Goal: Task Accomplishment & Management: Use online tool/utility

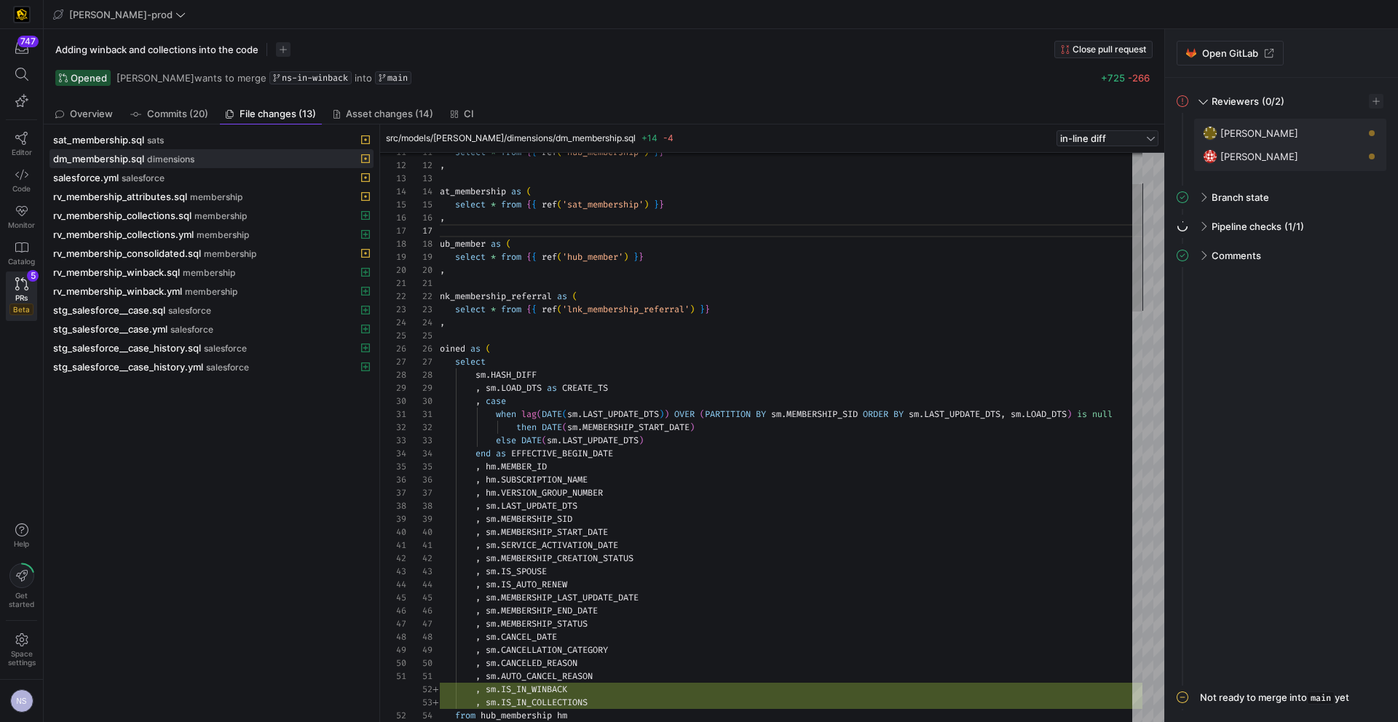
scroll to position [13, 136]
click at [28, 185] on span "Code" at bounding box center [21, 188] width 18 height 9
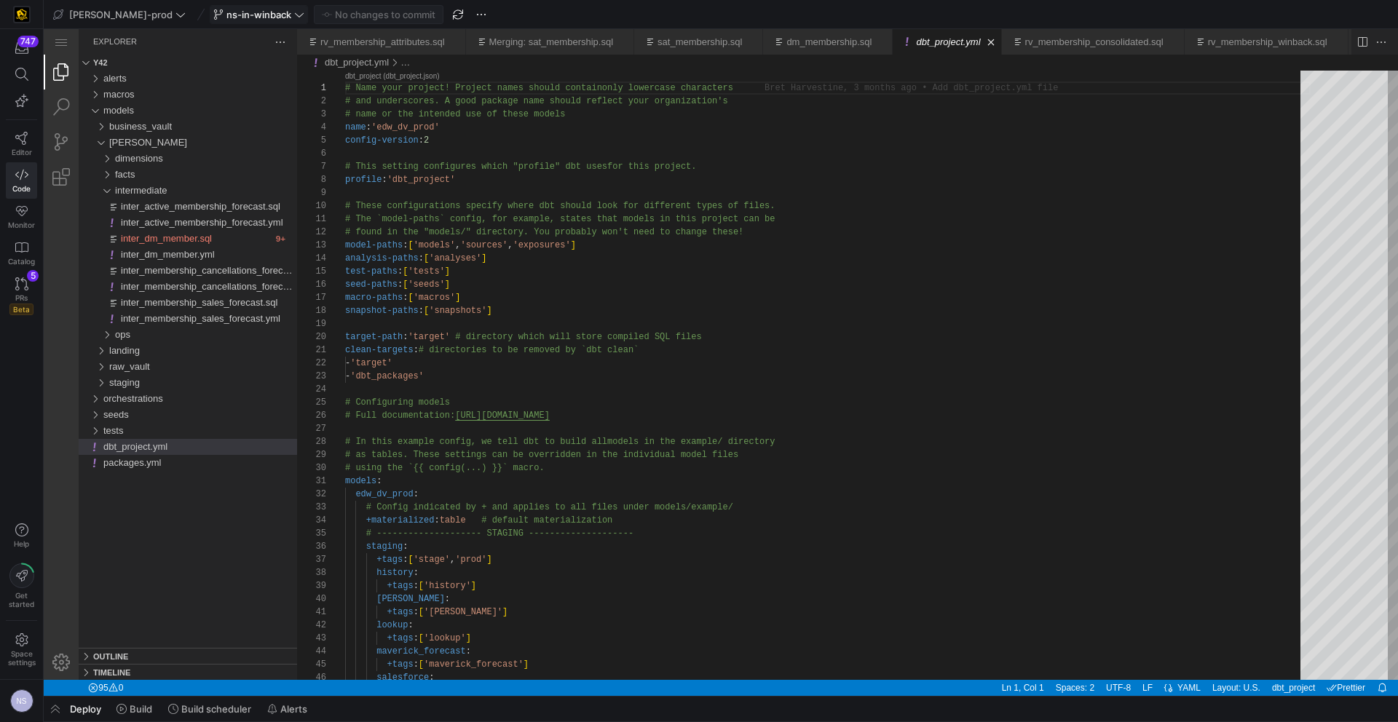
click at [240, 17] on span "ns-in-winback" at bounding box center [258, 15] width 65 height 12
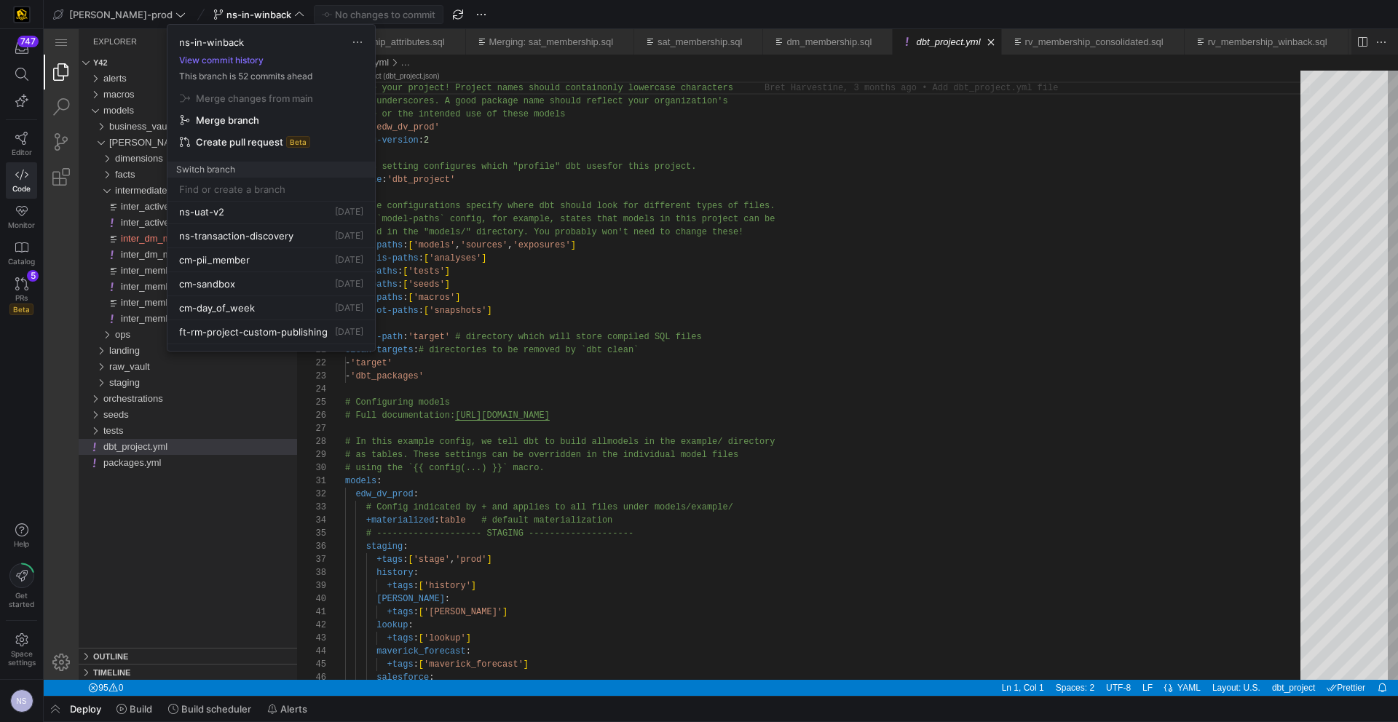
scroll to position [269, 0]
click at [287, 229] on span "ns-transaction-discovery" at bounding box center [236, 232] width 114 height 12
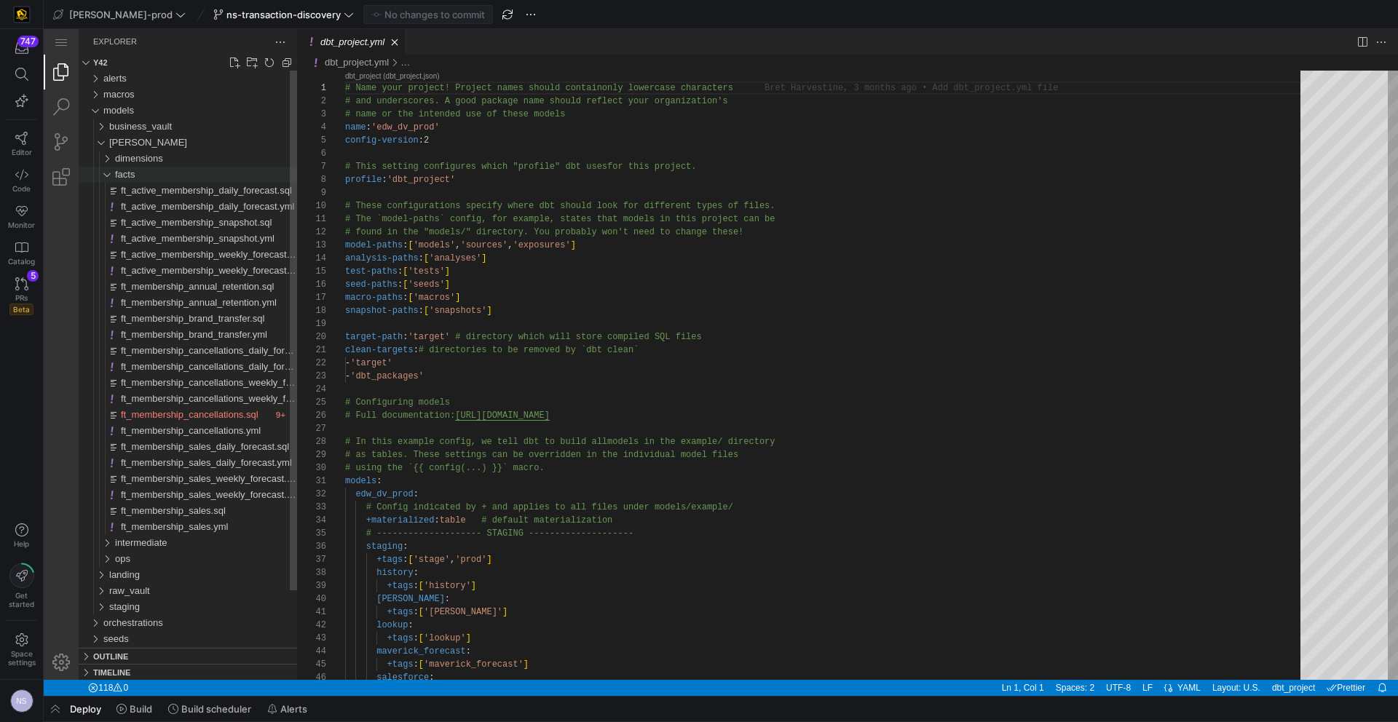
click at [135, 169] on span "facts" at bounding box center [125, 174] width 20 height 11
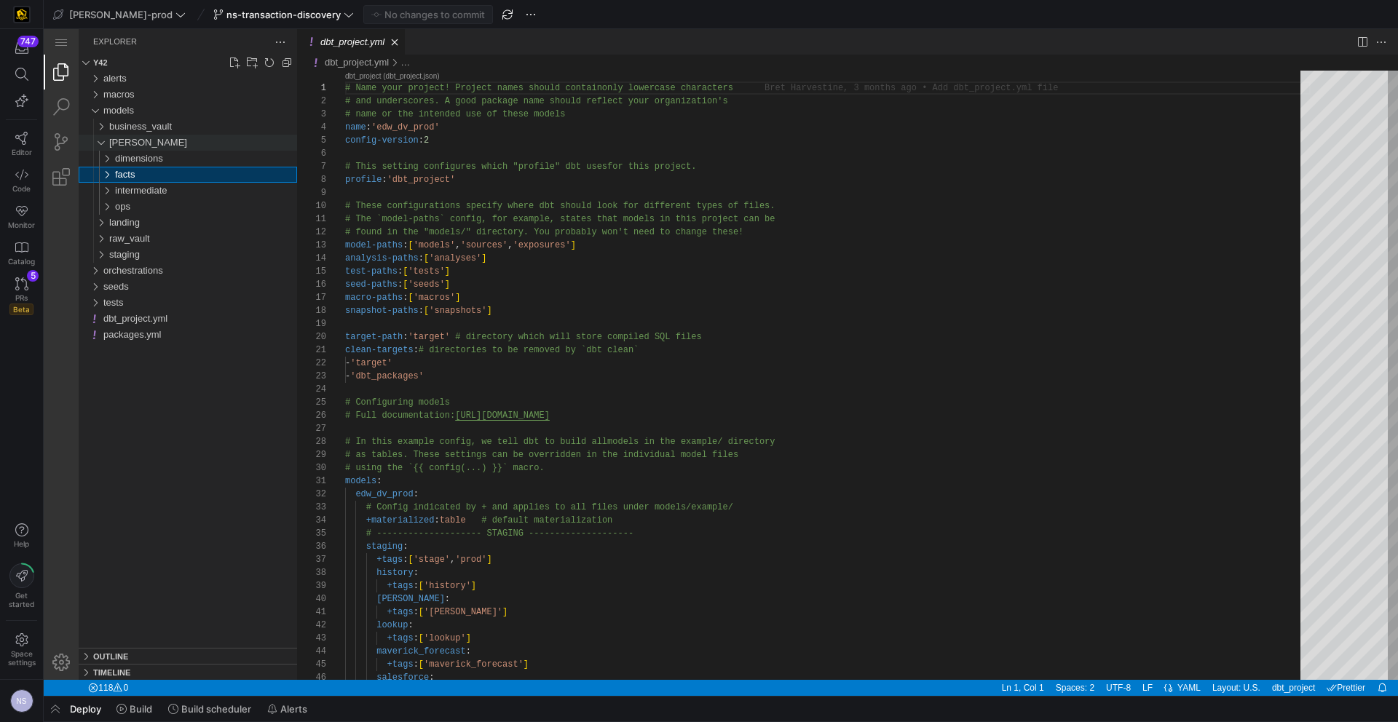
click at [131, 146] on div "[PERSON_NAME]" at bounding box center [203, 143] width 188 height 16
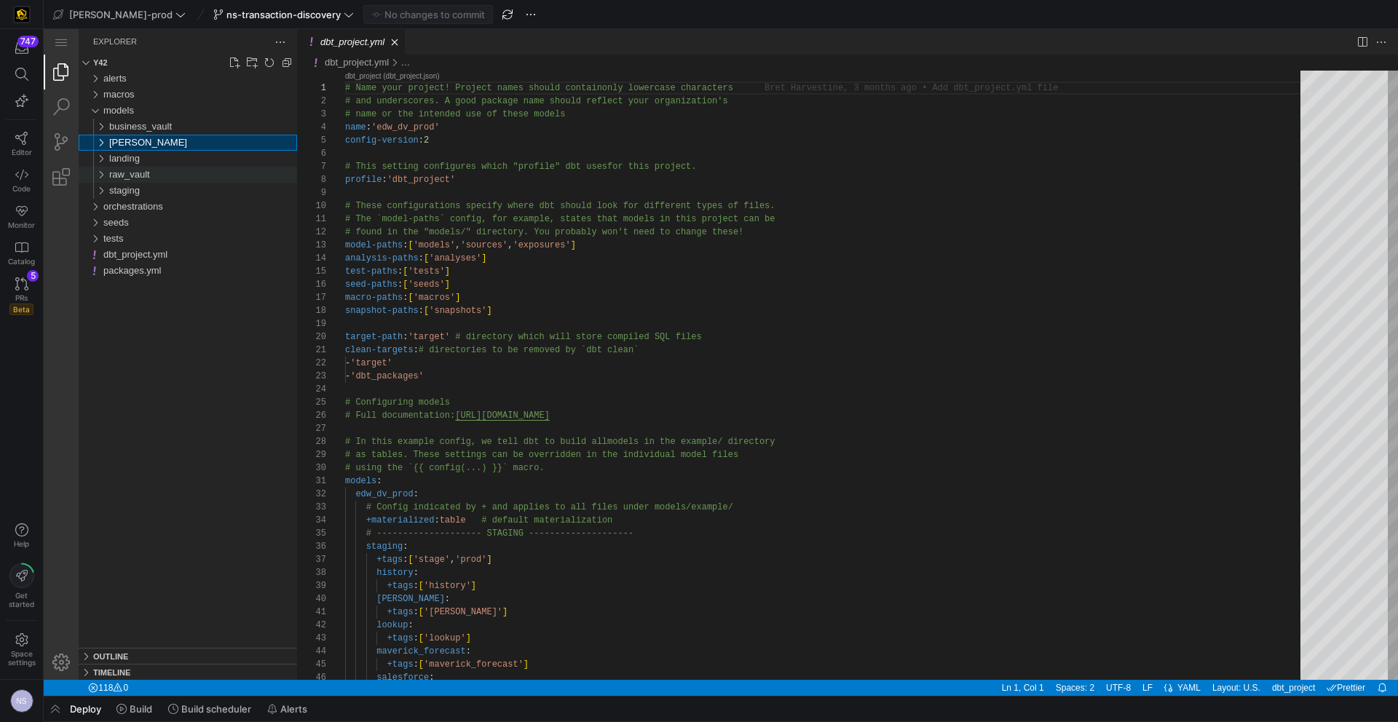
click at [143, 175] on span "raw_vault" at bounding box center [129, 174] width 41 height 11
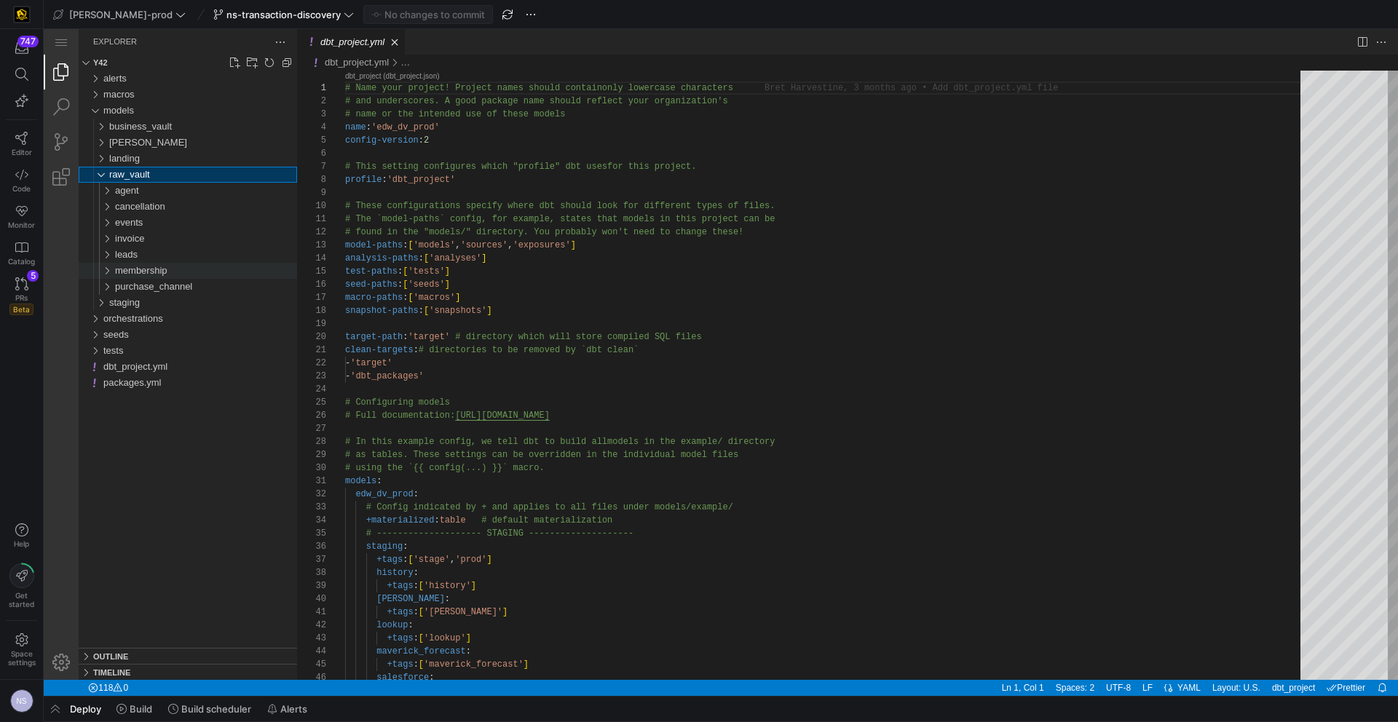
click at [154, 272] on span "membership" at bounding box center [141, 270] width 52 height 11
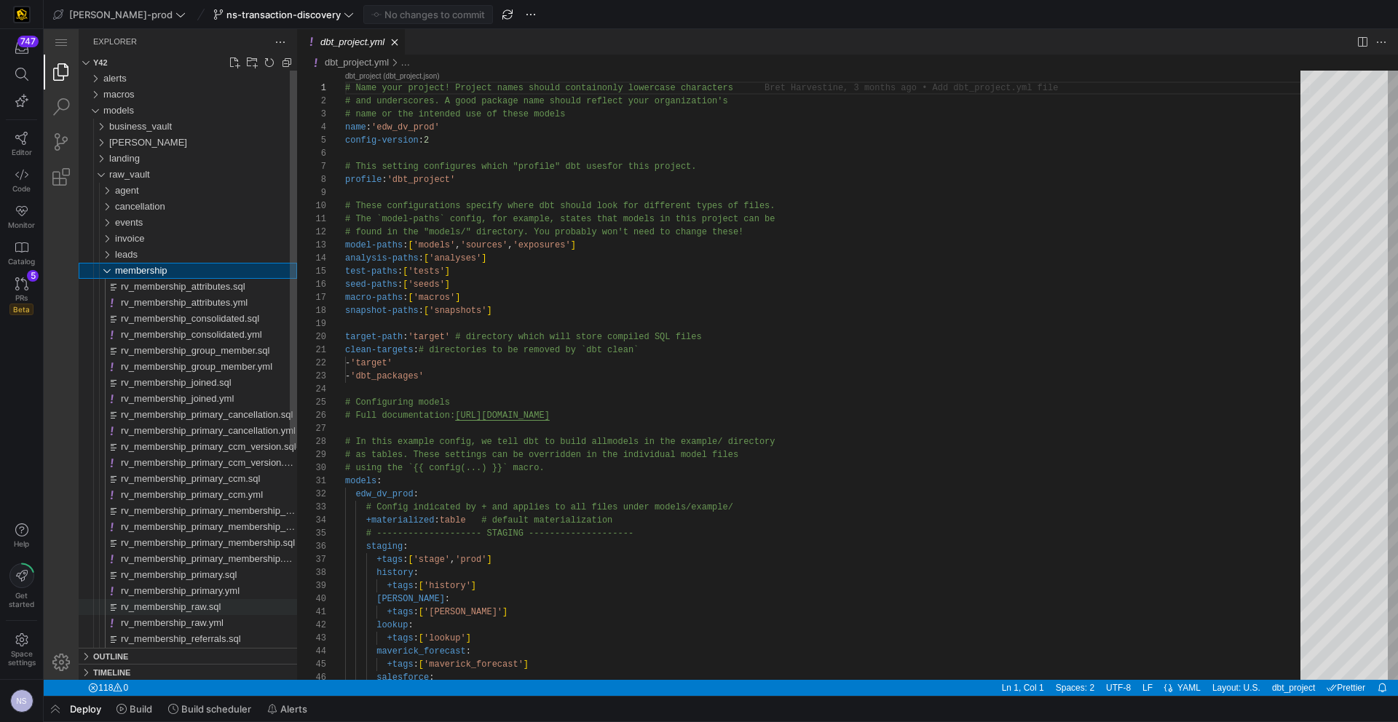
click at [203, 611] on span "rv_membership_raw.sql" at bounding box center [171, 606] width 100 height 11
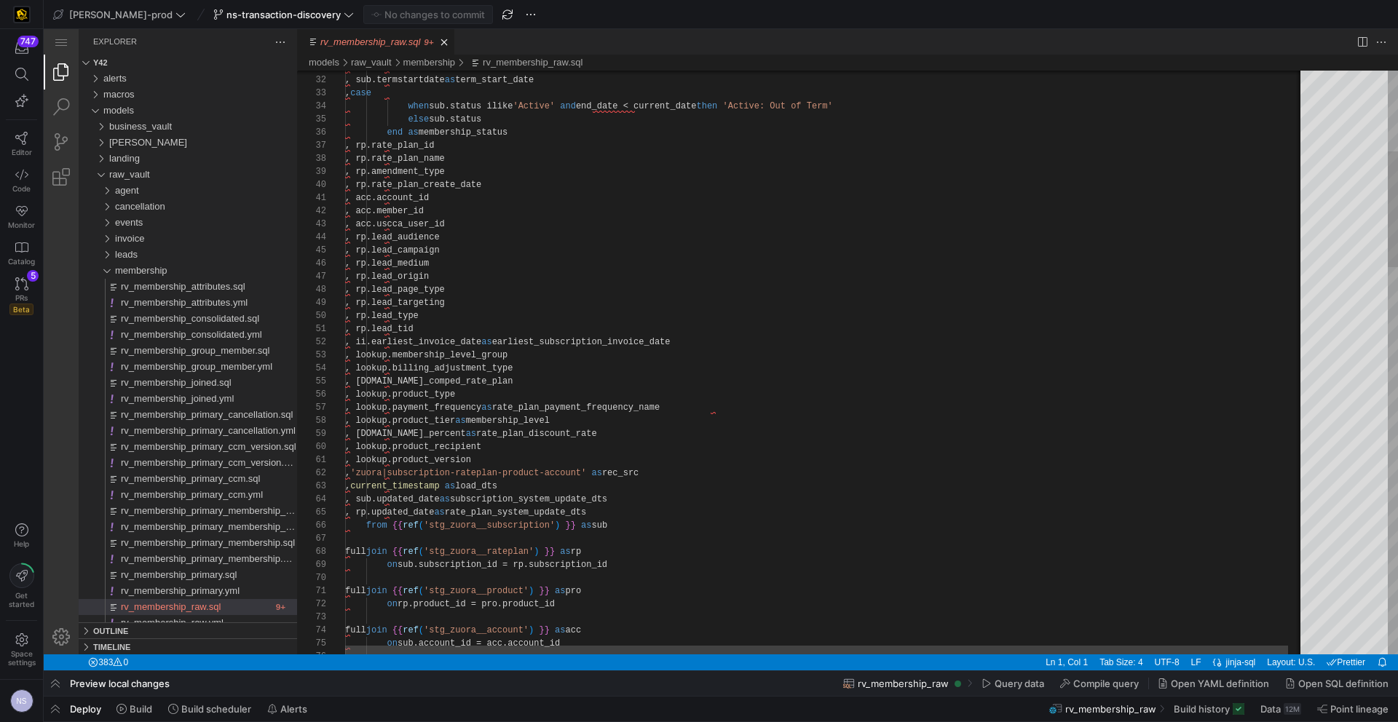
scroll to position [0, 168]
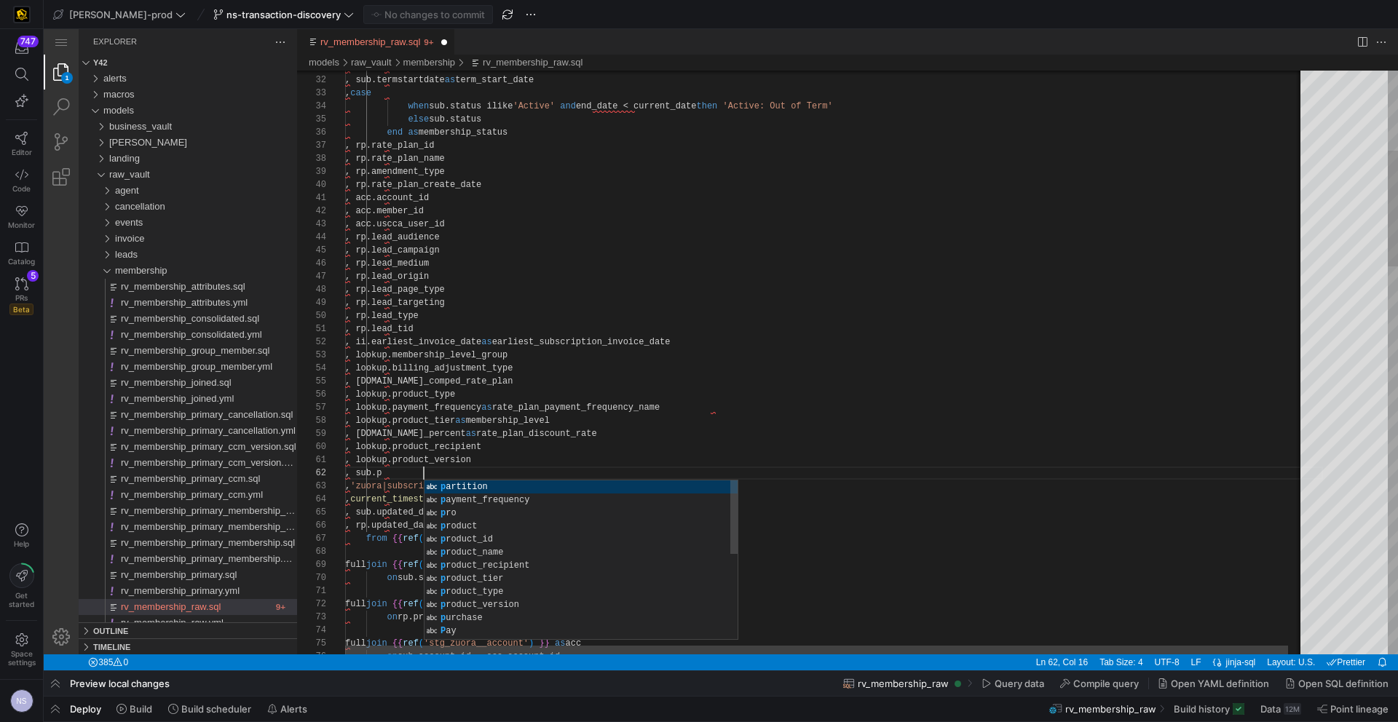
scroll to position [13, 74]
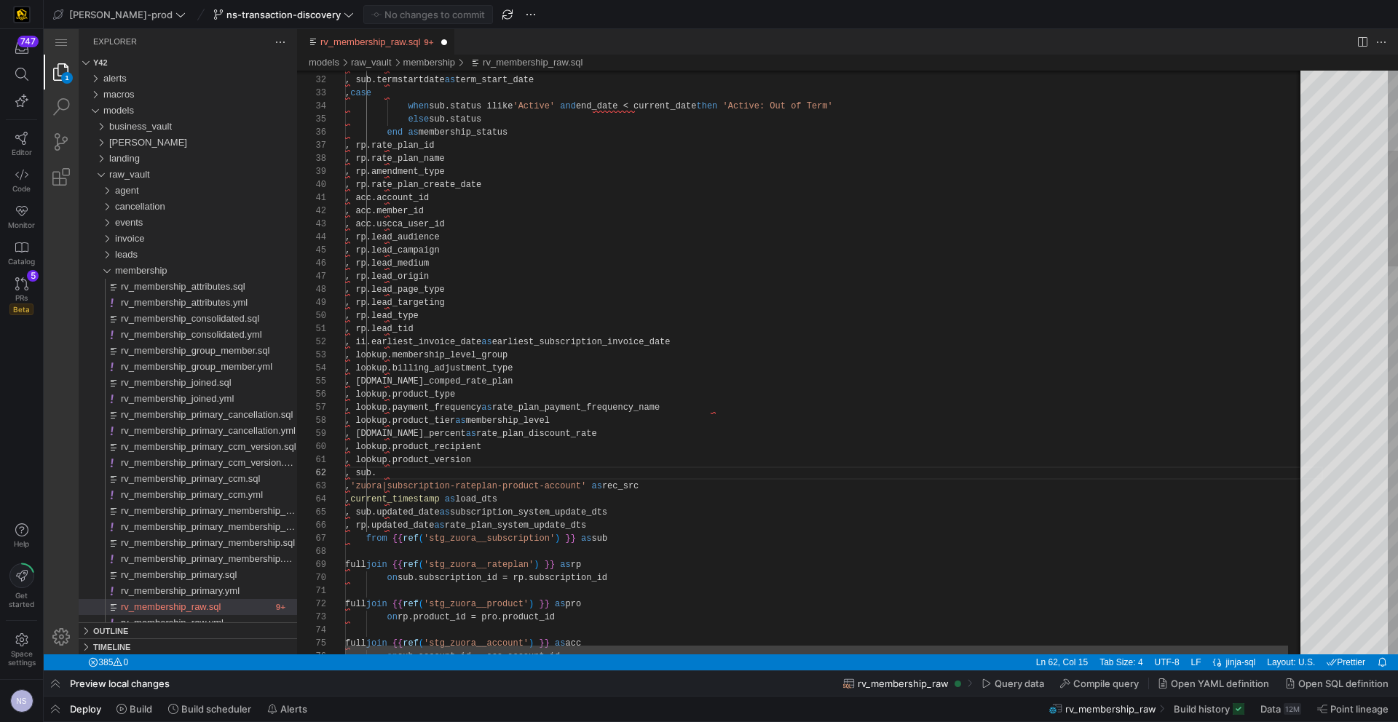
type textarea ", lookup.product_version , sub. , 'zuora|subscription-rateplan-product-account'…"
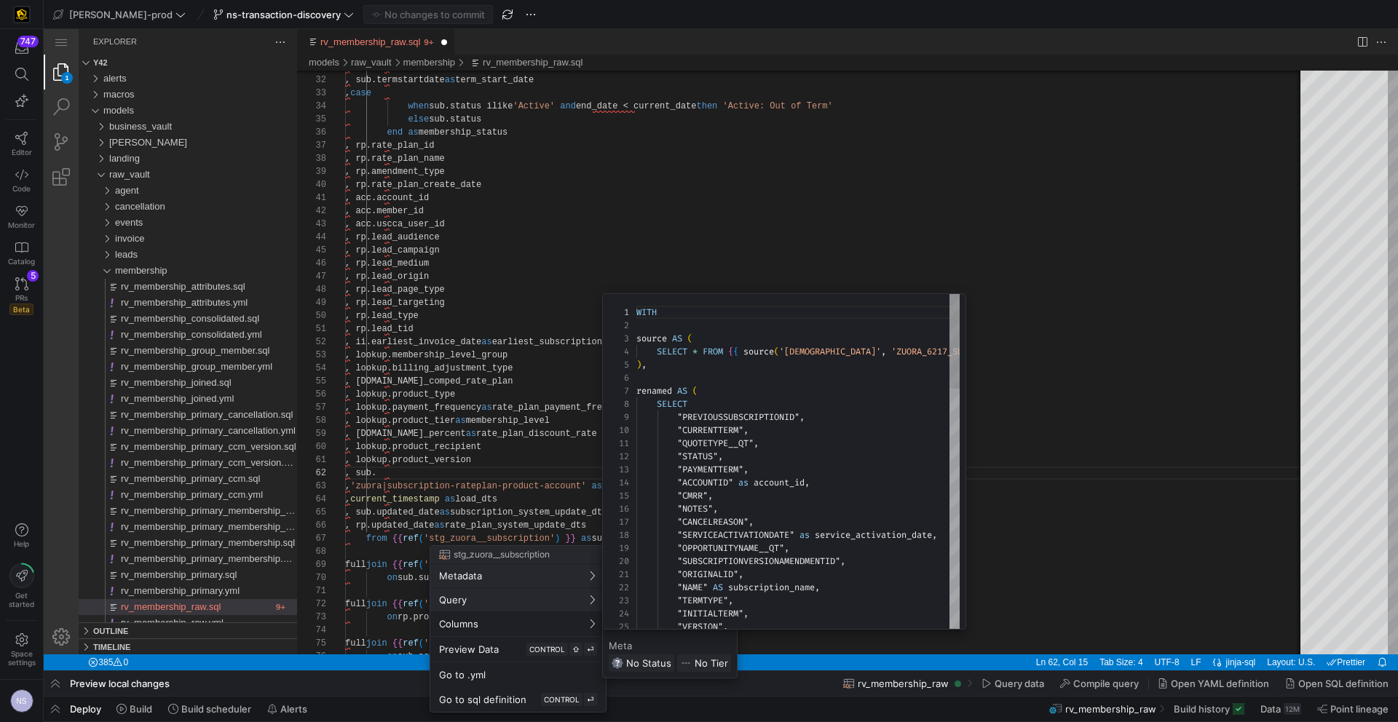
scroll to position [131, 0]
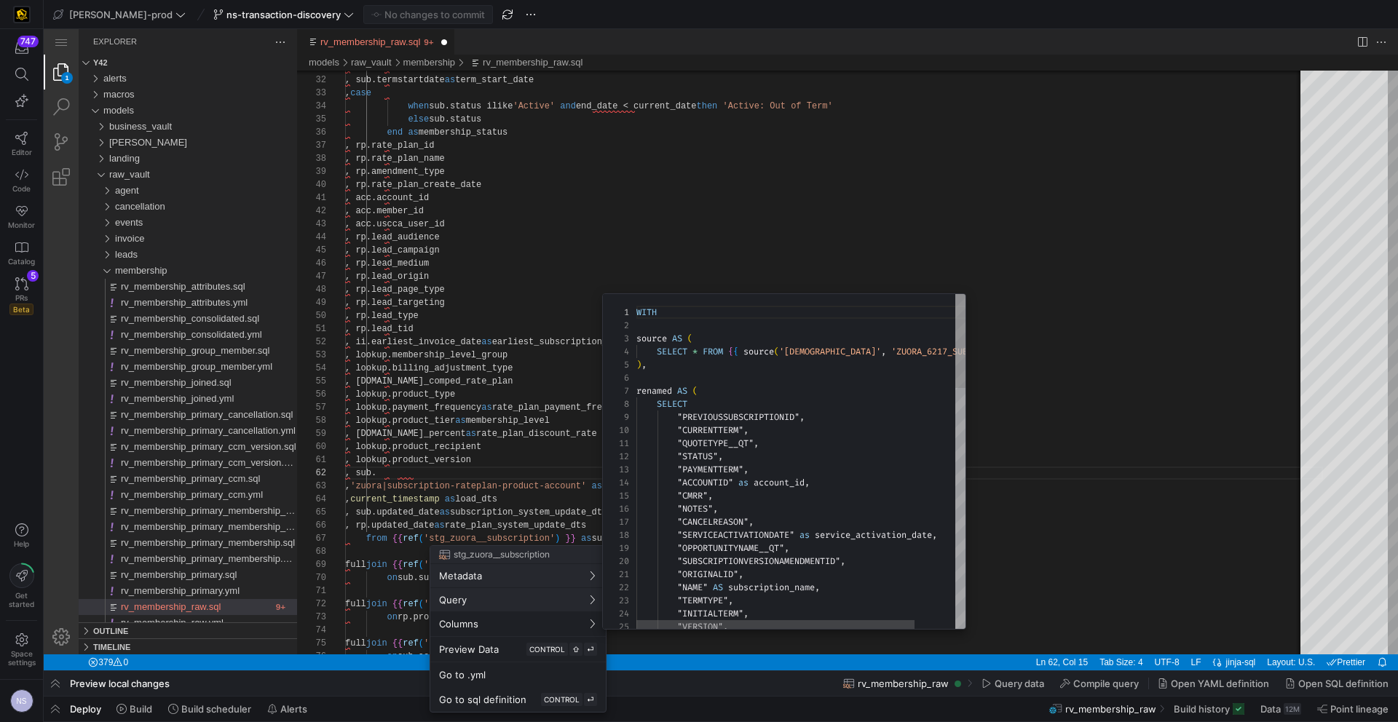
type textarea ""QUOTETYPE__QT", "STATUS", "PAYMENTTERM", "ACCOUNTID" as account_id, "CMRR", "N…"
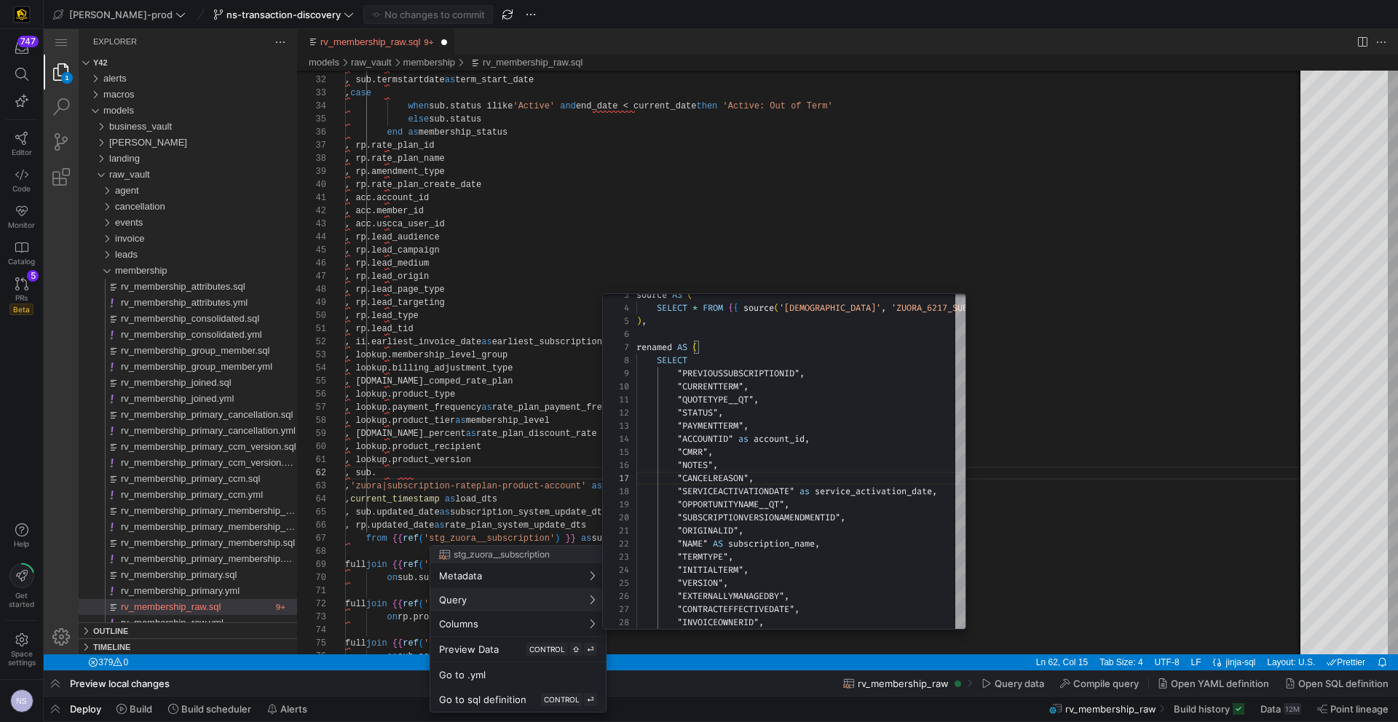
click at [488, 468] on div at bounding box center [699, 361] width 1398 height 722
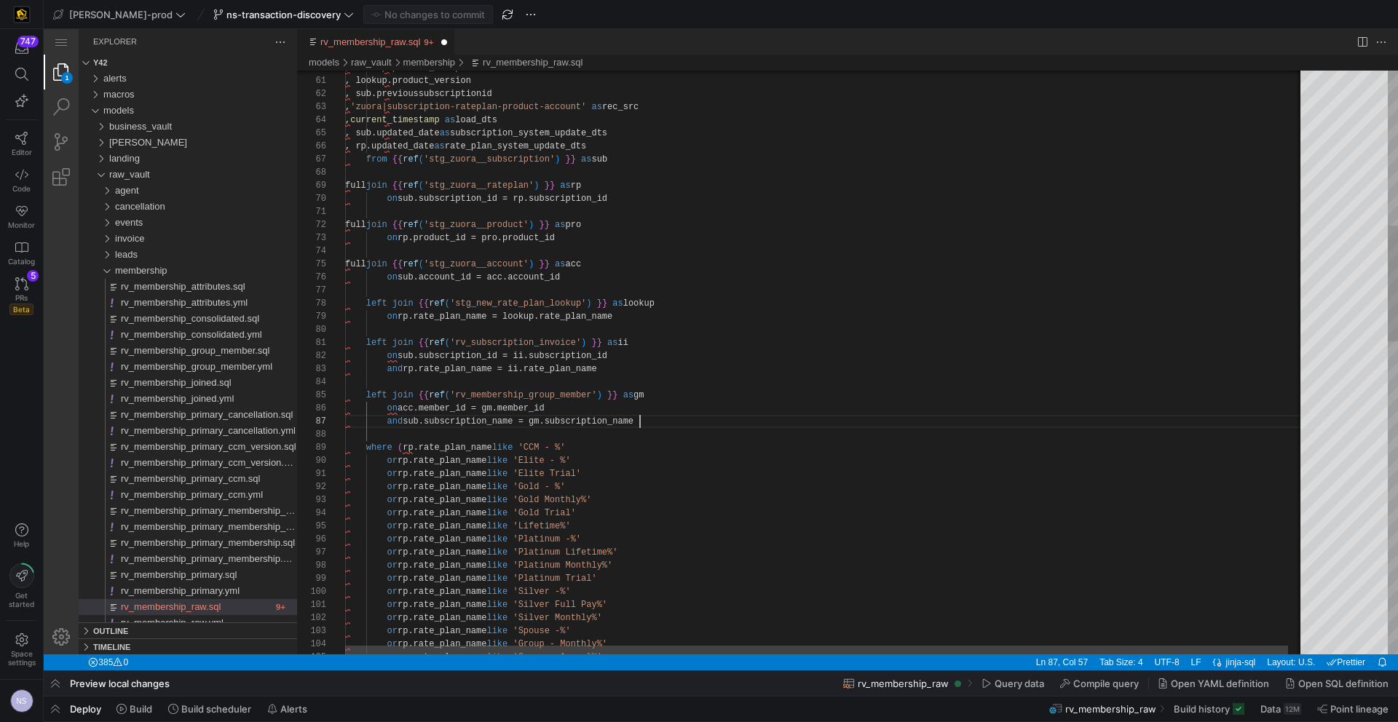
scroll to position [79, 295]
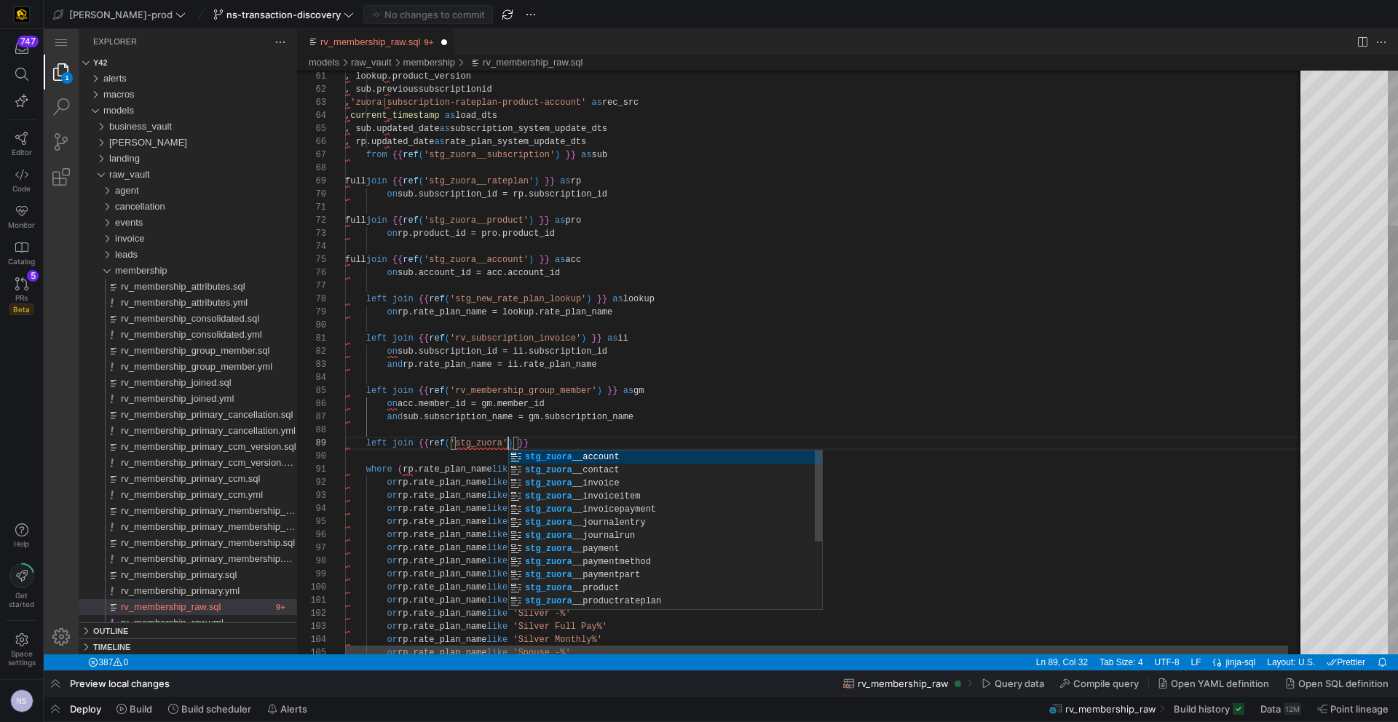
scroll to position [105, 163]
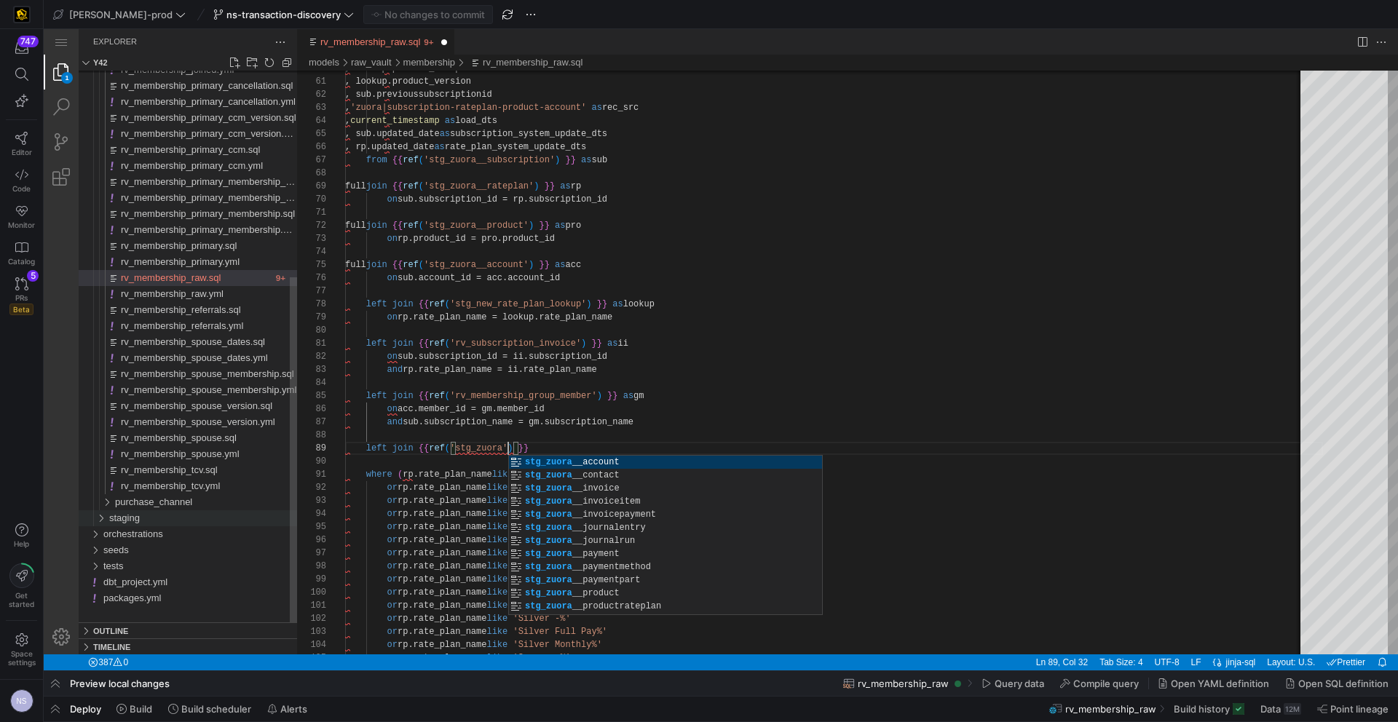
type textarea "left join {{ ref('rv_subscription_invoice') }} as ii on sub.subscription_id = i…"
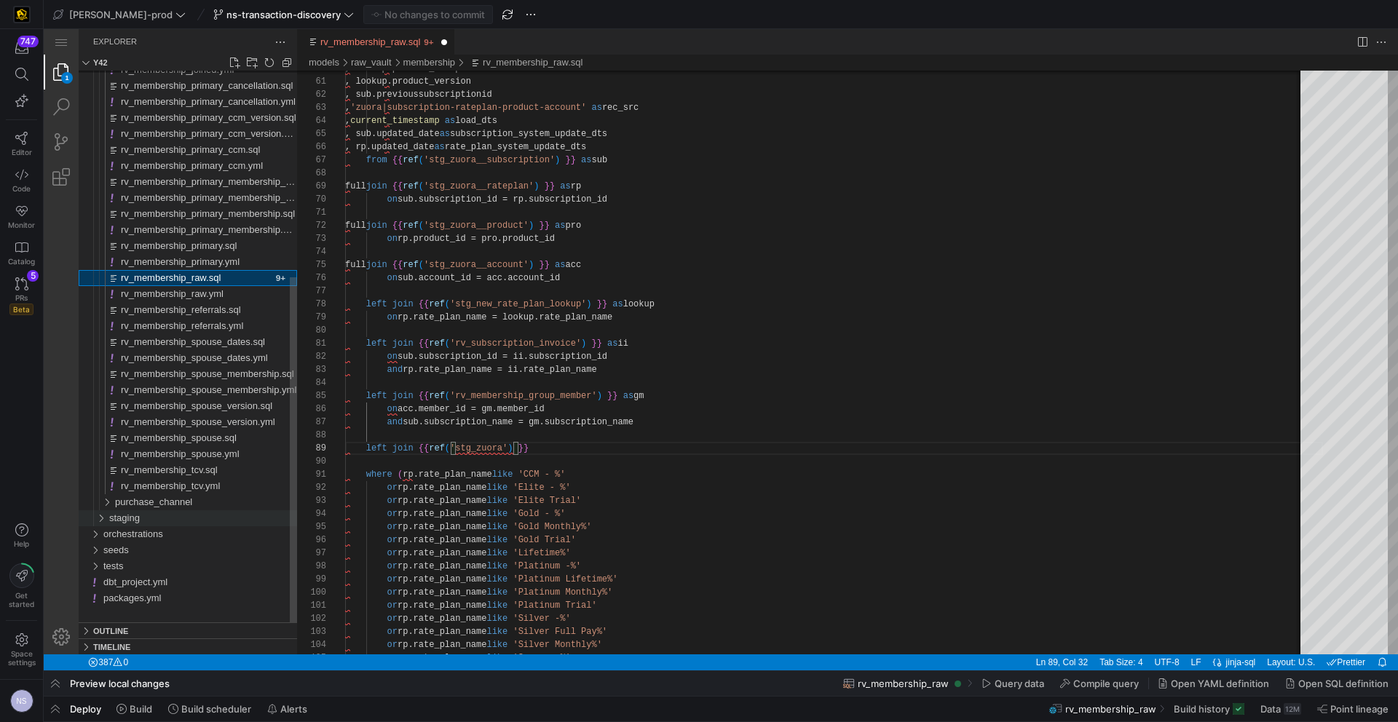
click at [140, 519] on span "staging" at bounding box center [124, 518] width 31 height 11
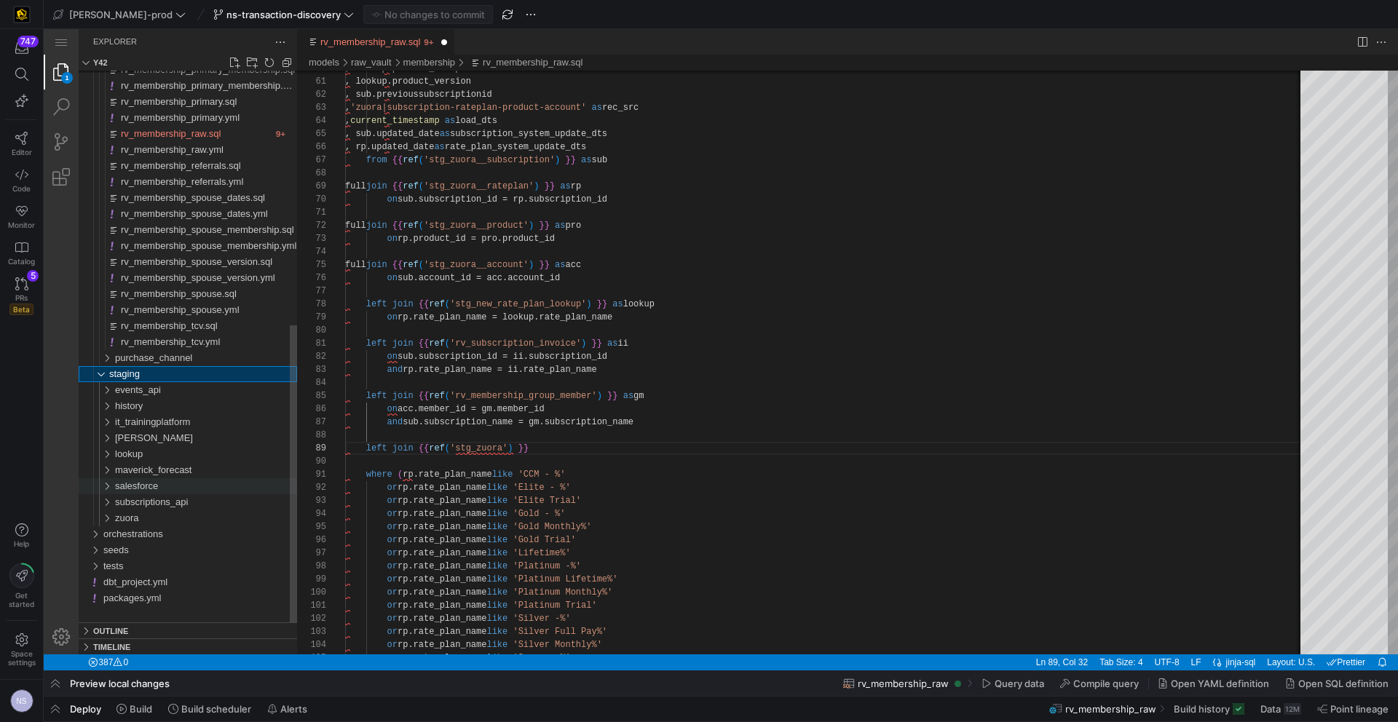
click at [175, 487] on div "salesforce" at bounding box center [206, 486] width 182 height 16
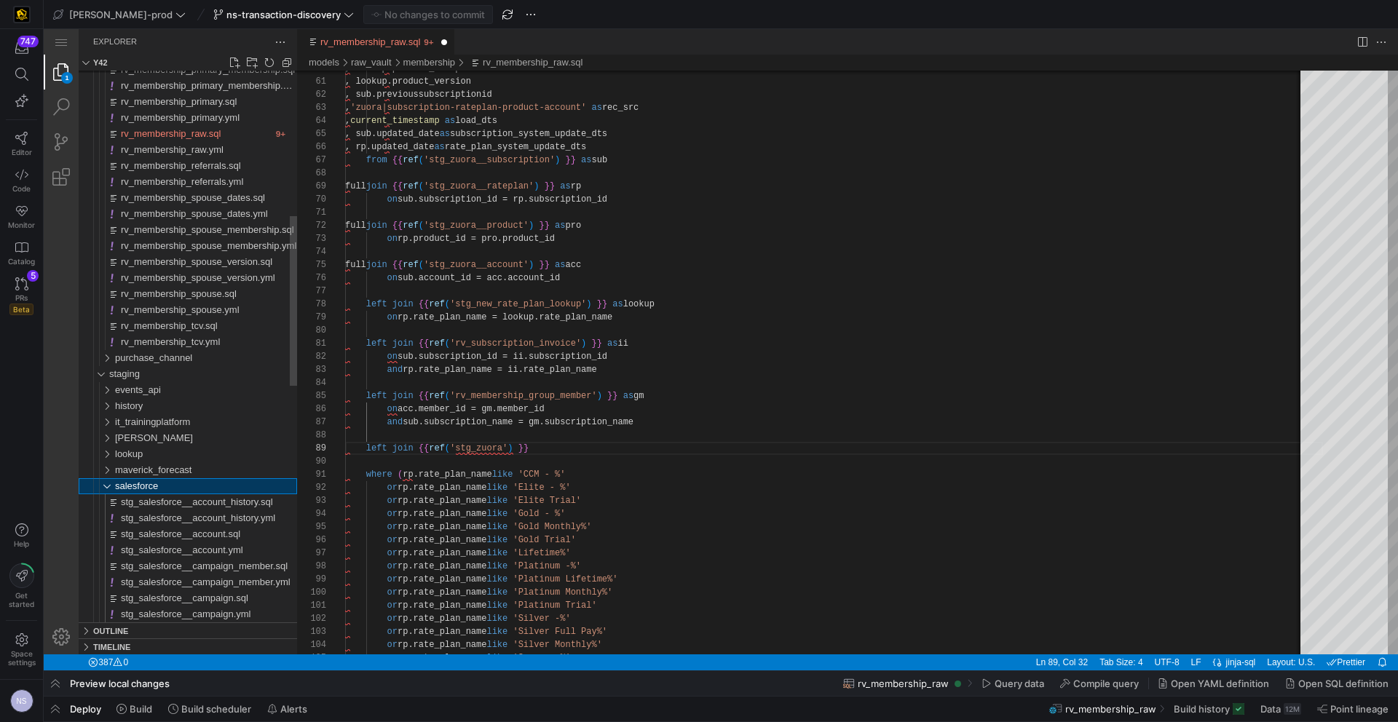
click at [176, 486] on div "salesforce" at bounding box center [206, 486] width 182 height 16
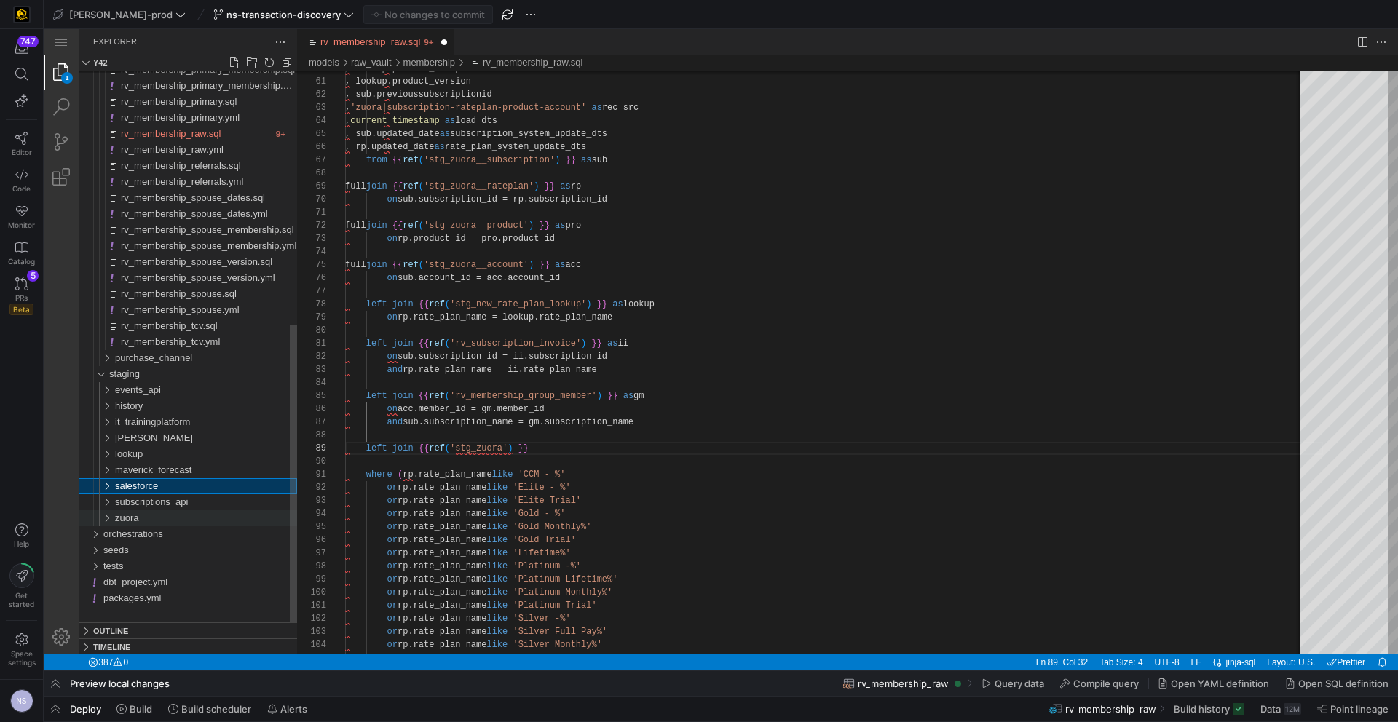
click at [159, 513] on div "zuora" at bounding box center [206, 518] width 182 height 16
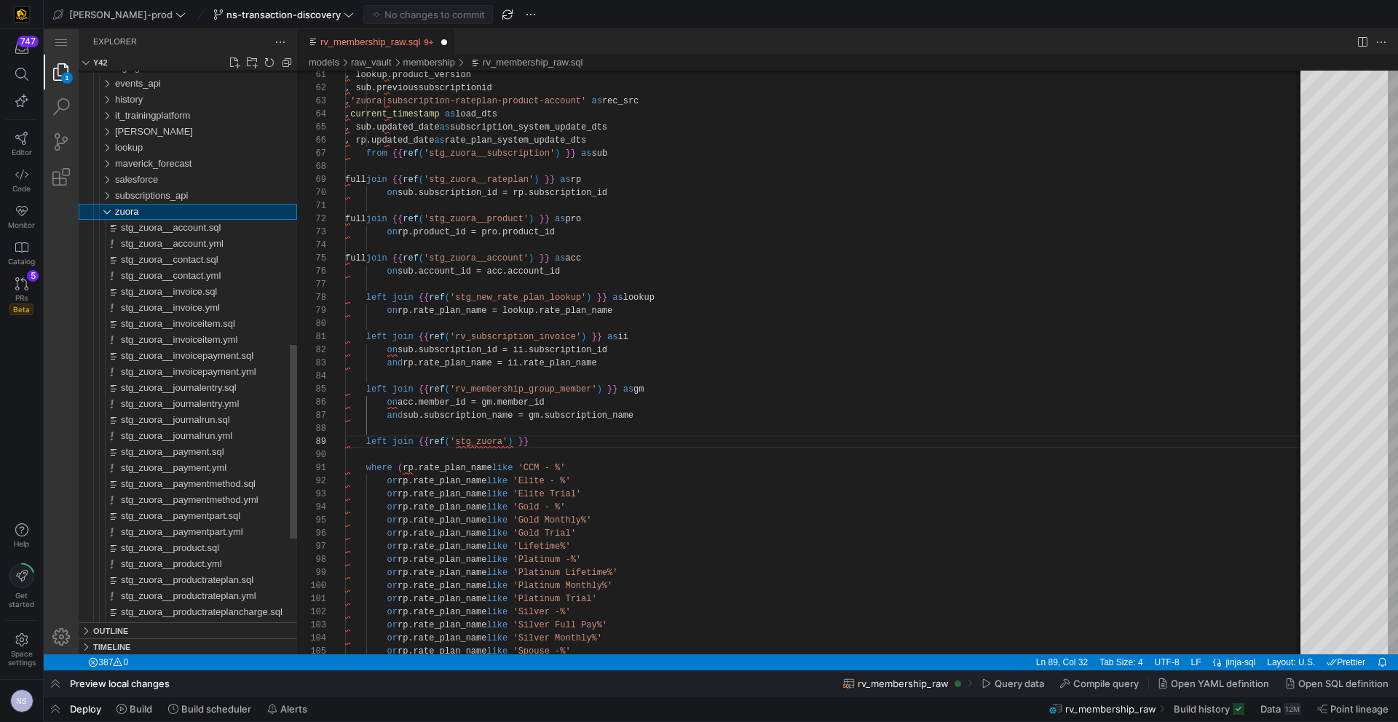
click at [134, 214] on span "zuora" at bounding box center [127, 211] width 24 height 11
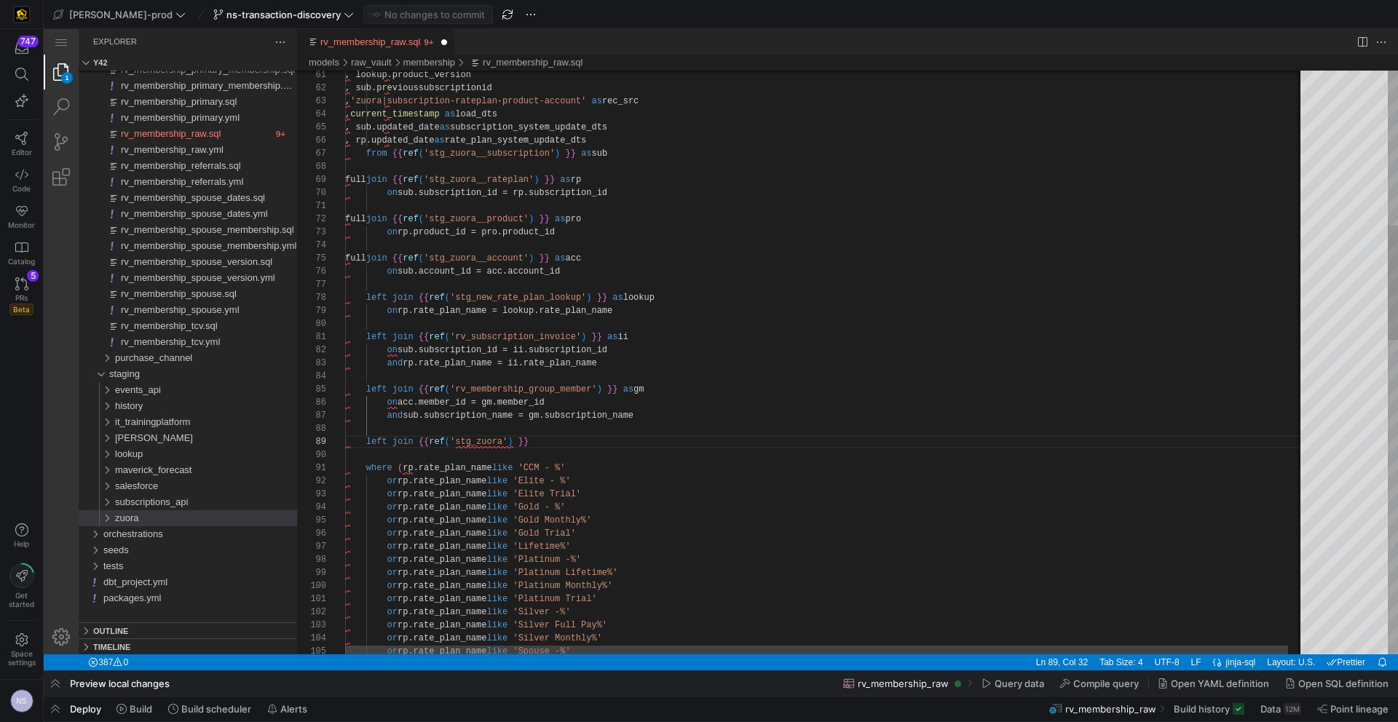
scroll to position [105, 189]
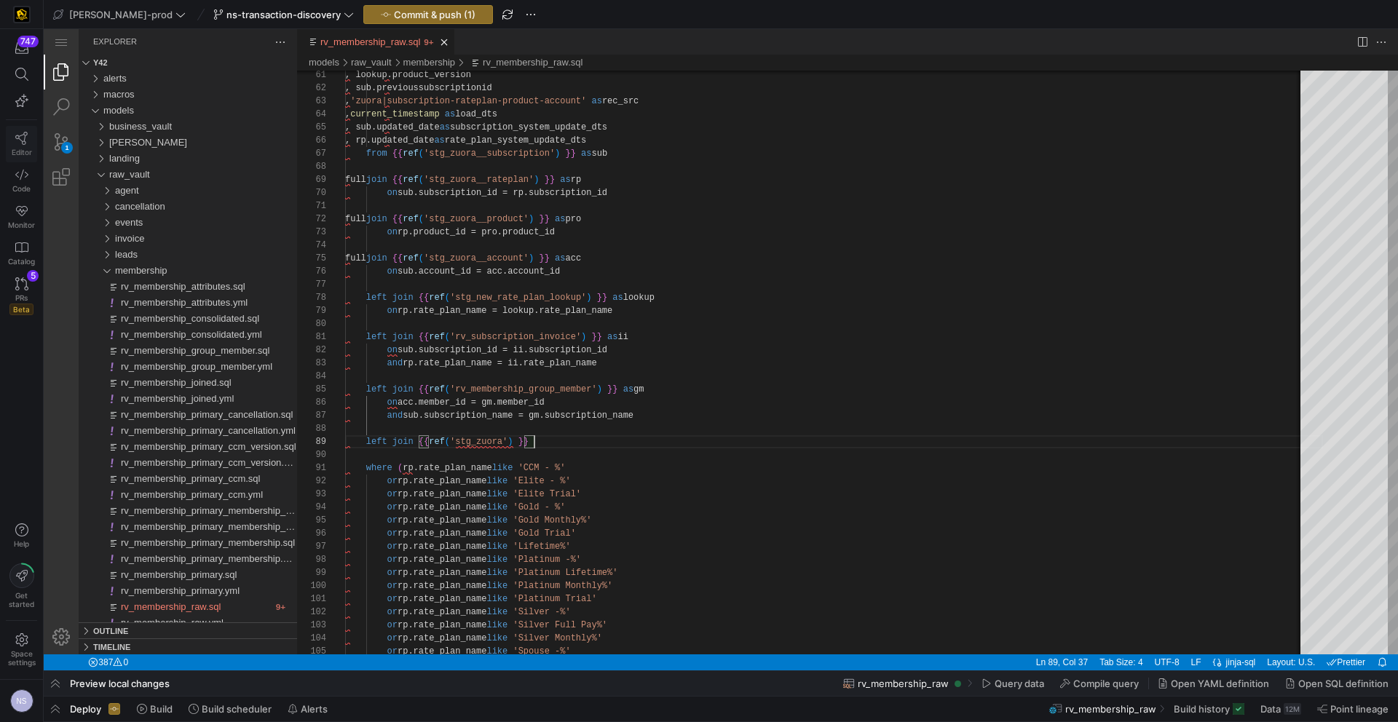
click at [23, 144] on icon at bounding box center [21, 138] width 12 height 13
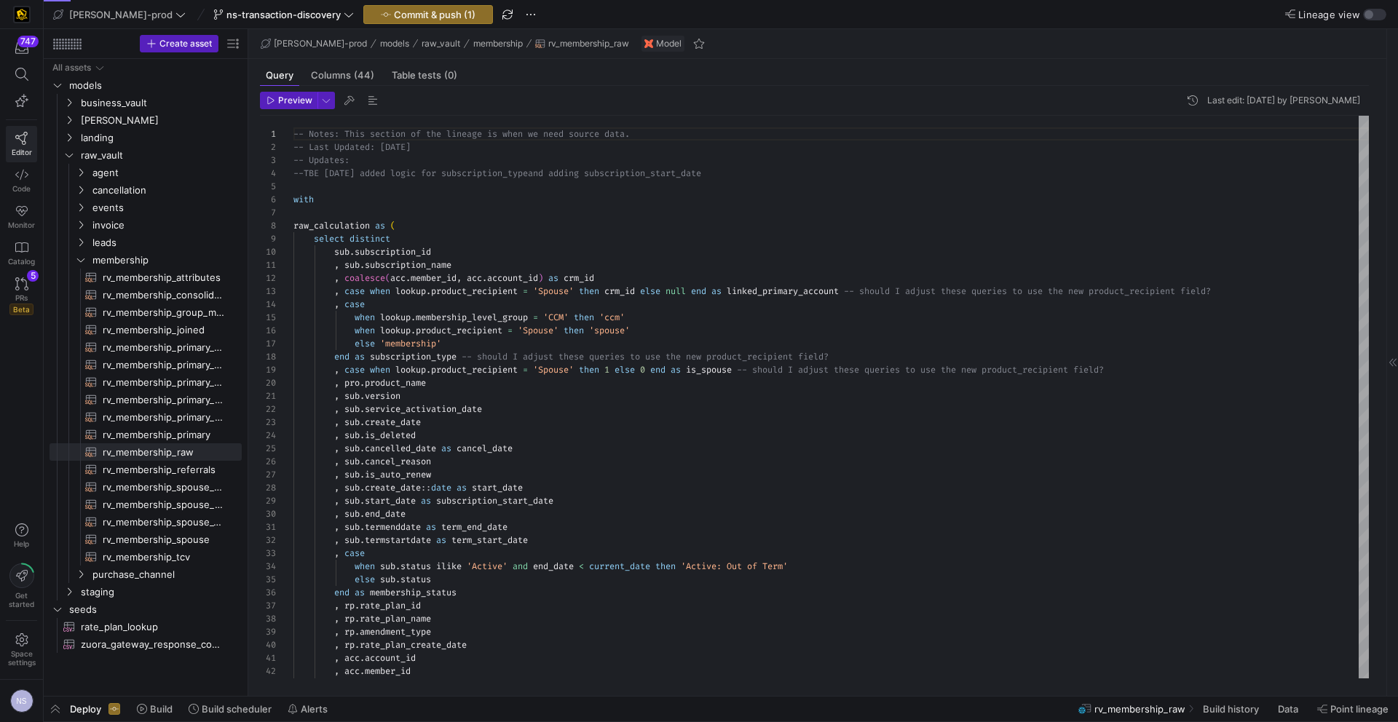
scroll to position [131, 0]
click at [139, 262] on span "membership" at bounding box center [148, 260] width 112 height 17
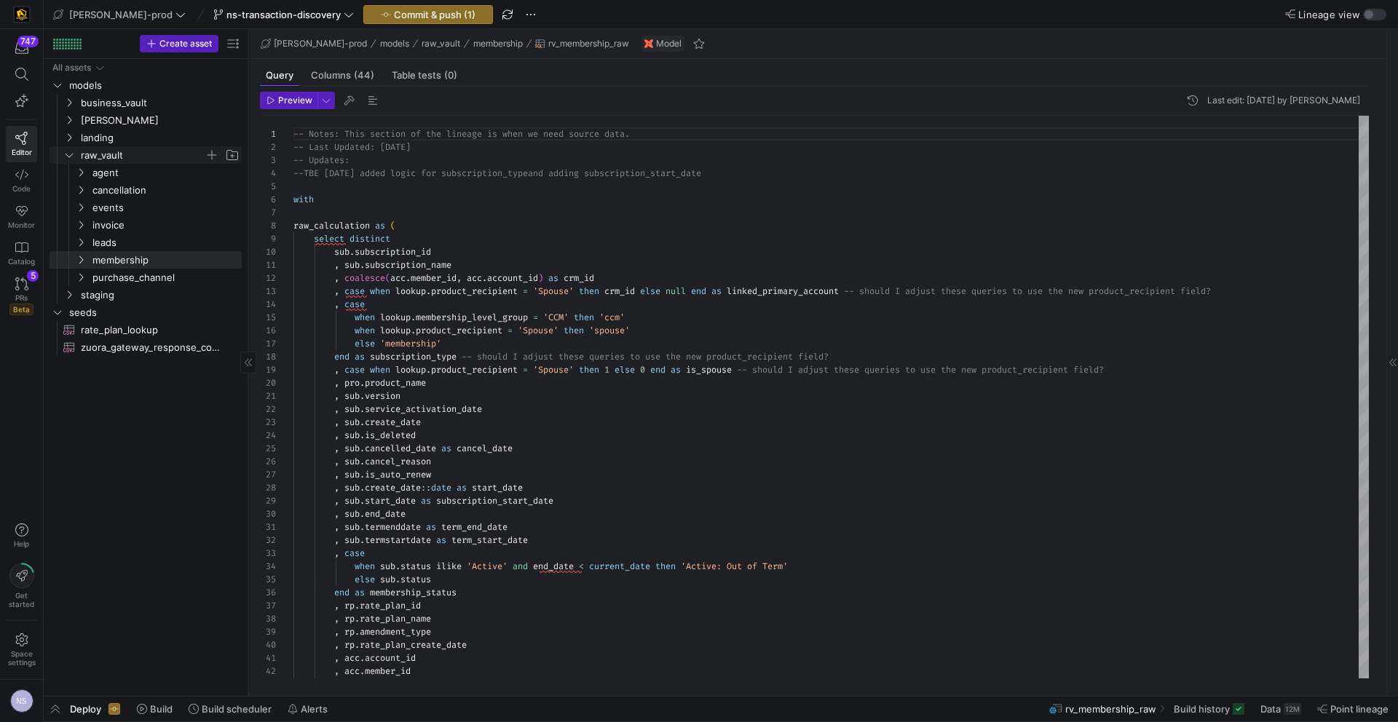
click at [90, 154] on span "raw_vault" at bounding box center [143, 155] width 124 height 17
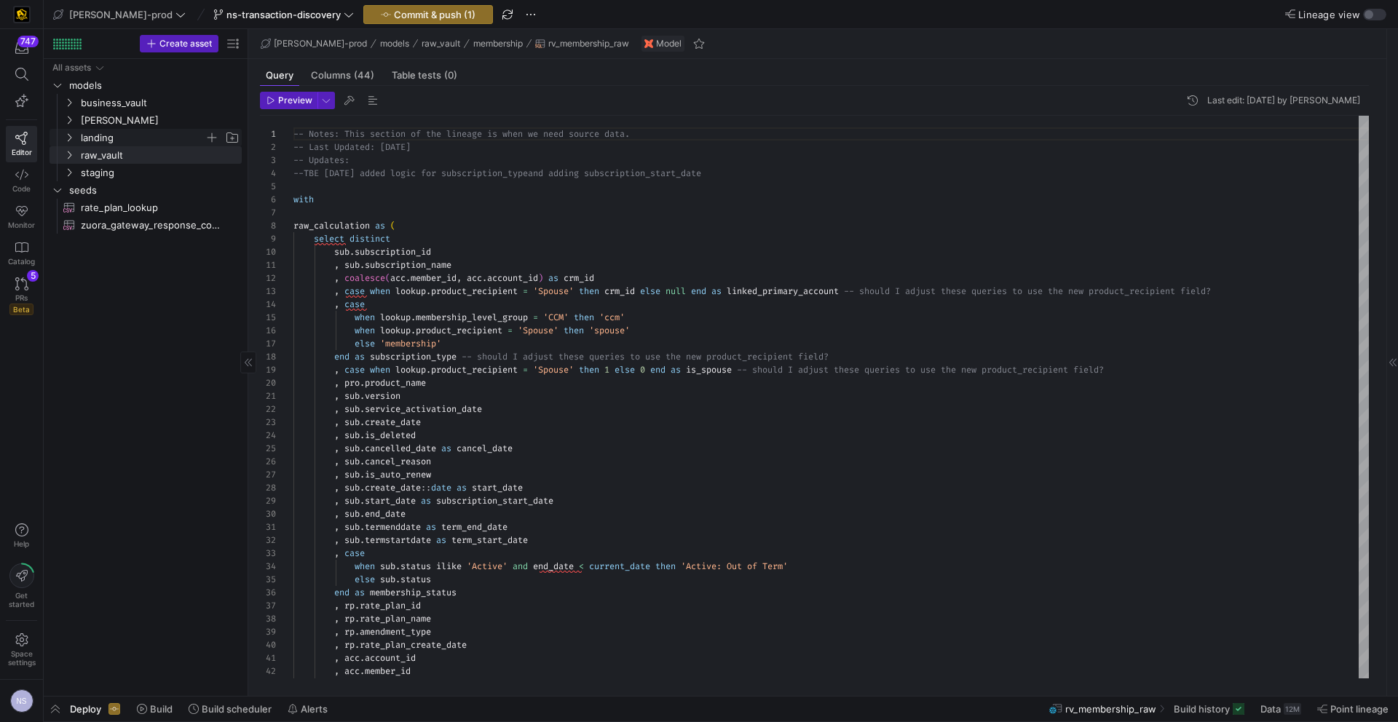
click at [93, 134] on span "landing" at bounding box center [143, 138] width 124 height 17
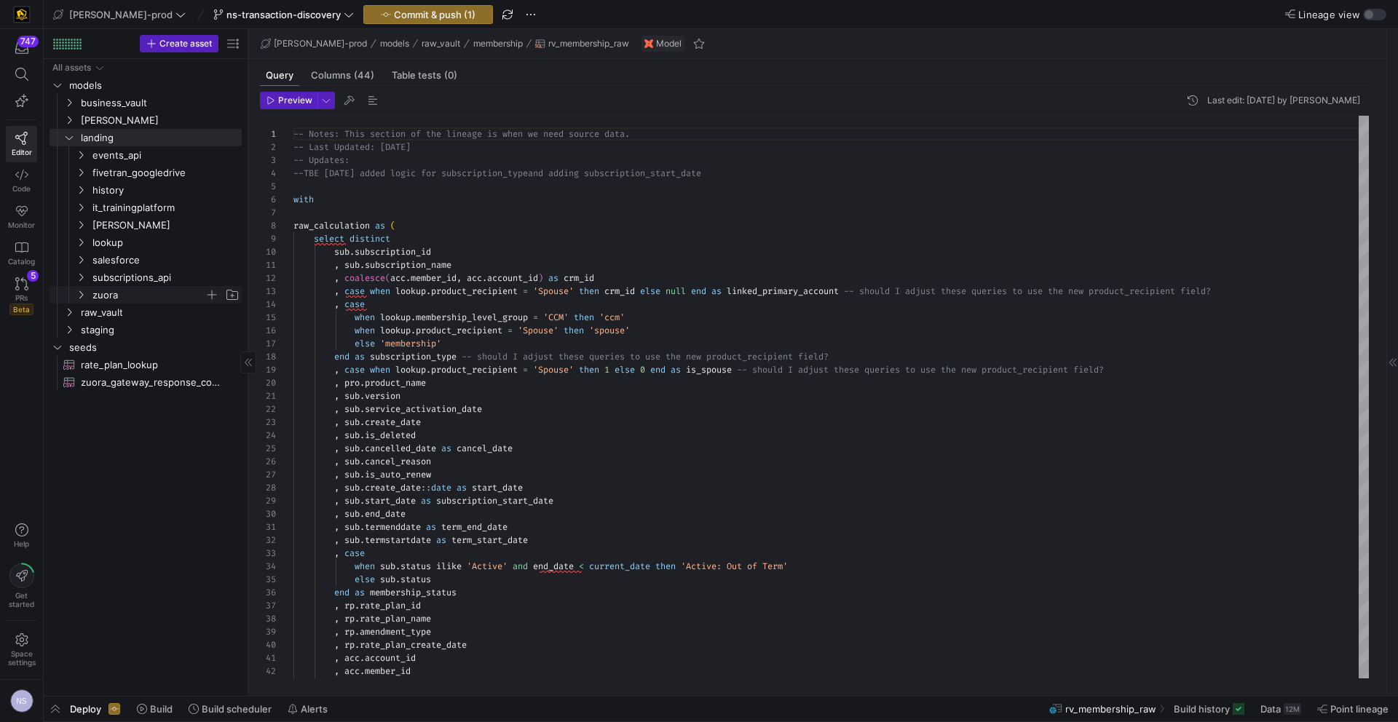
click at [127, 291] on span "zuora" at bounding box center [148, 295] width 112 height 17
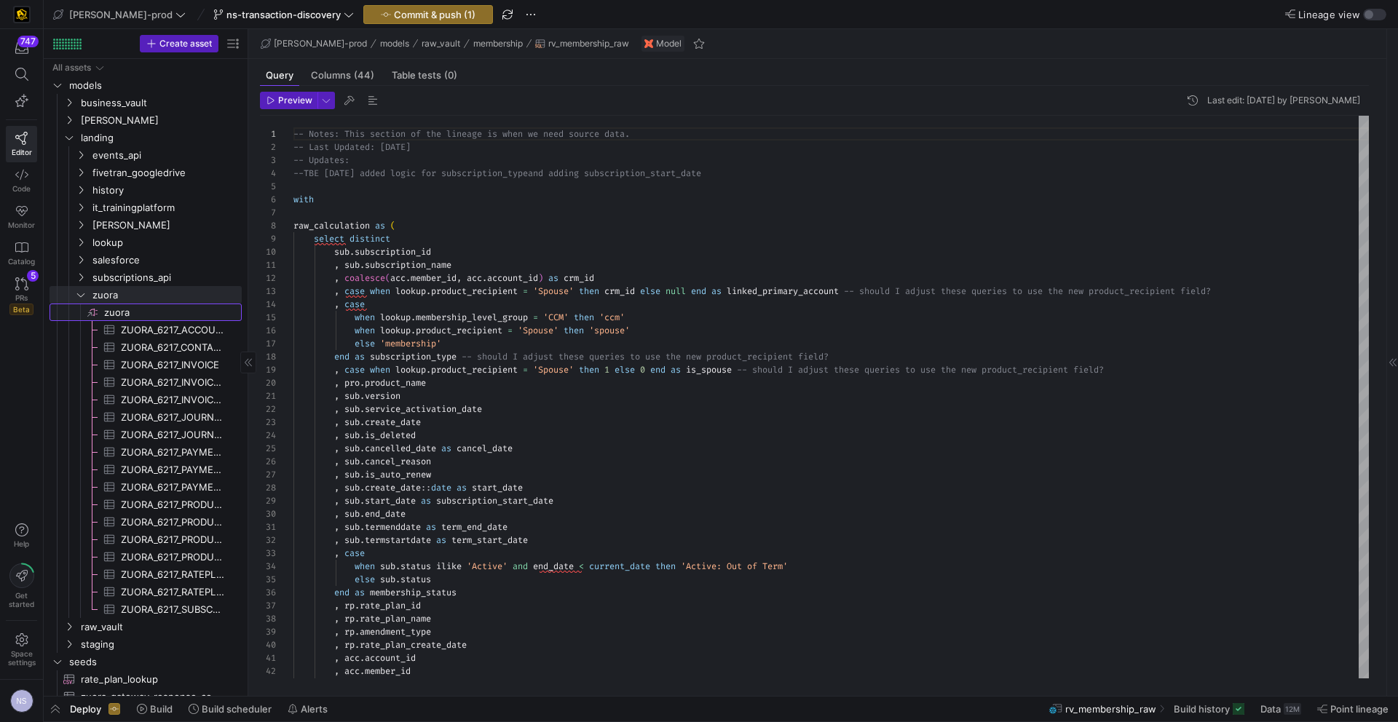
click at [128, 312] on span "zuora​​​​​​​​" at bounding box center [171, 312] width 135 height 17
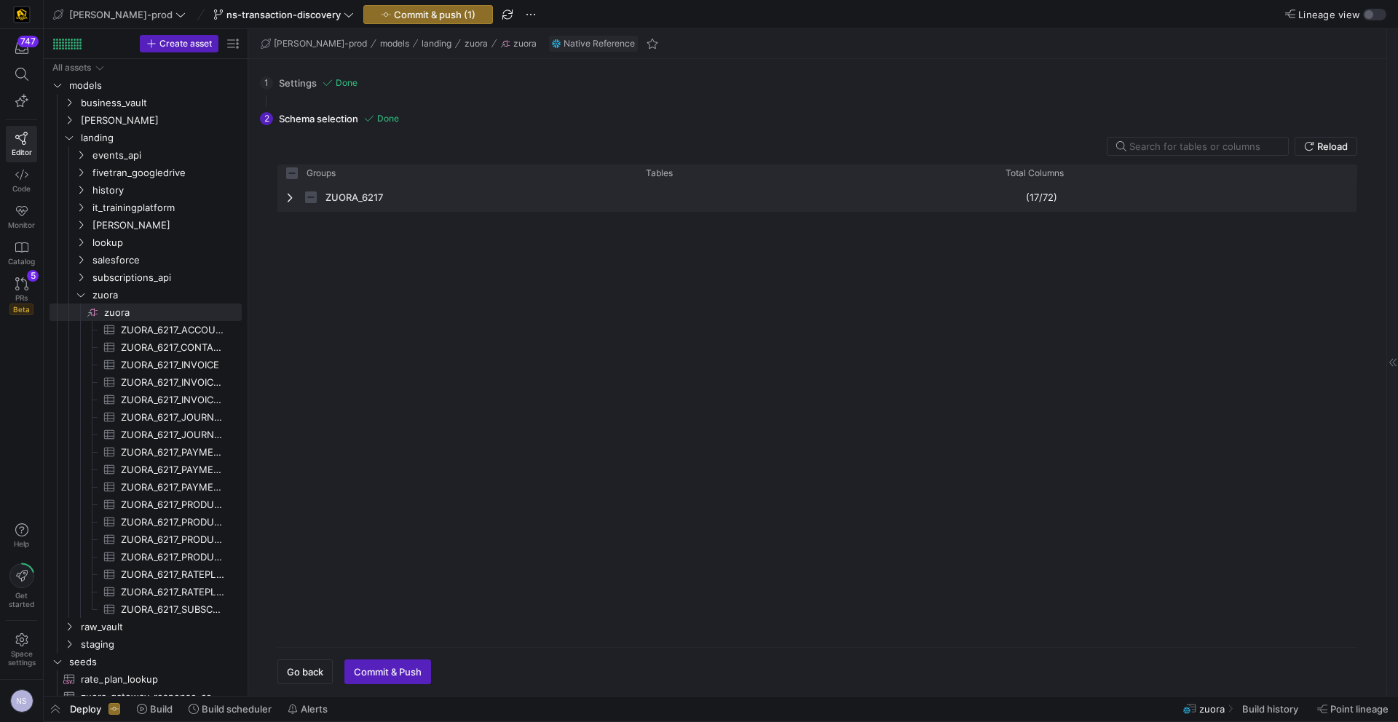
click at [293, 204] on span "Press SPACE to select this row." at bounding box center [291, 197] width 10 height 28
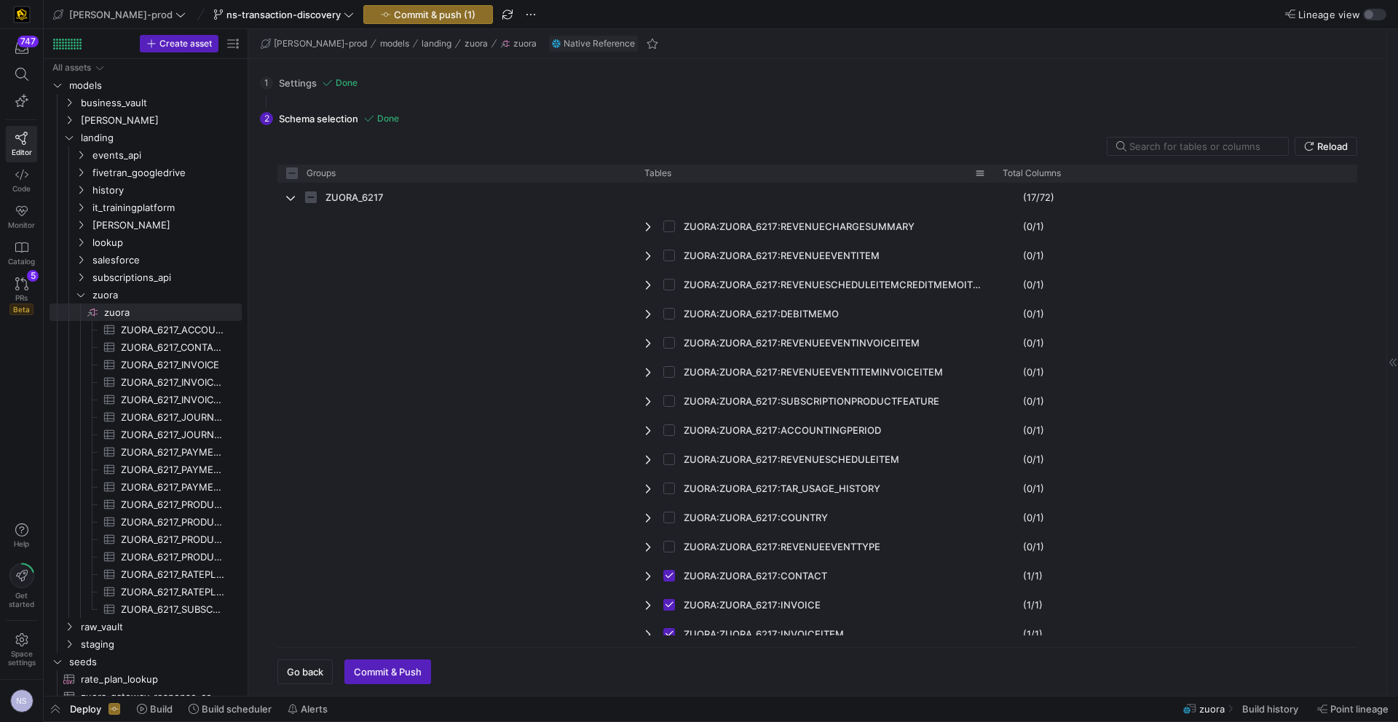
click at [735, 173] on div "Tables" at bounding box center [809, 173] width 331 height 10
checkbox input "false"
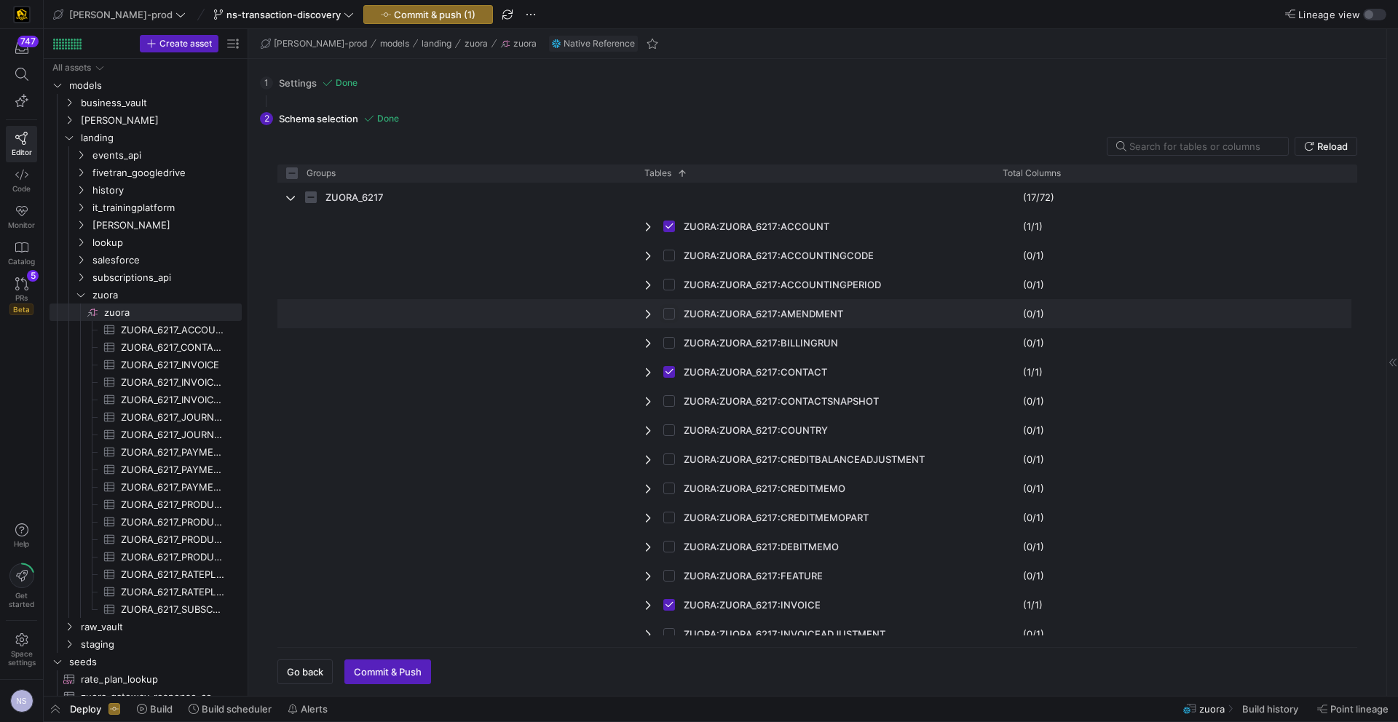
click at [664, 315] on input "Press Space to toggle row selection (unchecked)" at bounding box center [669, 314] width 12 height 12
checkbox input "true"
checkbox input "false"
checkbox input "true"
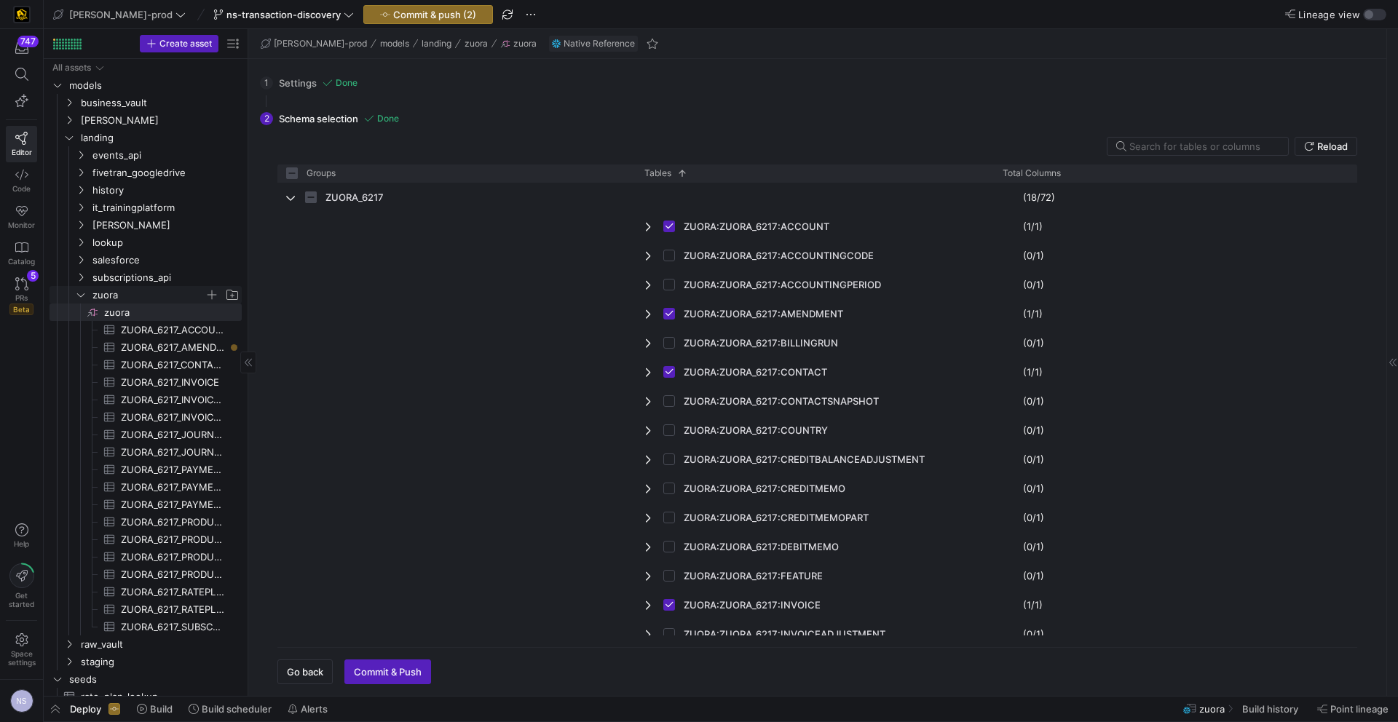
click at [94, 292] on span "zuora" at bounding box center [148, 295] width 112 height 17
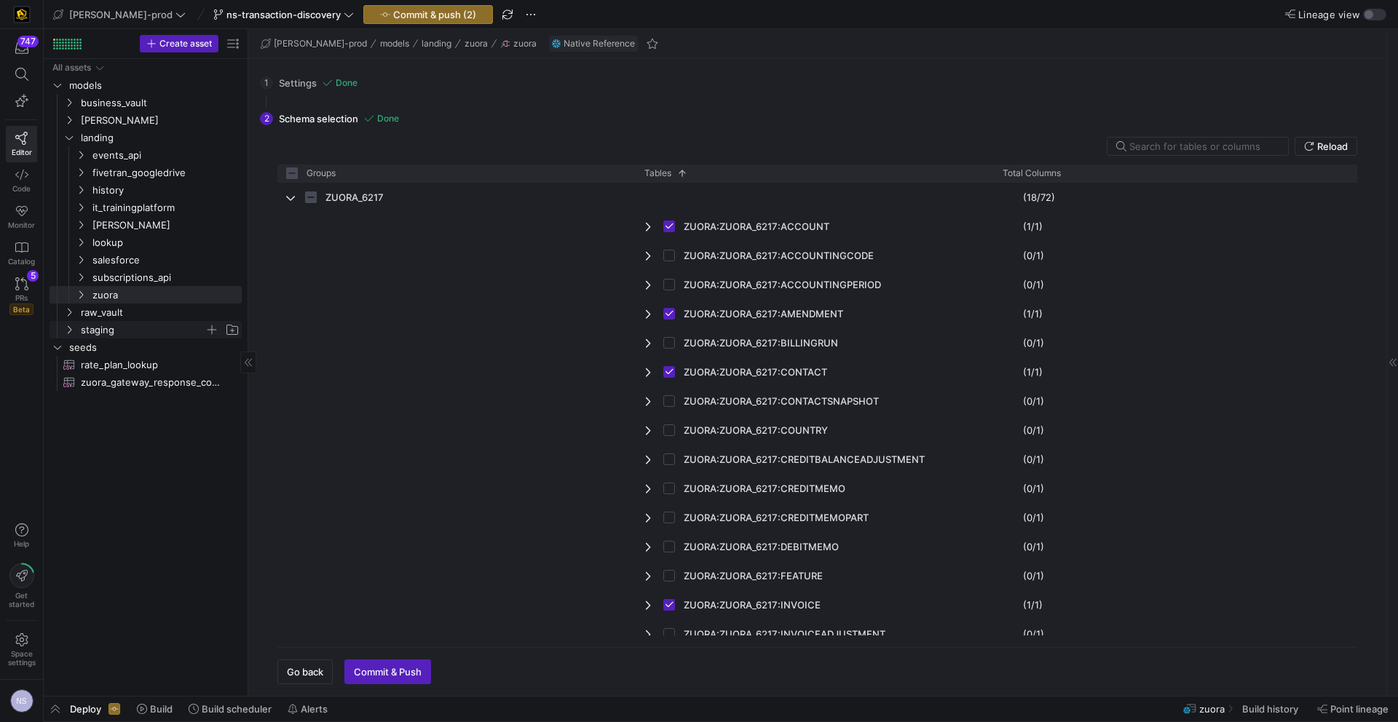
click at [111, 326] on span "staging" at bounding box center [143, 330] width 124 height 17
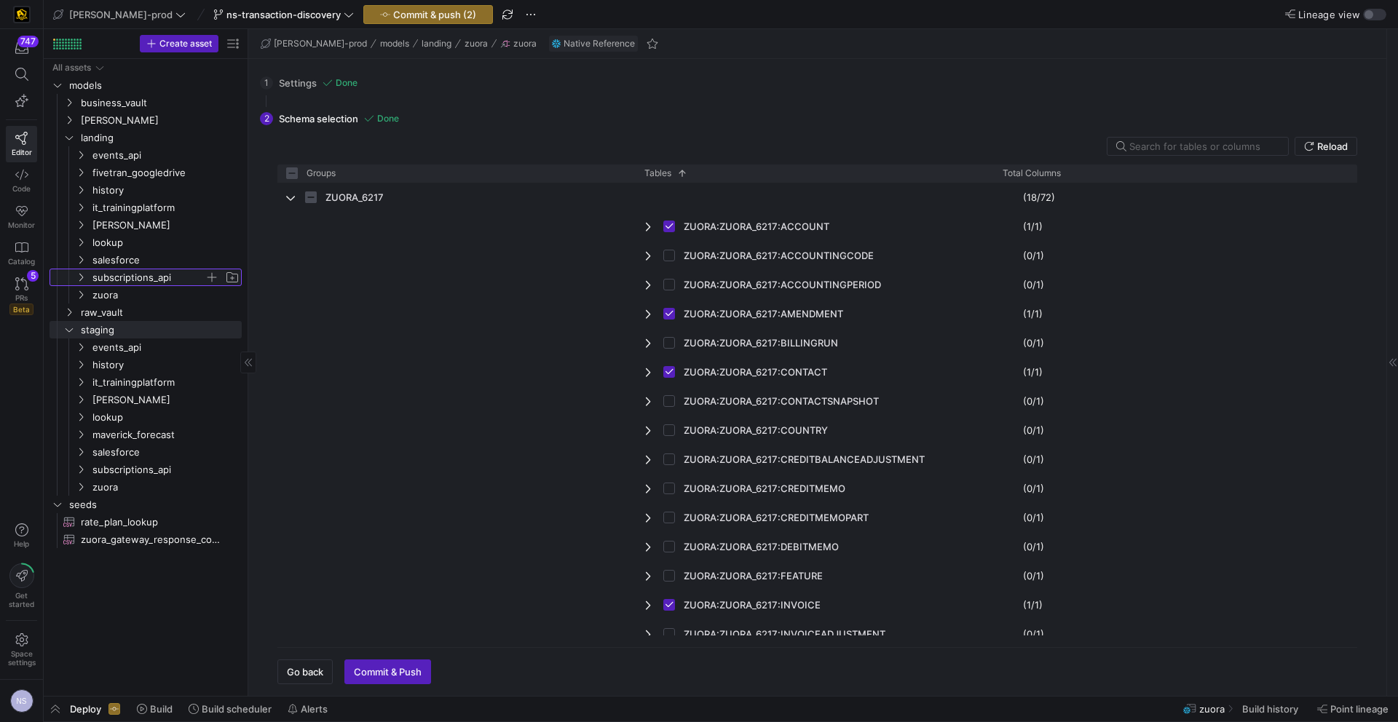
click at [130, 276] on span "subscriptions_api" at bounding box center [148, 277] width 112 height 17
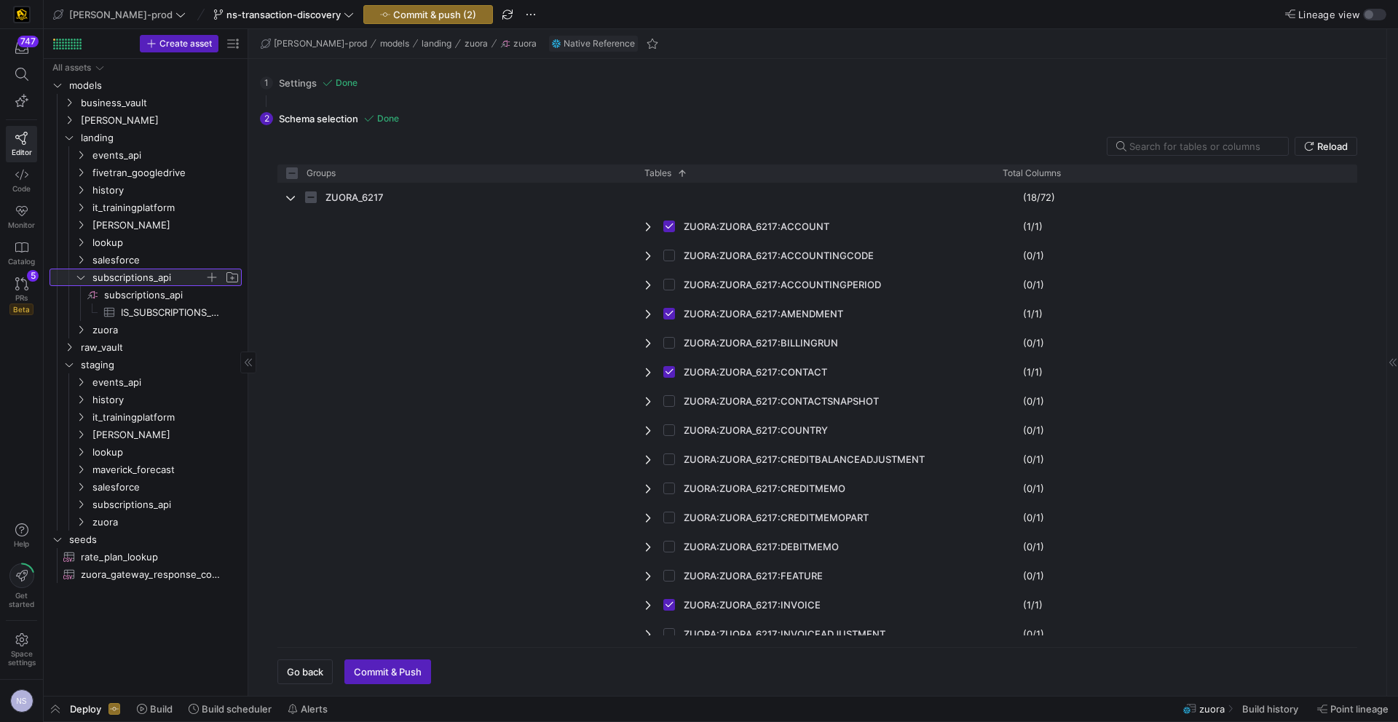
click at [135, 274] on span "subscriptions_api" at bounding box center [148, 277] width 112 height 17
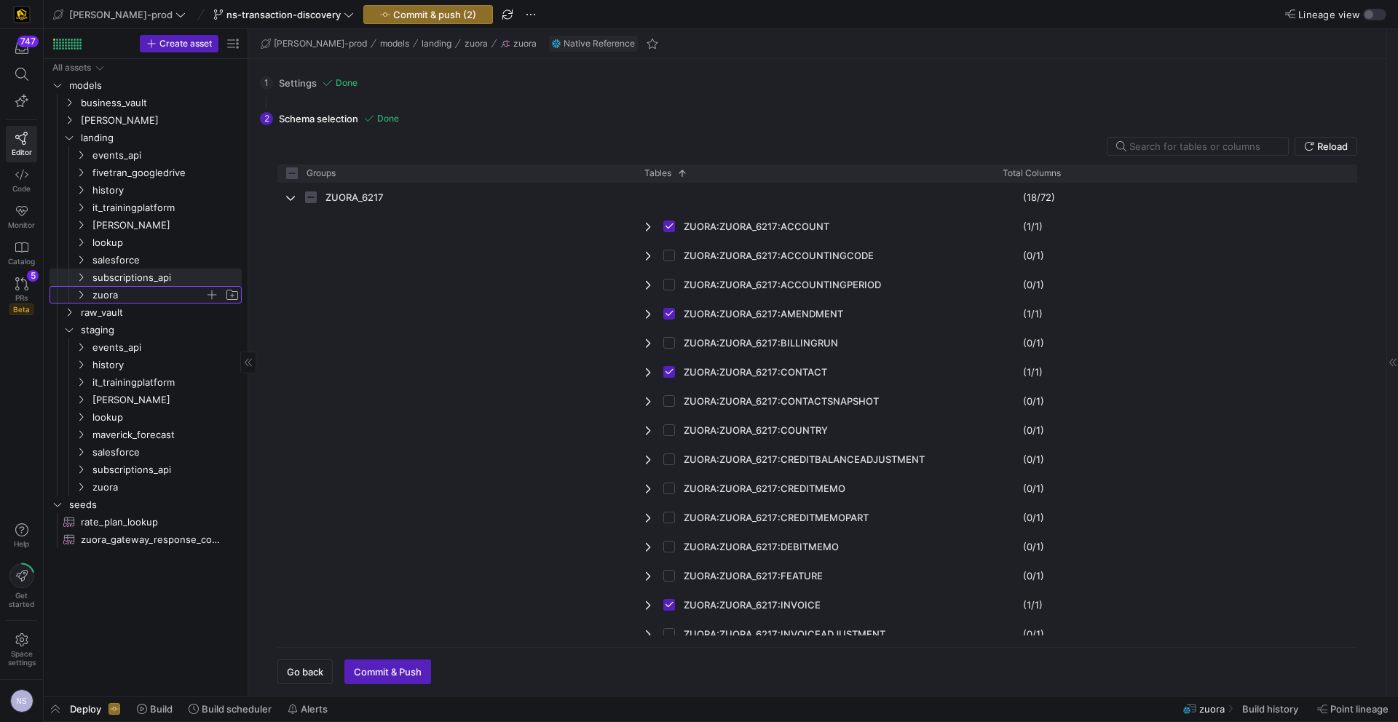
click at [116, 291] on span "zuora" at bounding box center [148, 295] width 112 height 17
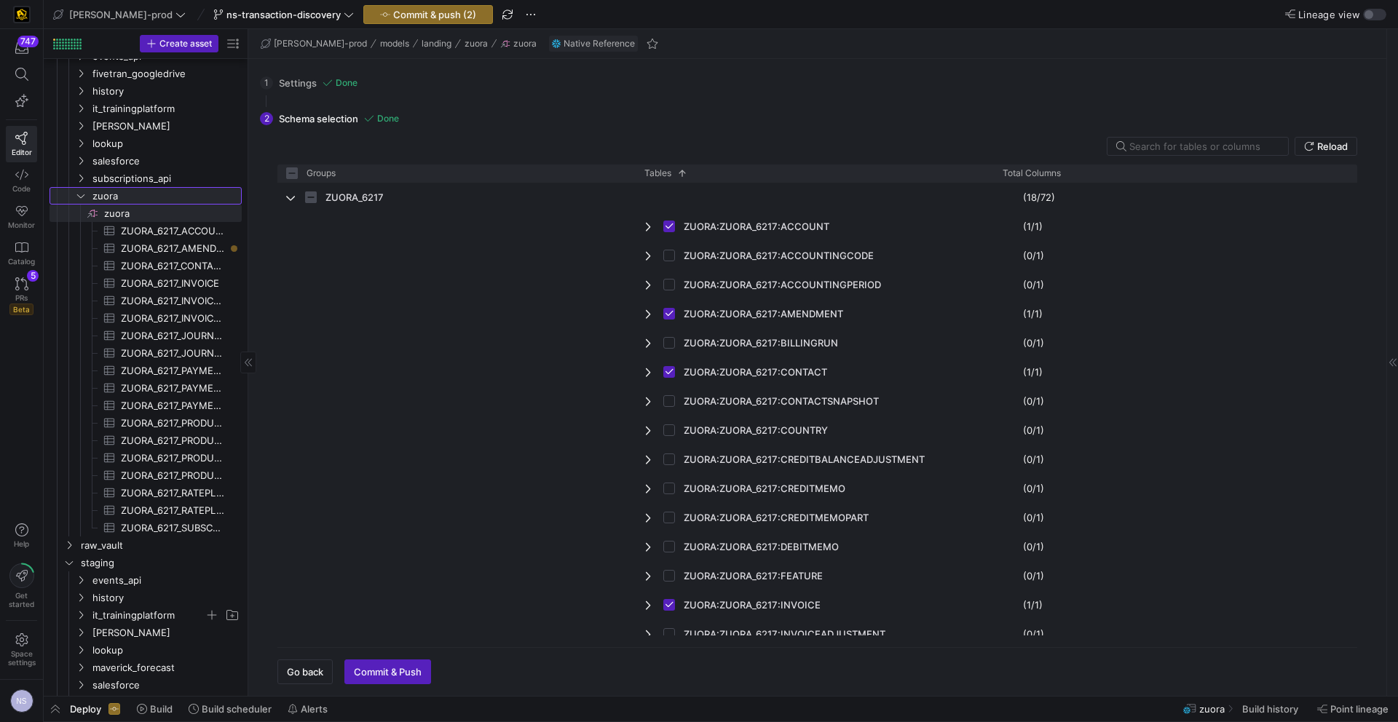
scroll to position [106, 0]
click at [285, 13] on span "ns-transaction-discovery" at bounding box center [283, 15] width 114 height 12
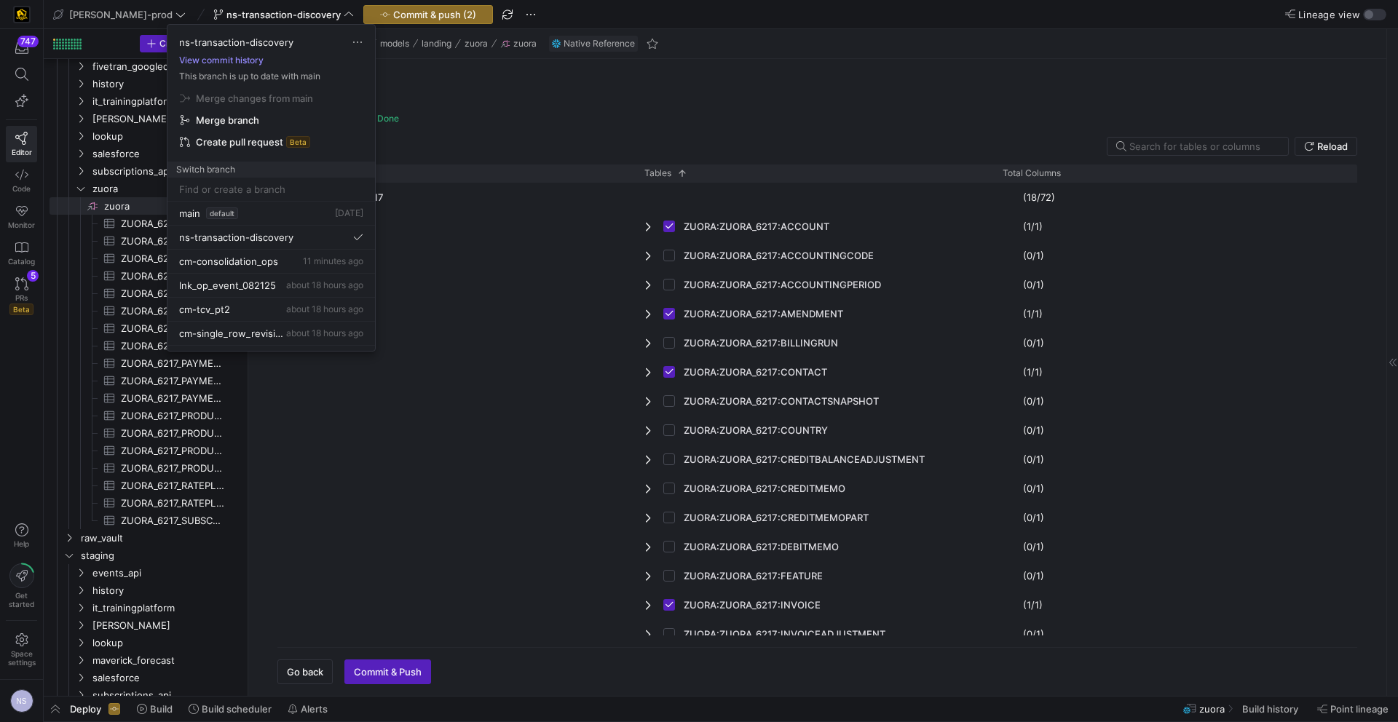
click at [245, 60] on button "View commit history" at bounding box center [221, 60] width 108 height 10
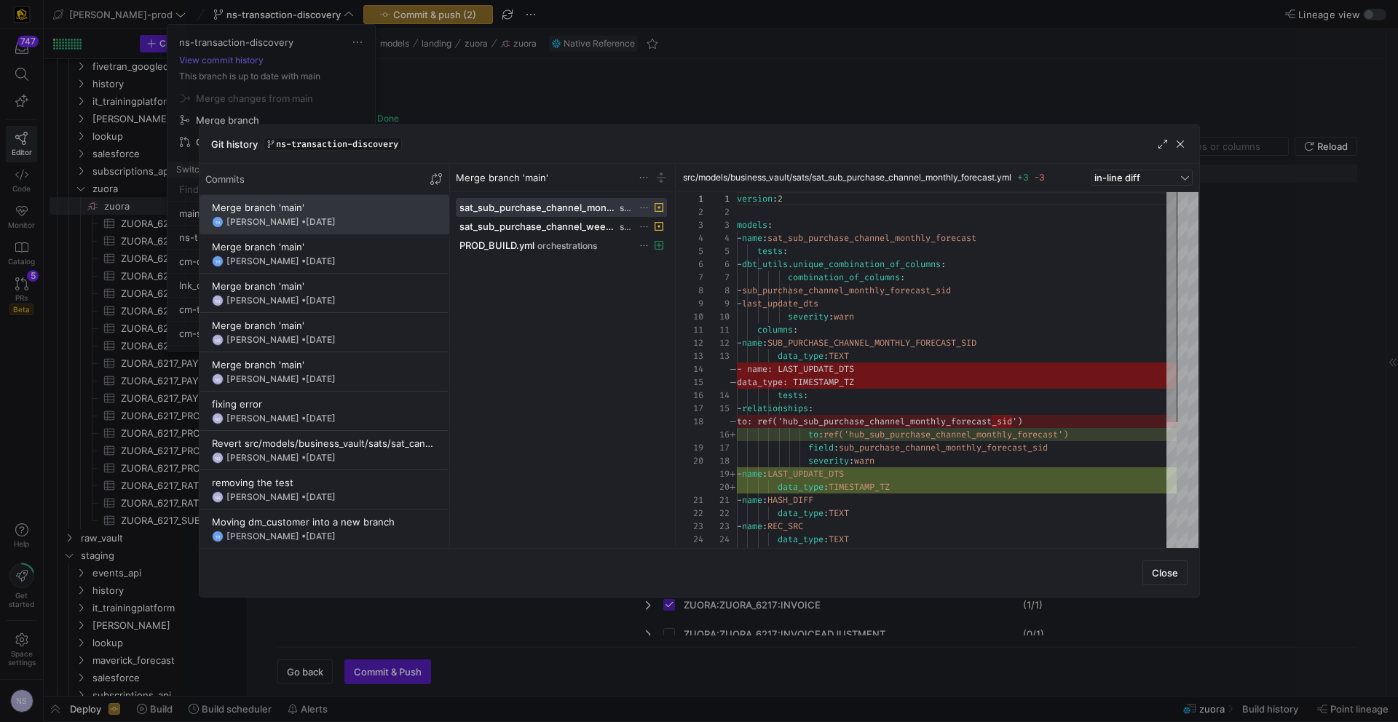
scroll to position [131, 0]
click at [939, 80] on div at bounding box center [699, 361] width 1398 height 722
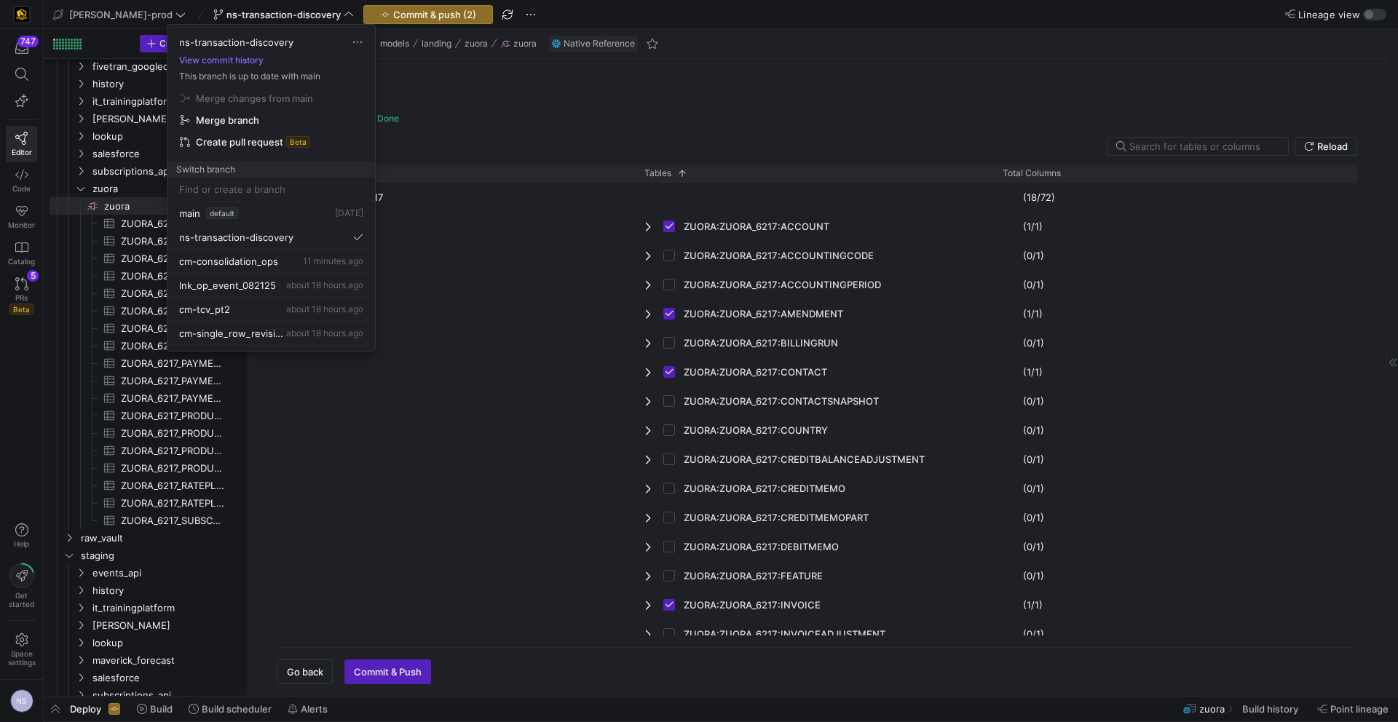
click at [121, 570] on div at bounding box center [699, 361] width 1398 height 722
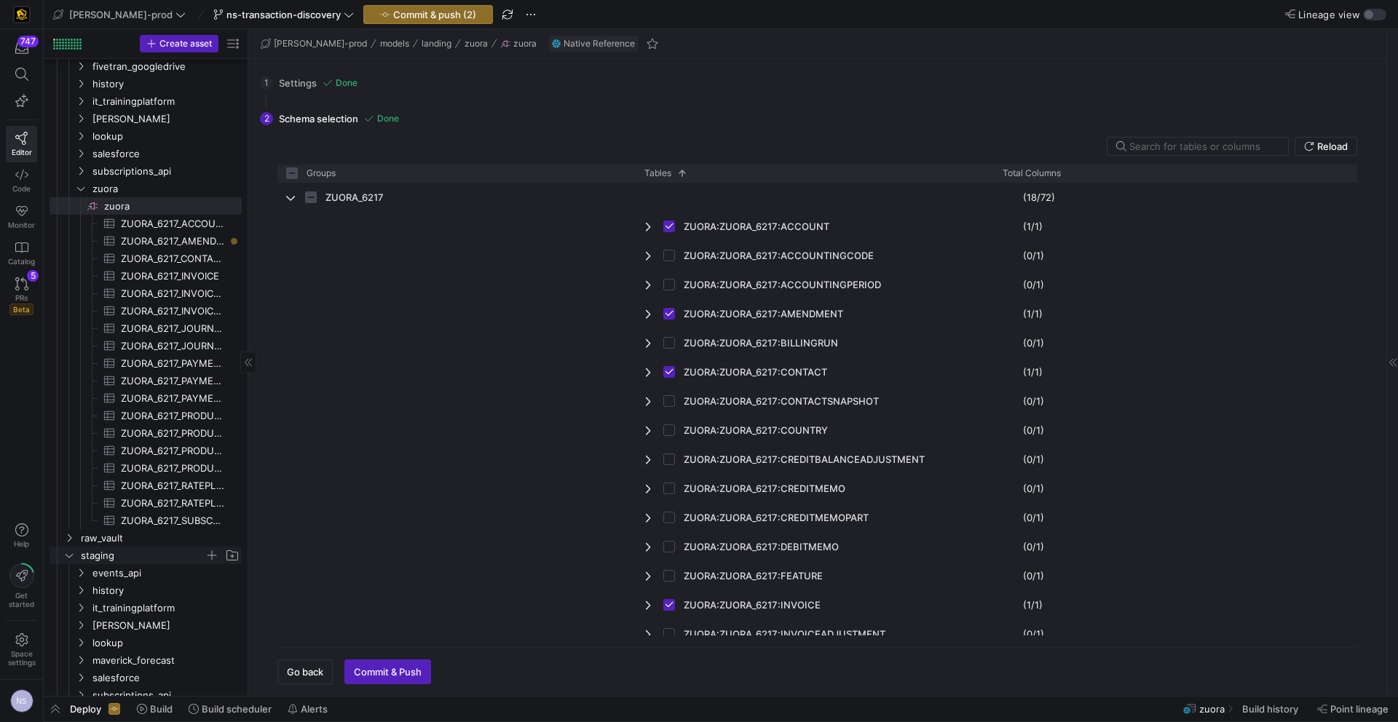
click at [106, 548] on span "staging" at bounding box center [143, 556] width 124 height 17
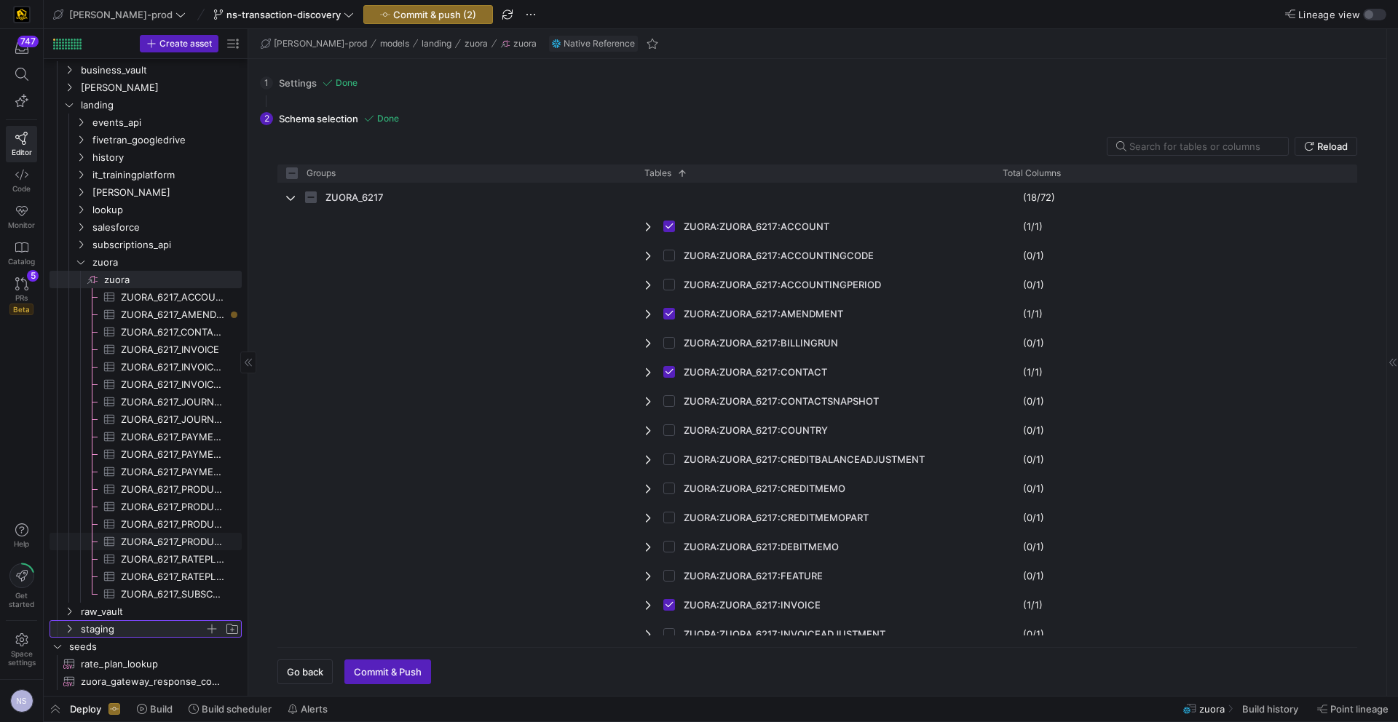
scroll to position [27, 0]
click at [98, 629] on span "staging" at bounding box center [143, 629] width 124 height 17
click at [99, 611] on span "raw_vault" at bounding box center [143, 612] width 124 height 17
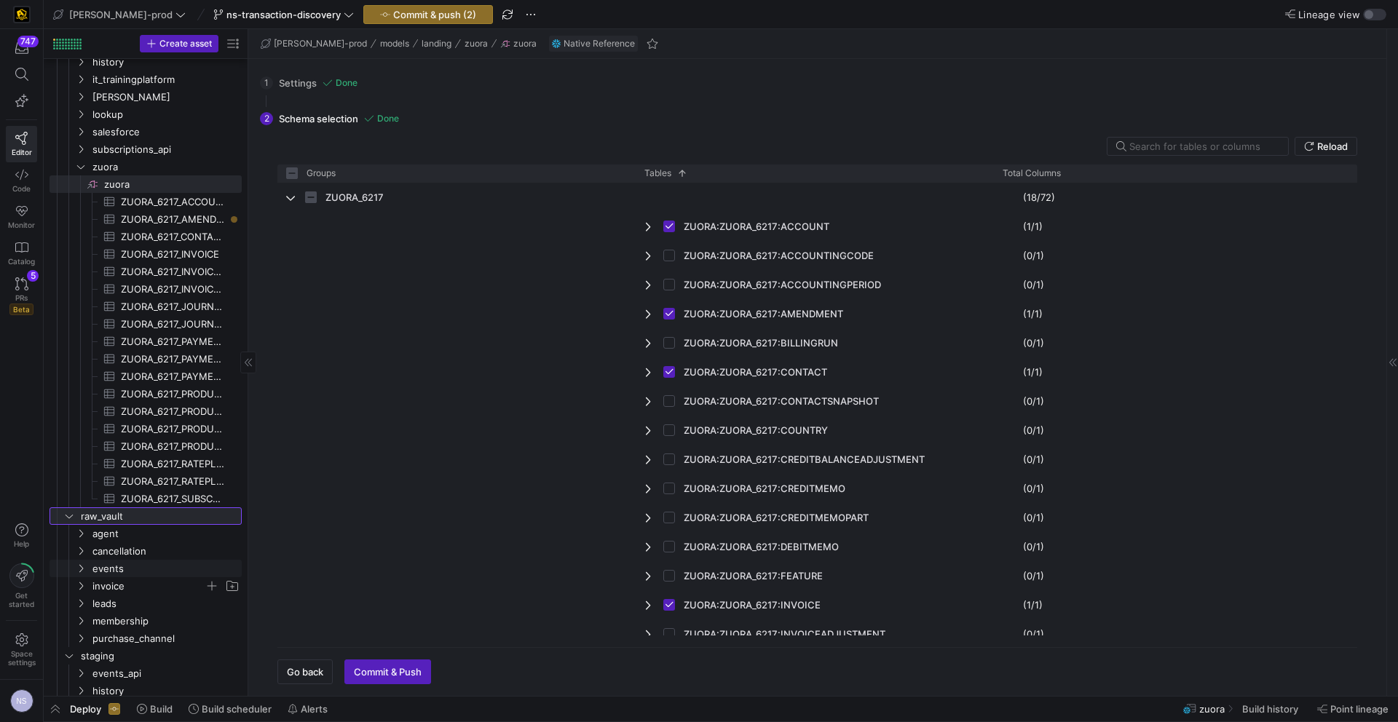
scroll to position [129, 0]
click at [129, 621] on span "membership" at bounding box center [148, 620] width 112 height 17
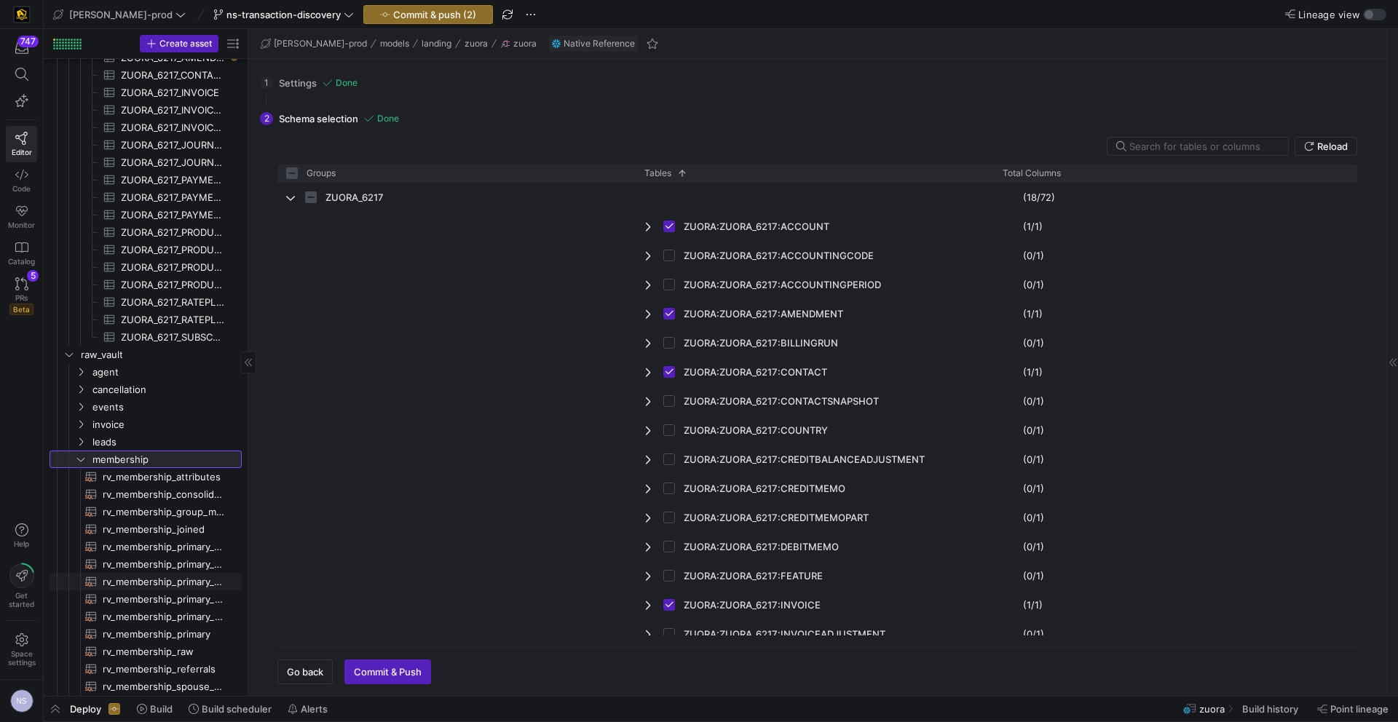
scroll to position [0, 0]
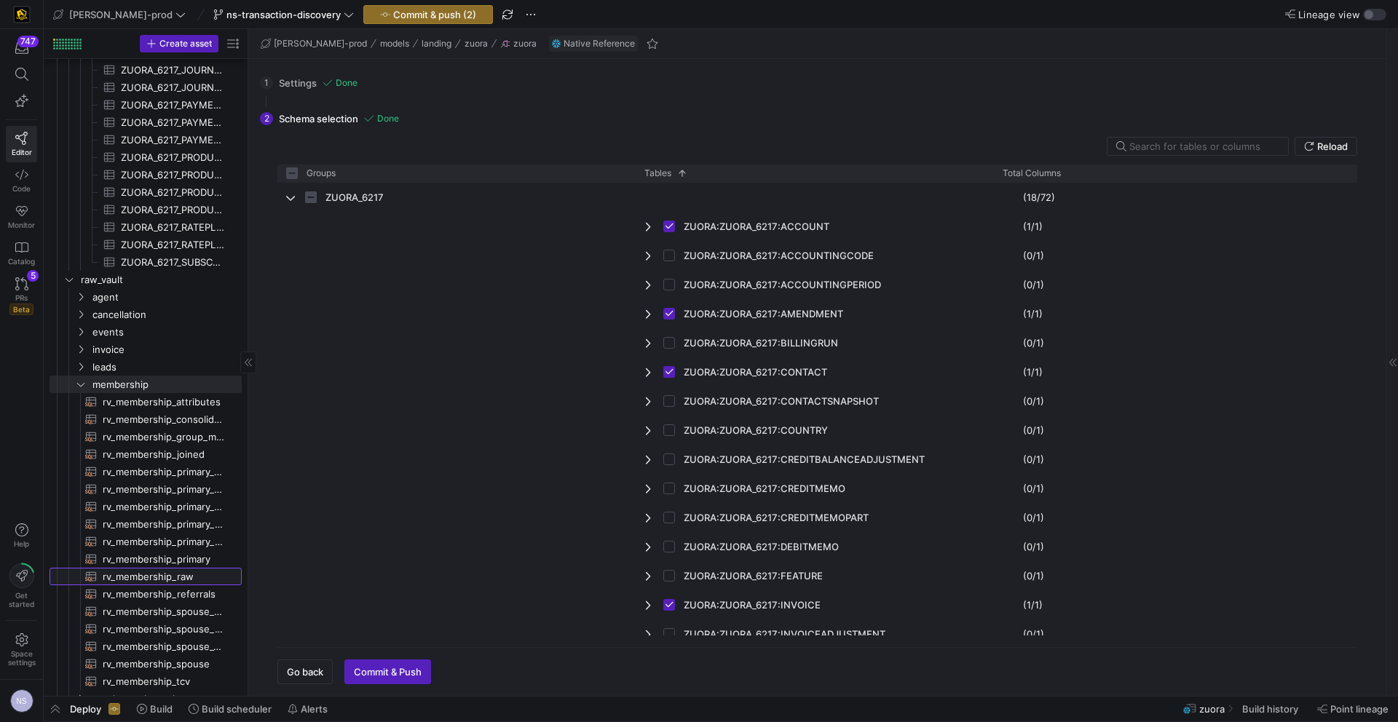
click at [188, 580] on span "rv_membership_raw​​​​​​​​​​" at bounding box center [164, 577] width 122 height 17
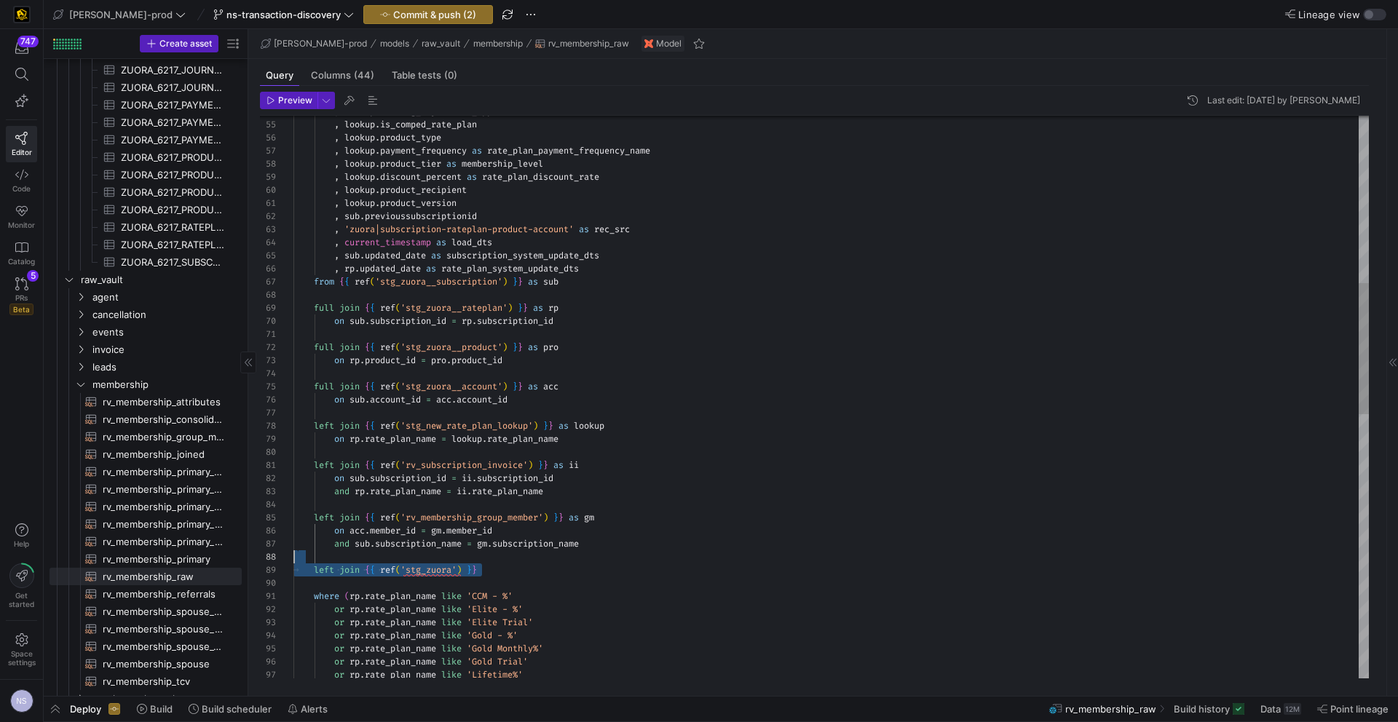
drag, startPoint x: 509, startPoint y: 568, endPoint x: 225, endPoint y: 550, distance: 284.5
click at [293, 554] on div "or rp . rate_plan_name like 'Elite - %' where ( rp . rate_plan_name like 'CCM -…" at bounding box center [830, 604] width 1075 height 2410
type textarea "left join {{ ref('rv_subscription_invoice') }} as ii on sub.subscription_id = i…"
click at [402, 10] on span "Commit & push (2)" at bounding box center [434, 15] width 83 height 12
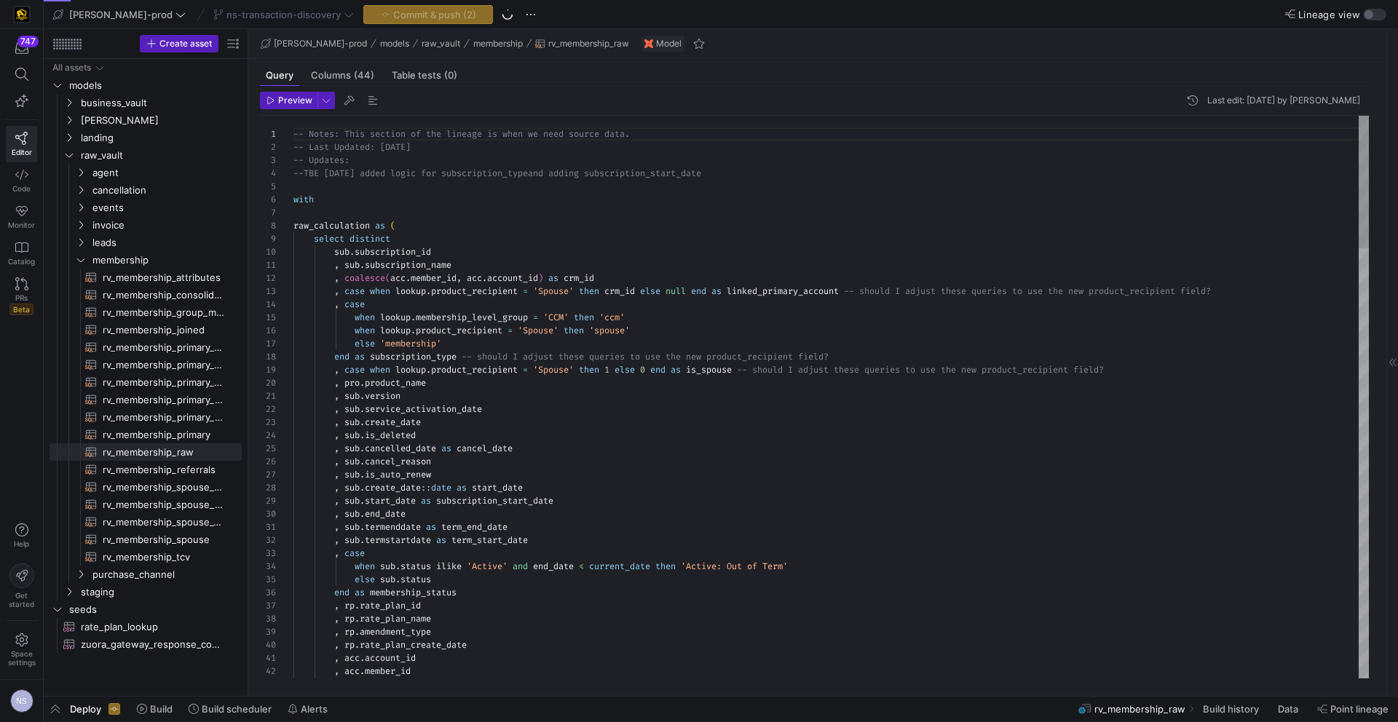
scroll to position [131, 0]
click at [400, 15] on span "Commit & push (2)" at bounding box center [434, 15] width 83 height 12
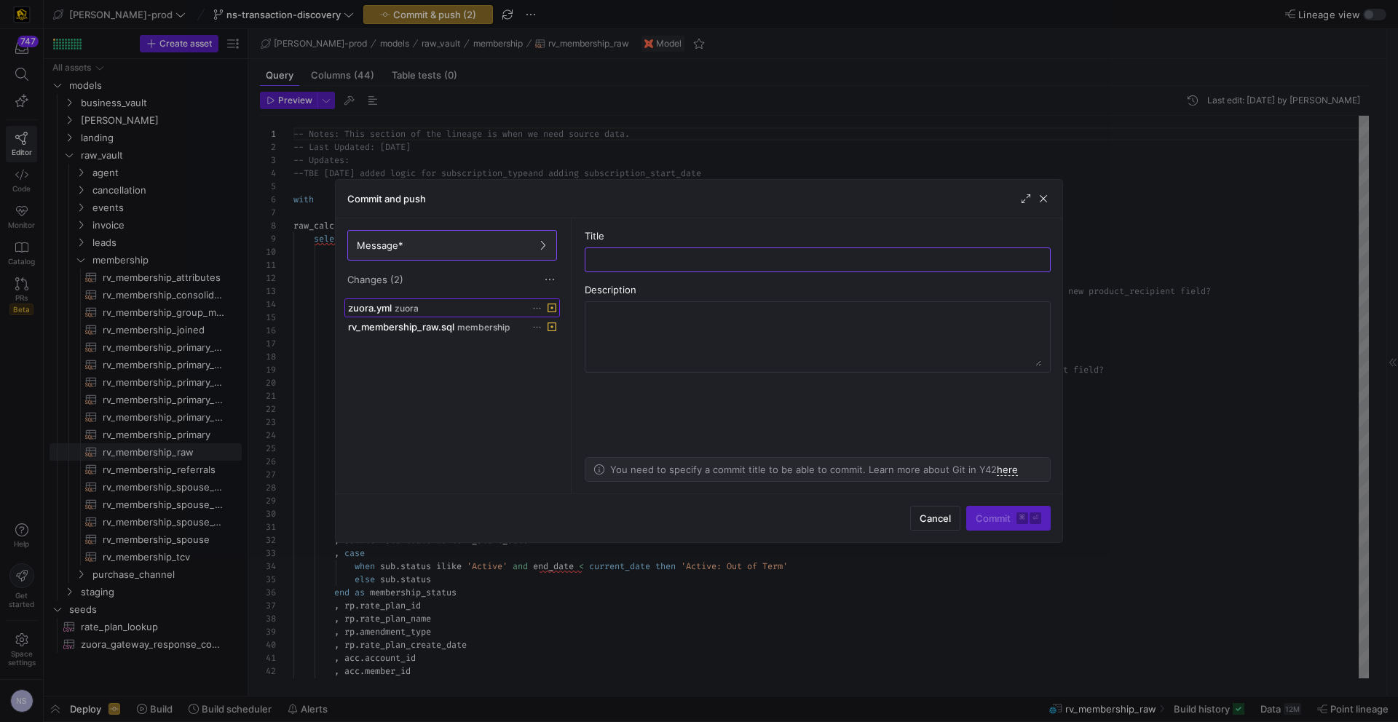
click at [496, 314] on span at bounding box center [452, 307] width 214 height 17
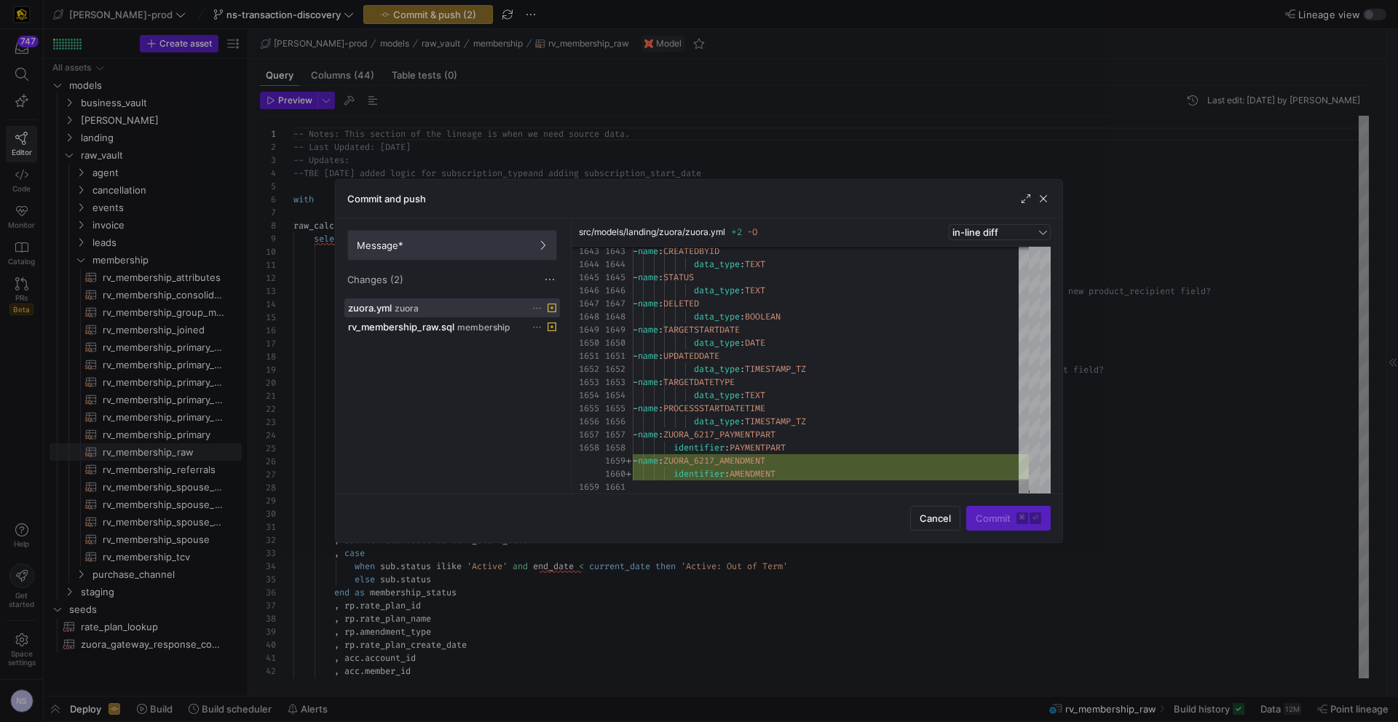
click at [389, 240] on span "Message*" at bounding box center [380, 246] width 47 height 12
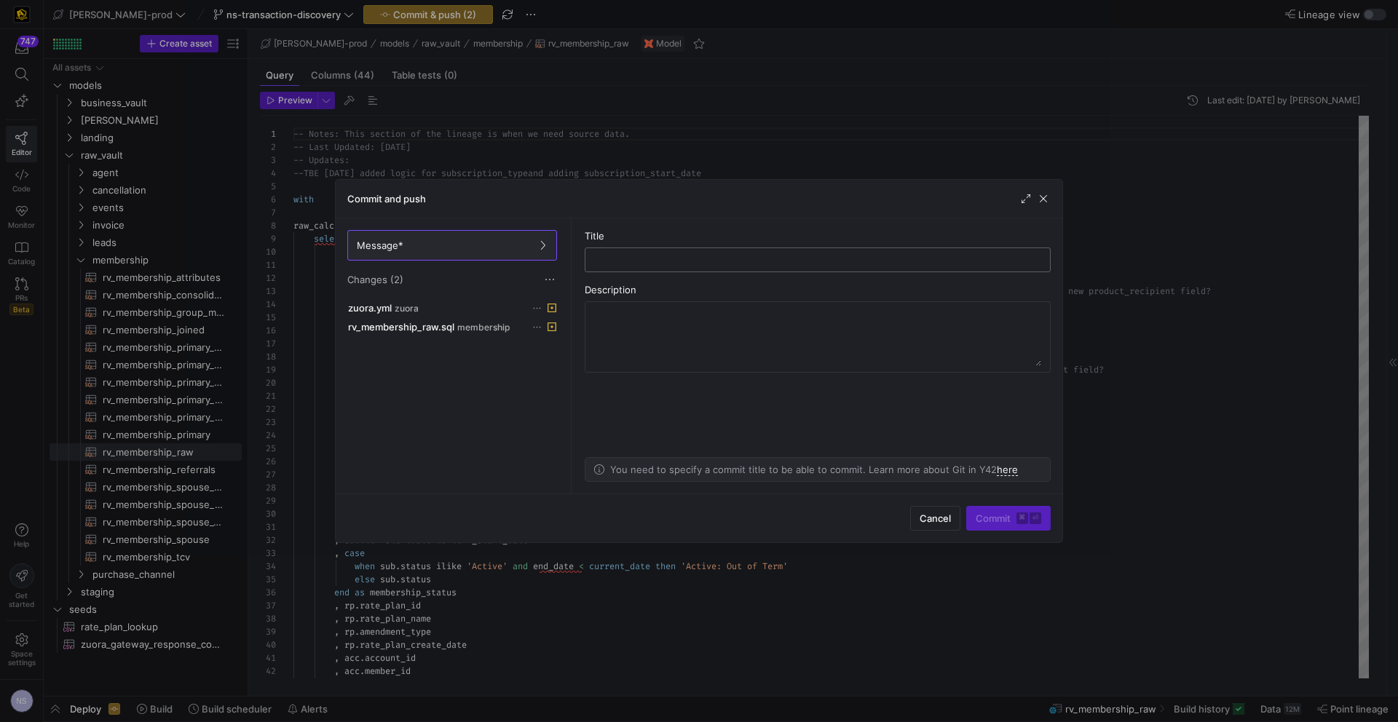
click at [634, 254] on input "text" at bounding box center [817, 260] width 441 height 12
type input "adding amendment into the code"
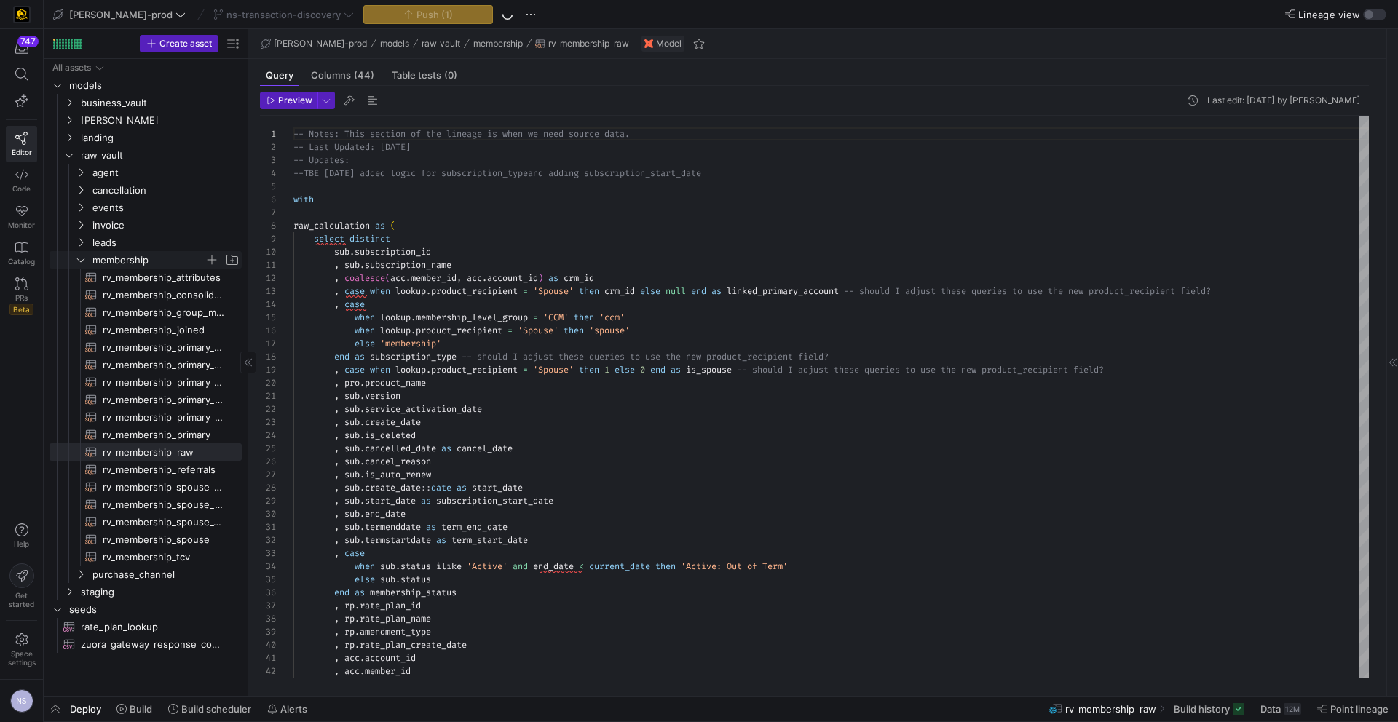
click at [116, 261] on span "membership" at bounding box center [148, 260] width 112 height 17
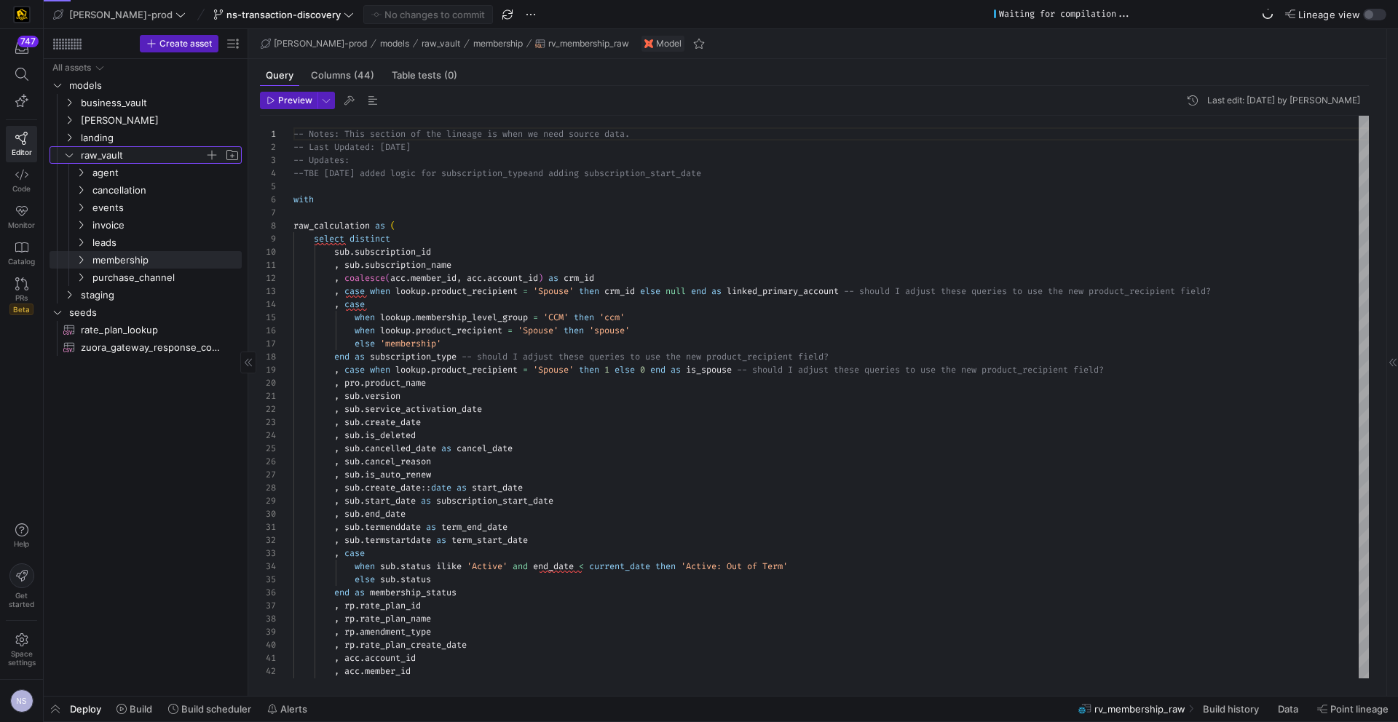
click at [99, 158] on span "raw_vault" at bounding box center [143, 155] width 124 height 17
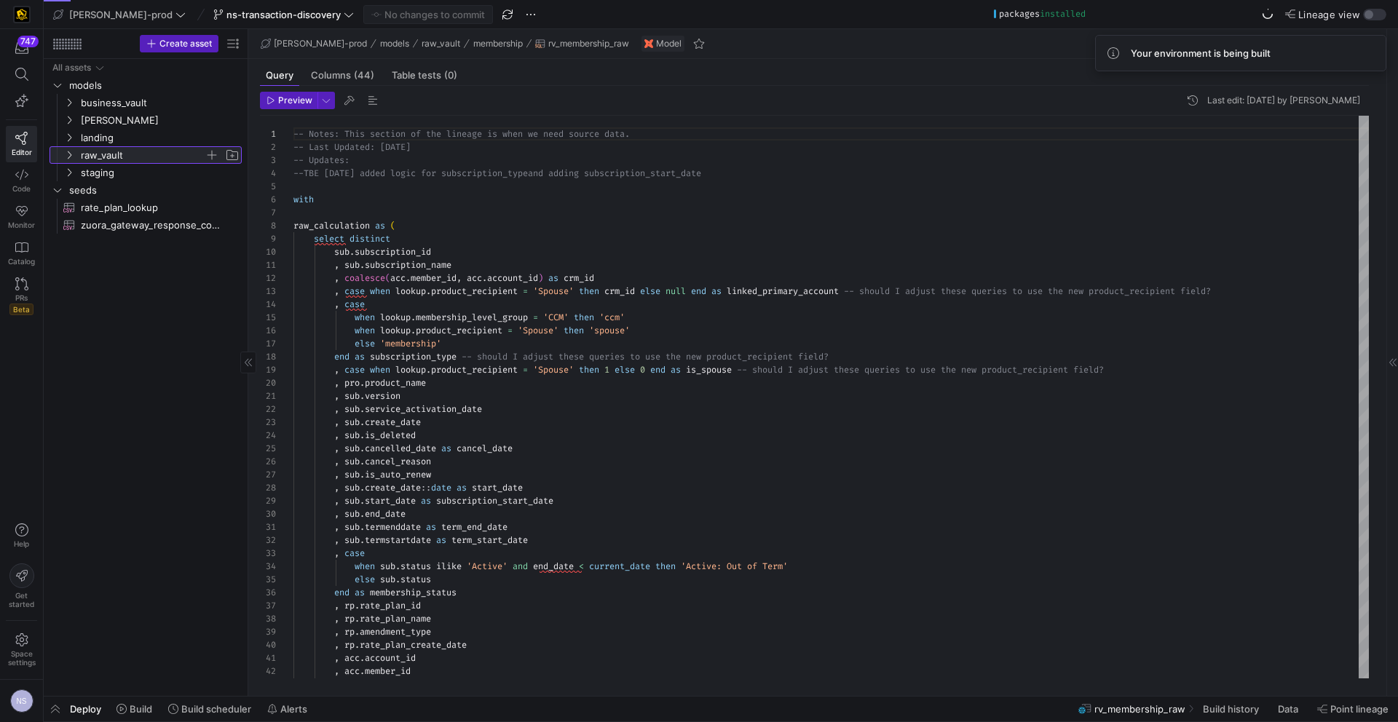
click at [114, 149] on span "raw_vault" at bounding box center [143, 155] width 124 height 17
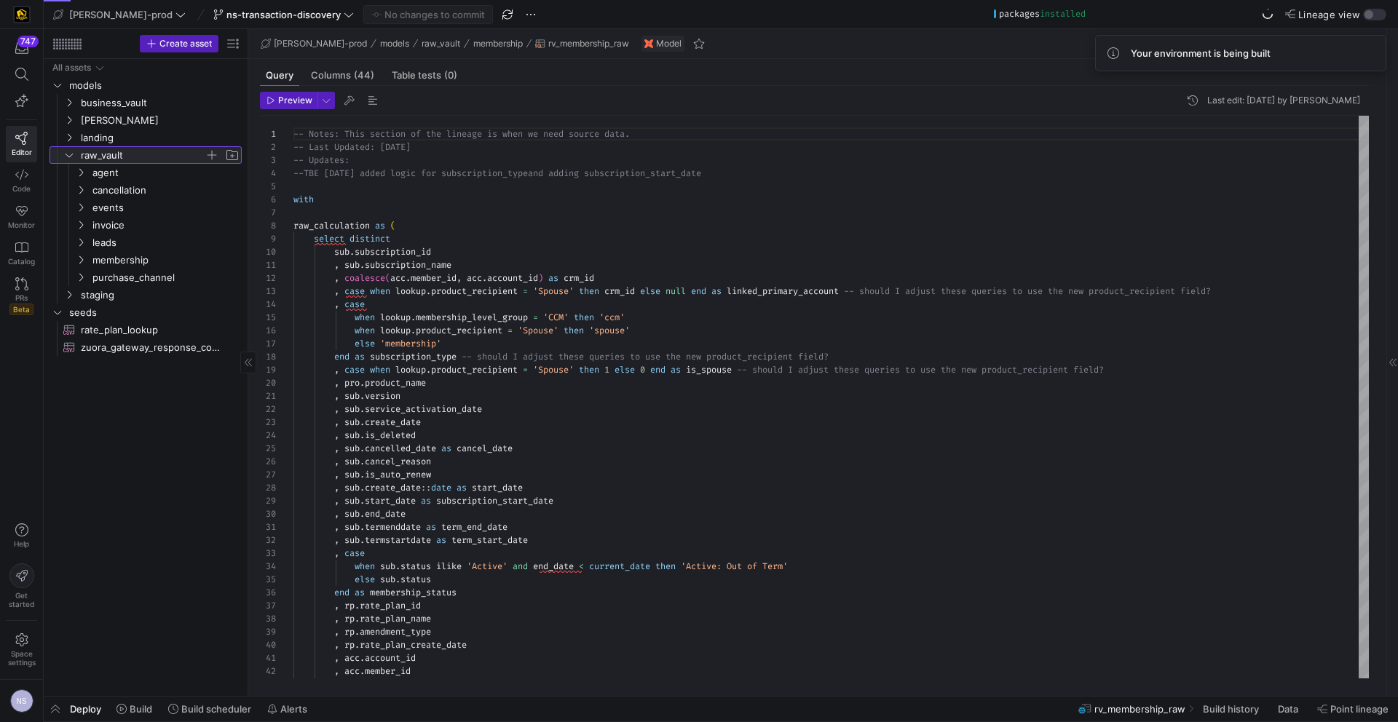
click at [113, 151] on span "raw_vault" at bounding box center [143, 155] width 124 height 17
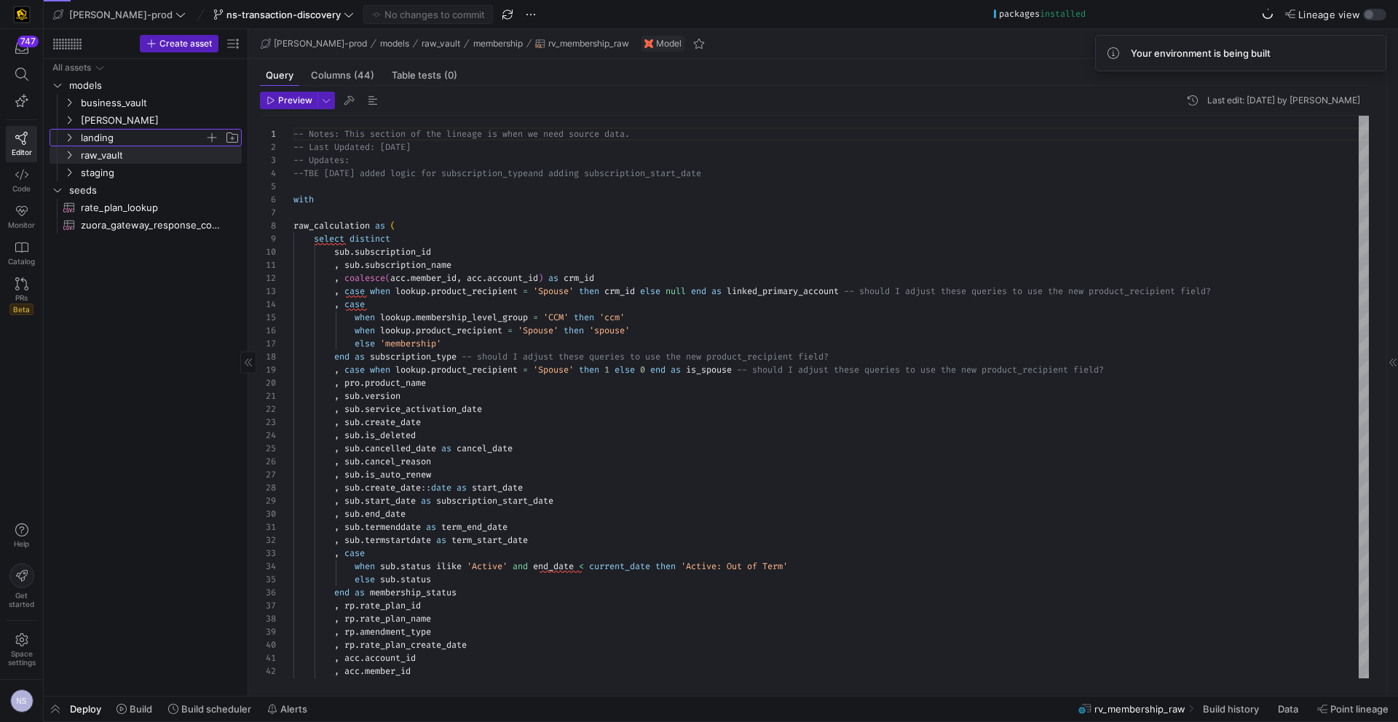
click at [109, 138] on span "landing" at bounding box center [143, 138] width 124 height 17
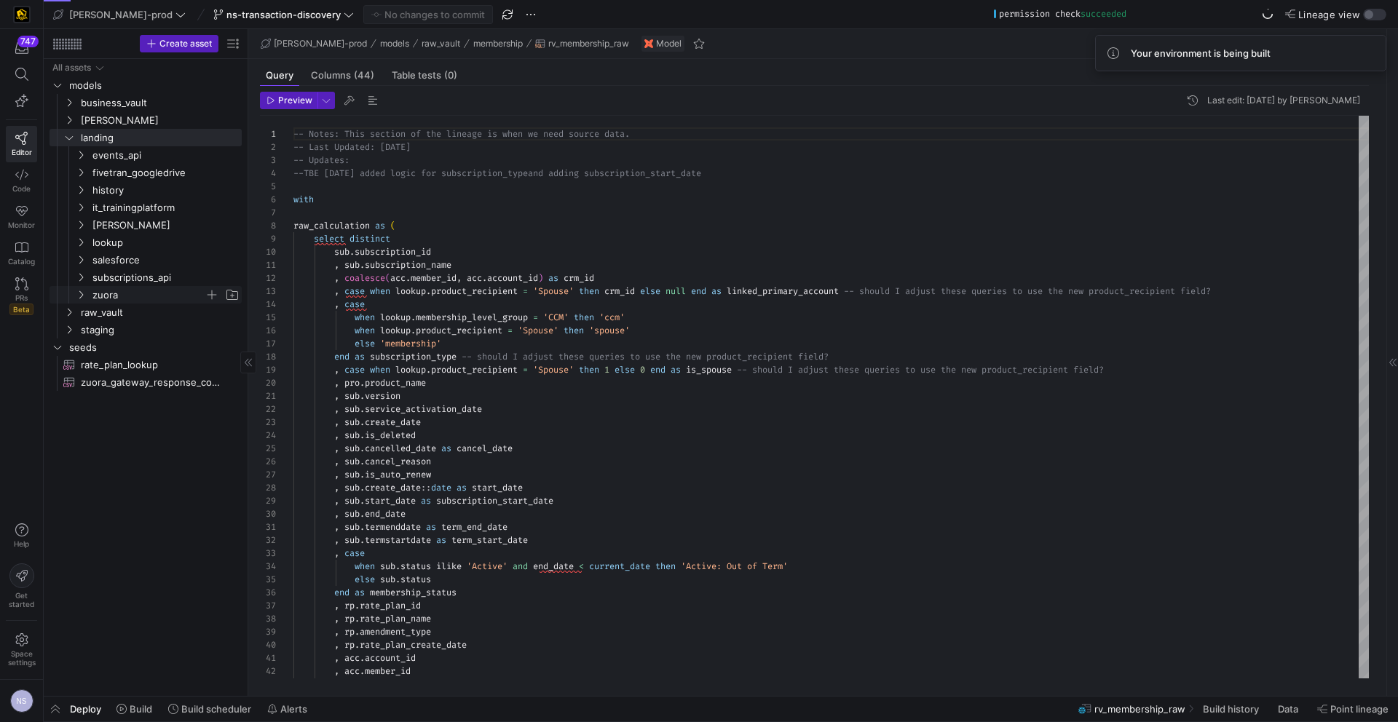
click at [121, 296] on span "zuora" at bounding box center [148, 295] width 112 height 17
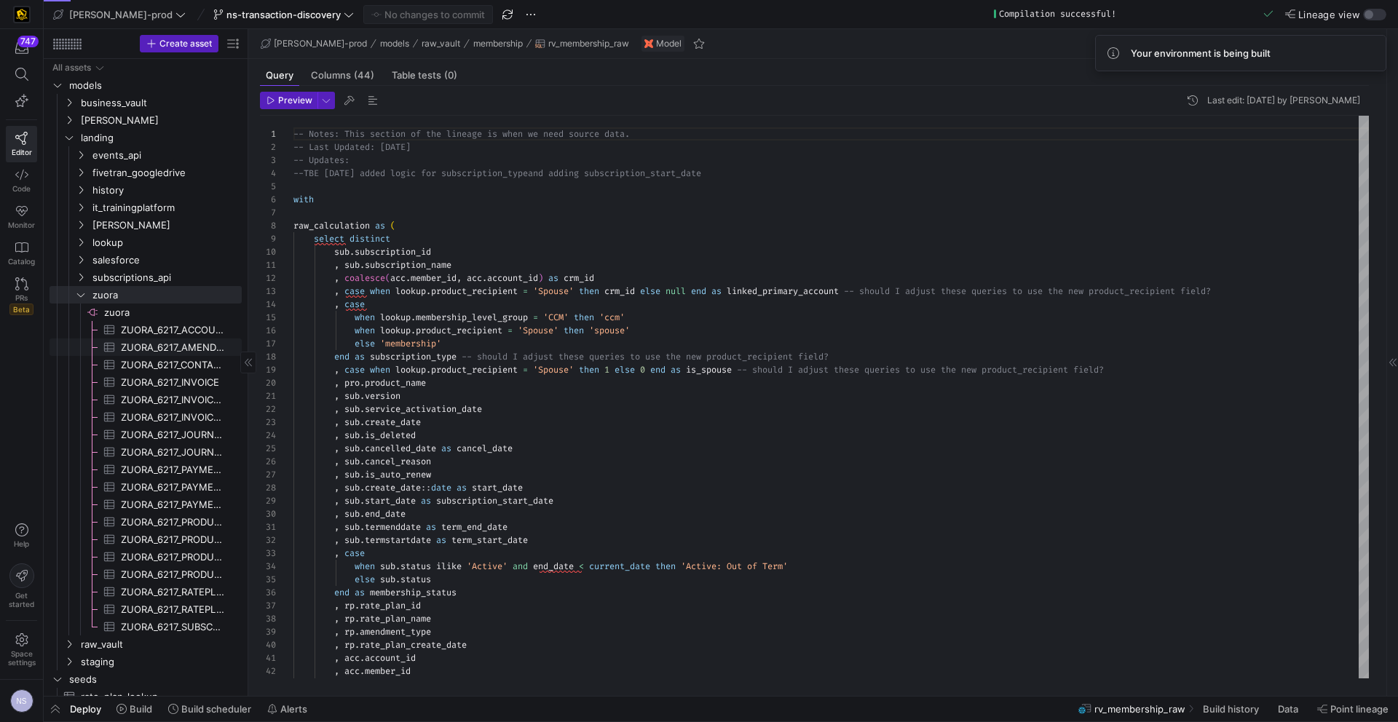
click at [171, 349] on span "ZUORA_6217_AMENDMENT​​​​​​​​​" at bounding box center [173, 347] width 104 height 17
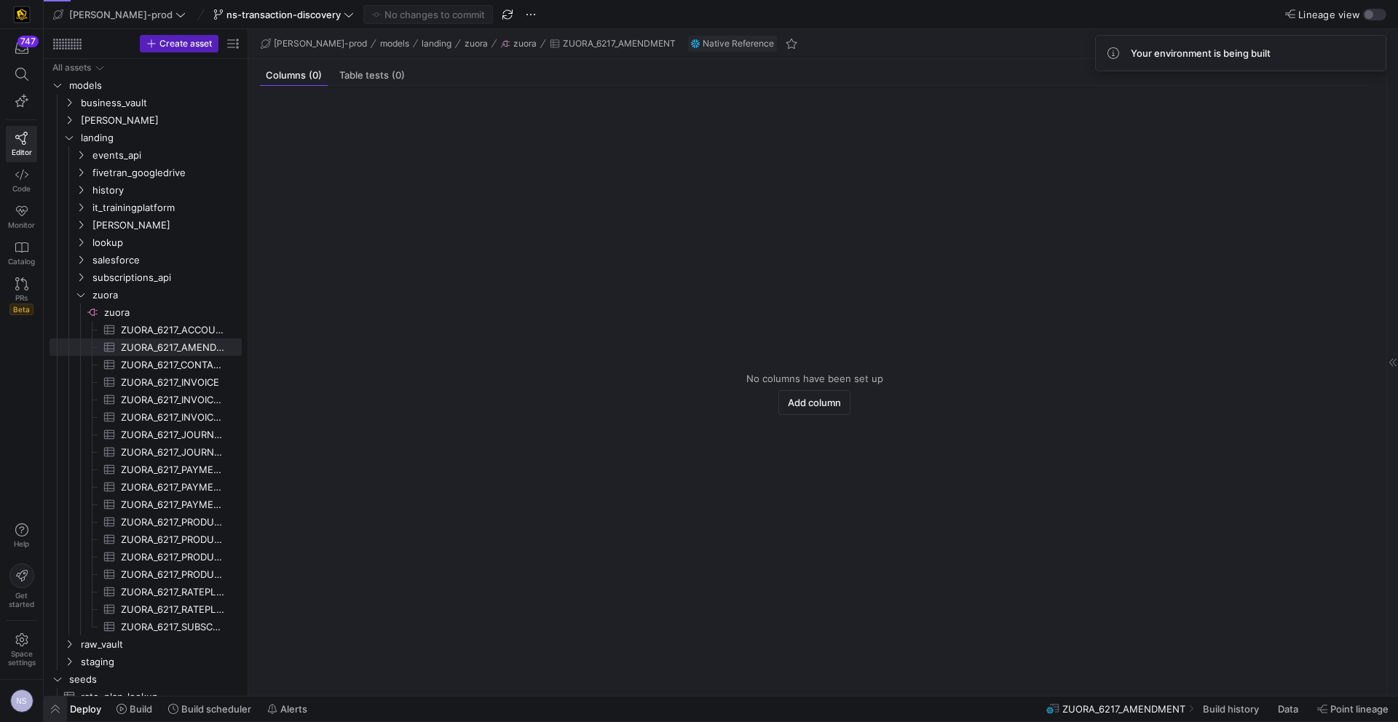
click at [58, 711] on span "button" at bounding box center [55, 709] width 23 height 25
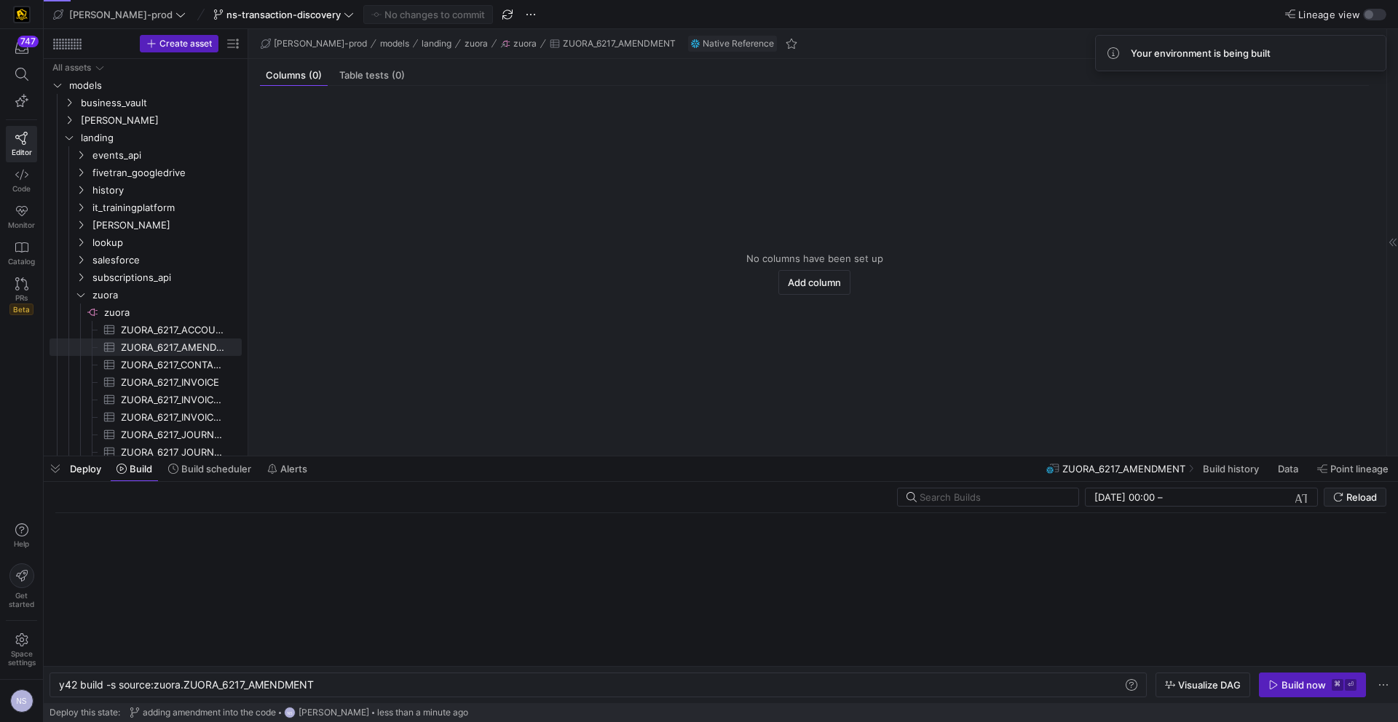
scroll to position [0, 257]
click at [1298, 684] on div "Build now" at bounding box center [1303, 685] width 44 height 12
click at [47, 467] on span "button" at bounding box center [55, 469] width 23 height 25
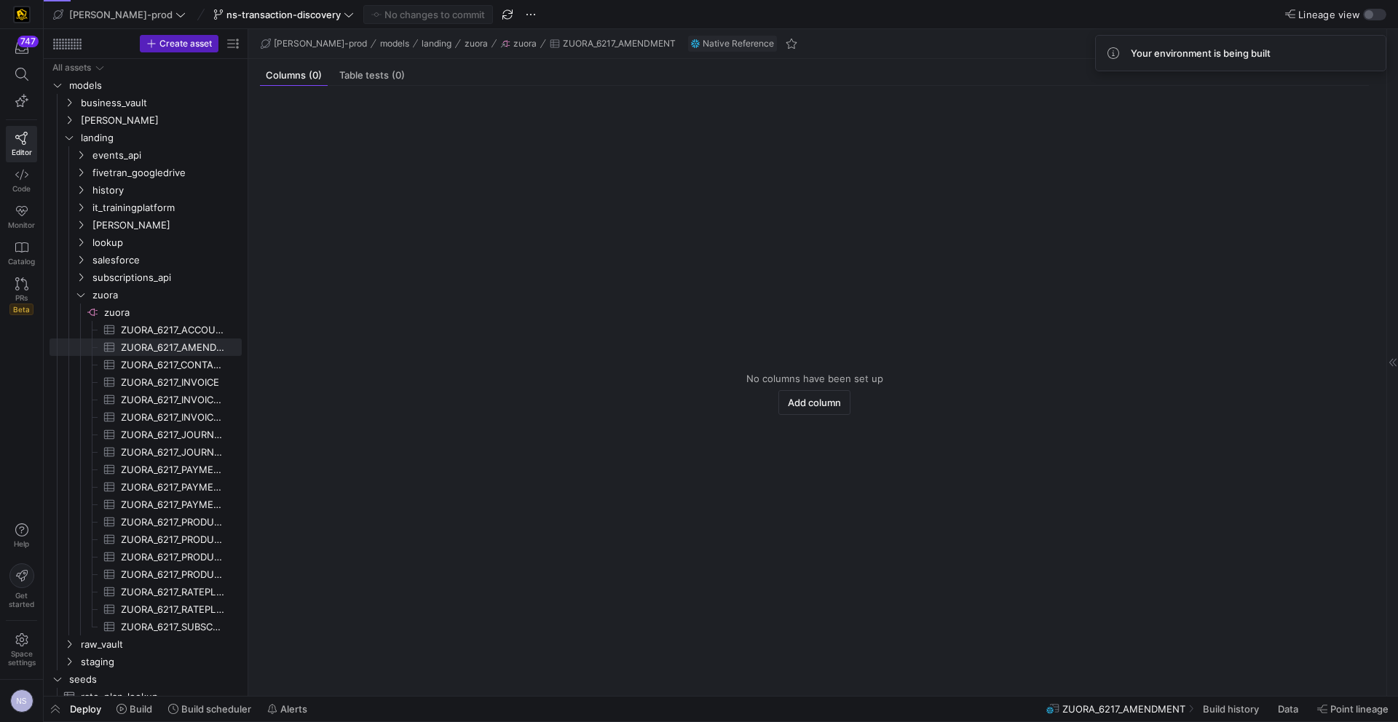
click at [680, 358] on y42-empty-state "No columns have been set up Add column" at bounding box center [814, 393] width 1109 height 581
click at [113, 722] on y42-bottom-drawer-toolbar "Deploy Build Build scheduler Alerts ZUORA_6217_AMENDMENT Build history Data Poi…" at bounding box center [721, 709] width 1354 height 25
click at [46, 714] on span "button" at bounding box center [55, 709] width 23 height 25
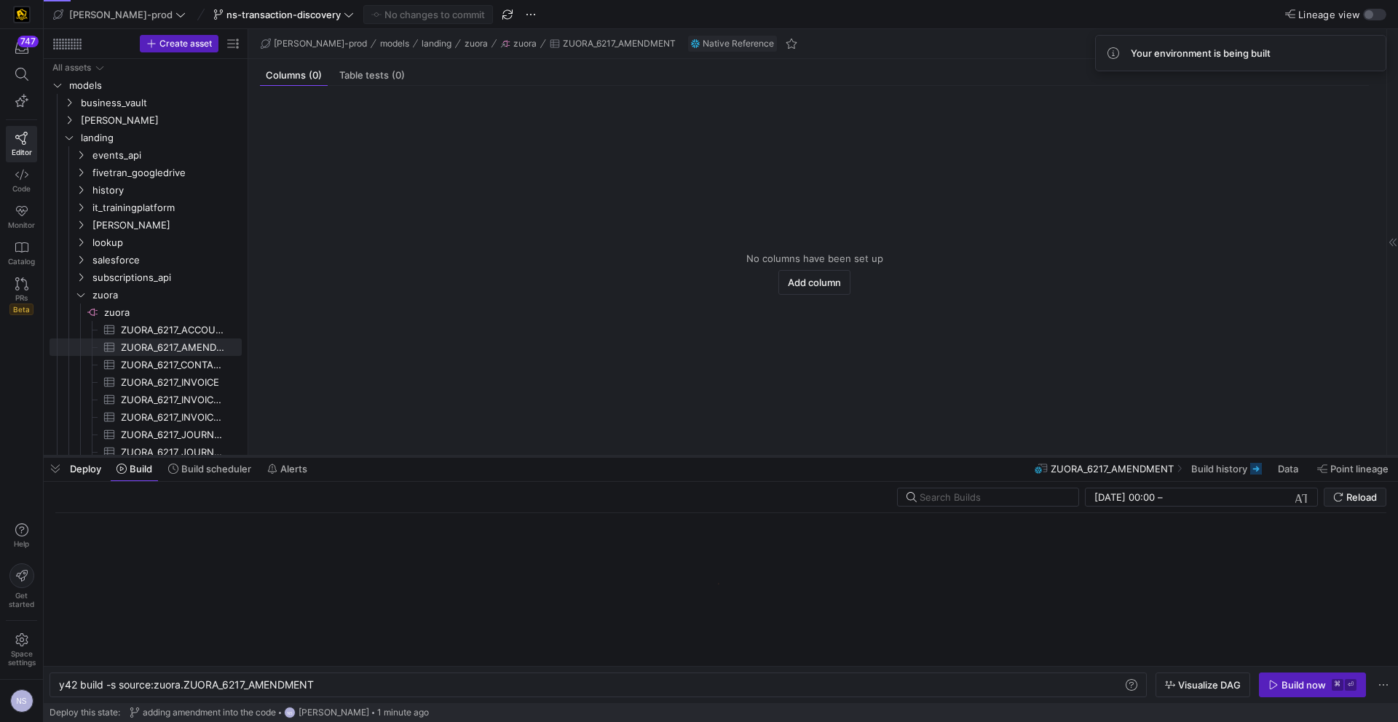
scroll to position [0, 257]
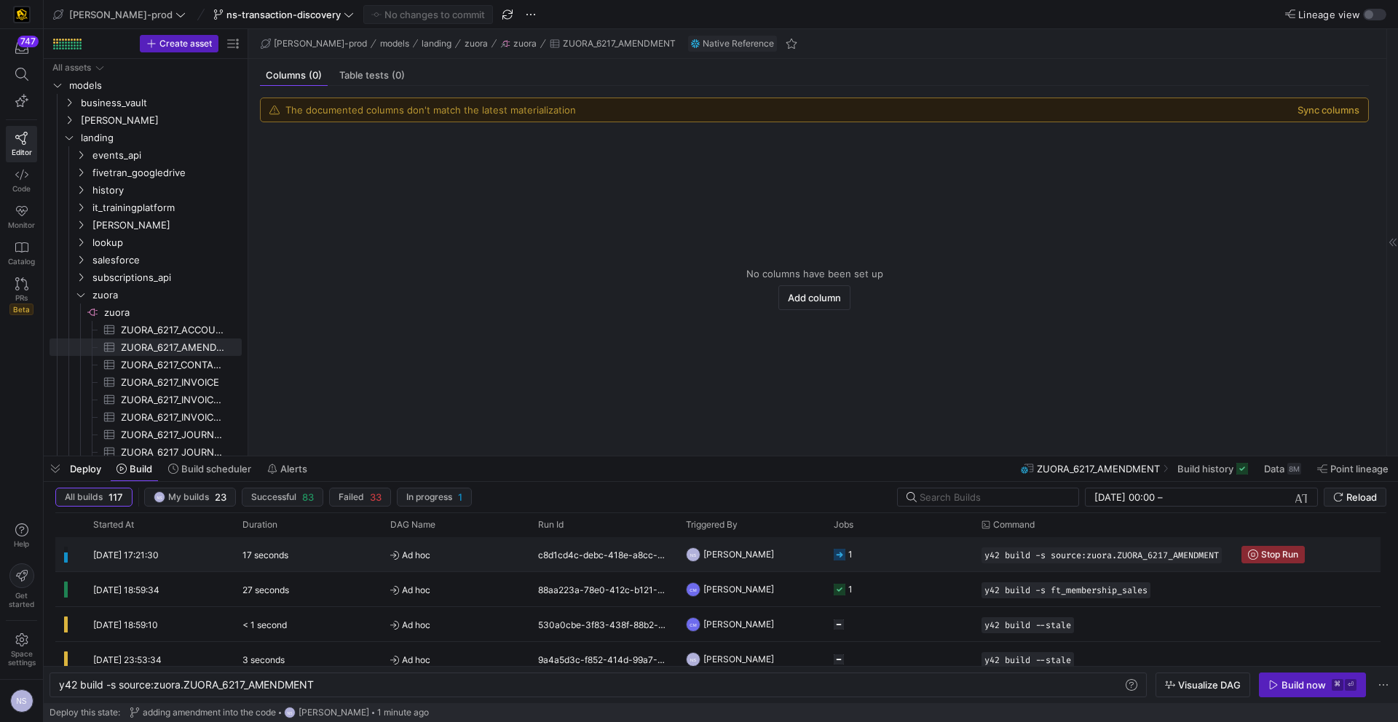
click at [912, 561] on y42-job-status-cell-renderer "1" at bounding box center [899, 554] width 130 height 33
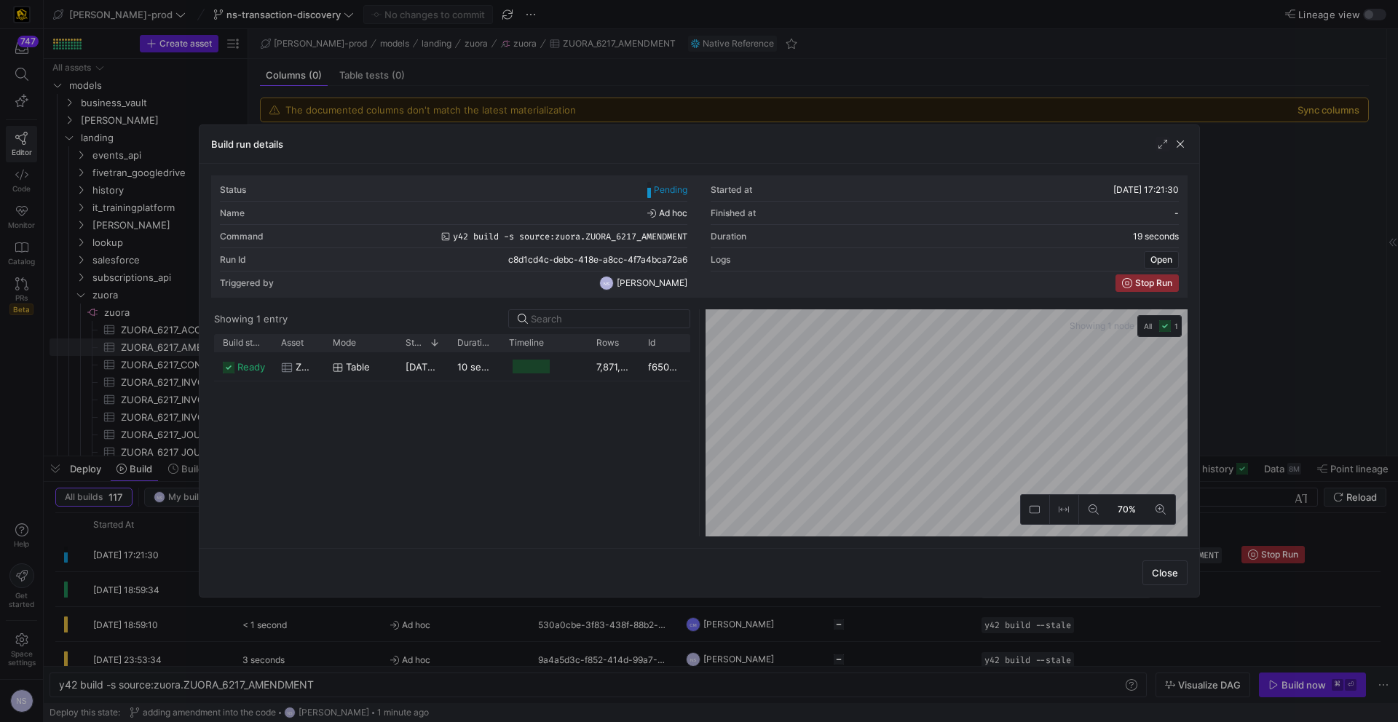
click at [1295, 449] on div at bounding box center [699, 361] width 1398 height 722
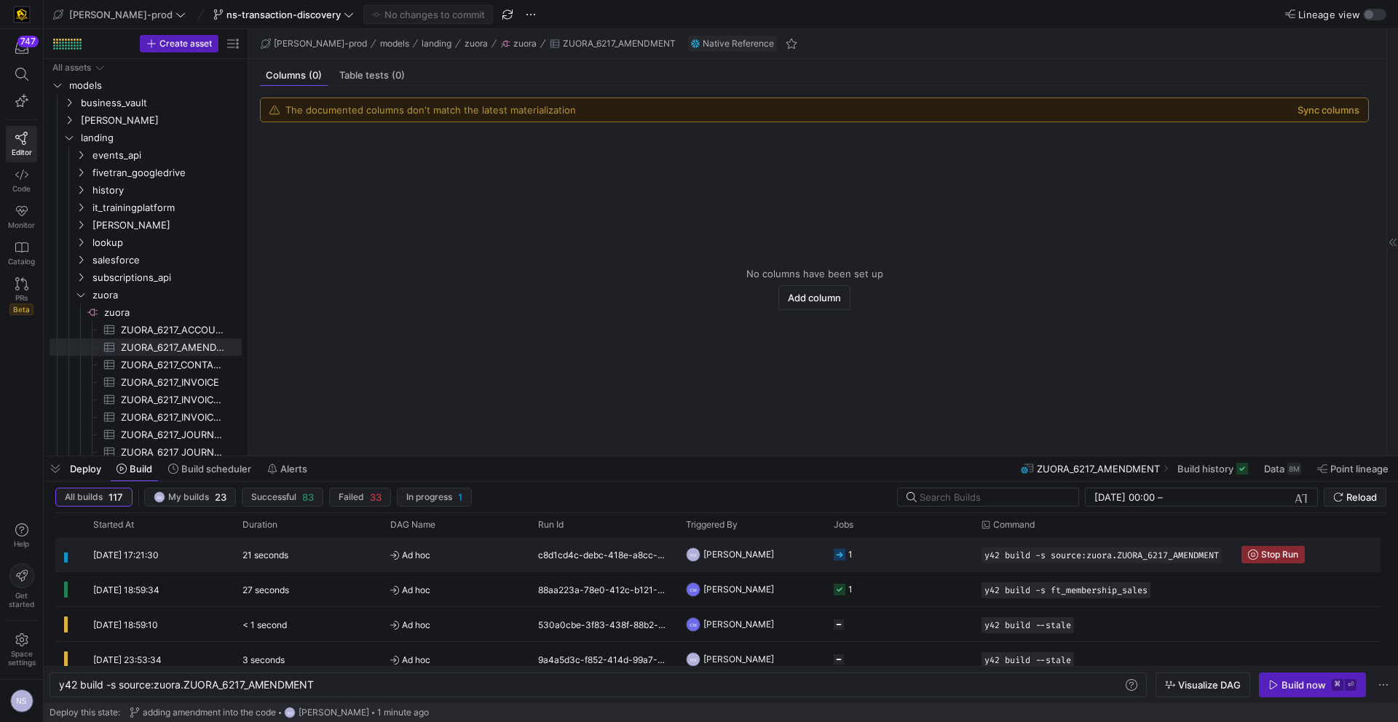
click at [829, 554] on div "1" at bounding box center [899, 554] width 148 height 34
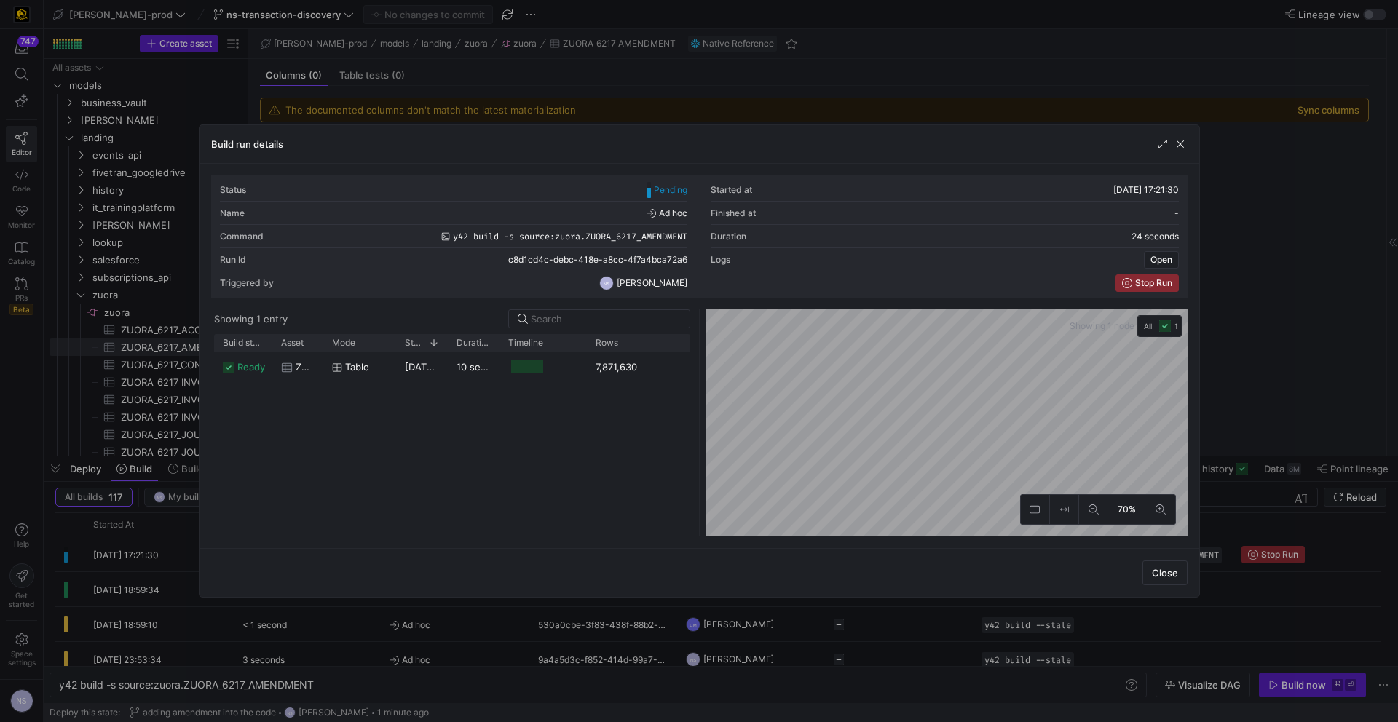
drag, startPoint x: 636, startPoint y: 342, endPoint x: 679, endPoint y: 344, distance: 43.0
click at [679, 344] on div at bounding box center [682, 342] width 6 height 17
click at [1261, 368] on div at bounding box center [699, 361] width 1398 height 722
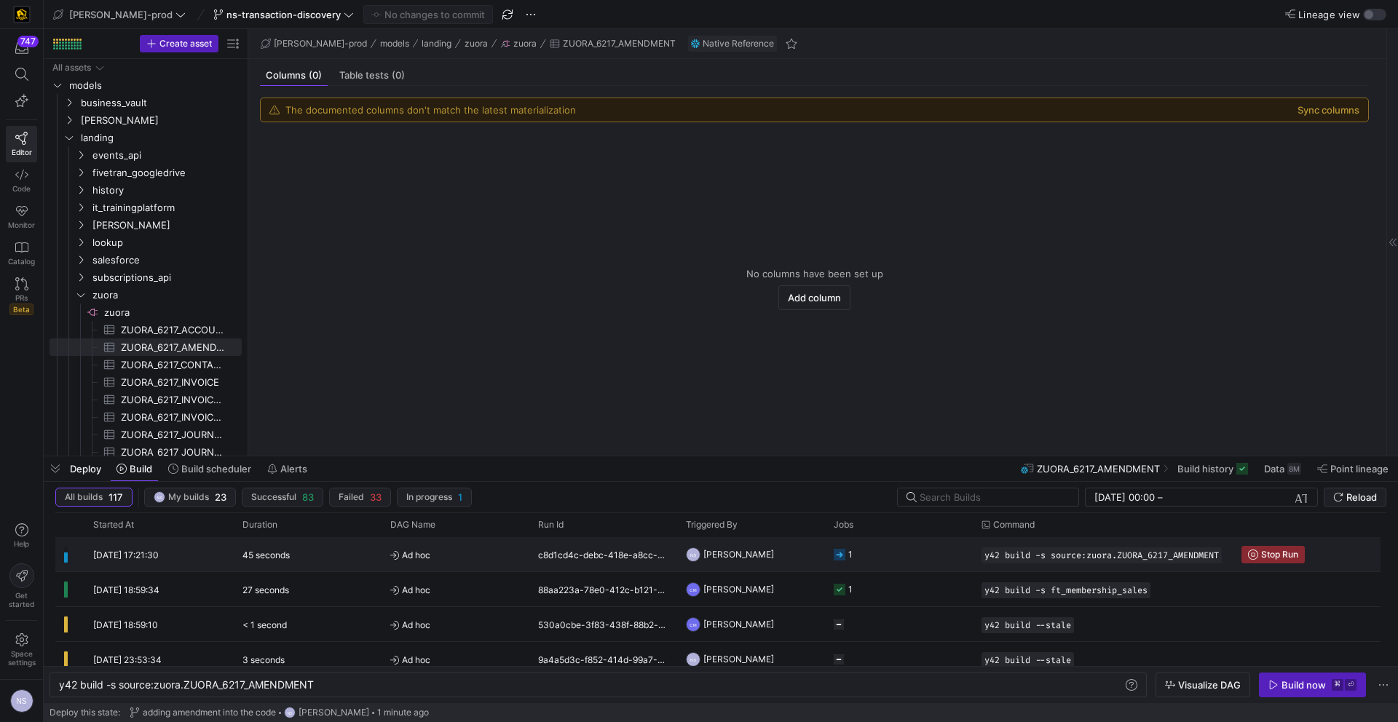
click at [861, 559] on y42-job-status-cell-renderer "1" at bounding box center [899, 554] width 130 height 33
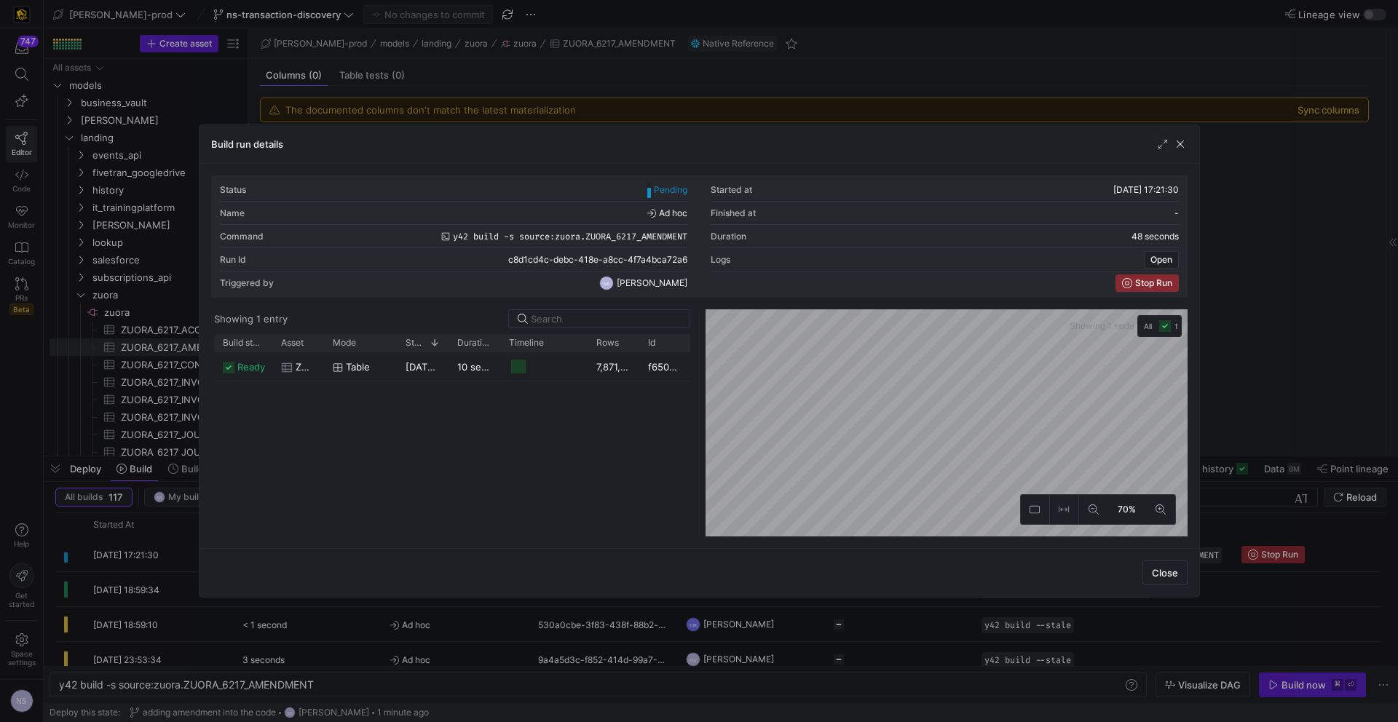
click at [1245, 359] on div at bounding box center [699, 361] width 1398 height 722
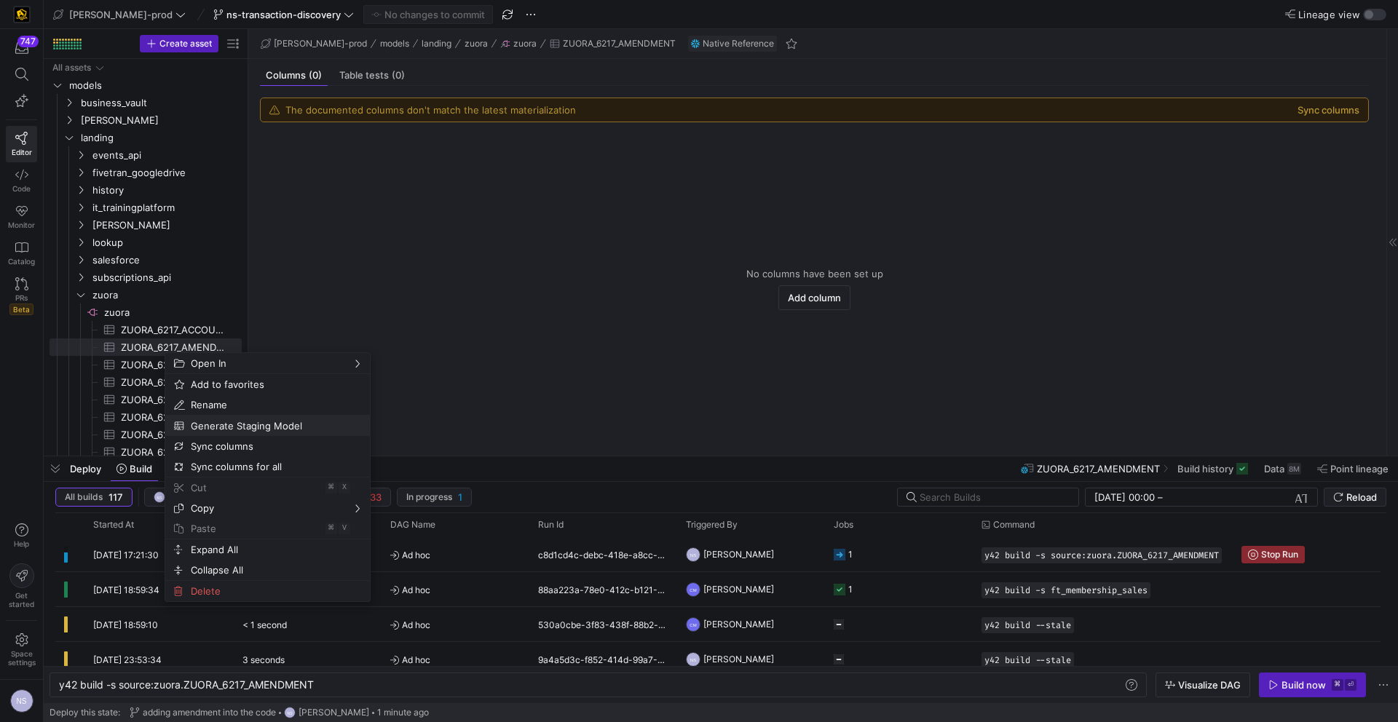
click at [254, 424] on span "Generate Staging Model" at bounding box center [255, 426] width 141 height 20
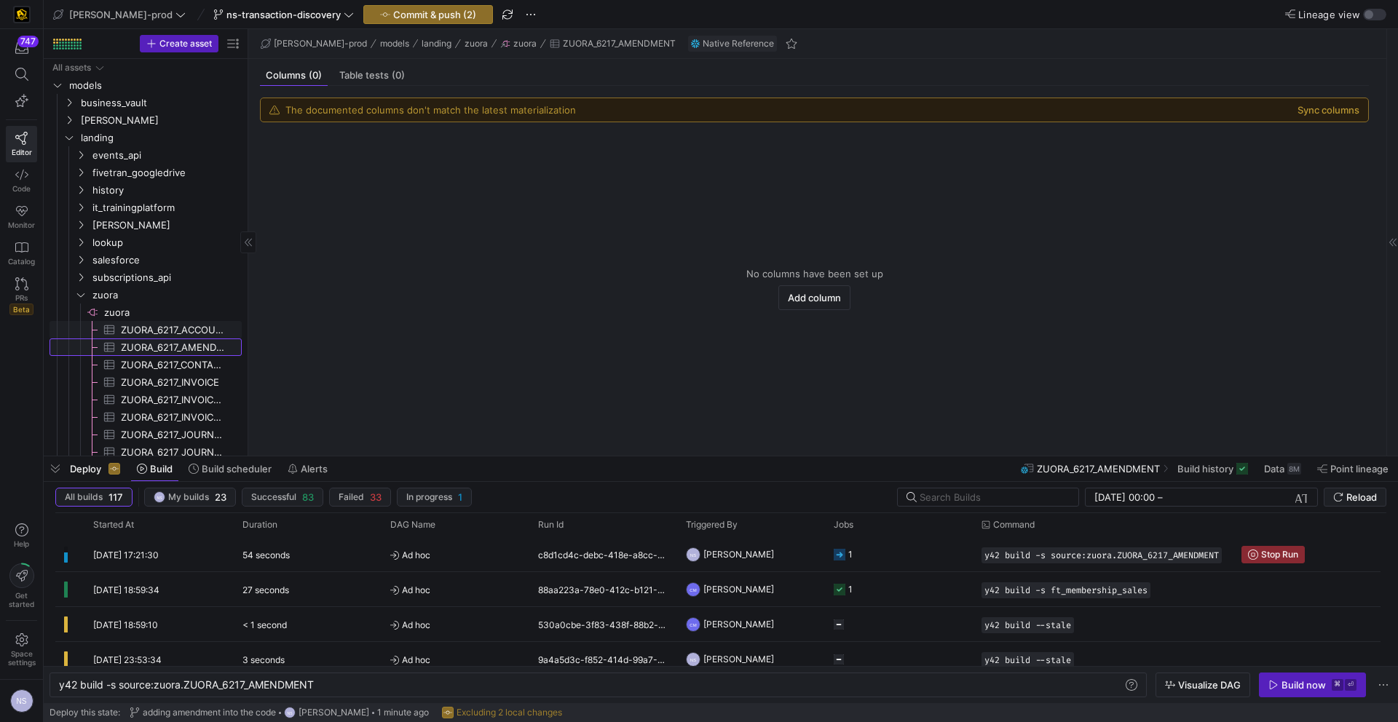
scroll to position [79, 0]
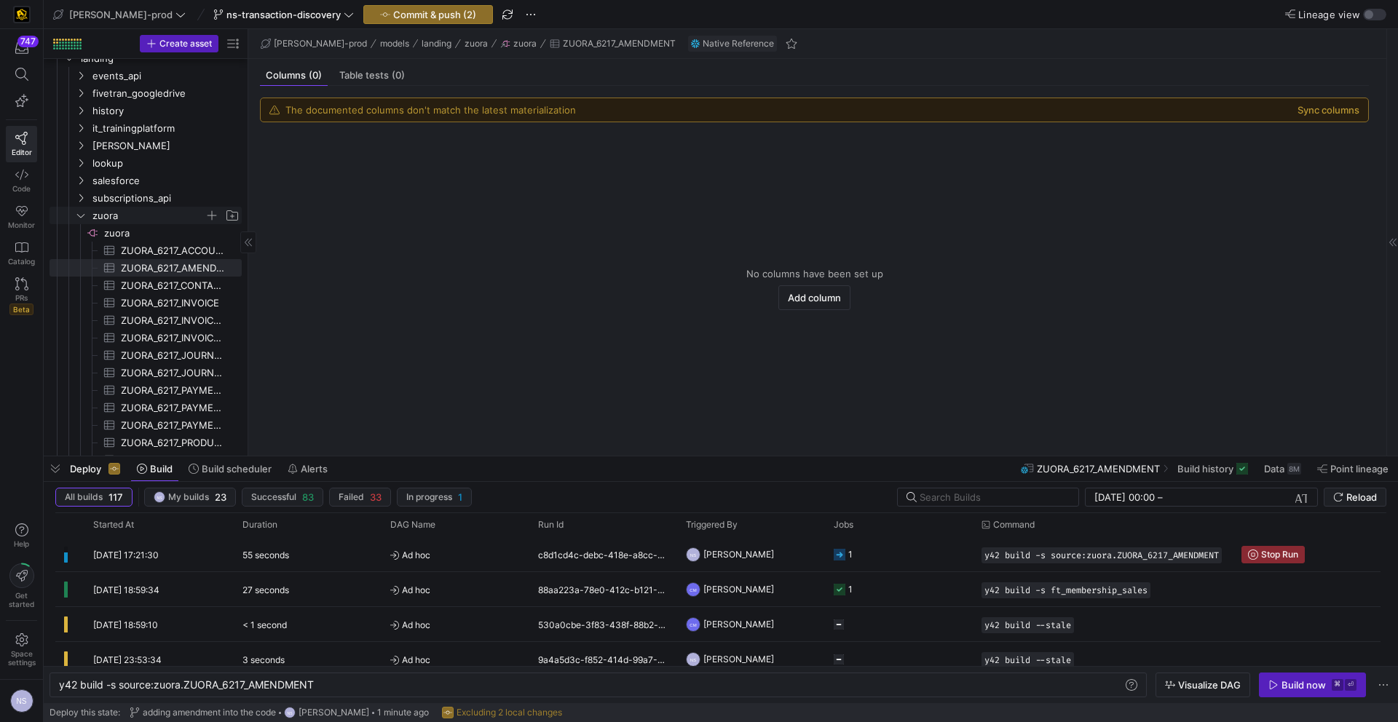
click at [99, 216] on span "zuora" at bounding box center [148, 216] width 112 height 17
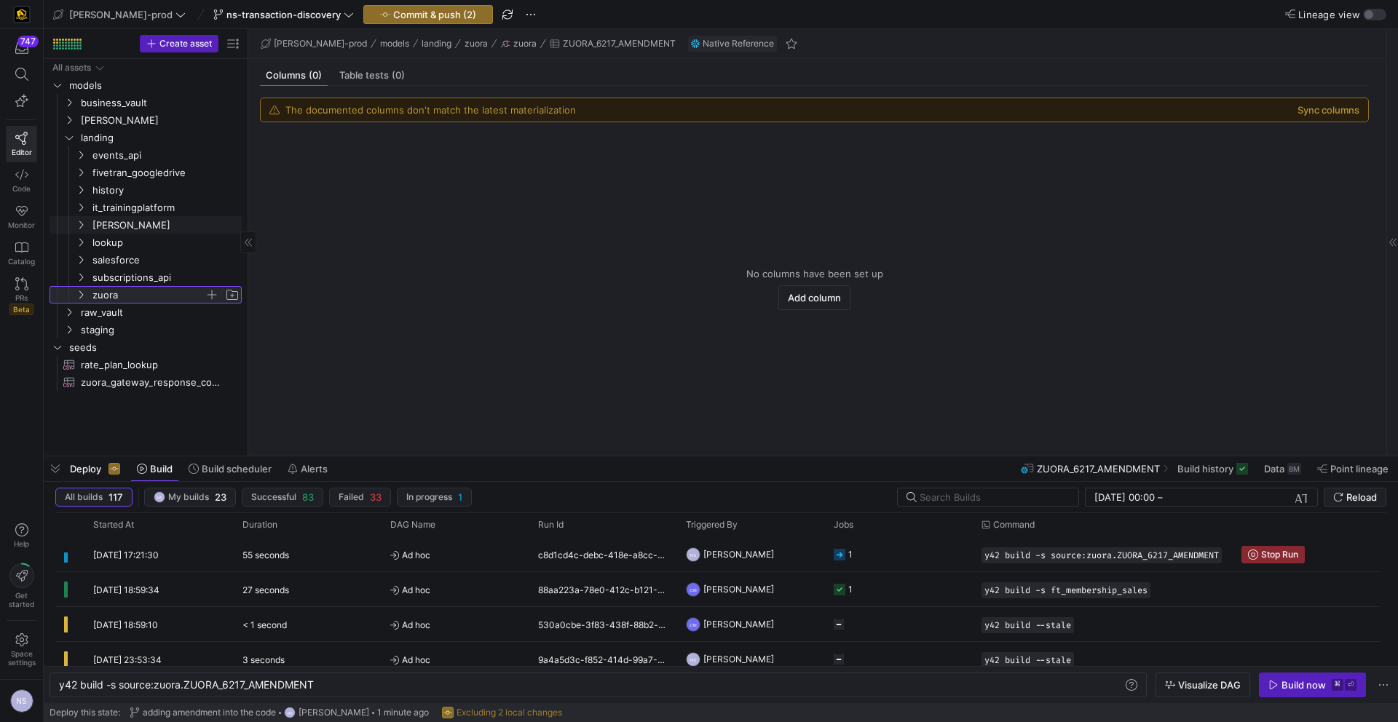
scroll to position [0, 0]
click at [107, 293] on span "zuora" at bounding box center [148, 295] width 112 height 17
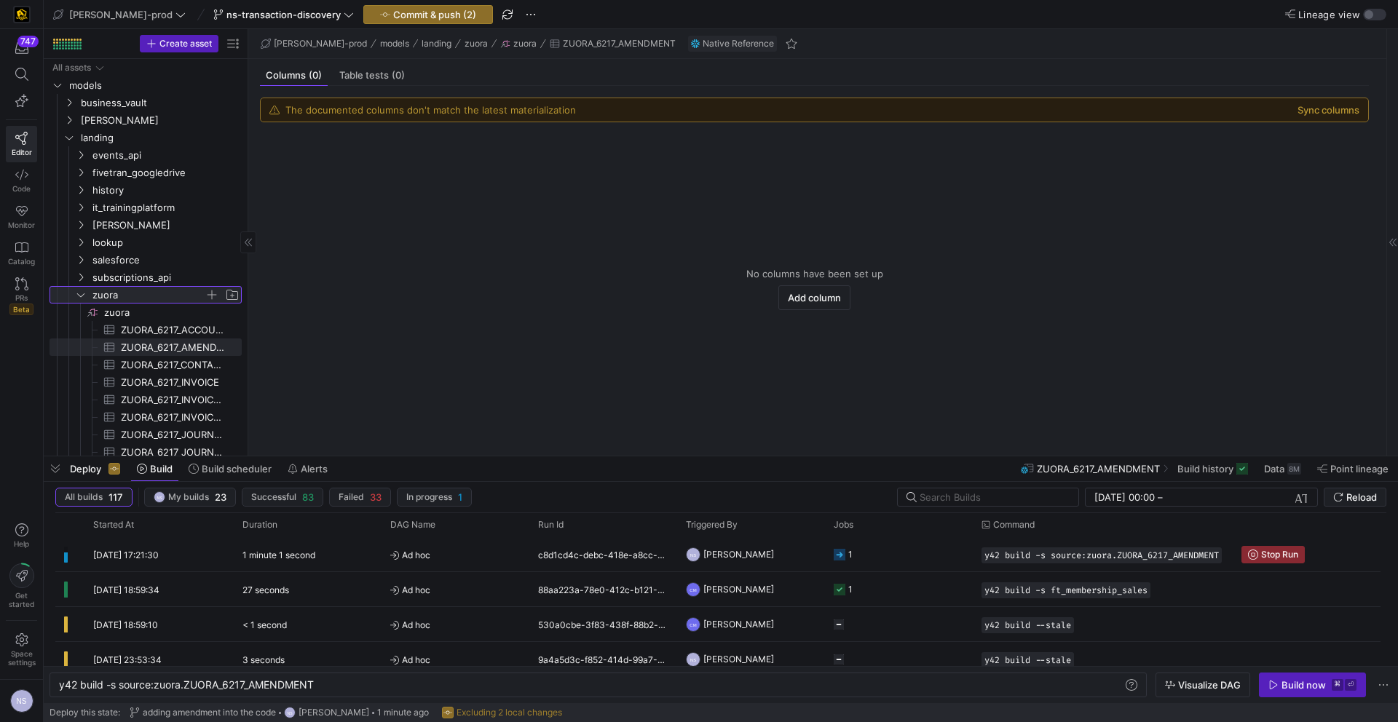
click at [110, 291] on span "zuora" at bounding box center [148, 295] width 112 height 17
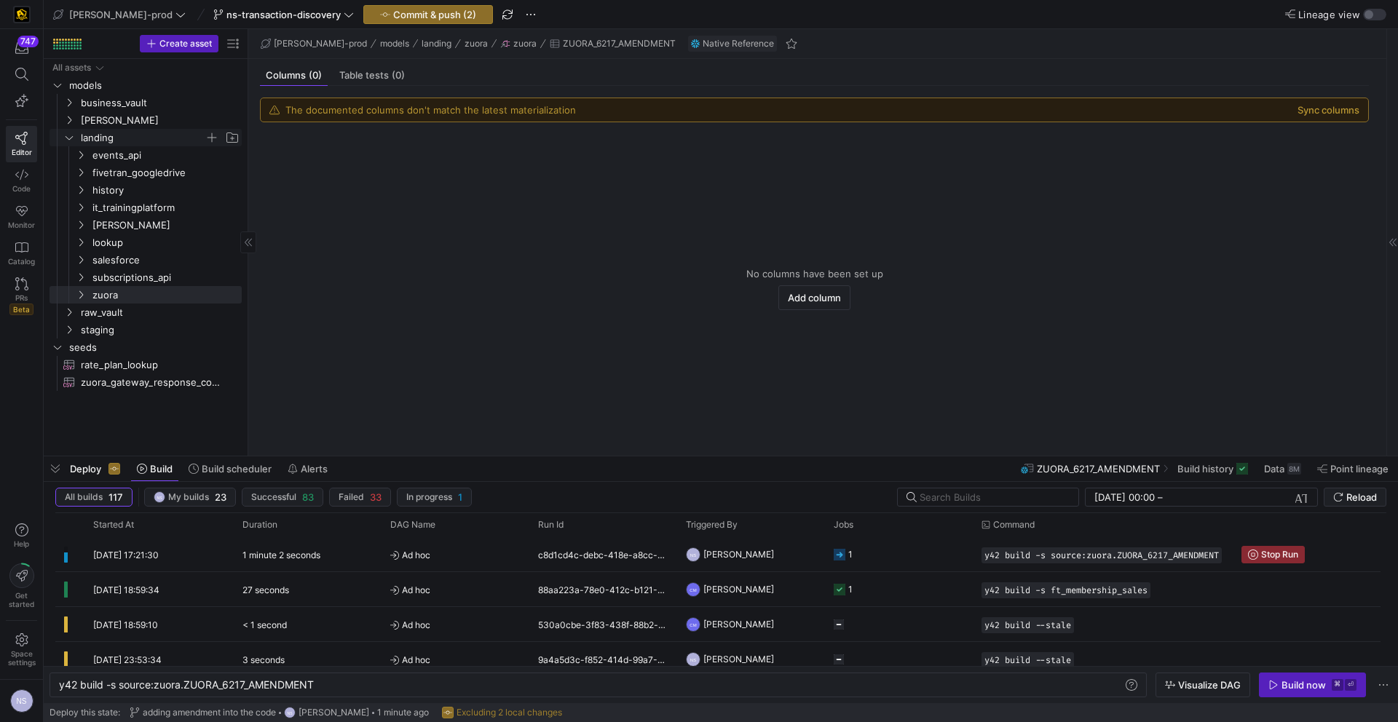
click at [95, 139] on span "landing" at bounding box center [143, 138] width 124 height 17
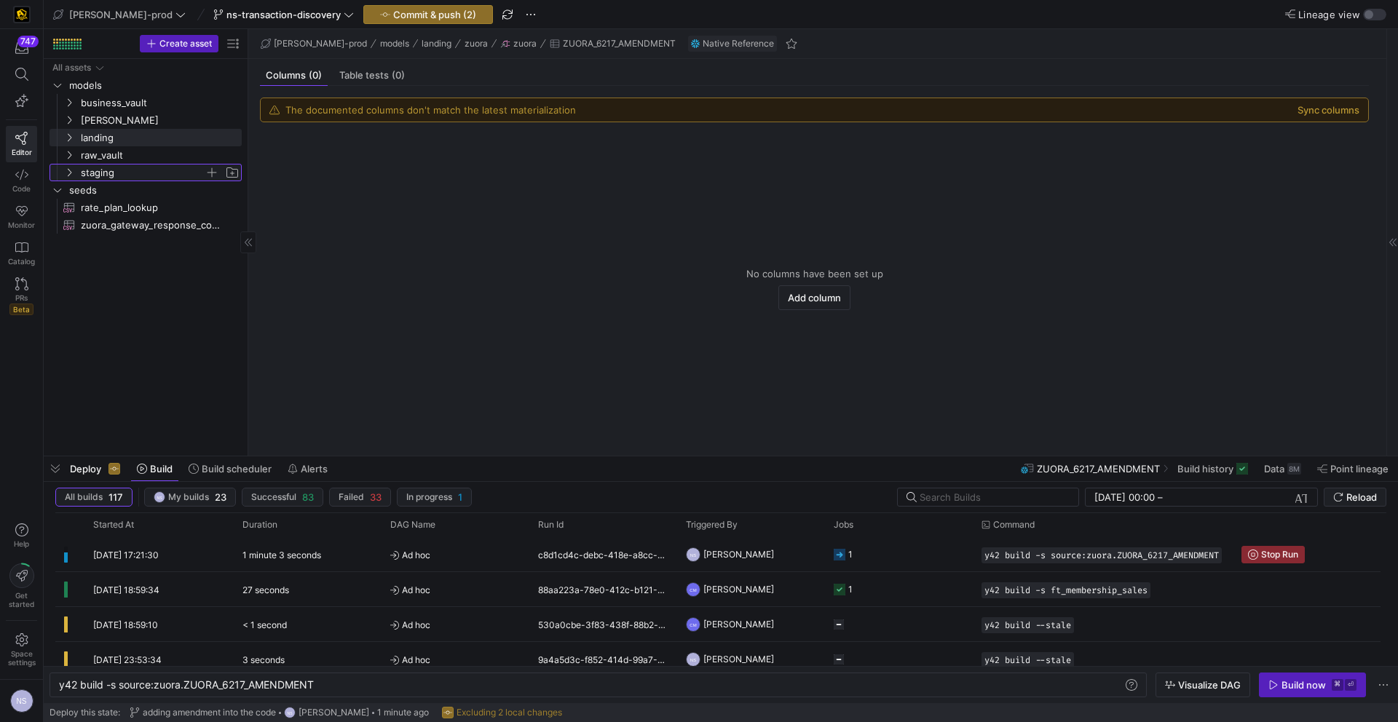
click at [96, 165] on span "staging" at bounding box center [143, 173] width 124 height 17
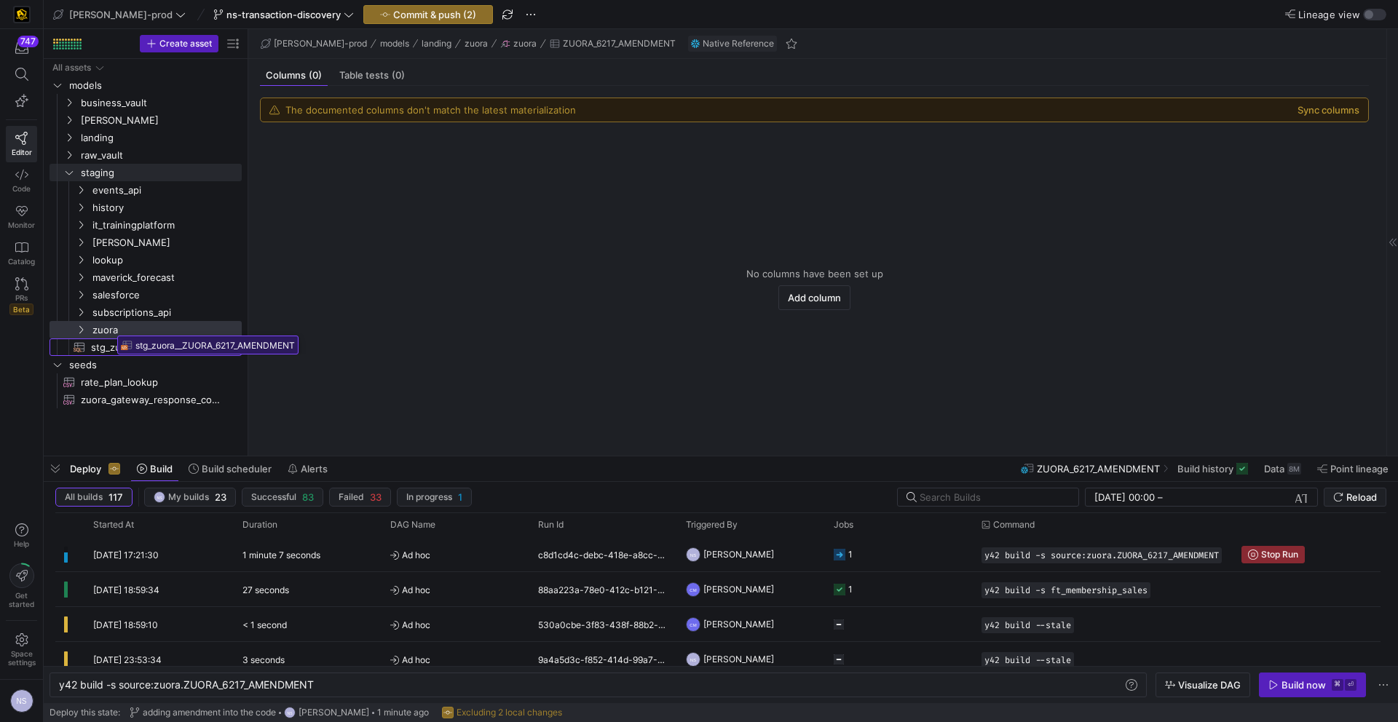
drag, startPoint x: 143, startPoint y: 341, endPoint x: 113, endPoint y: 331, distance: 31.8
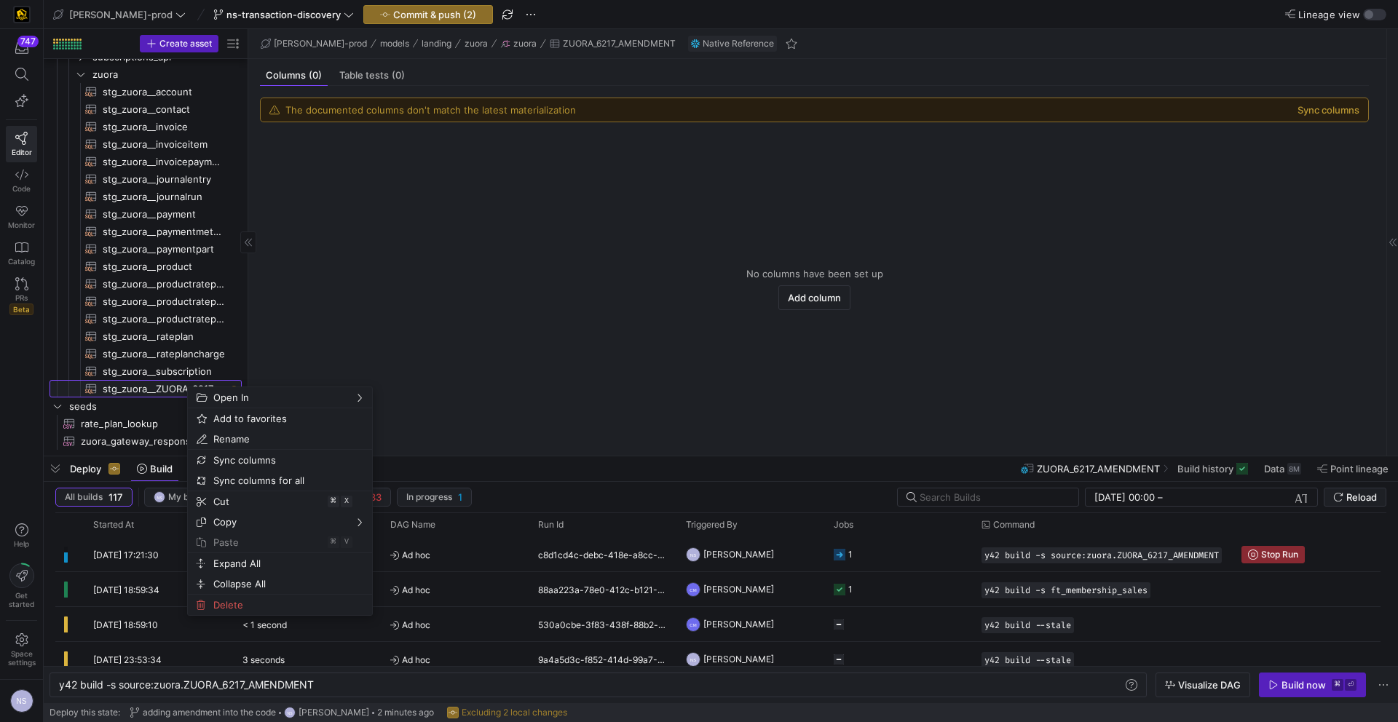
scroll to position [256, 0]
click at [236, 443] on span "Rename" at bounding box center [268, 439] width 120 height 20
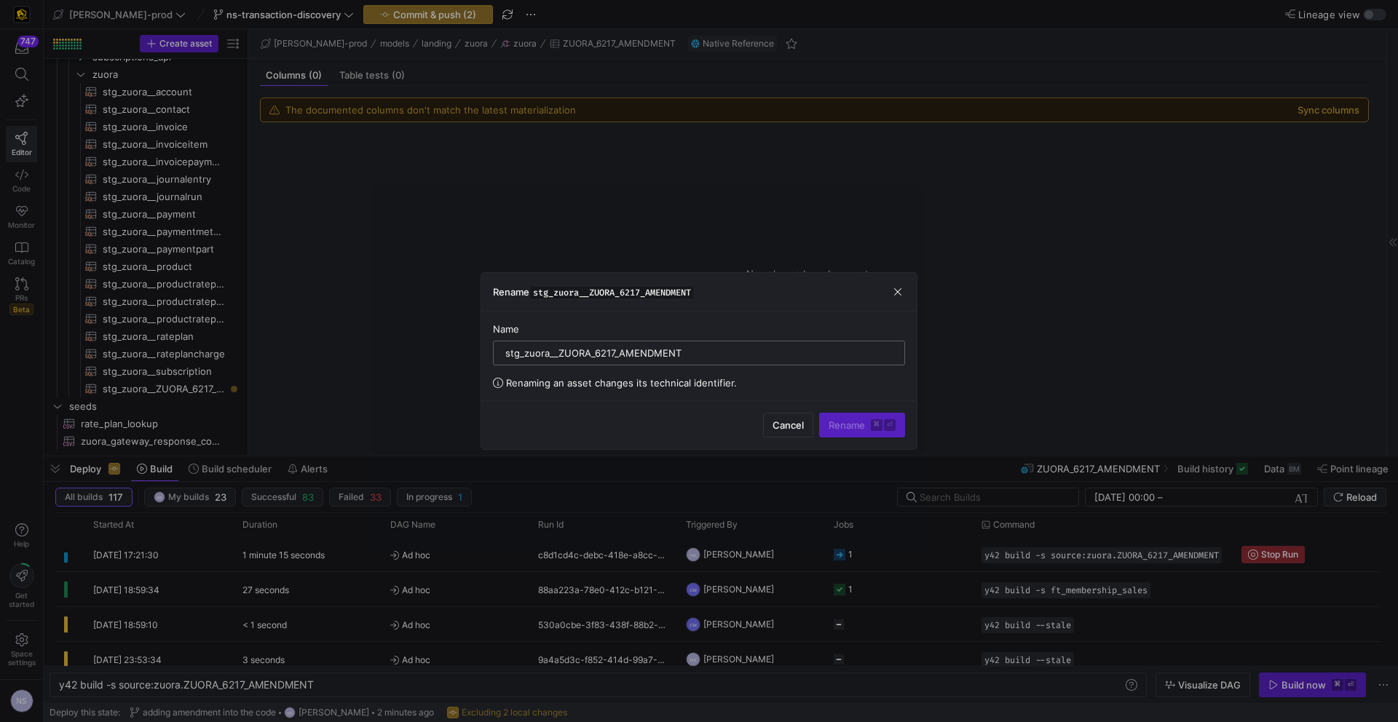
drag, startPoint x: 697, startPoint y: 353, endPoint x: 559, endPoint y: 350, distance: 137.6
click at [559, 350] on input "stg_zuora__ZUORA_6217_AMENDMENT" at bounding box center [698, 353] width 387 height 12
type input "stg_zuora__amendment"
click at [863, 423] on span "Rename ⌘ ⏎" at bounding box center [862, 425] width 67 height 12
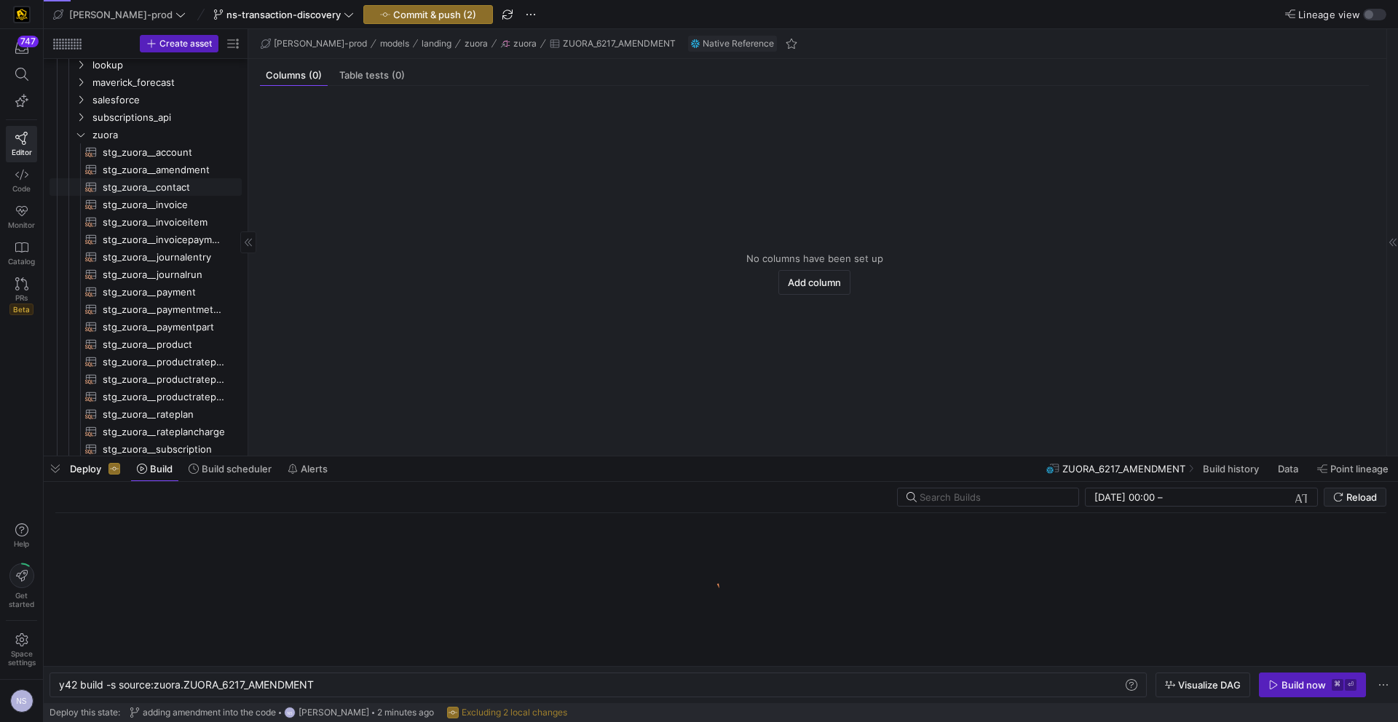
scroll to position [164, 0]
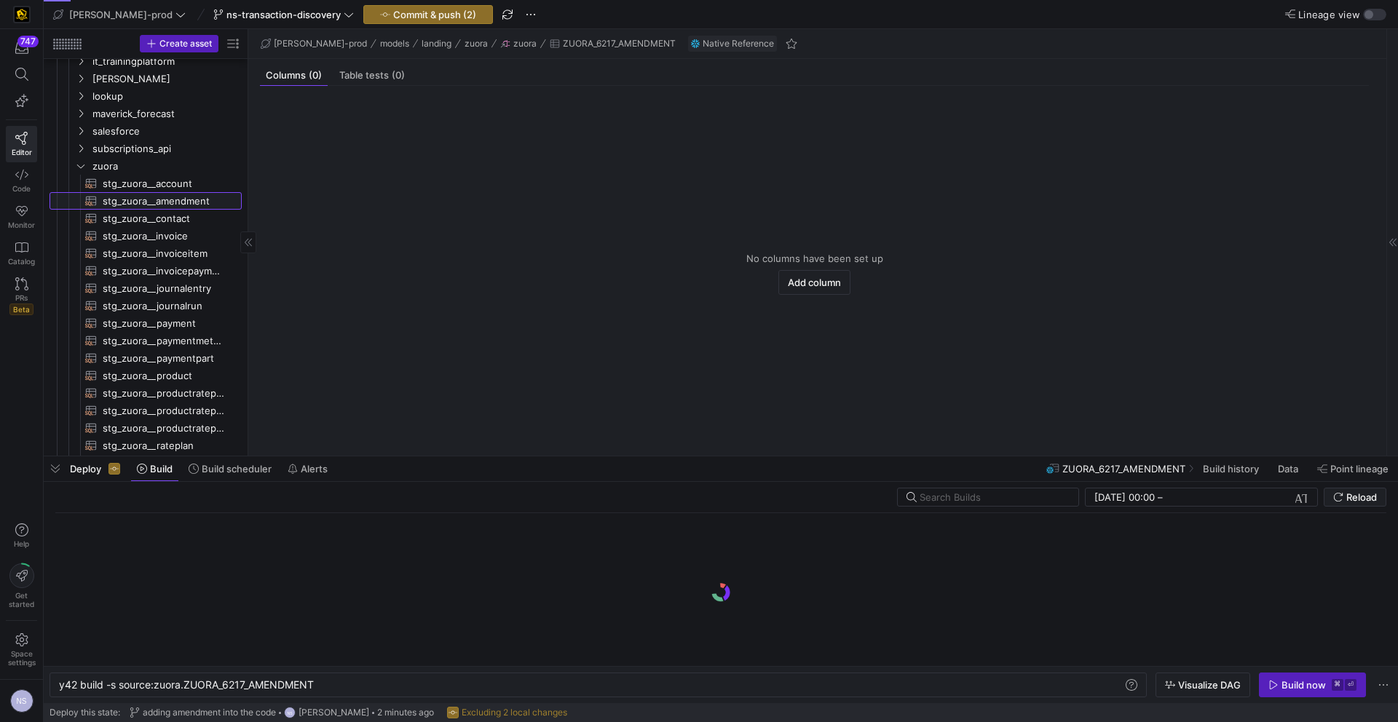
click at [153, 201] on span "stg_zuora__amendment​​​​​​​​​​" at bounding box center [164, 201] width 122 height 17
type textarea "y42 build -s stg_zuora__amendment"
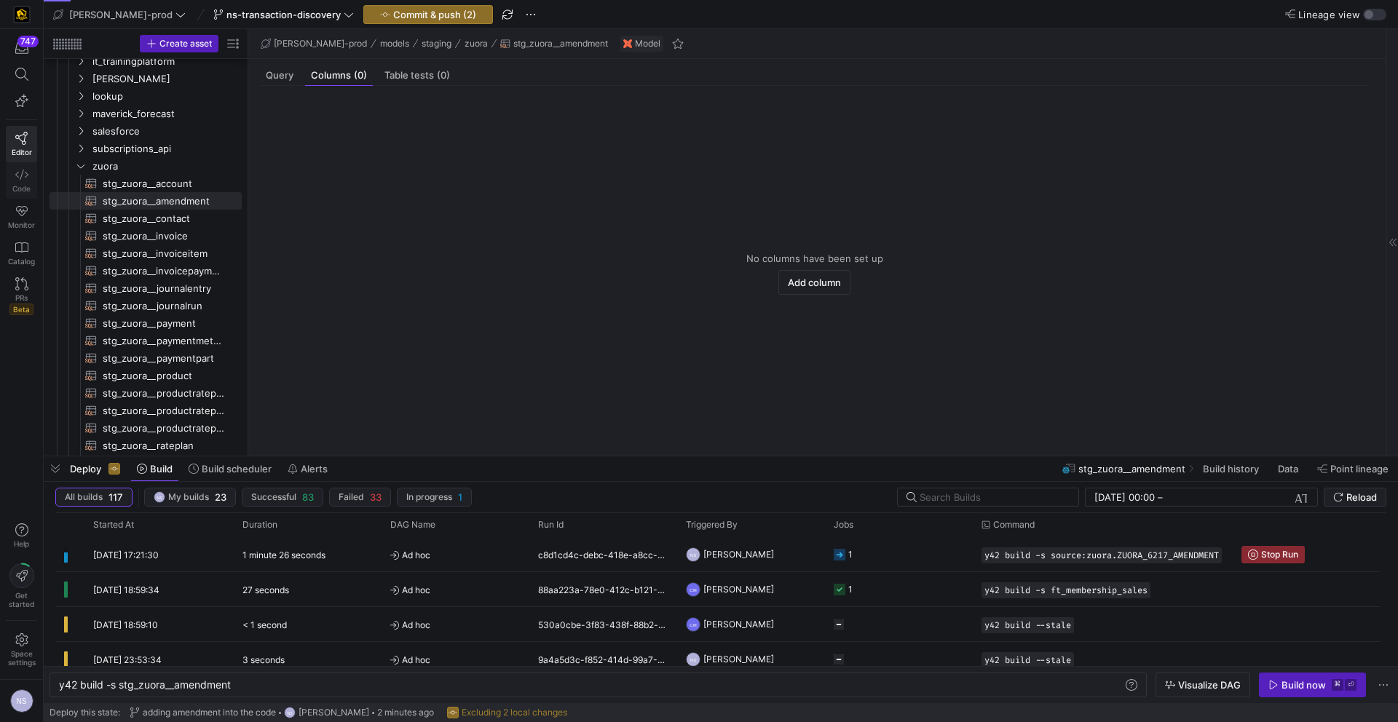
click at [17, 168] on icon at bounding box center [21, 174] width 13 height 13
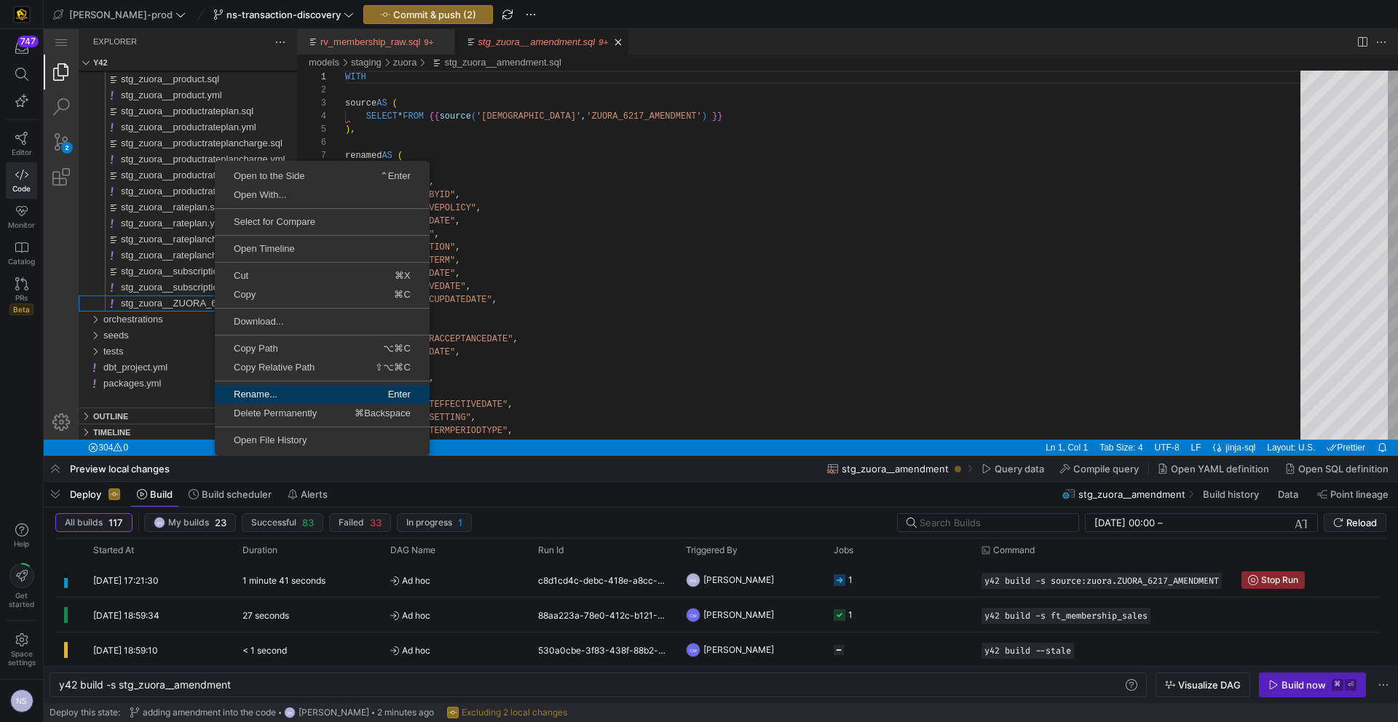
click at [270, 396] on span "Rename..." at bounding box center [268, 394] width 106 height 9
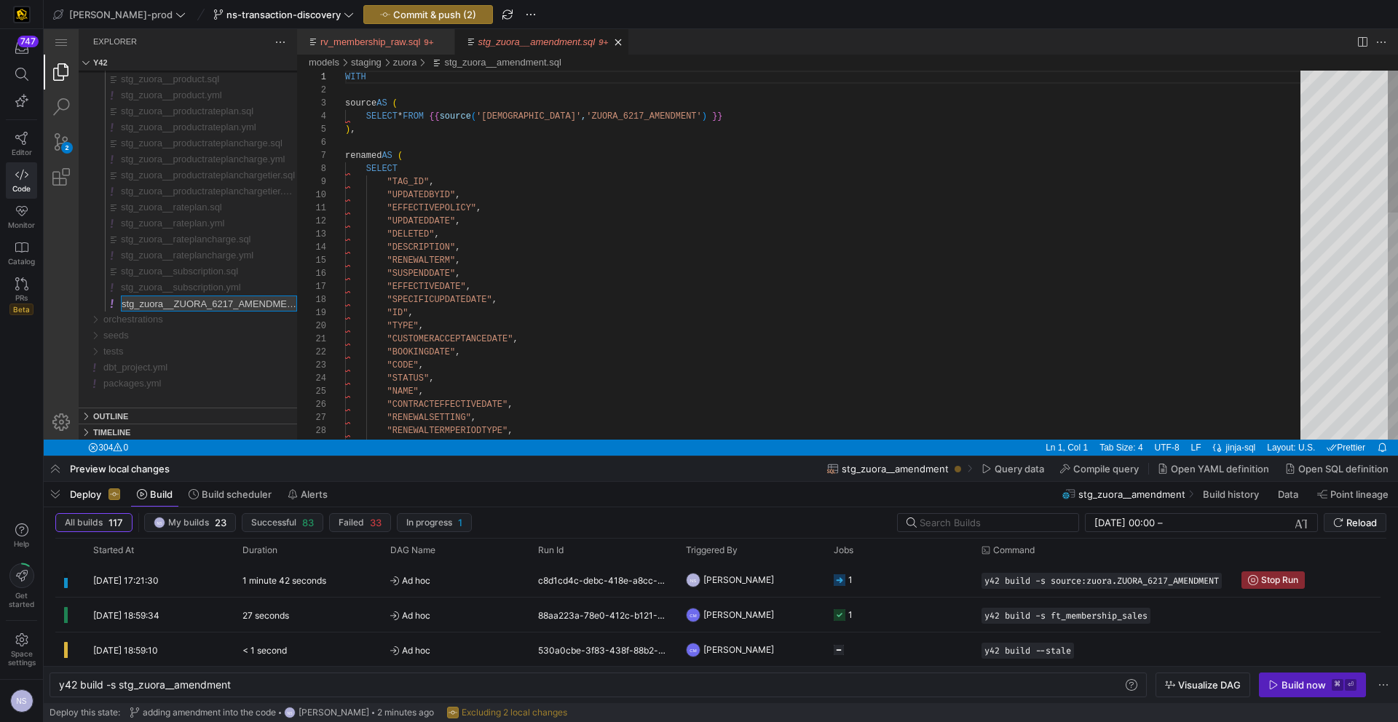
scroll to position [0, 21]
click at [288, 306] on input "stg_zuora__ZUORA_6217_AMENDMENT.yml" at bounding box center [209, 303] width 175 height 15
drag, startPoint x: 279, startPoint y: 304, endPoint x: 155, endPoint y: 308, distance: 123.8
click at [155, 308] on input "stg_zuora__ZUORA_6217_AMENDMENT.yml" at bounding box center [209, 303] width 175 height 15
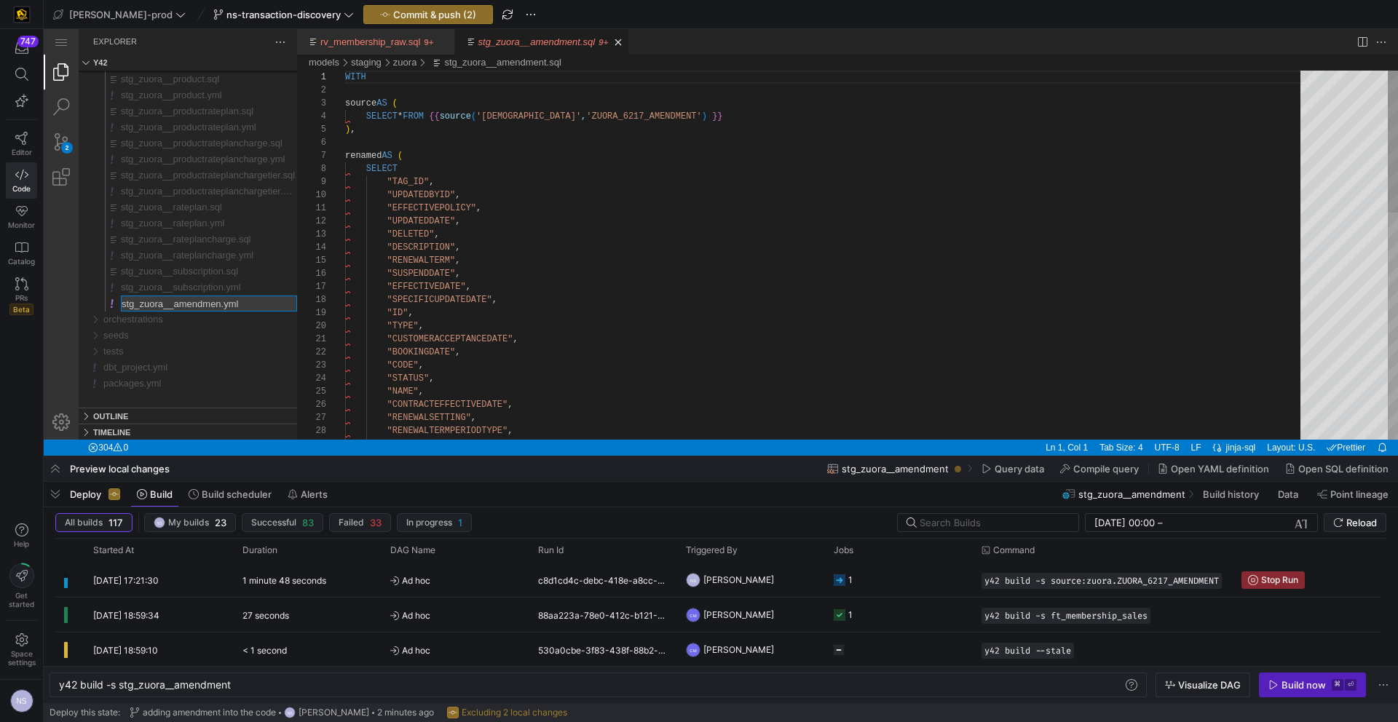
type input "stg_zuora__amendment.yml"
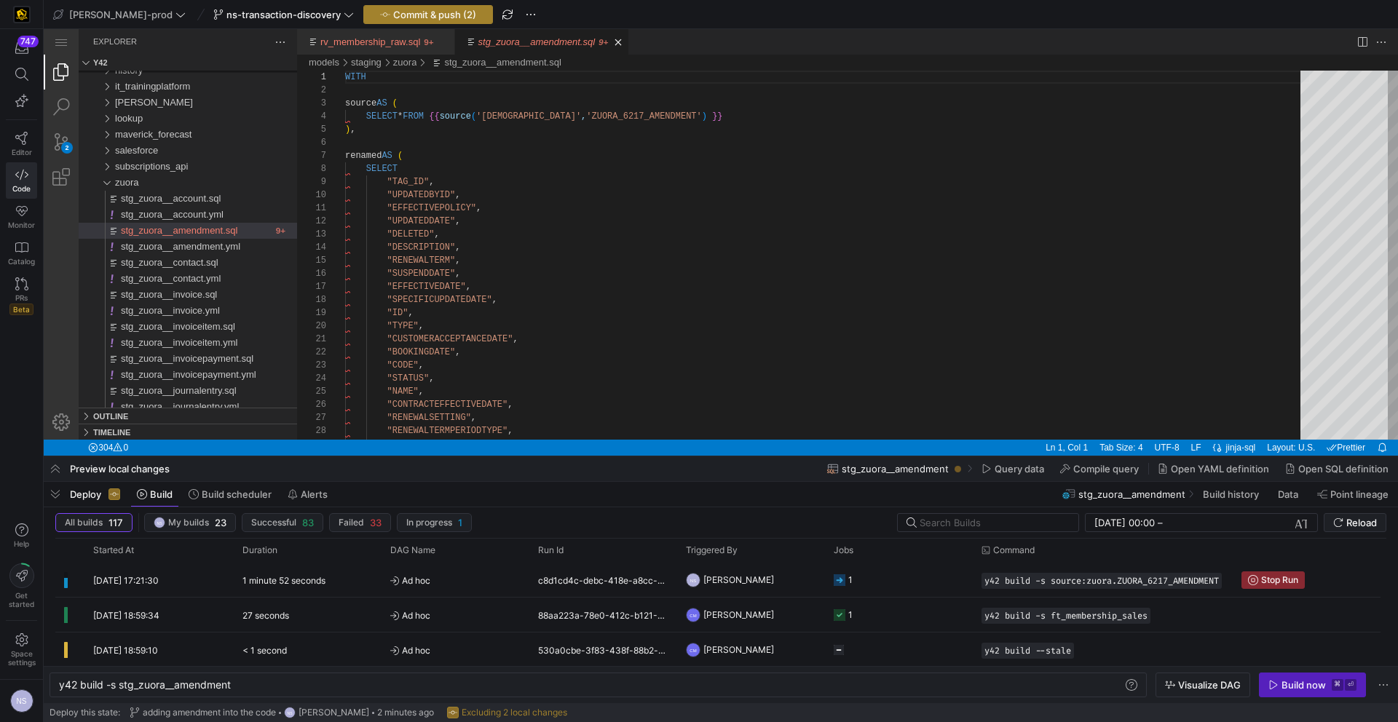
click at [395, 7] on span "button" at bounding box center [428, 14] width 128 height 17
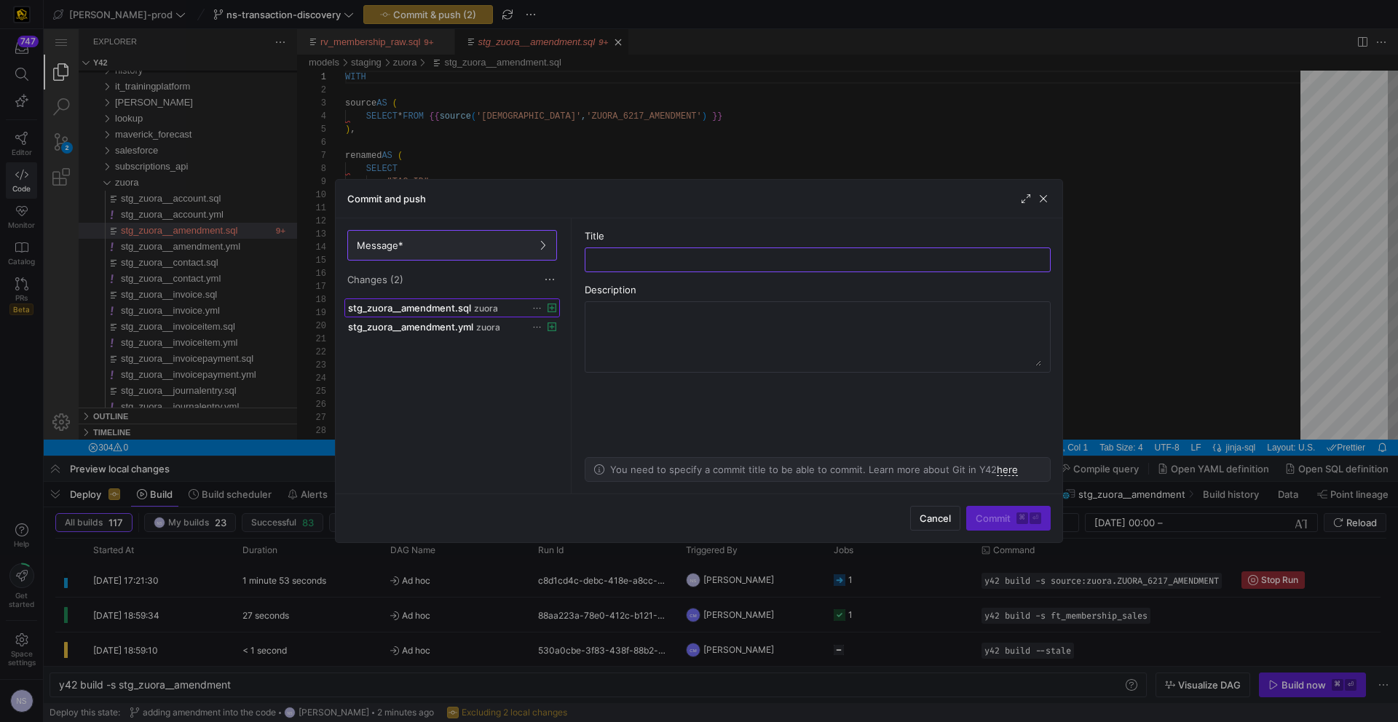
click at [481, 310] on span "zuora" at bounding box center [486, 309] width 24 height 10
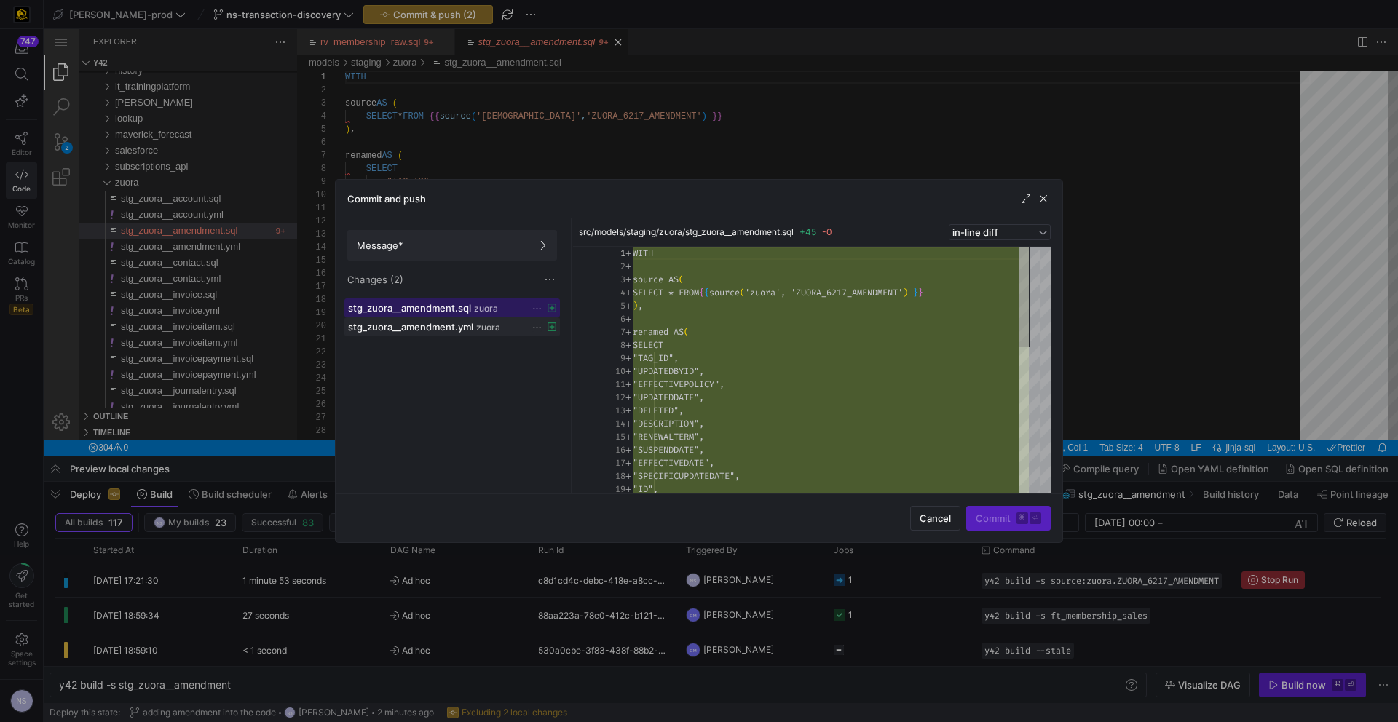
scroll to position [131, 0]
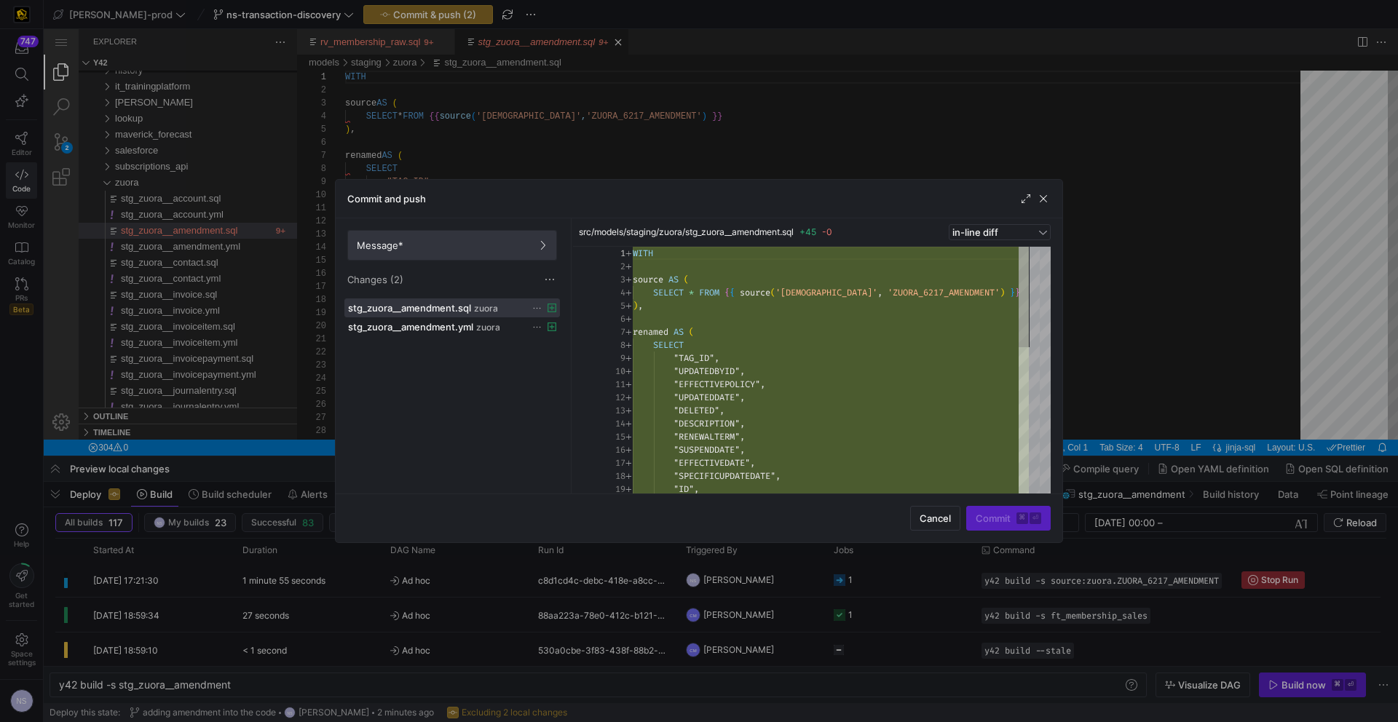
click at [488, 229] on div "Message* Changes (2)" at bounding box center [452, 258] width 233 height 80
click at [486, 232] on span at bounding box center [452, 245] width 208 height 29
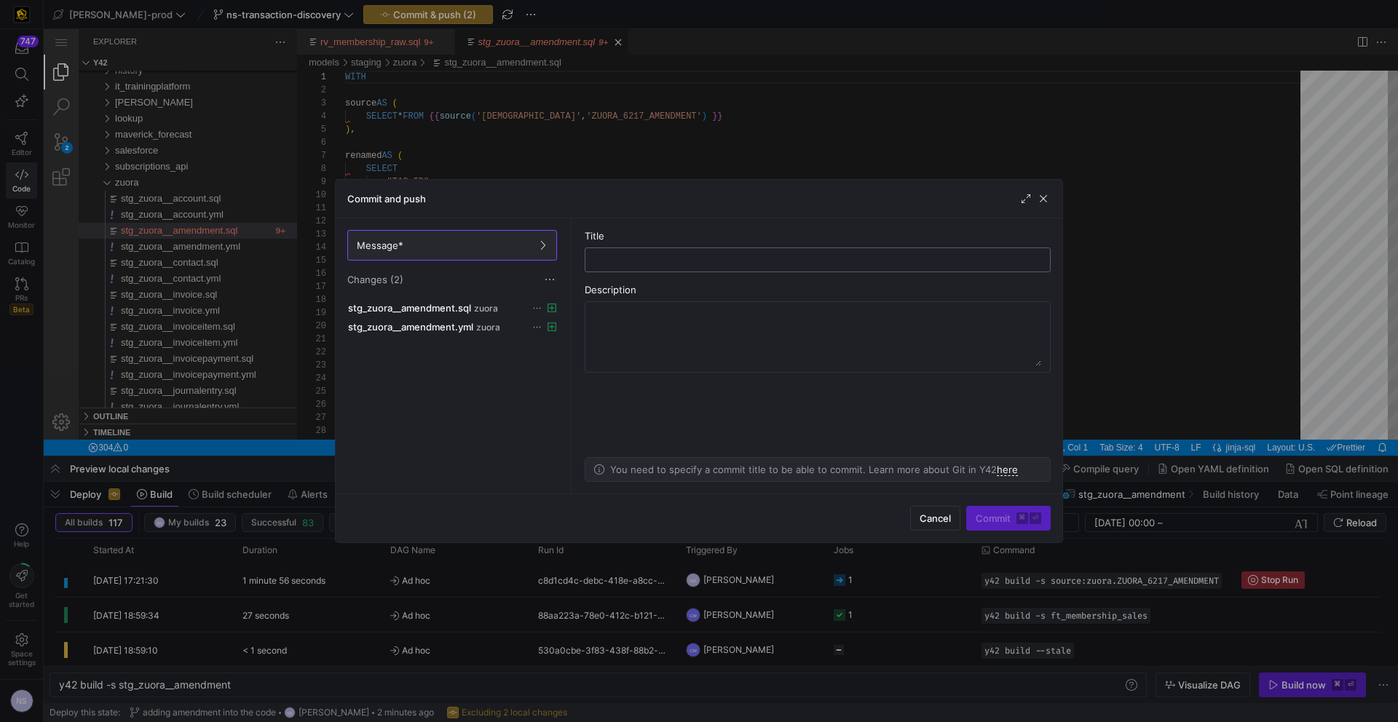
click at [671, 261] on input "text" at bounding box center [817, 260] width 441 height 12
type input "creating the staging table"
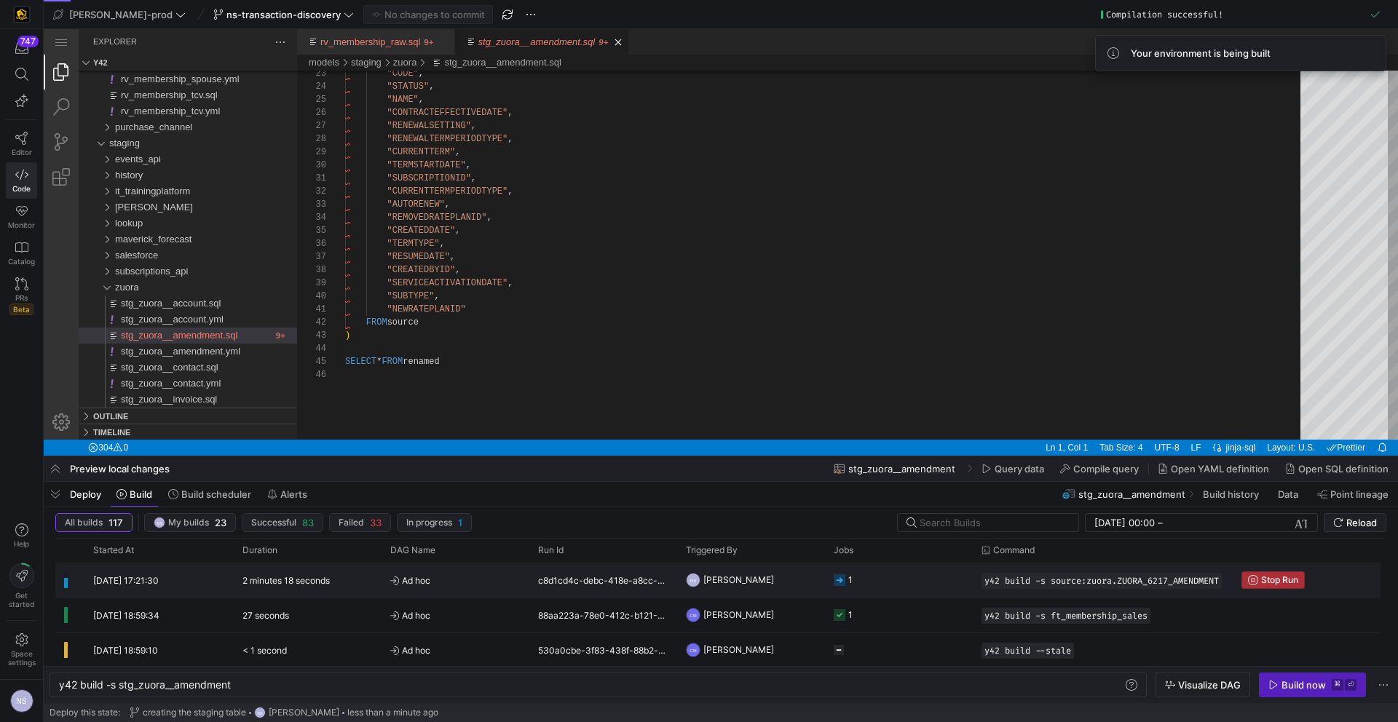
click at [1282, 576] on span "Stop Run" at bounding box center [1279, 580] width 37 height 10
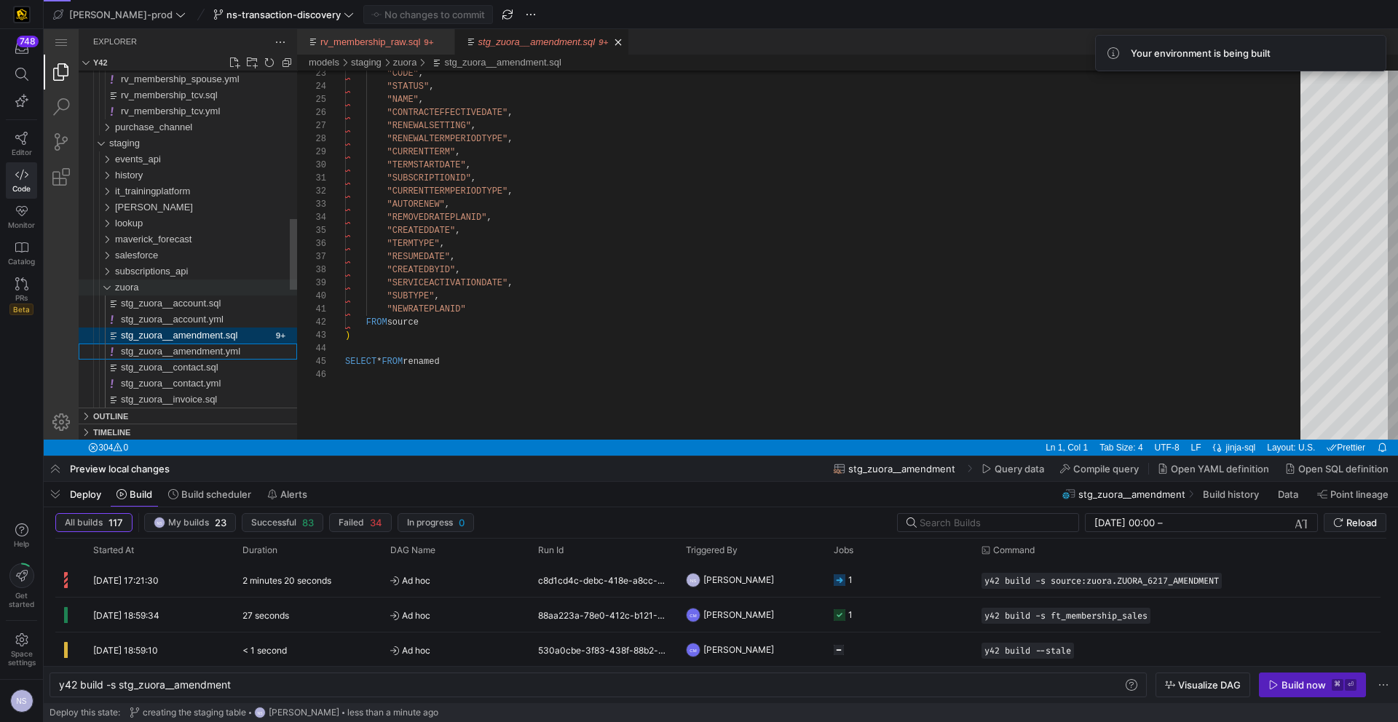
click at [121, 292] on span "zuora" at bounding box center [127, 287] width 24 height 11
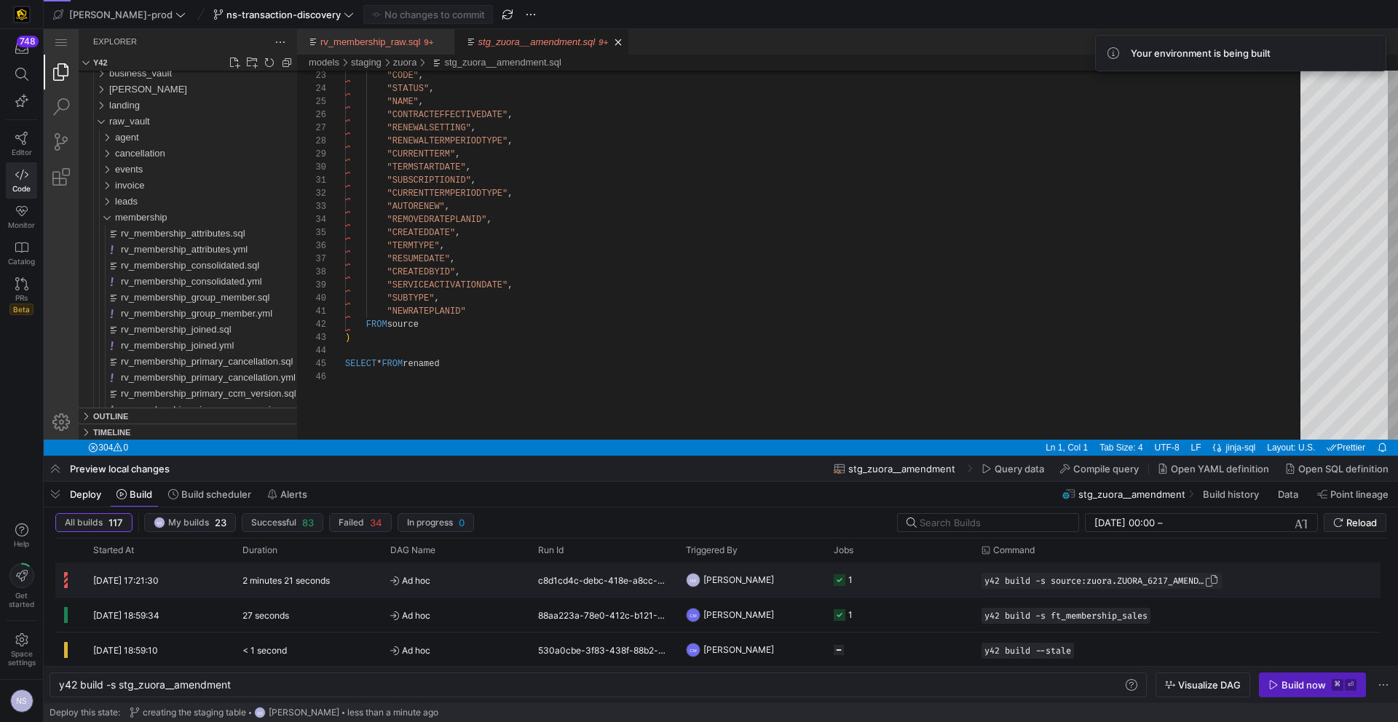
click at [1216, 581] on span "Press SPACE to select this row." at bounding box center [1211, 581] width 15 height 15
drag, startPoint x: 258, startPoint y: 688, endPoint x: 0, endPoint y: 677, distance: 258.7
click at [59, 679] on div "y42 build -s stg_zuora__amendment" at bounding box center [591, 685] width 1064 height 12
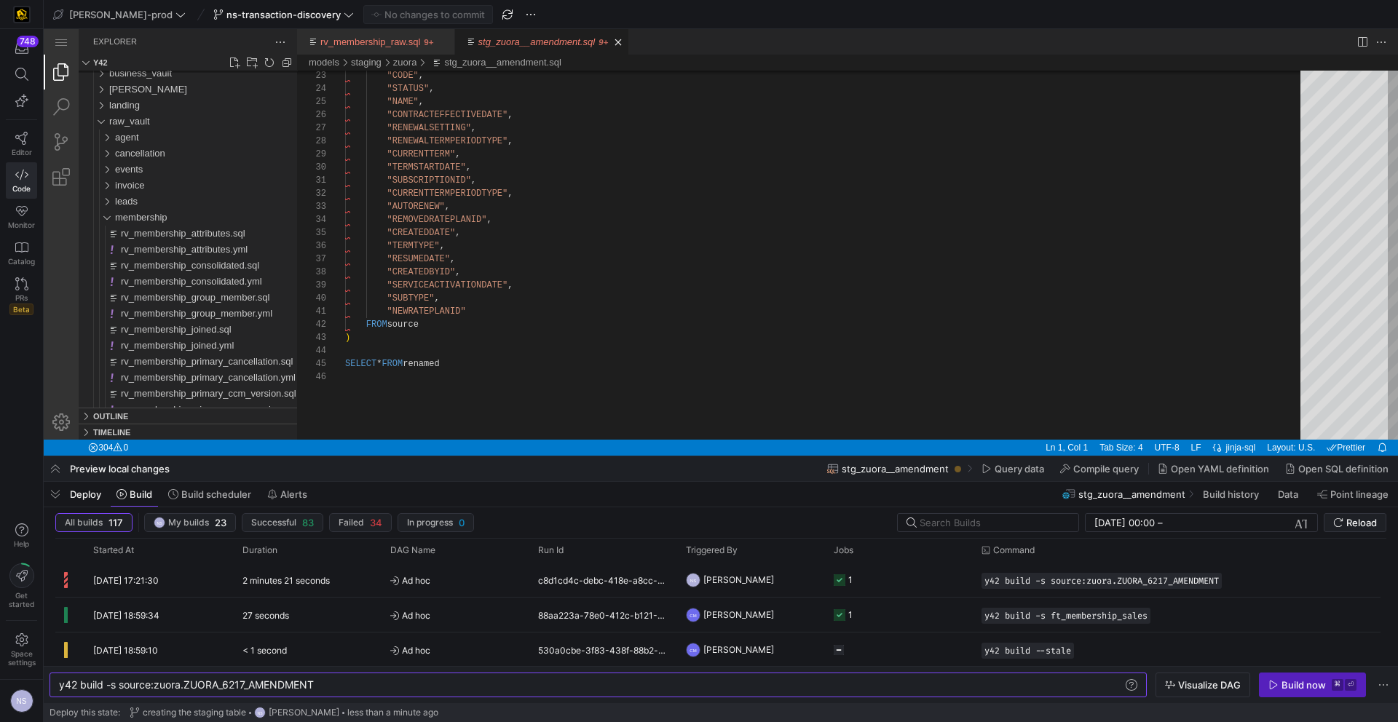
scroll to position [0, 263]
type textarea "y42 build -s source:zuora.ZUORA_6217_AMENDMENT+"
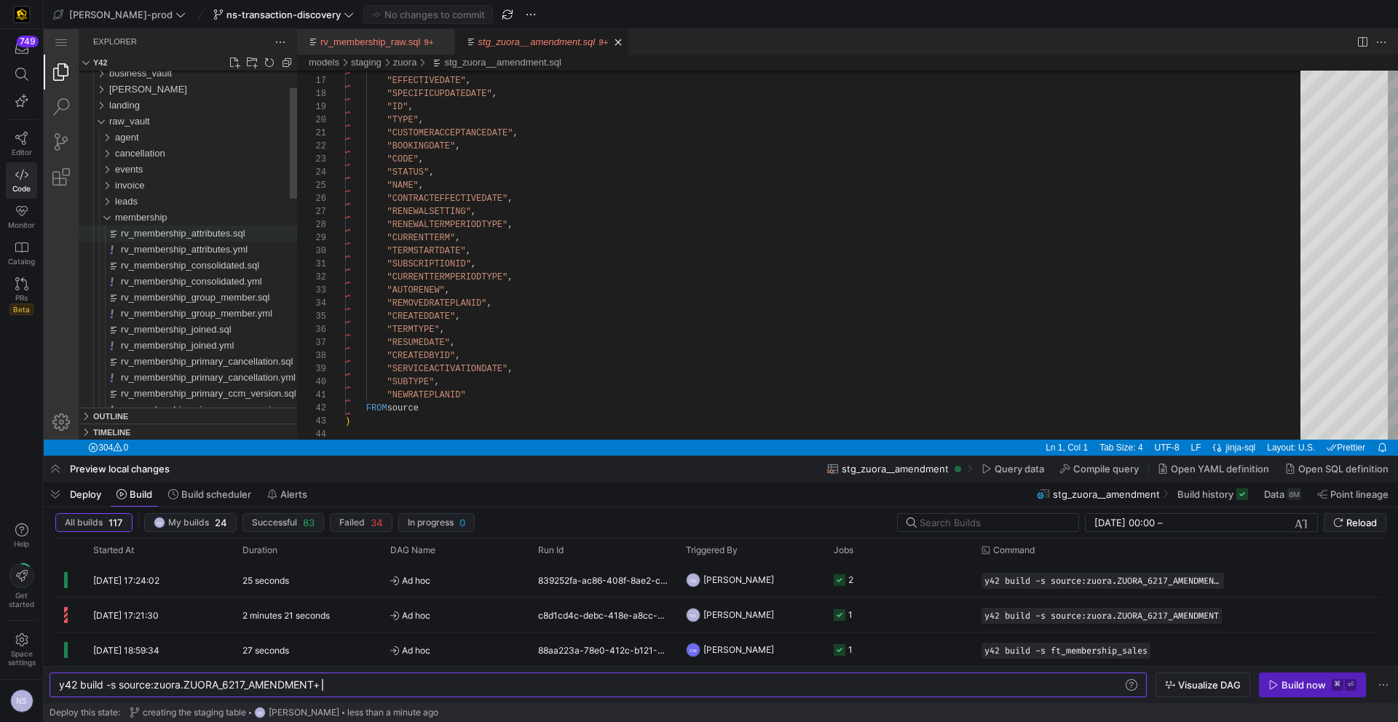
click at [138, 229] on span "rv_membership_attributes.sql" at bounding box center [183, 233] width 125 height 11
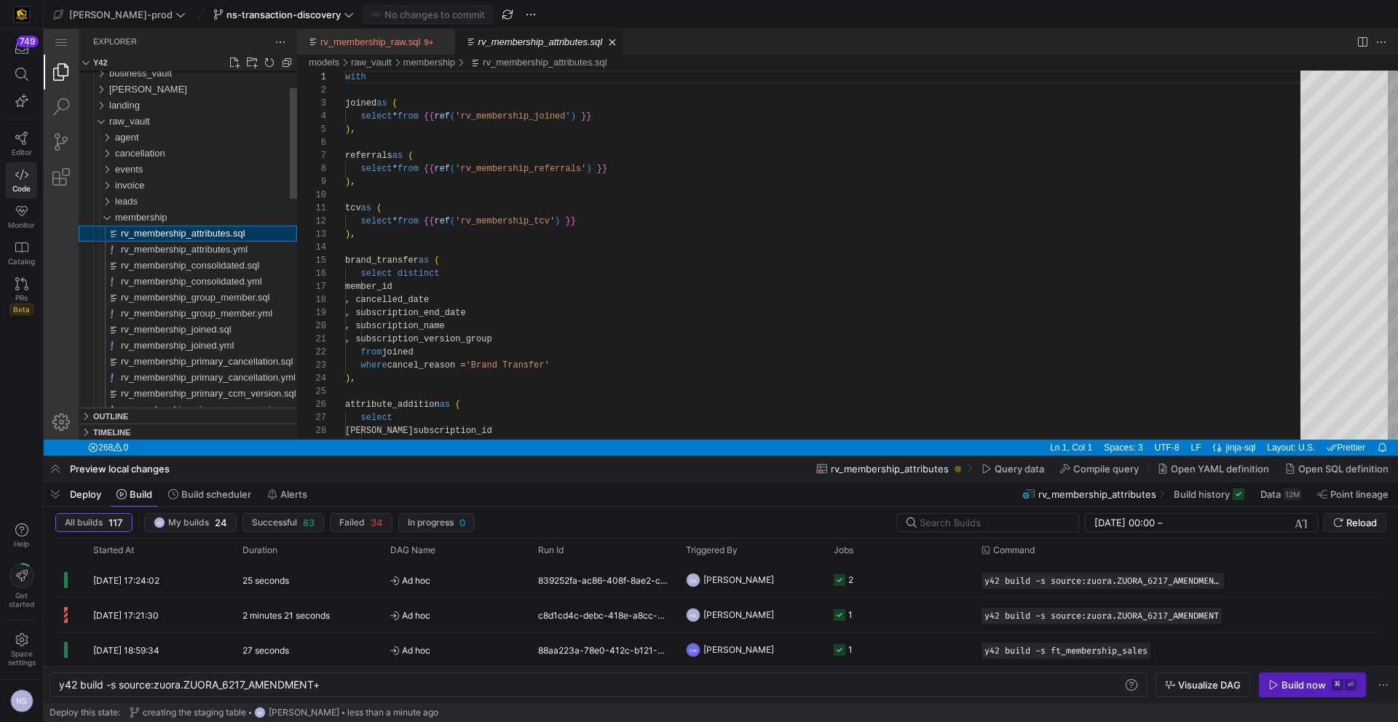
scroll to position [131, 0]
click at [140, 217] on span "membership" at bounding box center [141, 217] width 52 height 11
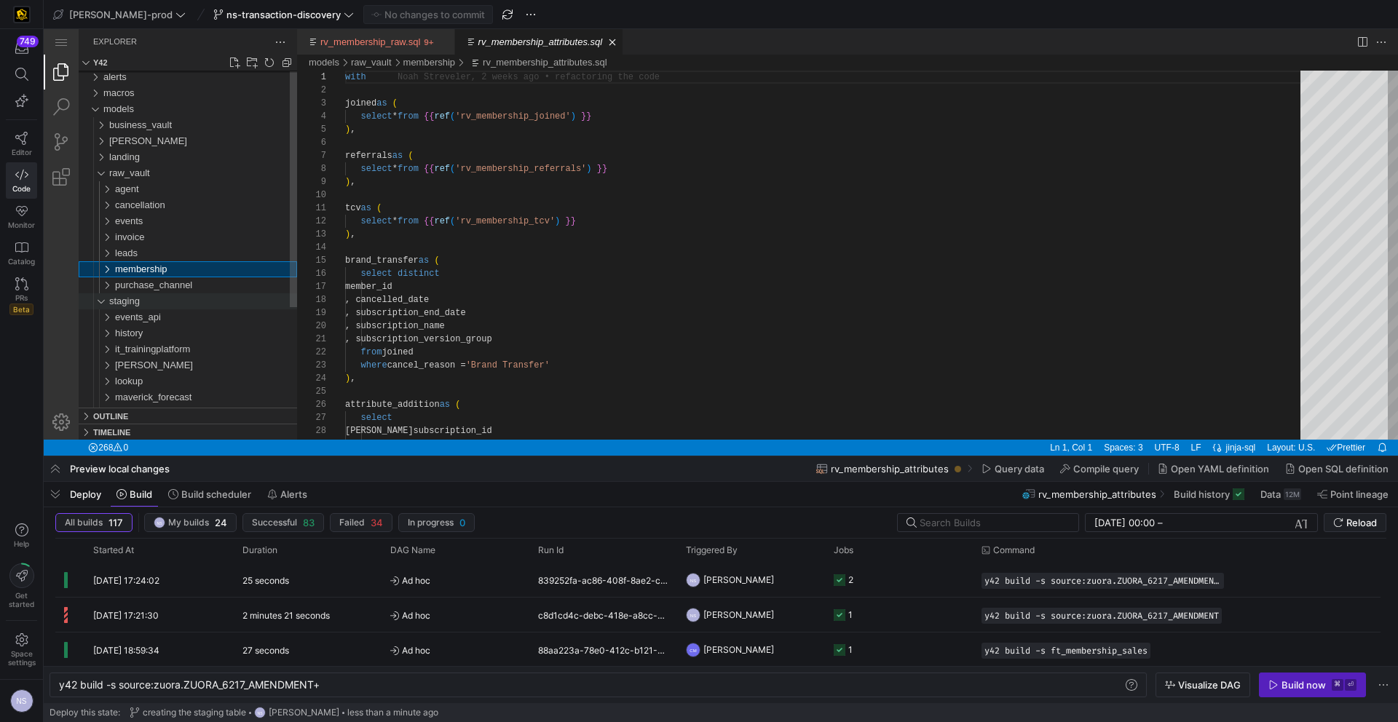
click at [143, 300] on div "staging" at bounding box center [203, 301] width 188 height 16
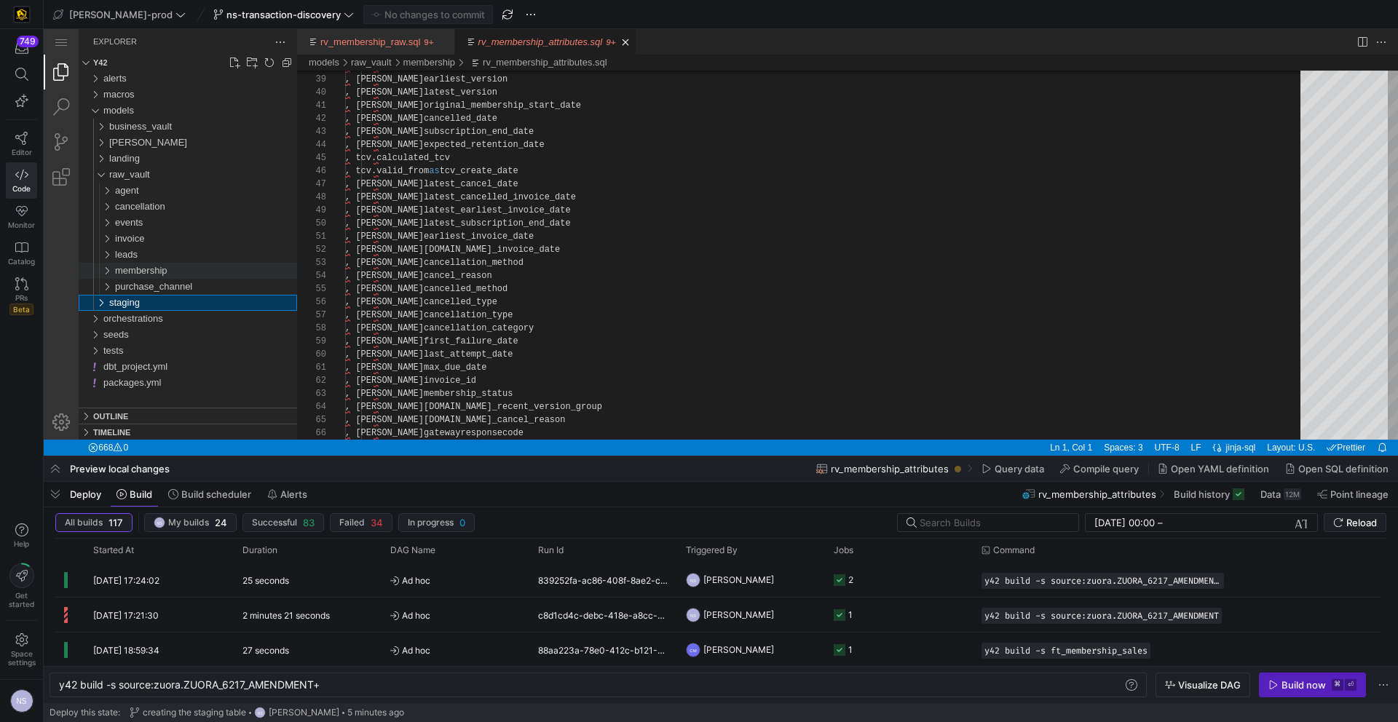
click at [148, 266] on span "membership" at bounding box center [141, 270] width 52 height 11
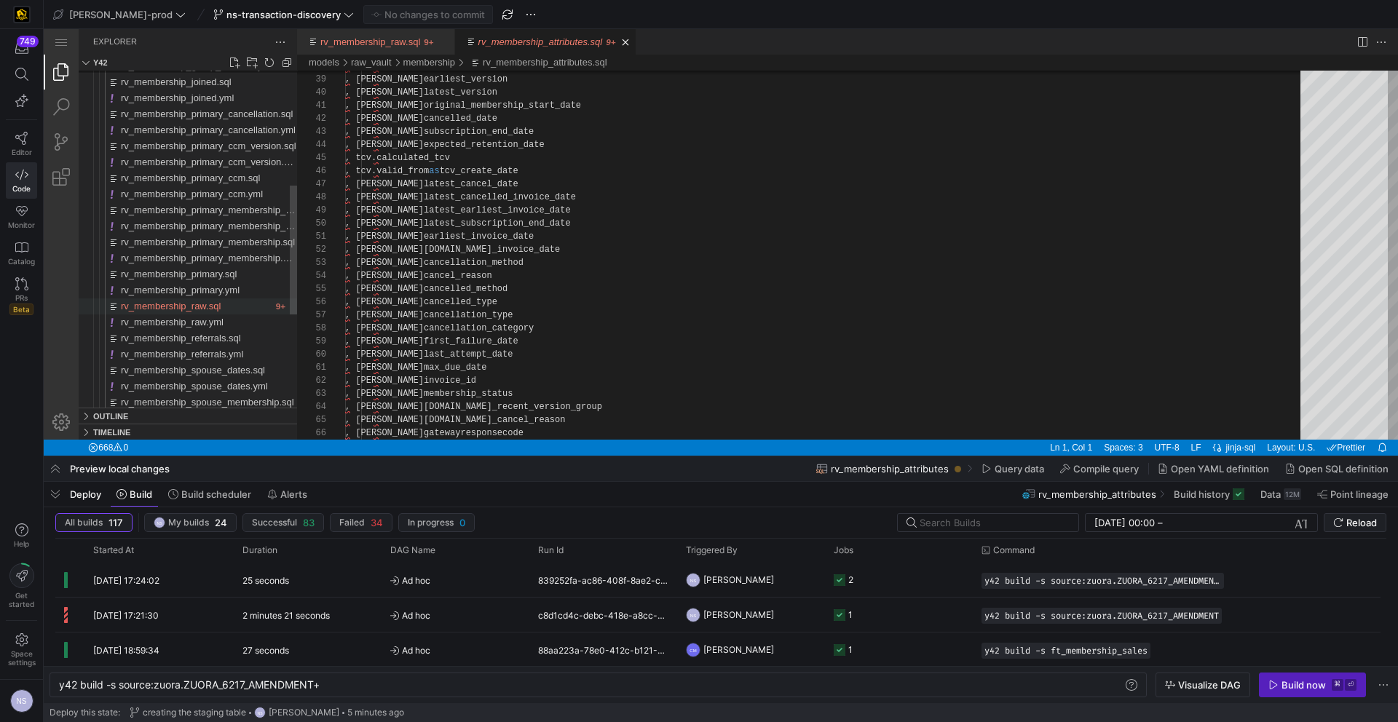
click at [252, 301] on div "rv_membership_raw.sql" at bounding box center [196, 307] width 151 height 16
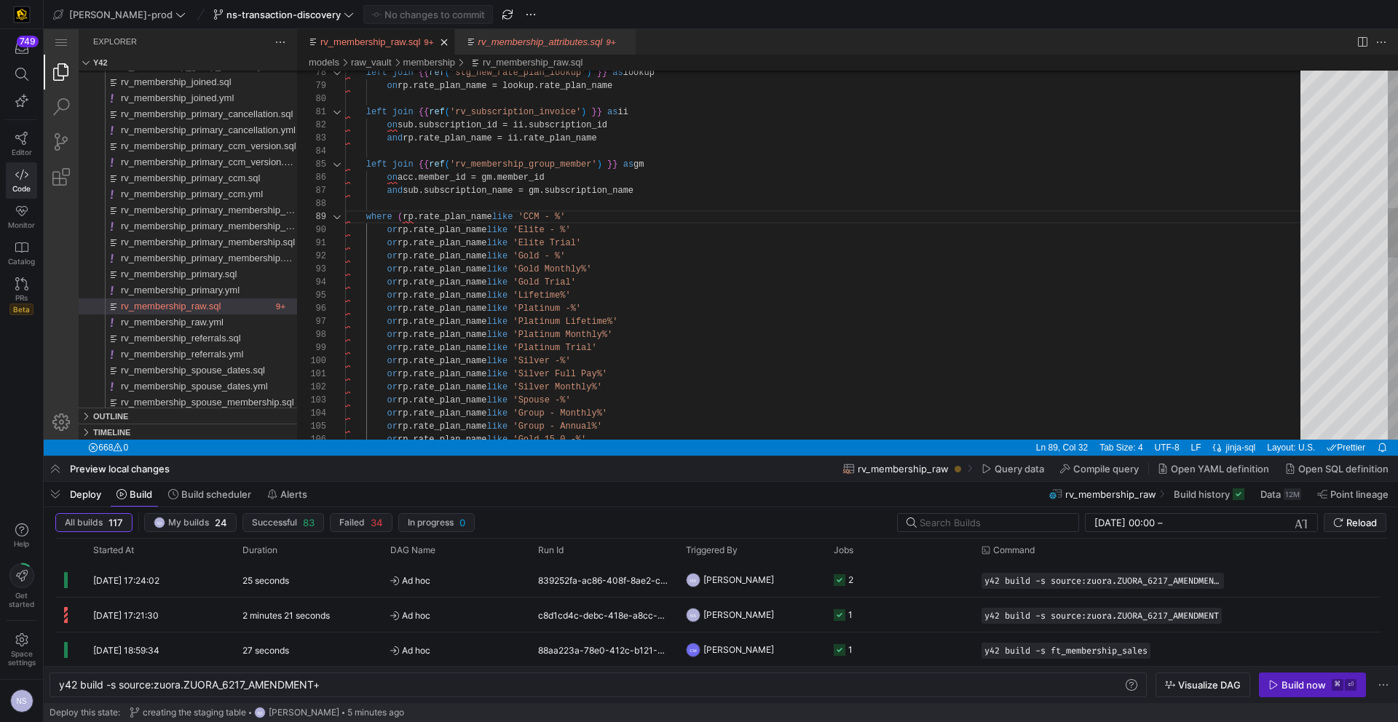
scroll to position [79, 295]
click at [657, 191] on div "left join {{ ref ( 'stg_new_rate_plan_lookup' ) }} as lookup on rp.rate_plan_na…" at bounding box center [827, 421] width 965 height 2728
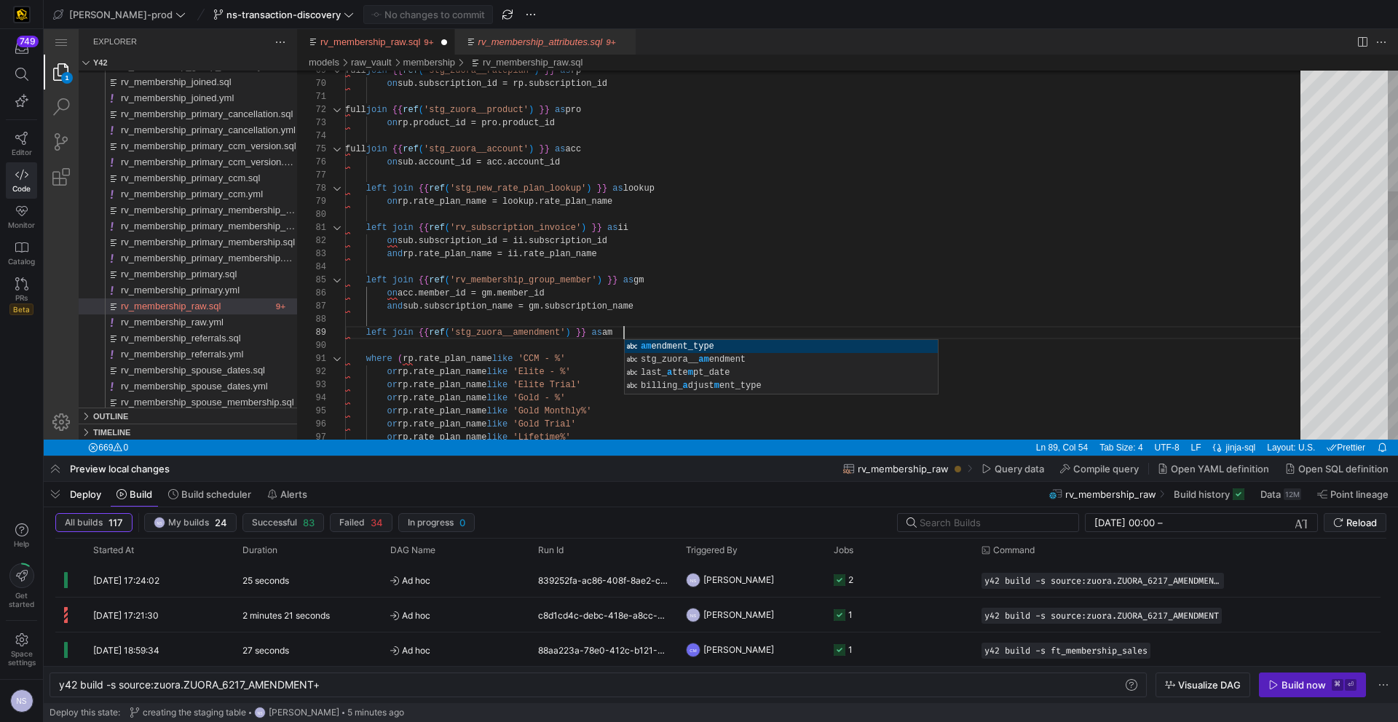
click at [647, 331] on div "left join {{ ref ( 'stg_new_rate_plan_lookup' ) }} as lookup on rp.rate_plan_na…" at bounding box center [827, 550] width 965 height 2754
click at [695, 312] on div "left join {{ ref ( 'stg_new_rate_plan_lookup' ) }} as lookup on rp.rate_plan_na…" at bounding box center [827, 550] width 965 height 2754
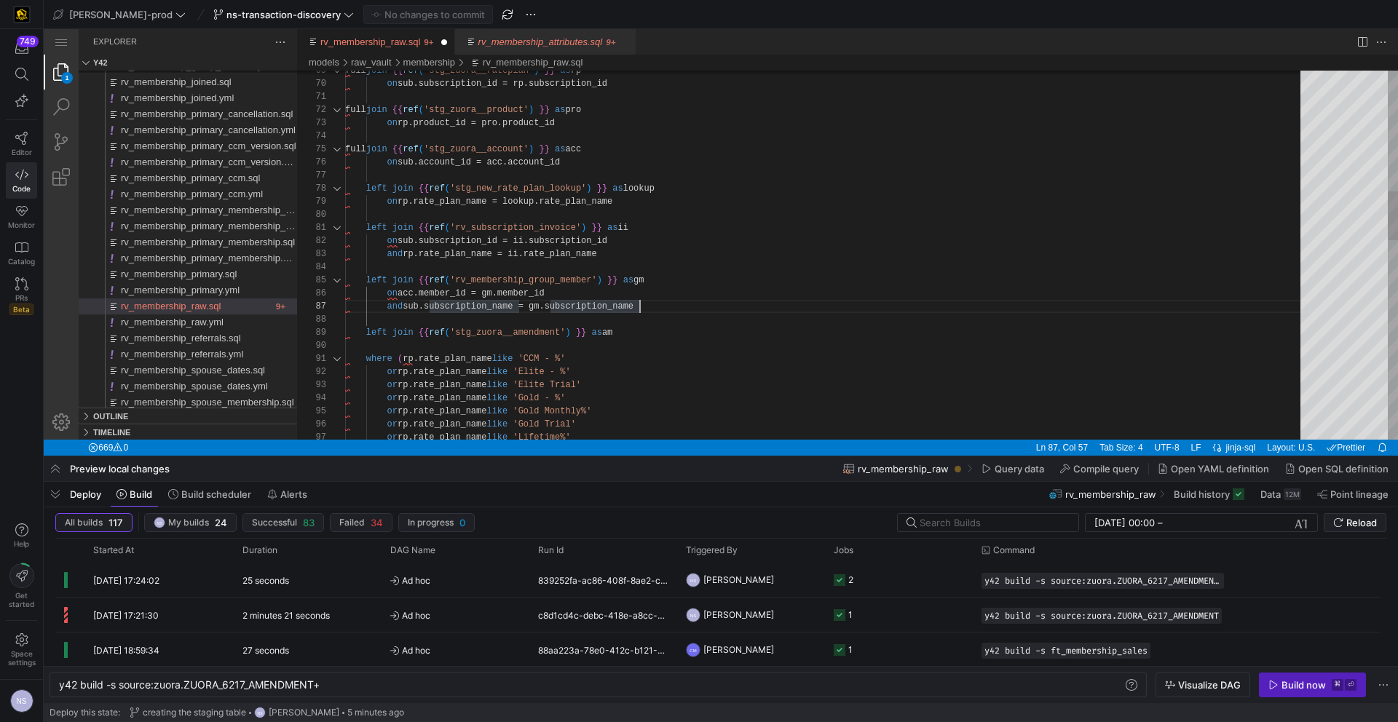
click at [682, 332] on div "left join {{ ref ( 'stg_new_rate_plan_lookup' ) }} as lookup on rp.rate_plan_na…" at bounding box center [827, 550] width 965 height 2754
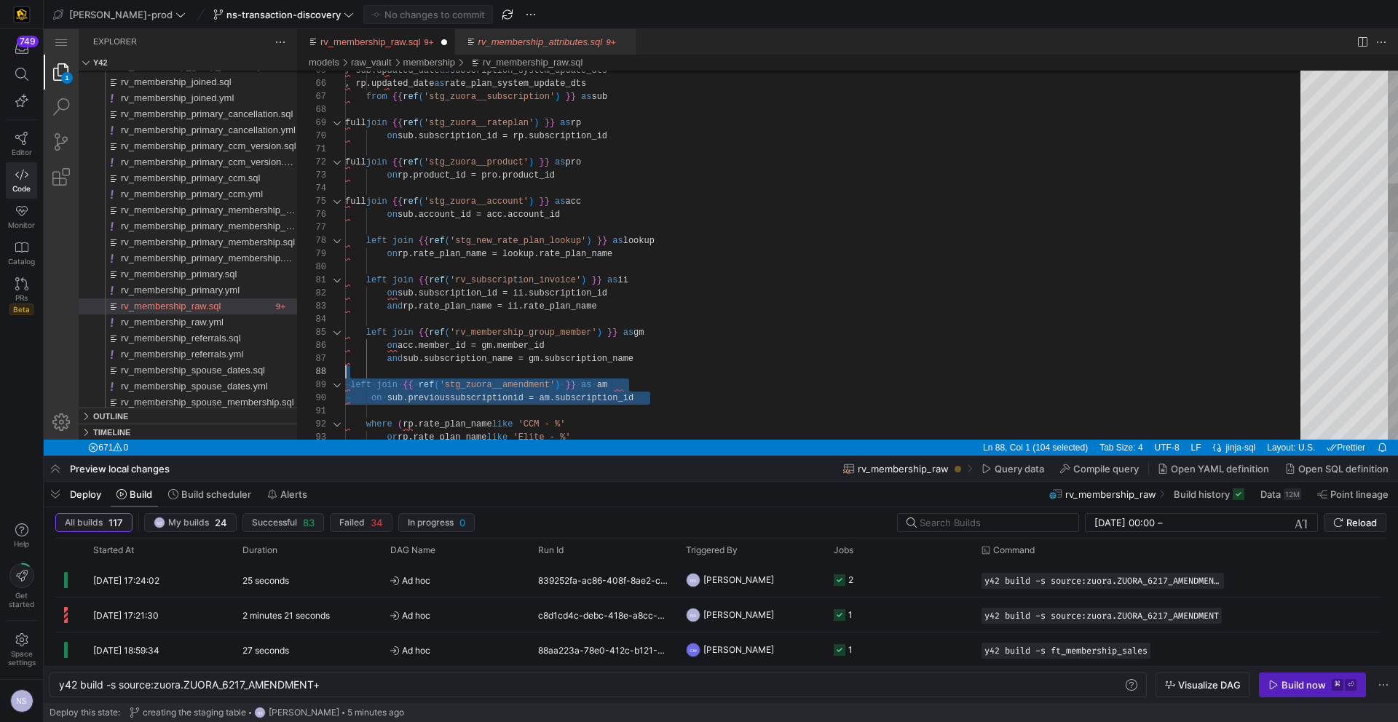
scroll to position [92, 0]
drag, startPoint x: 676, startPoint y: 396, endPoint x: 322, endPoint y: 373, distance: 355.4
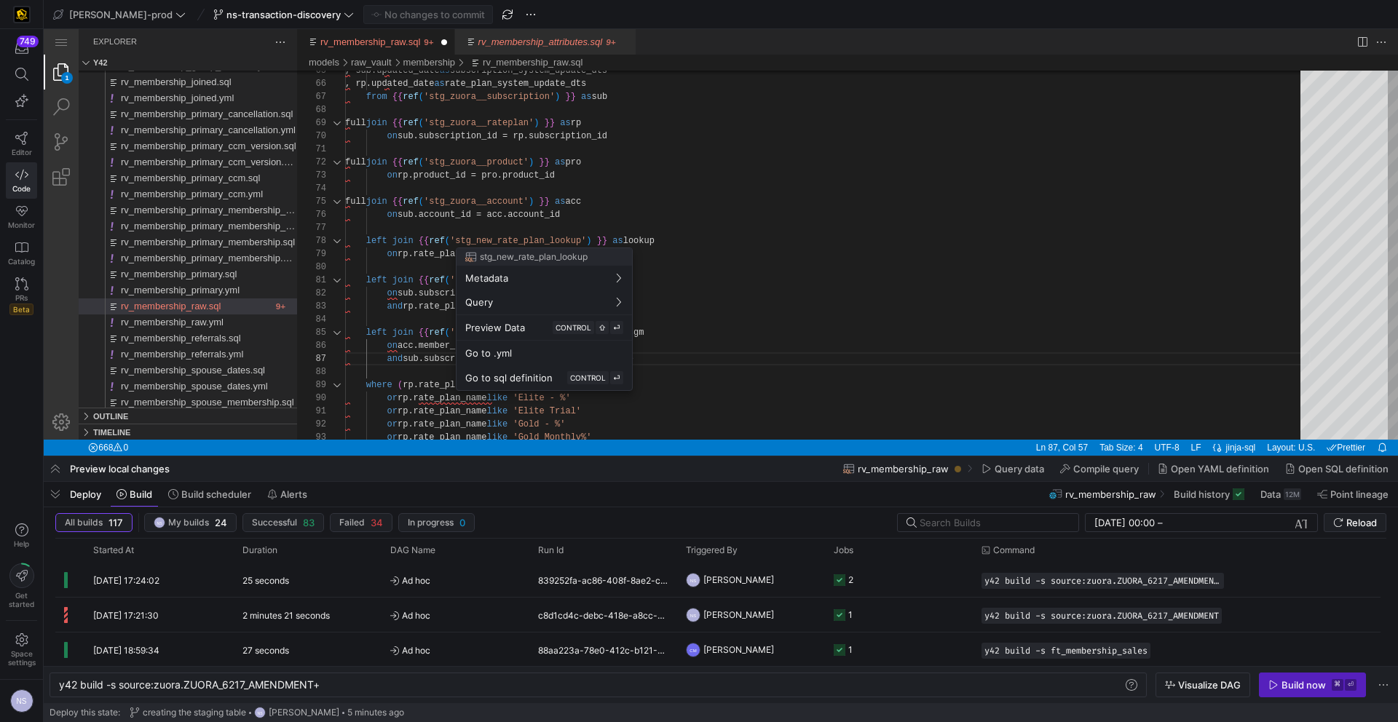
click at [746, 205] on div at bounding box center [699, 361] width 1398 height 722
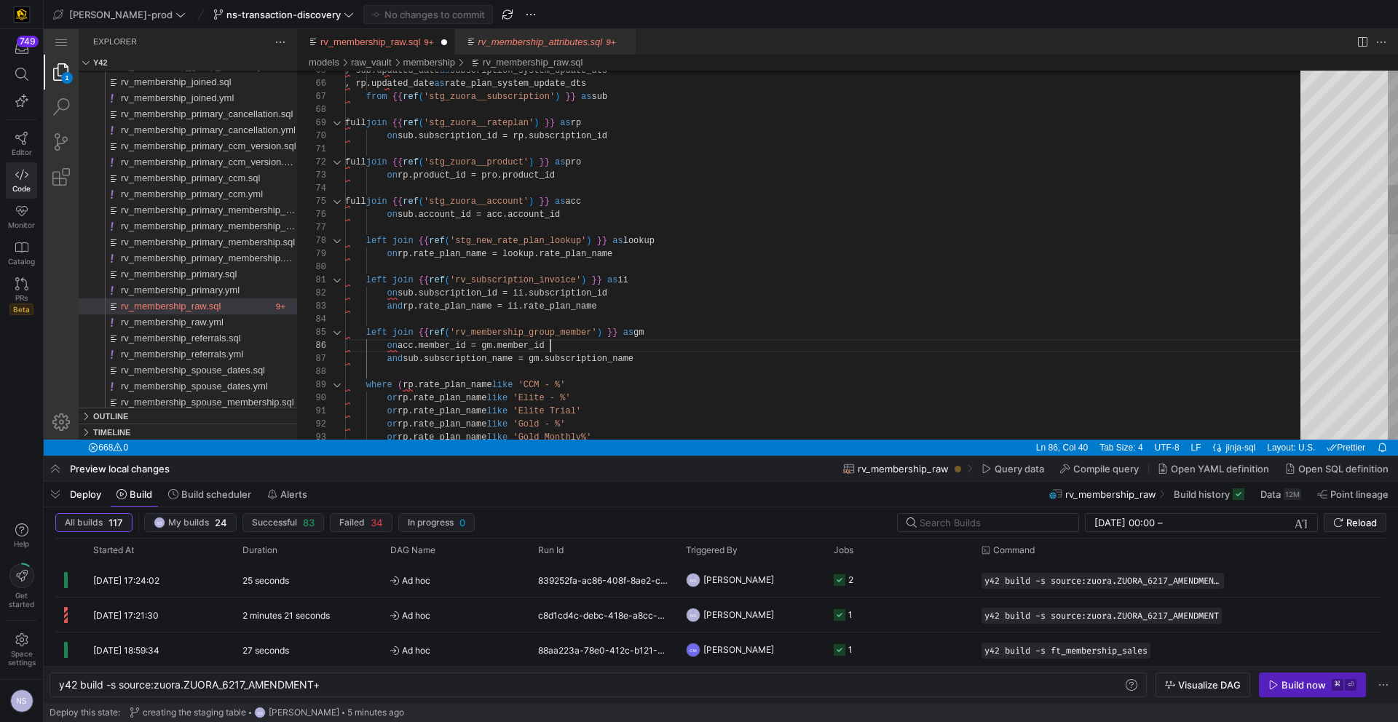
scroll to position [66, 205]
click at [765, 351] on div "left join {{ ref ( 'stg_new_rate_plan_lookup' ) }} as lookup on rp.rate_plan_na…" at bounding box center [827, 589] width 965 height 2728
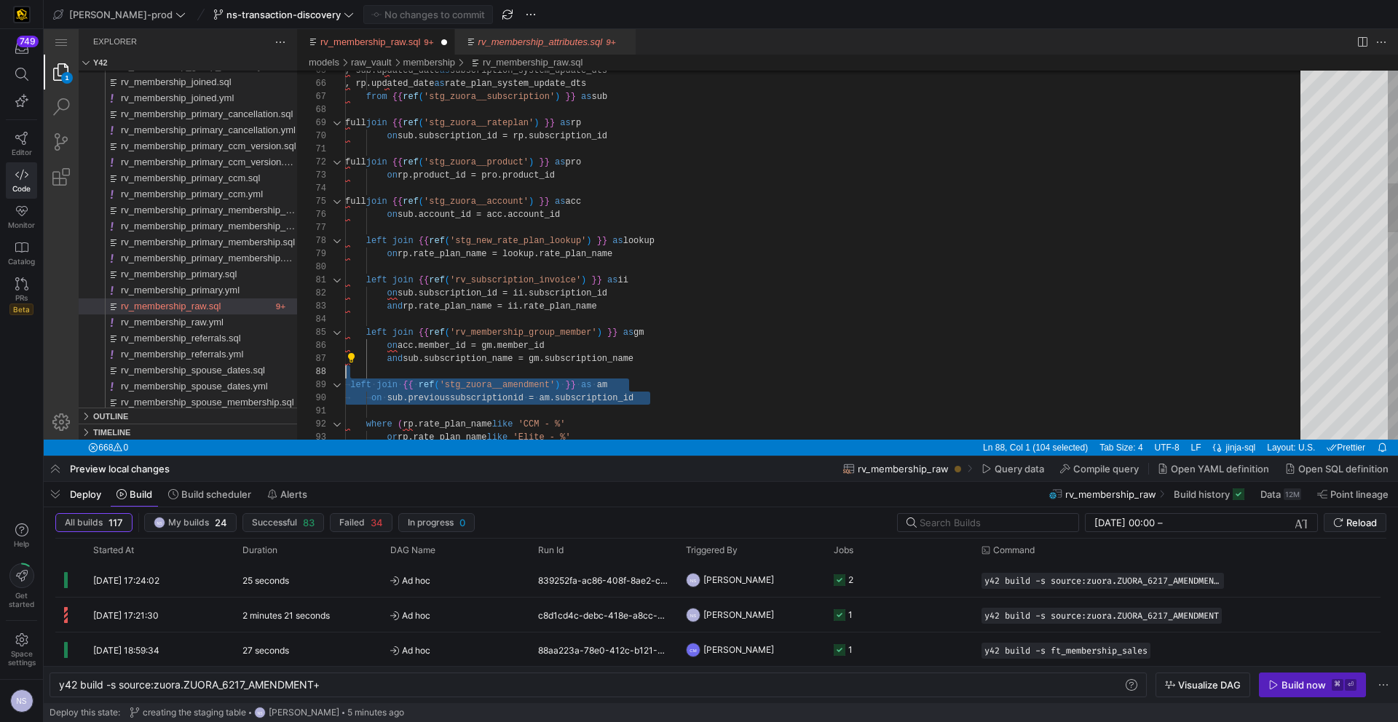
scroll to position [79, 295]
click at [756, 355] on div "left join {{ ref ( 'stg_new_rate_plan_lookup' ) }} as lookup on rp.rate_plan_na…" at bounding box center [827, 609] width 965 height 2768
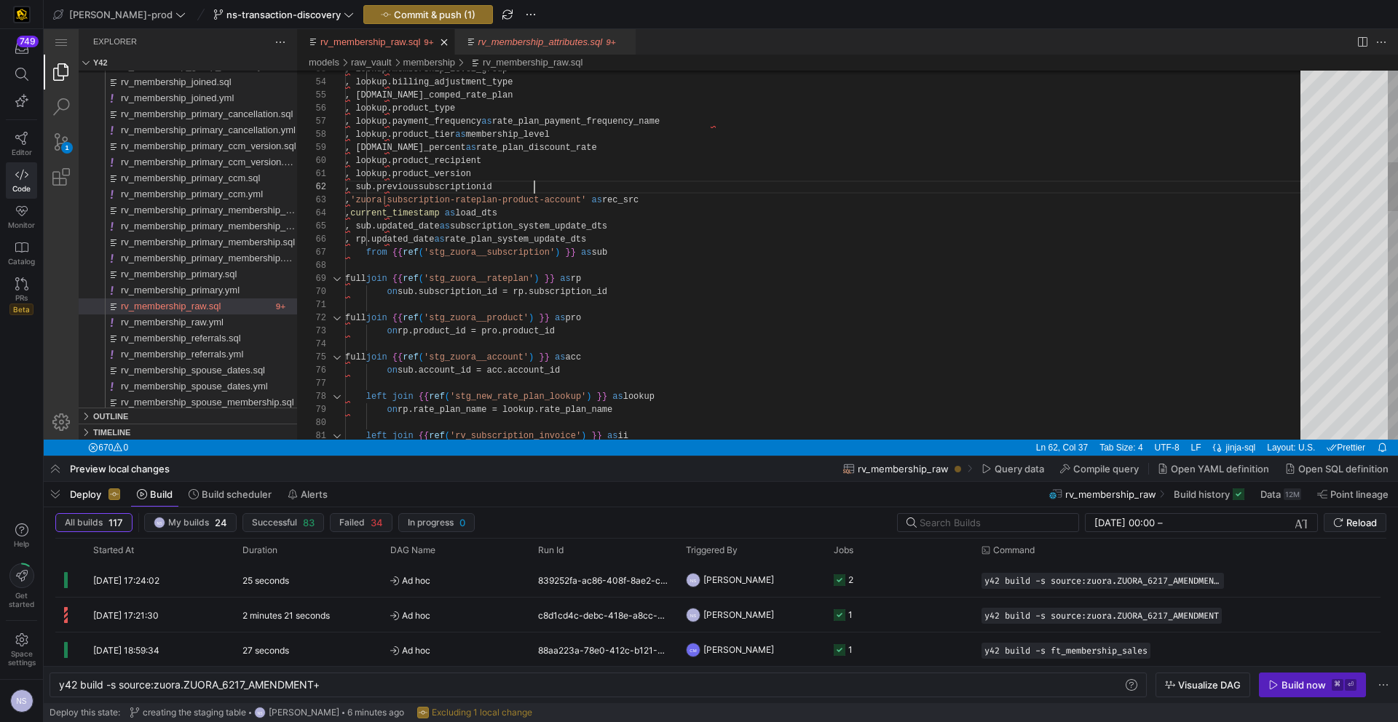
scroll to position [13, 189]
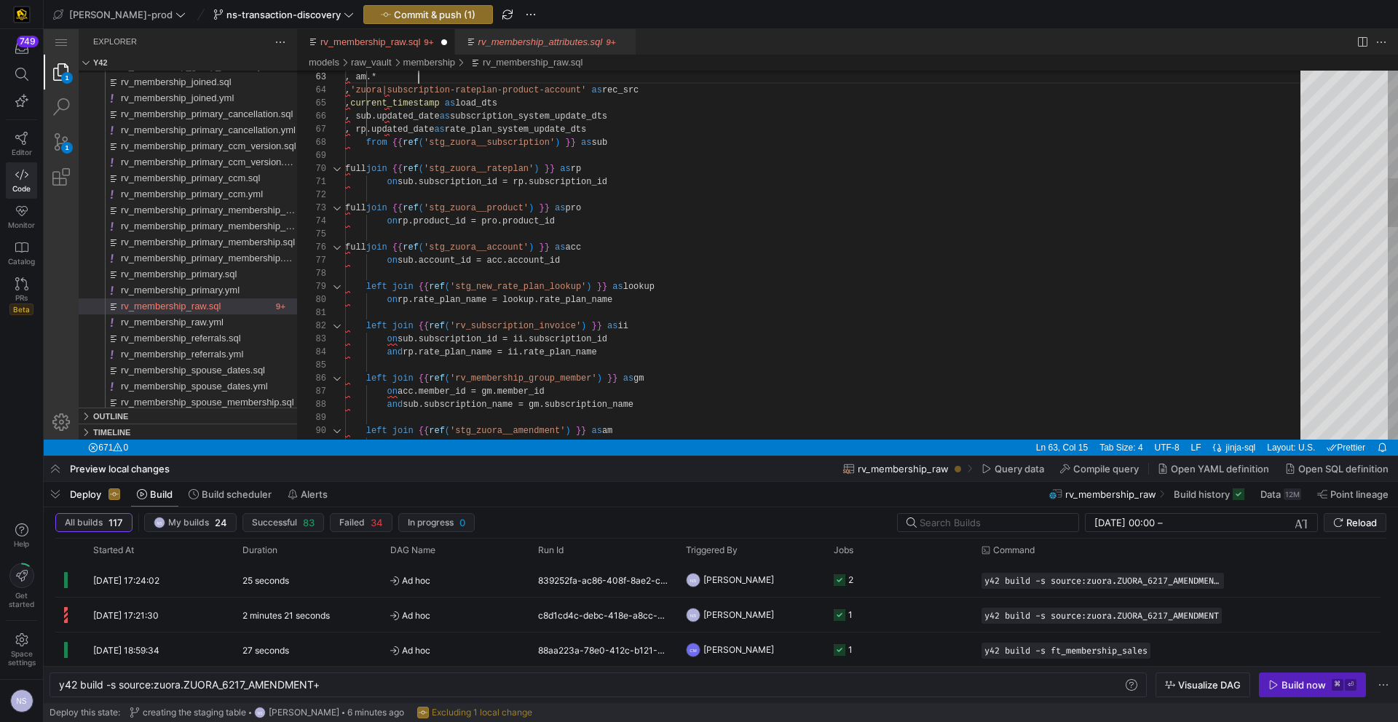
scroll to position [26, 74]
click at [1092, 242] on div "left join {{ ref ( 'stg_new_rate_plan_lookup' ) }} as lookup on rp.rate_plan_na…" at bounding box center [827, 648] width 965 height 2781
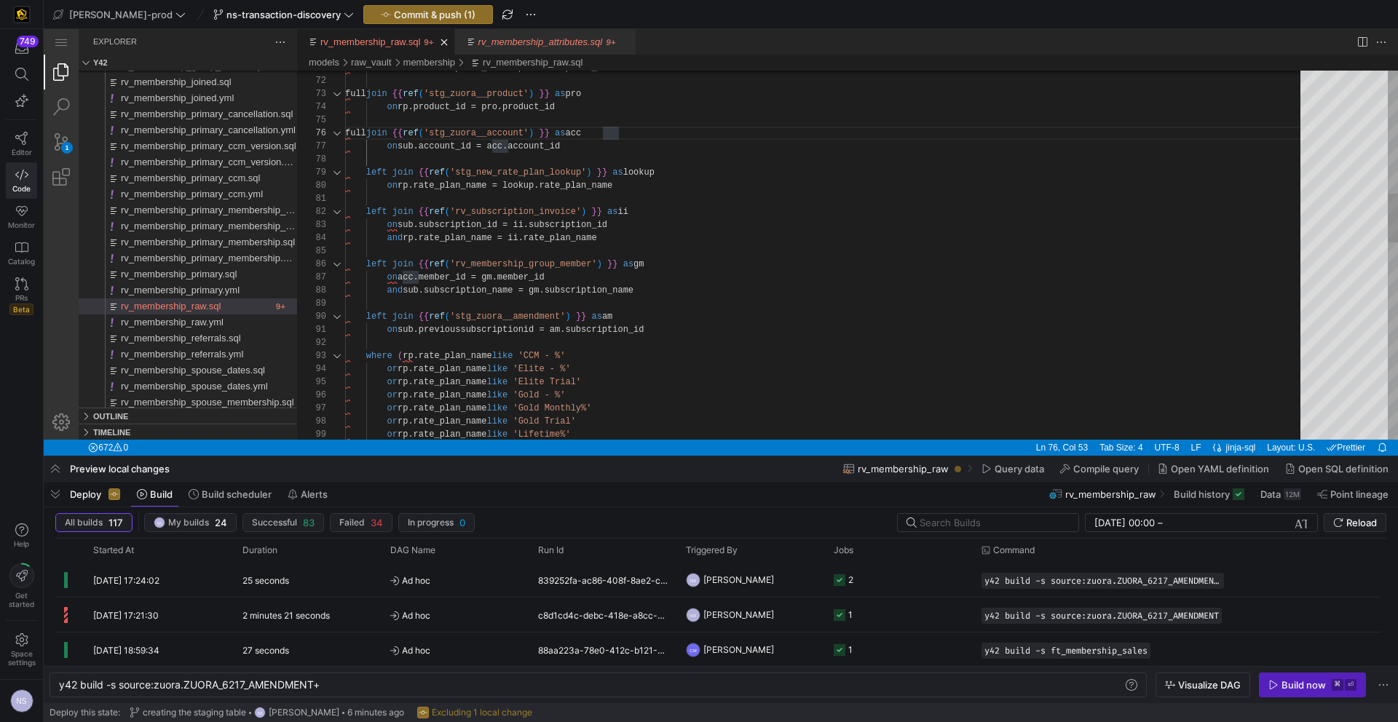
type textarea "on sub.subscription_id = rp.subscription_id full join {{ ref('stg_zuora__produc…"
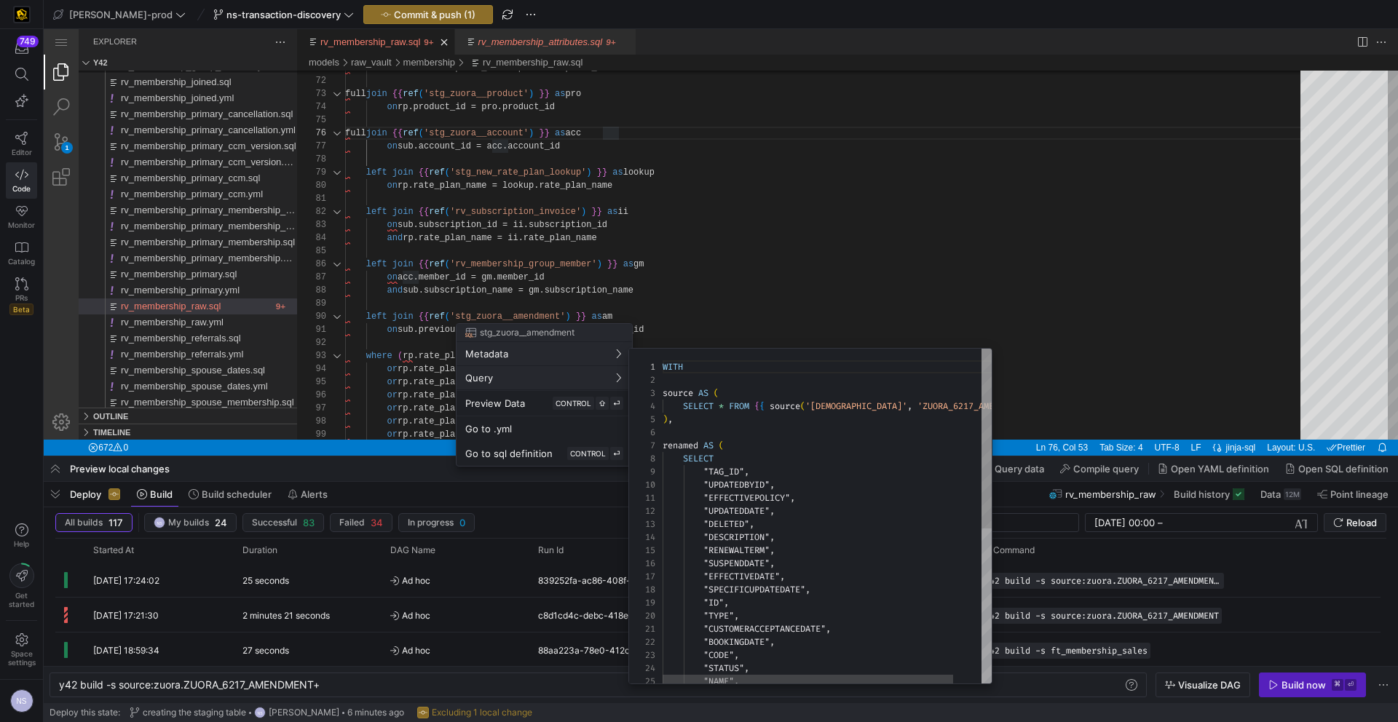
scroll to position [131, 0]
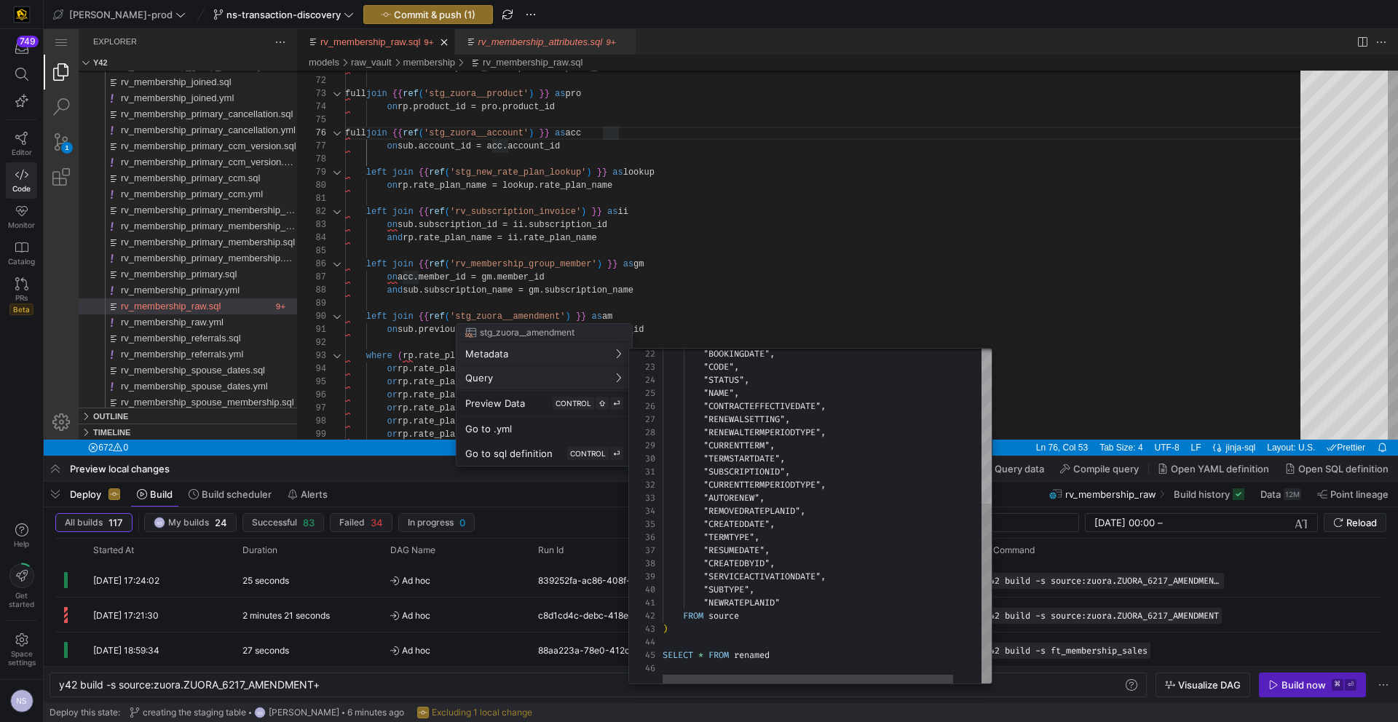
type textarea ""NEWRATEPLANID" FROM source ) SELECT * FROM renamed"
click at [817, 609] on div ""BOOKINGDATE" , "CODE" , "STATUS" , "NAME" , "CONTRACTEFFECTIVEDATE" , "RENEWAL…" at bounding box center [843, 371] width 361 height 623
click at [802, 603] on div ""BOOKINGDATE" , "CODE" , "STATUS" , "NAME" , "CONTRACTEFFECTIVEDATE" , "RENEWAL…" at bounding box center [841, 371] width 361 height 623
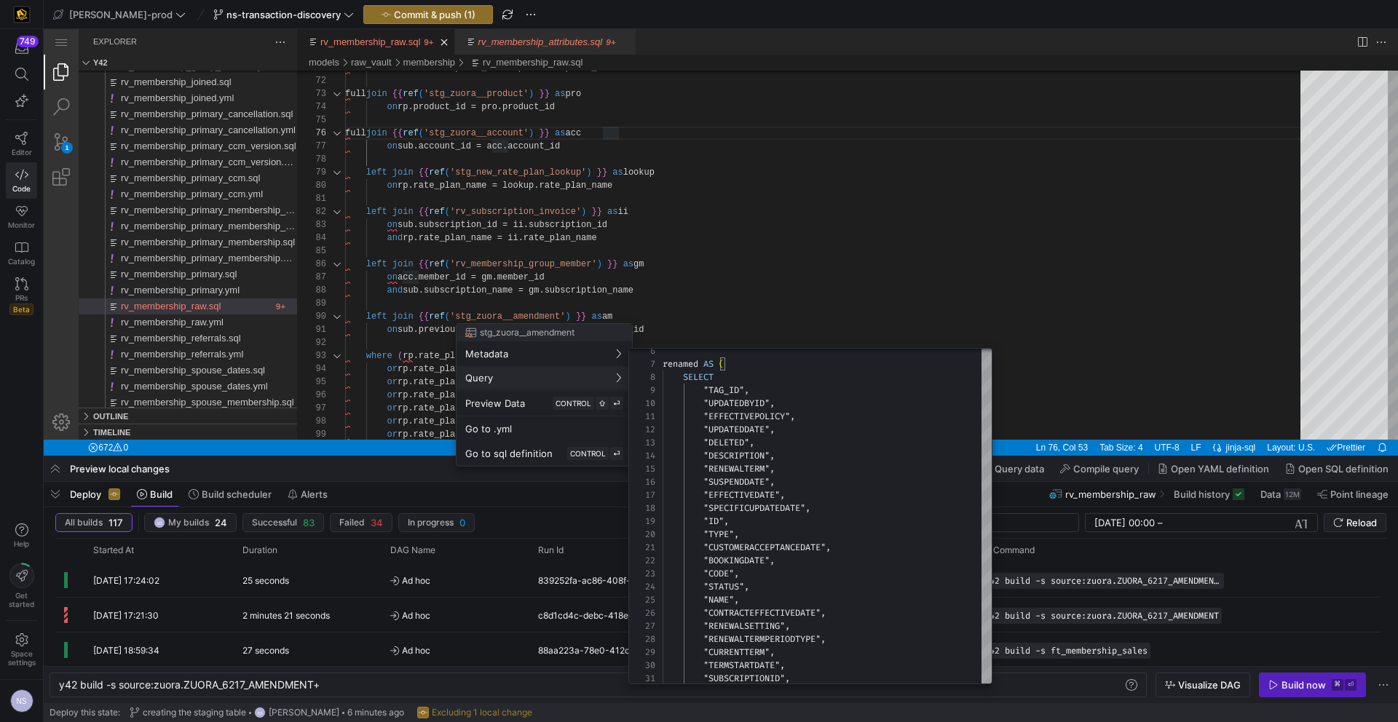
click at [1152, 299] on div at bounding box center [699, 361] width 1398 height 722
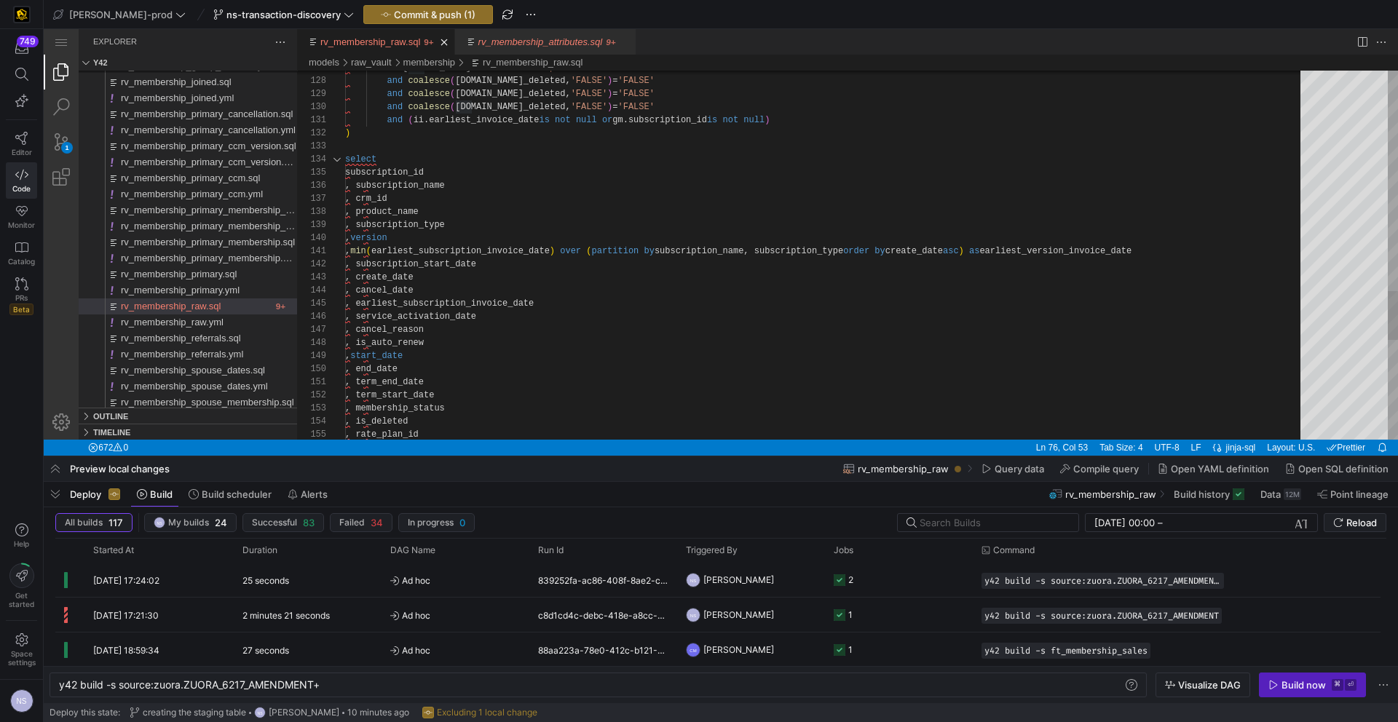
scroll to position [26, 0]
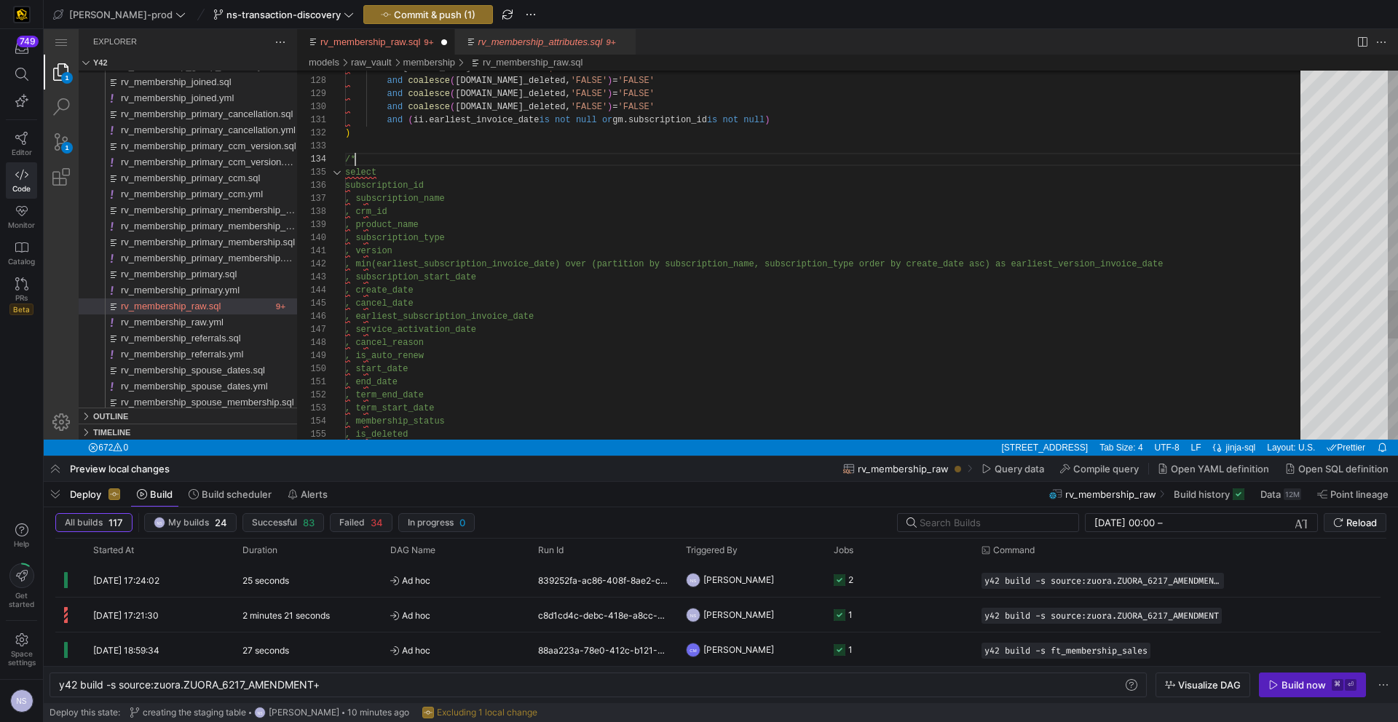
scroll to position [39, 10]
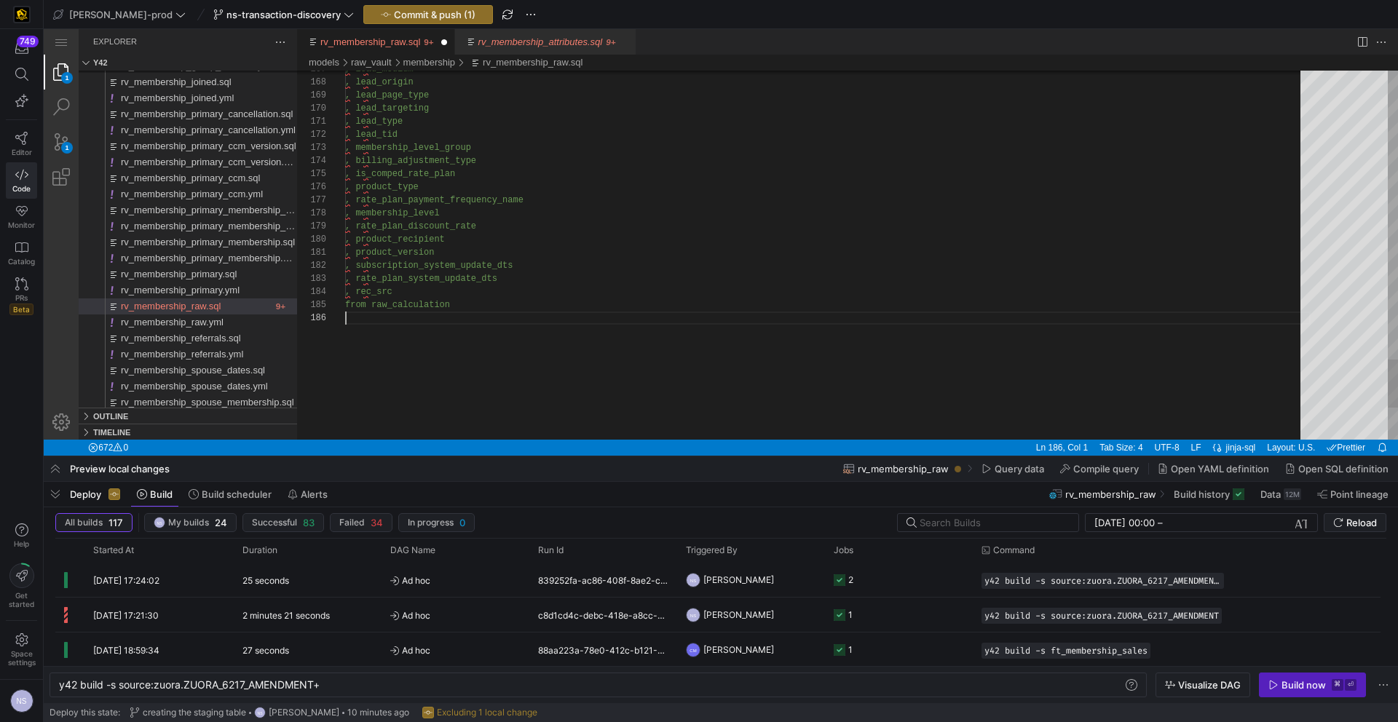
drag, startPoint x: 455, startPoint y: 277, endPoint x: 324, endPoint y: 274, distance: 131.1
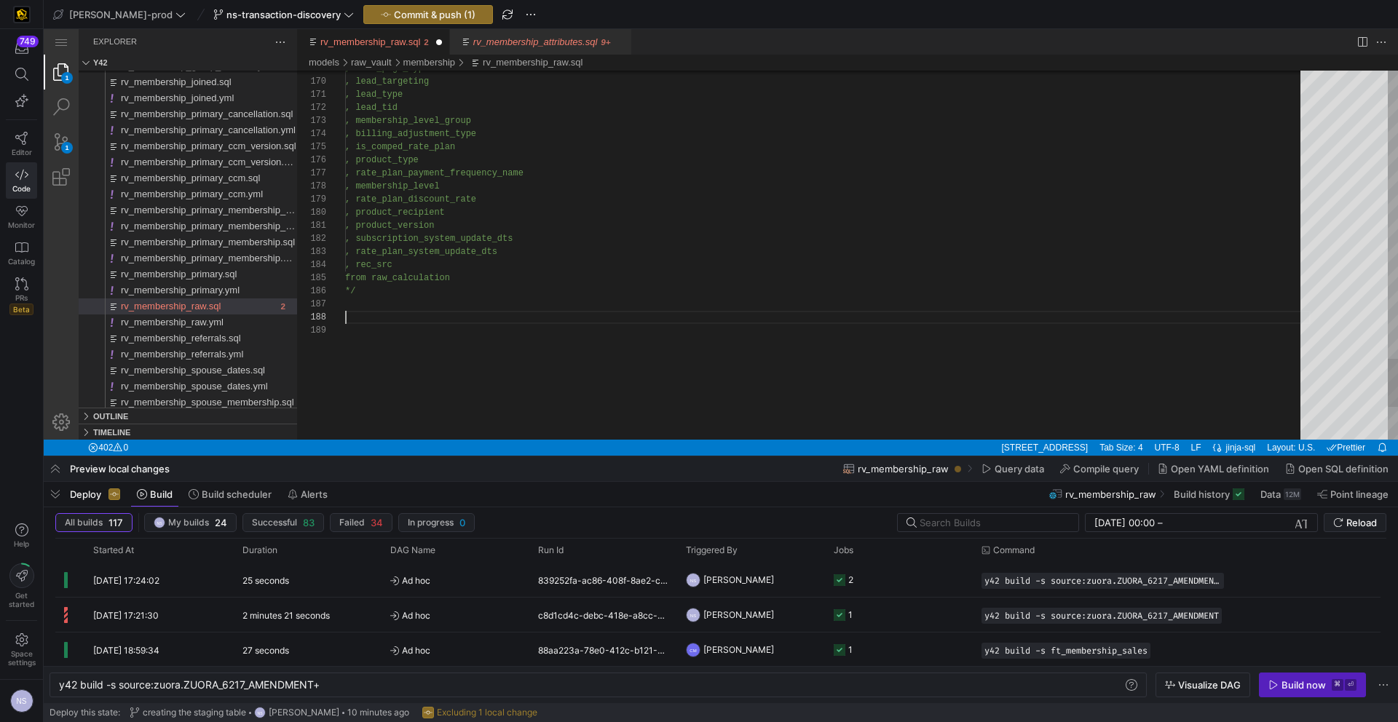
paste textarea "from raw_calculation"
type textarea ", product_version , subscription_system_update_dts , rate_plan_system_update_dt…"
click at [399, 16] on span "Commit & push (1)" at bounding box center [435, 15] width 82 height 12
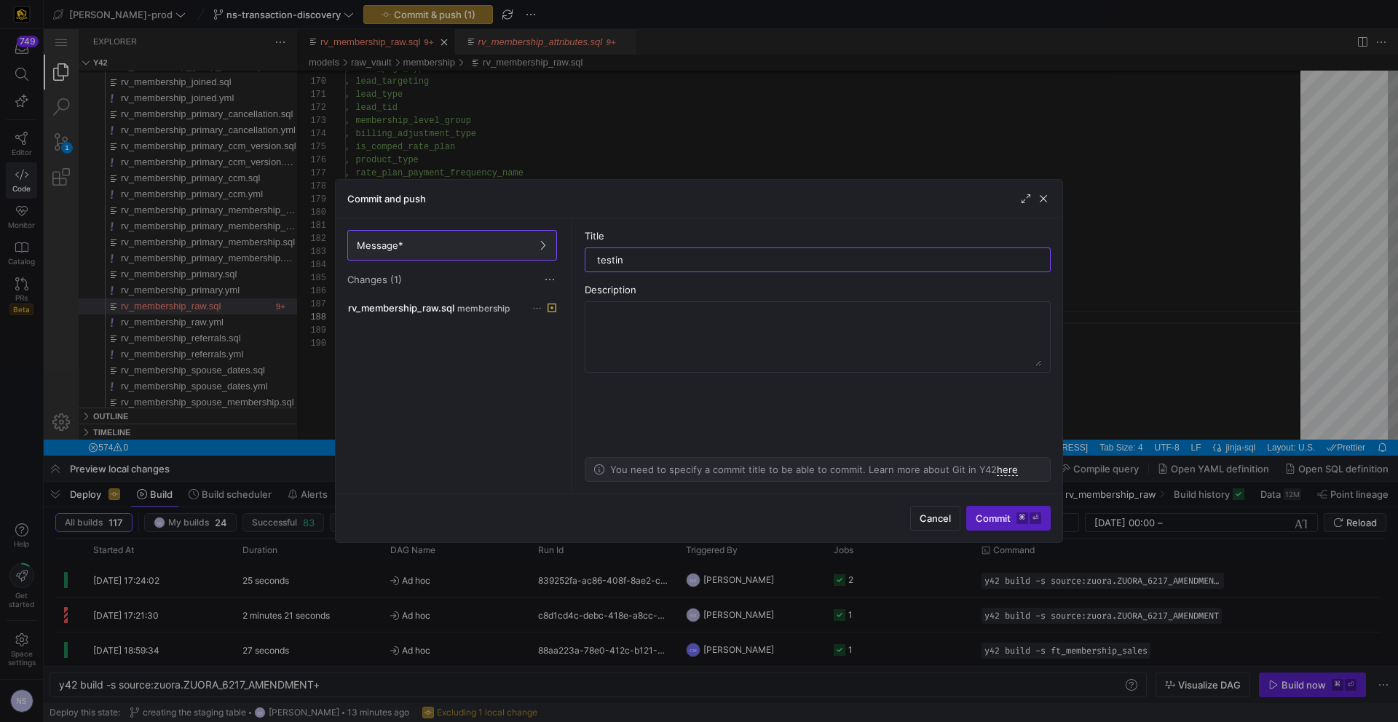
type input "testing"
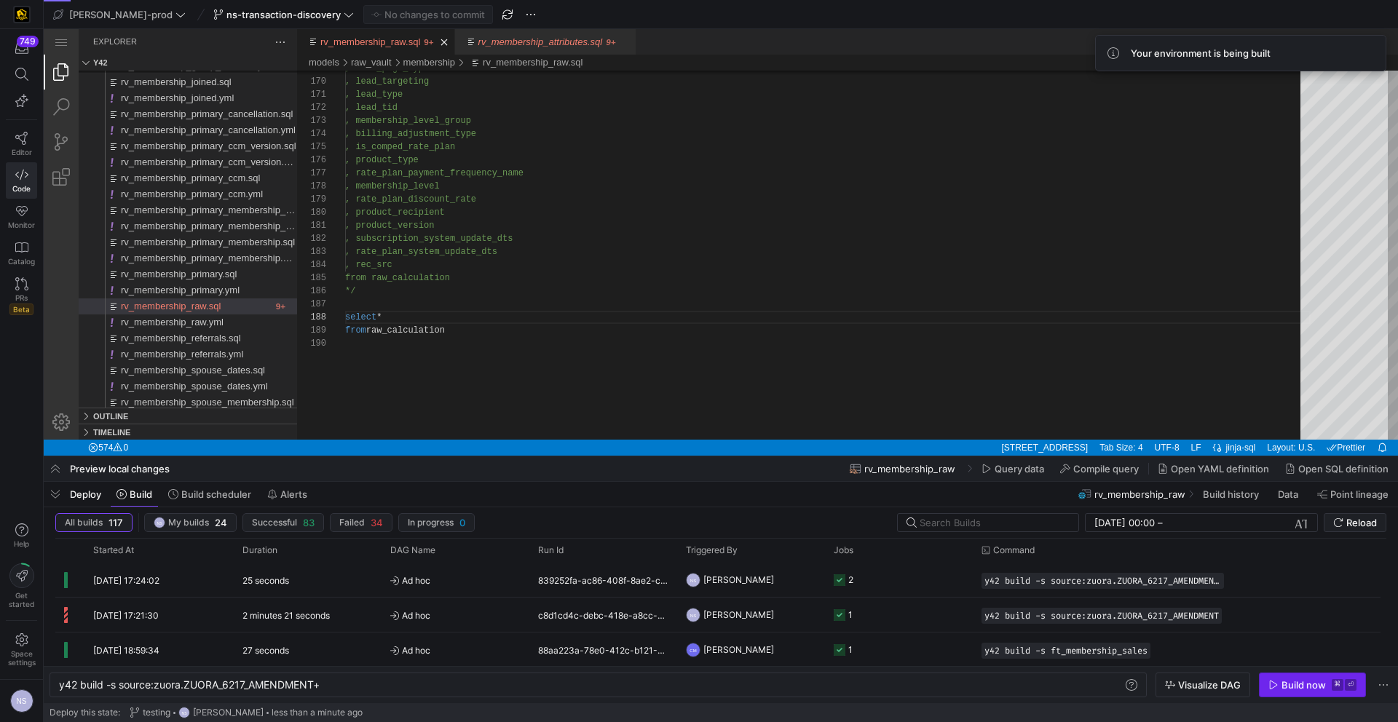
click at [1287, 679] on div "Build now" at bounding box center [1303, 685] width 44 height 12
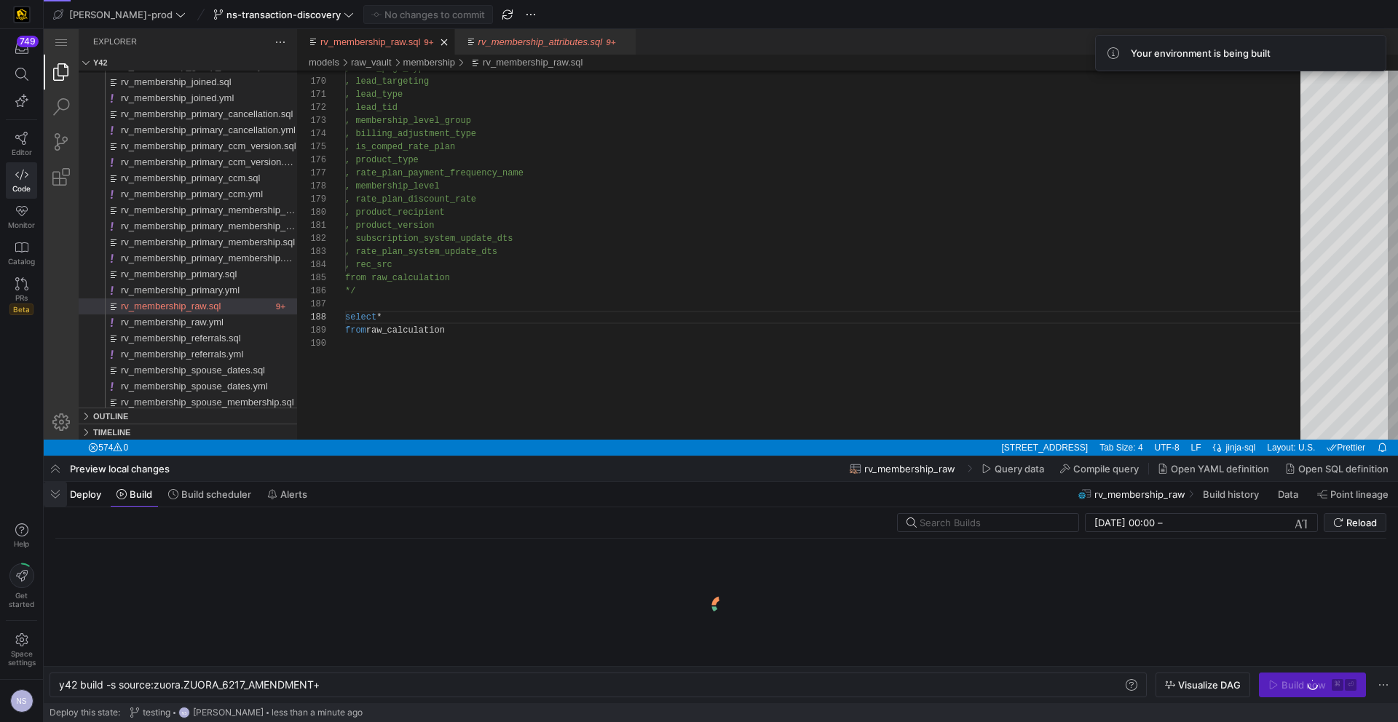
click at [58, 489] on span "button" at bounding box center [55, 494] width 23 height 25
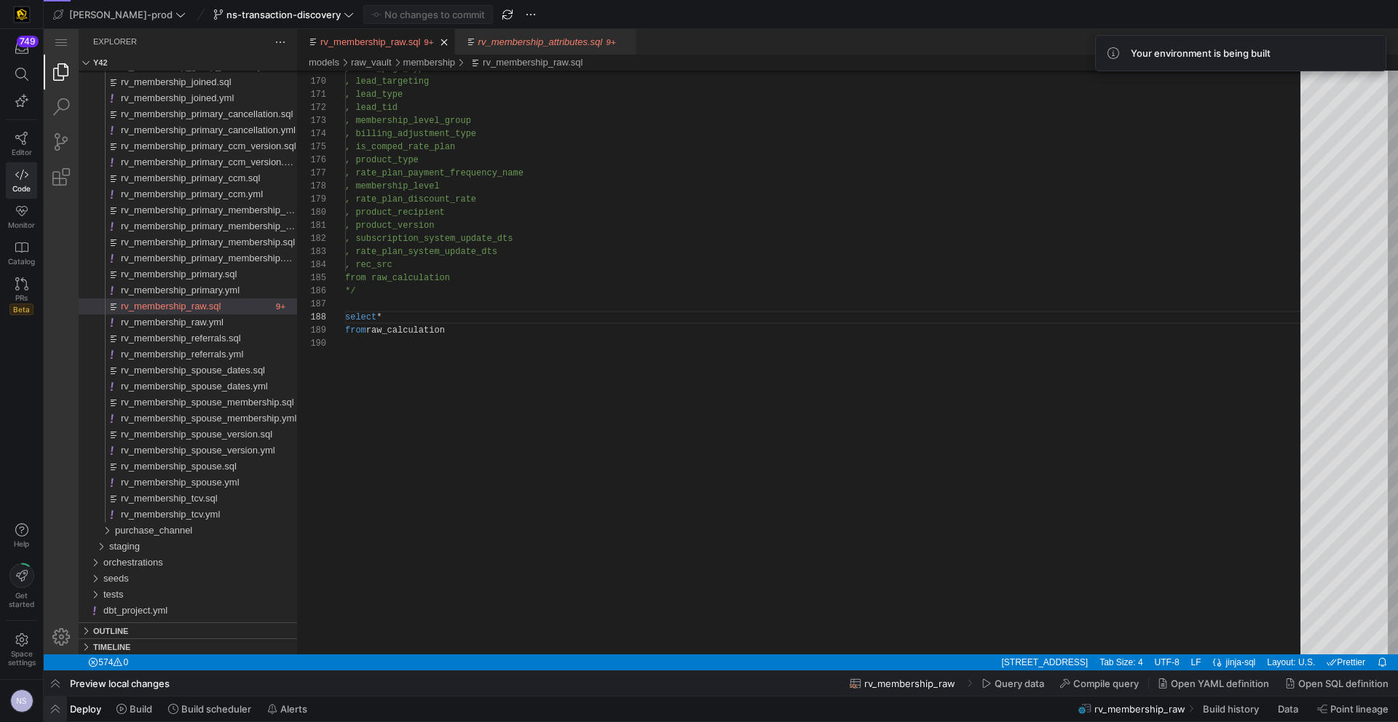
click at [54, 713] on span "button" at bounding box center [55, 709] width 23 height 25
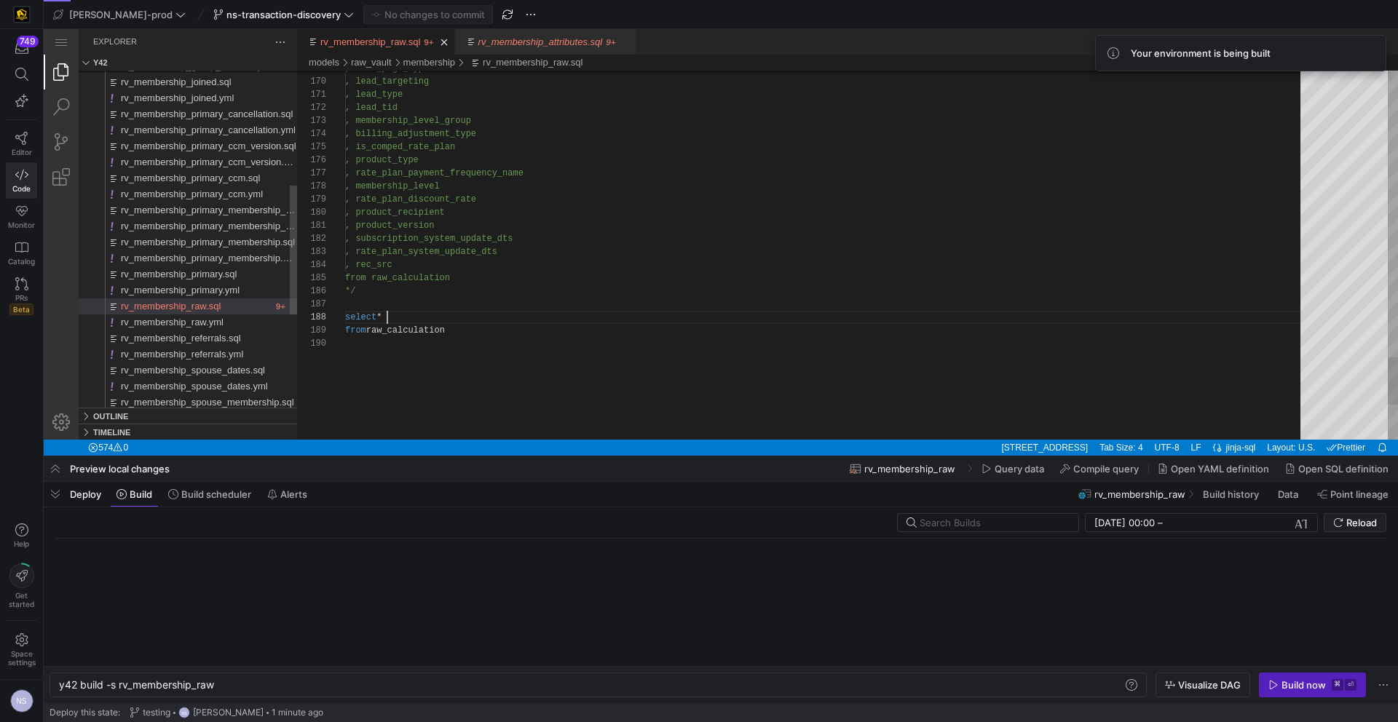
scroll to position [0, 157]
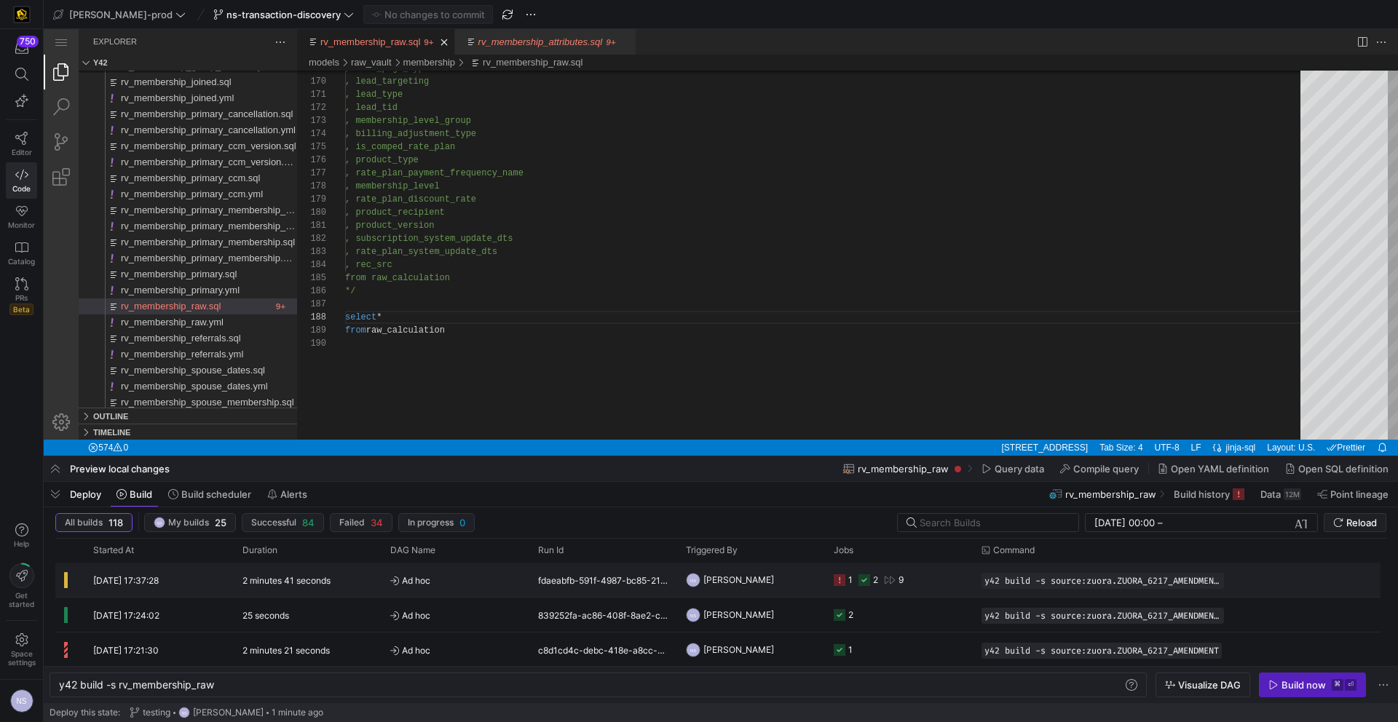
click at [878, 585] on div "1 2 9" at bounding box center [869, 580] width 70 height 34
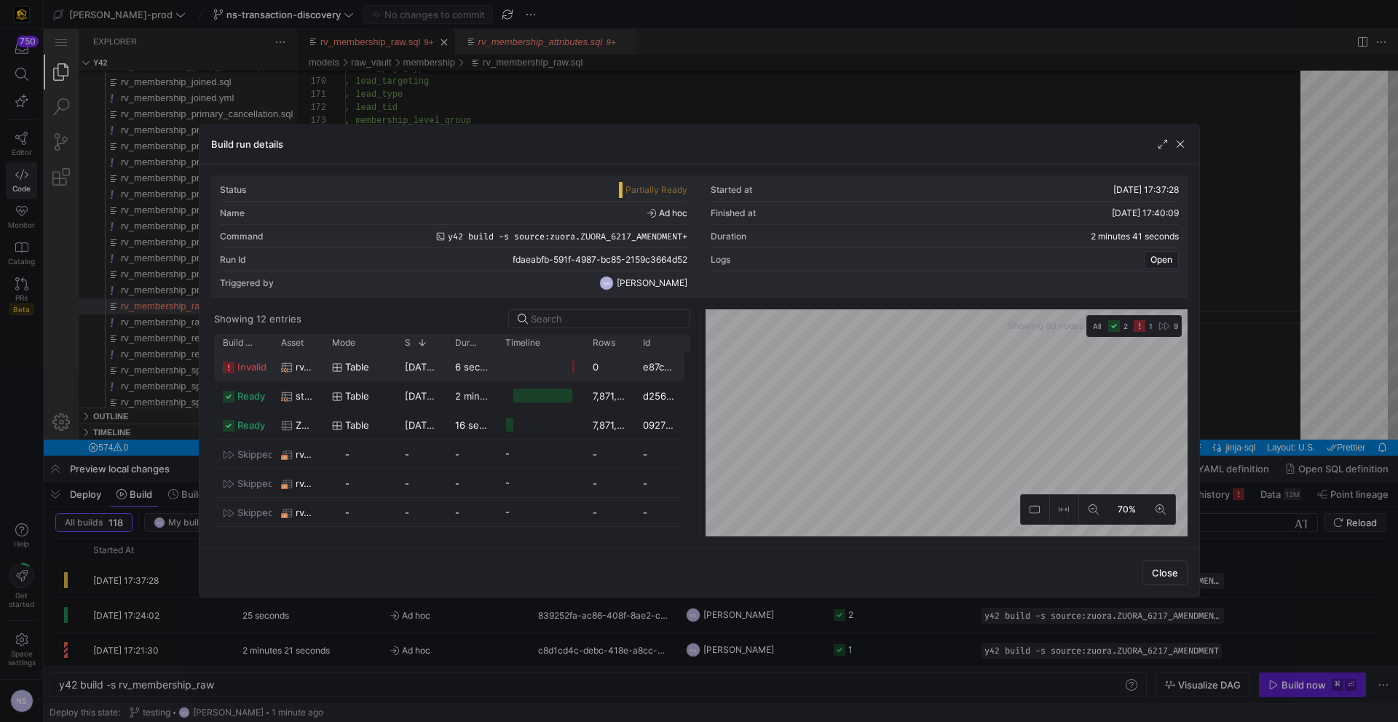
click at [491, 375] on div "6 seconds" at bounding box center [471, 366] width 50 height 28
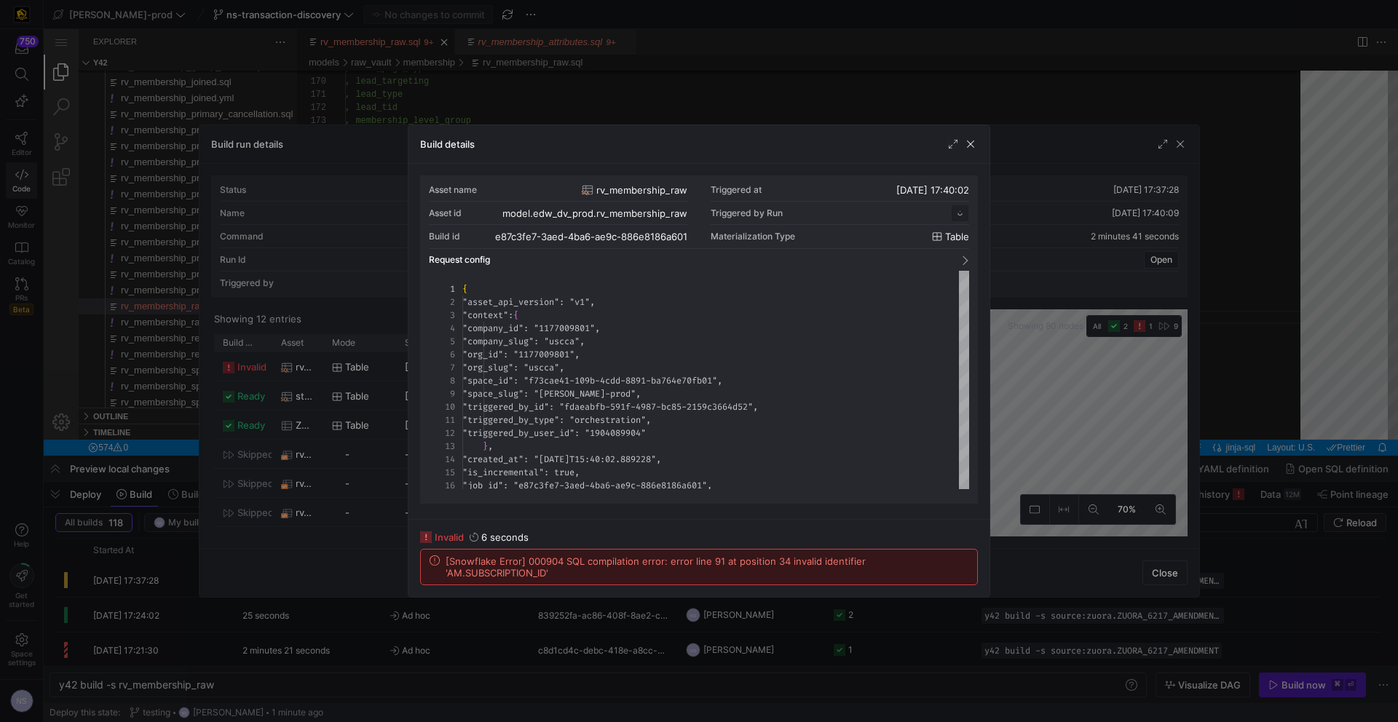
scroll to position [131, 0]
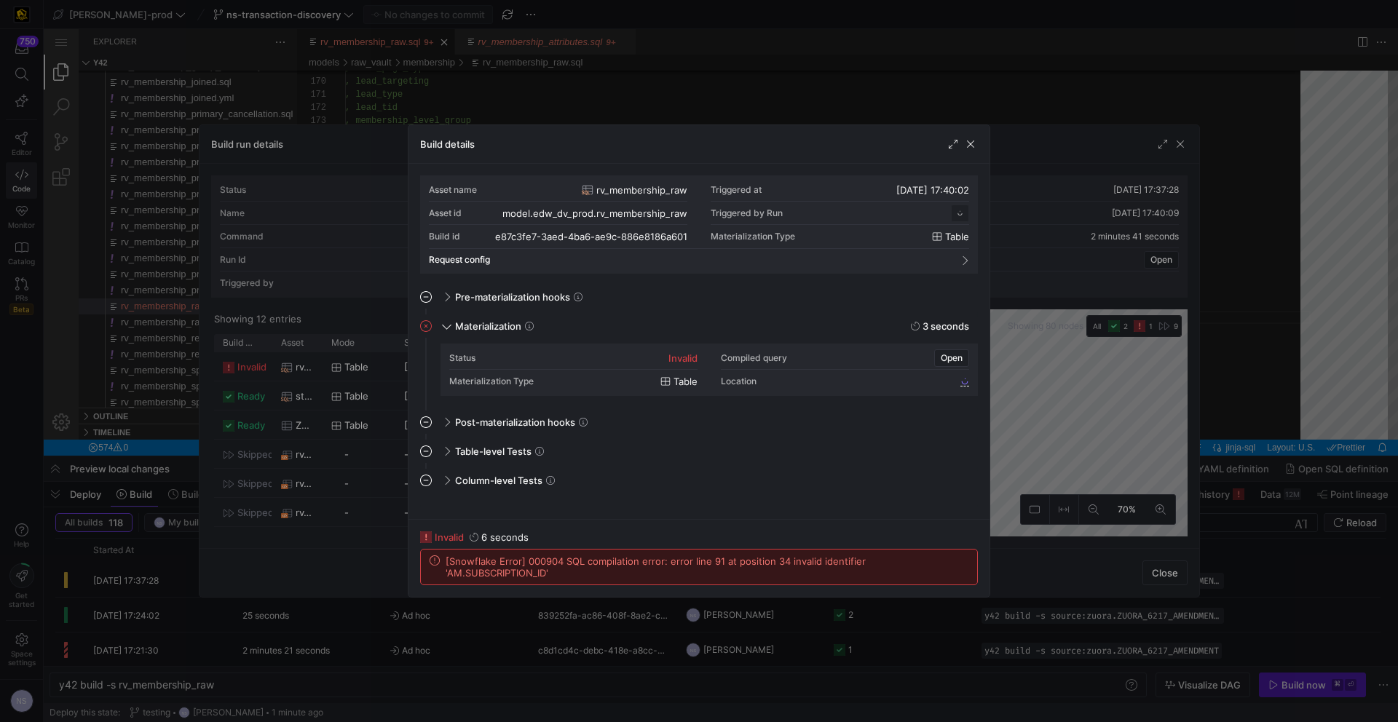
drag, startPoint x: 1032, startPoint y: 558, endPoint x: 1091, endPoint y: 542, distance: 60.9
click at [1032, 558] on div at bounding box center [699, 361] width 1398 height 722
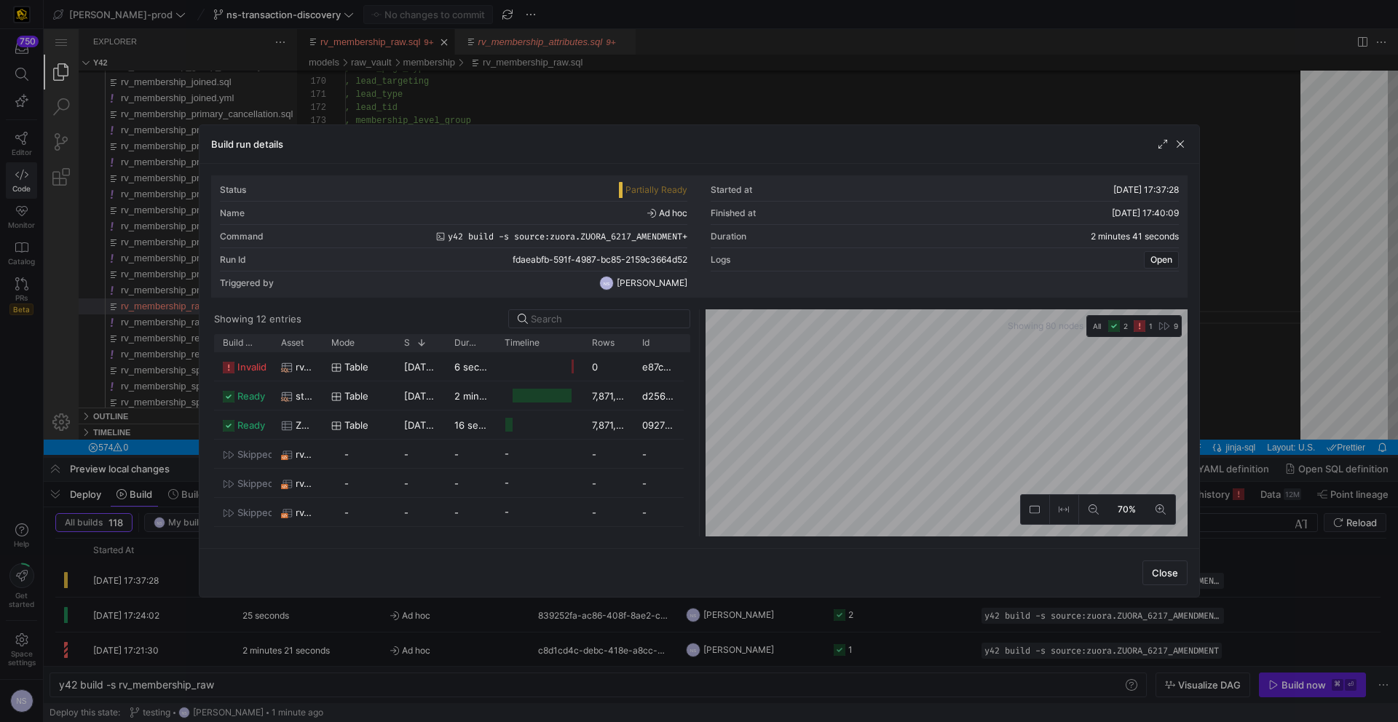
click at [1278, 455] on div at bounding box center [699, 361] width 1398 height 722
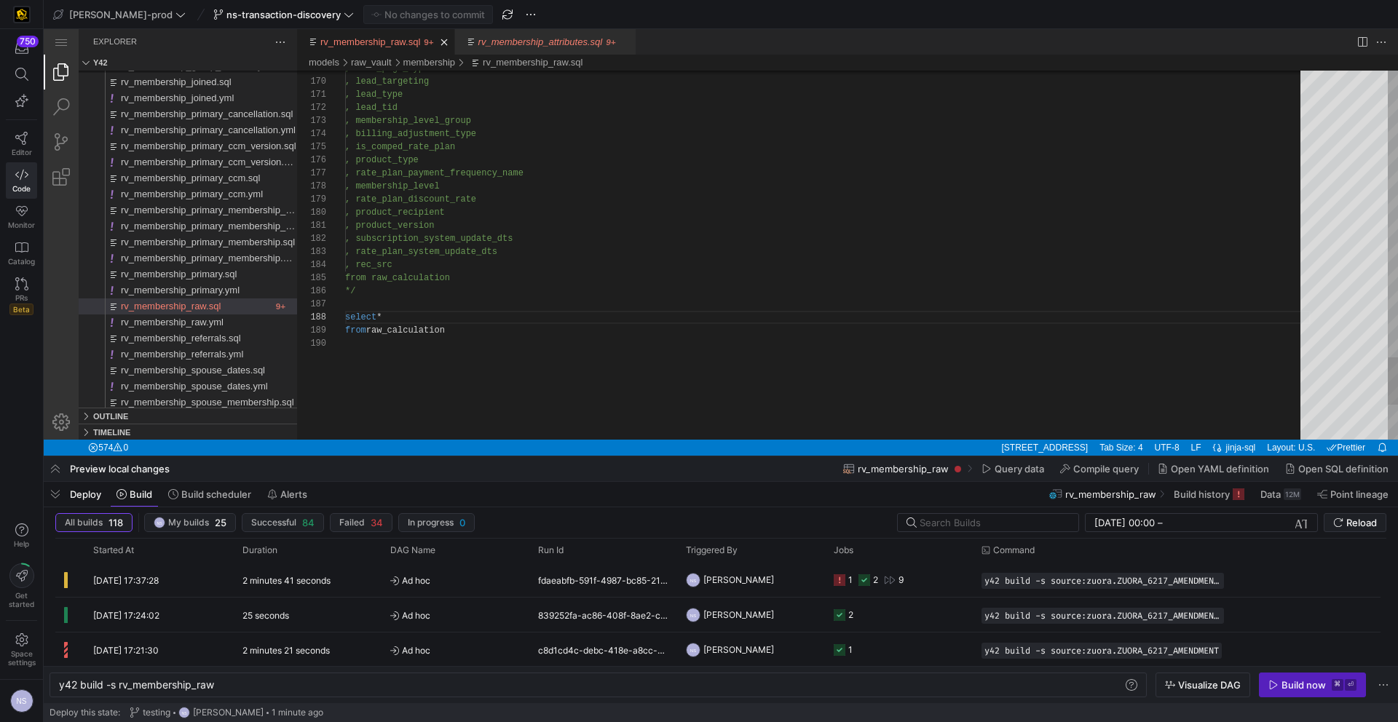
scroll to position [92, 42]
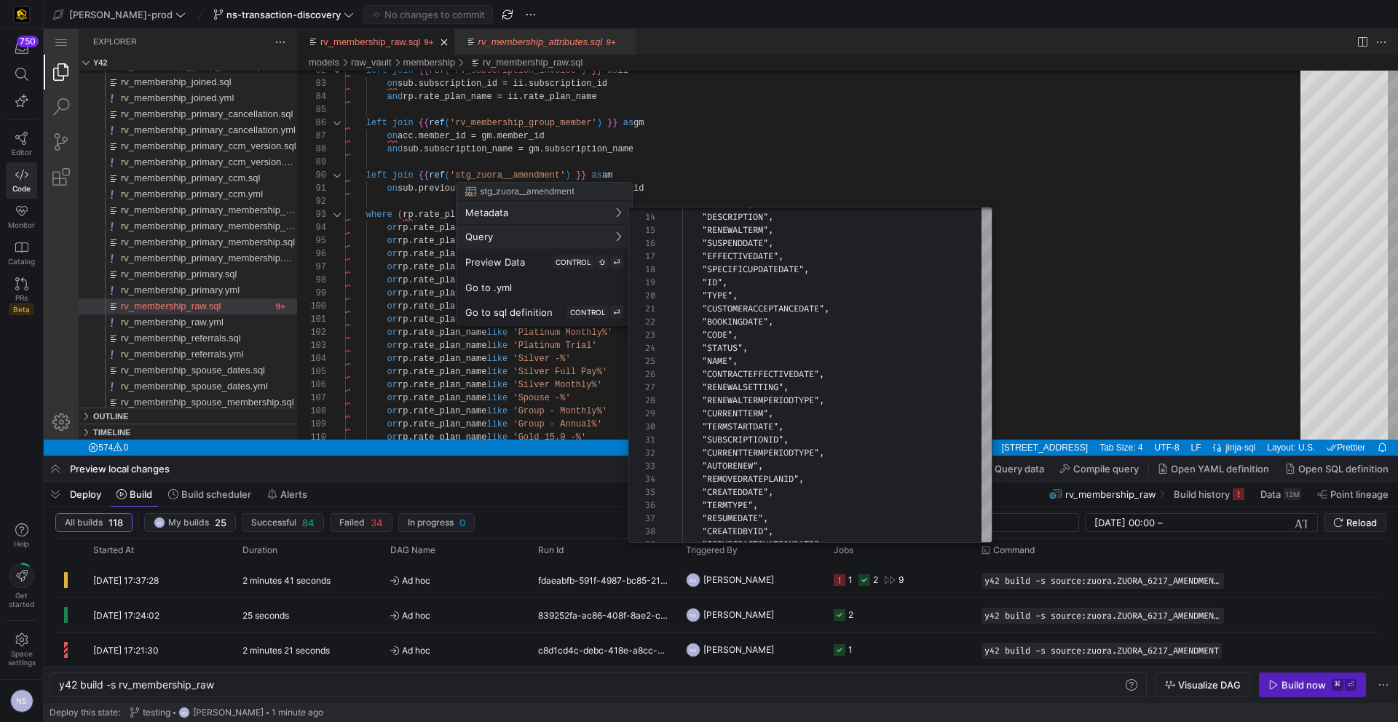
click at [705, 182] on div at bounding box center [699, 361] width 1398 height 722
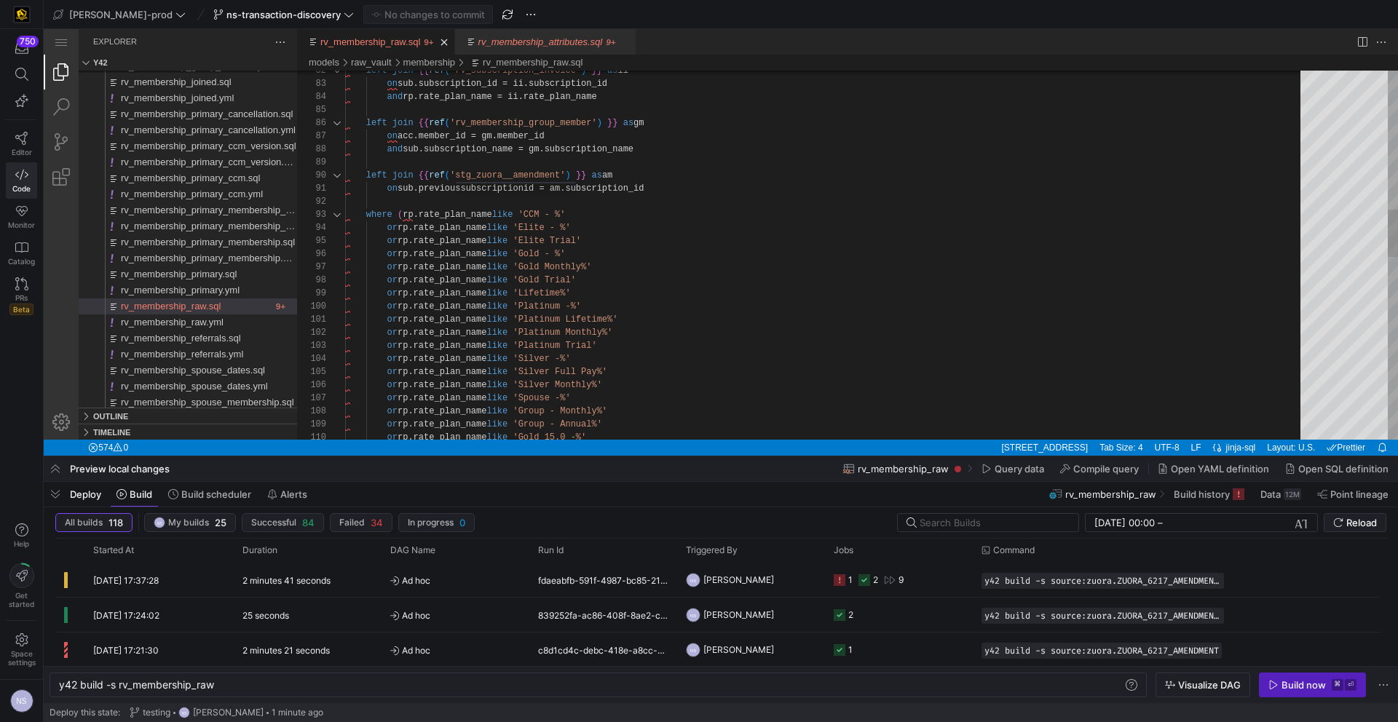
scroll to position [118, 279]
click at [683, 181] on div "on acc.member_id = gm.member_id and sub.subscription_name = gm.subscription_nam…" at bounding box center [827, 425] width 965 height 2846
drag, startPoint x: 641, startPoint y: 189, endPoint x: 659, endPoint y: 186, distance: 18.6
click at [641, 189] on div "on acc.member_id = gm.member_id and sub.subscription_name = gm.subscription_nam…" at bounding box center [827, 425] width 965 height 2846
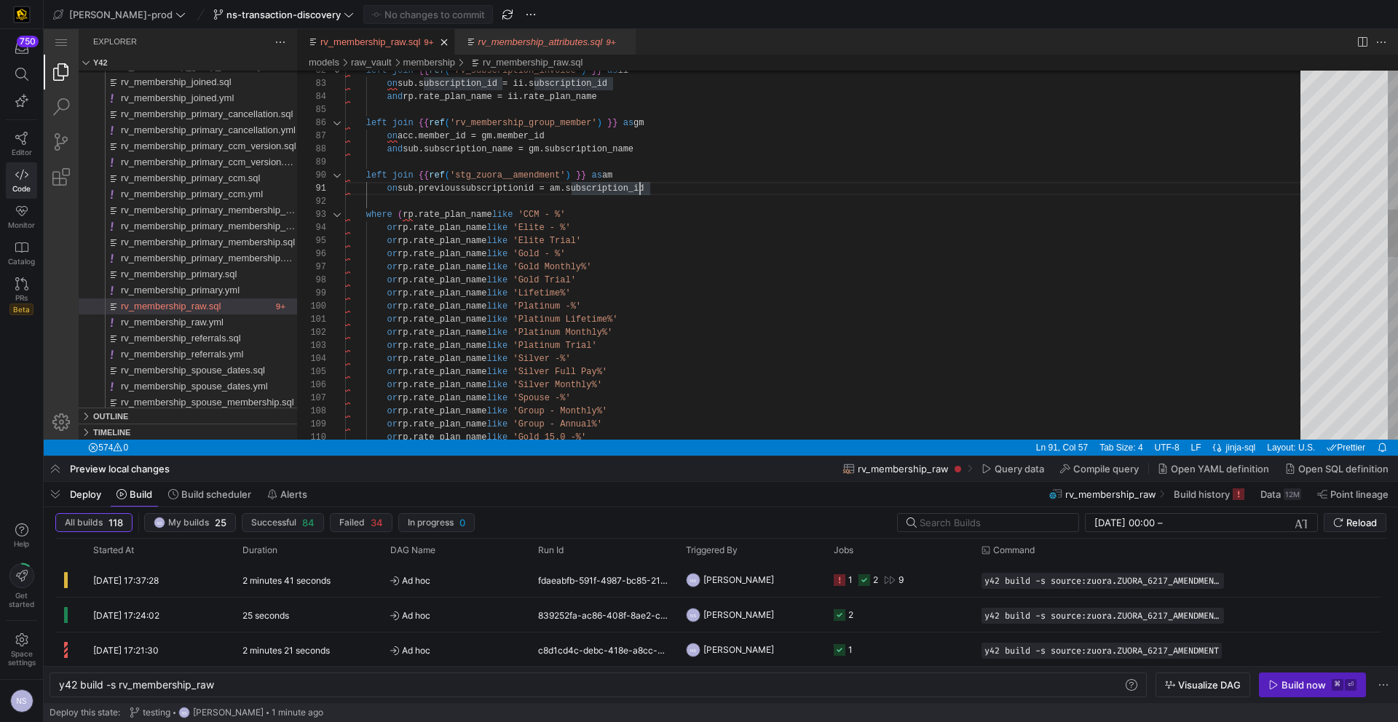
type textarea "on sub.previoussubscriptionid = am.subscriptionid where (rp.rate_plan_name like…"
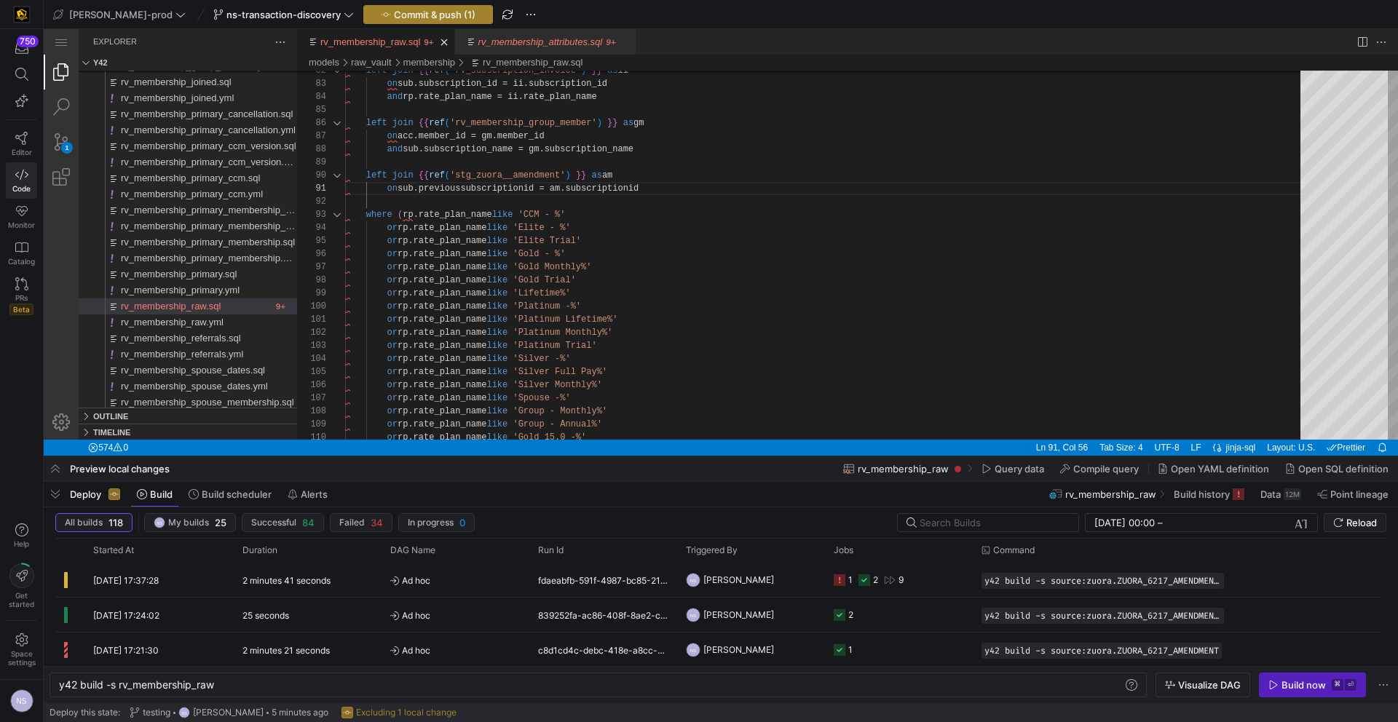
click at [417, 16] on span "Commit & push (1)" at bounding box center [435, 15] width 82 height 12
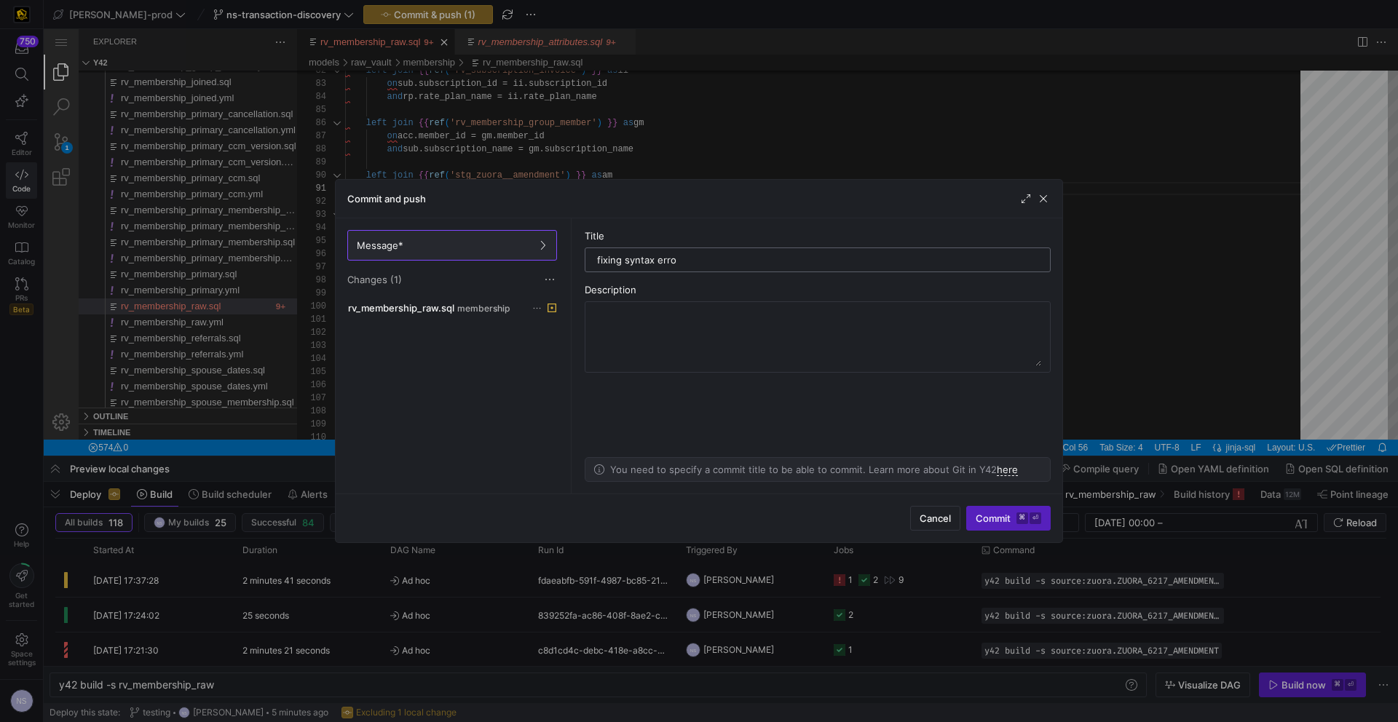
type input "fixing syntax error"
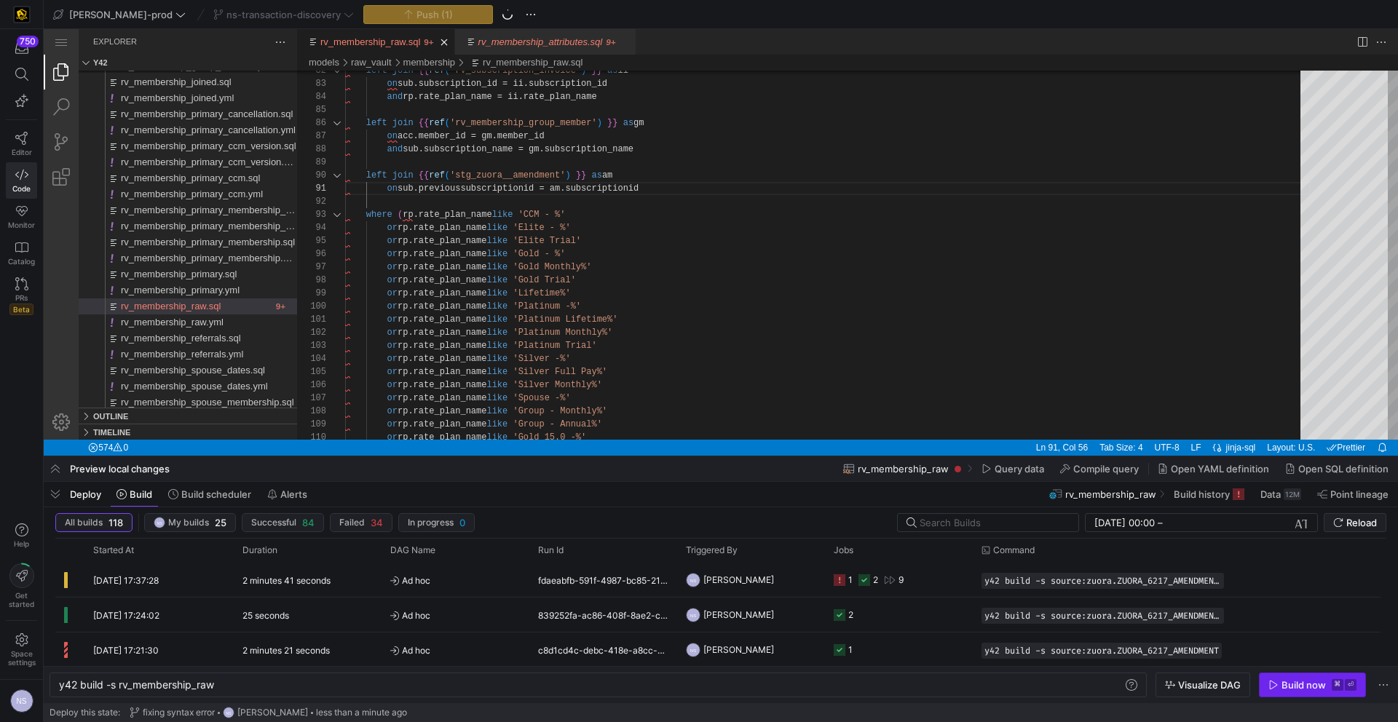
click at [1291, 685] on div "Build now" at bounding box center [1303, 685] width 44 height 12
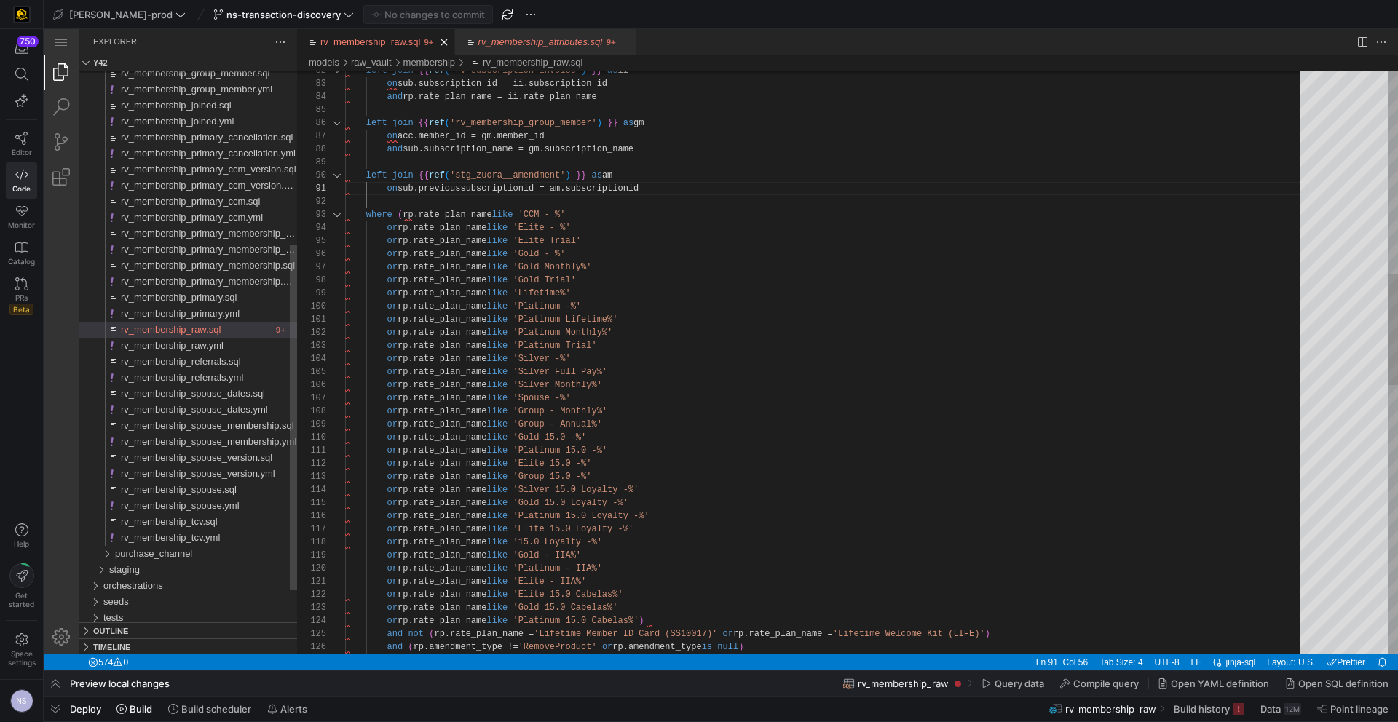
scroll to position [0, 157]
click at [55, 708] on span "button" at bounding box center [55, 709] width 23 height 25
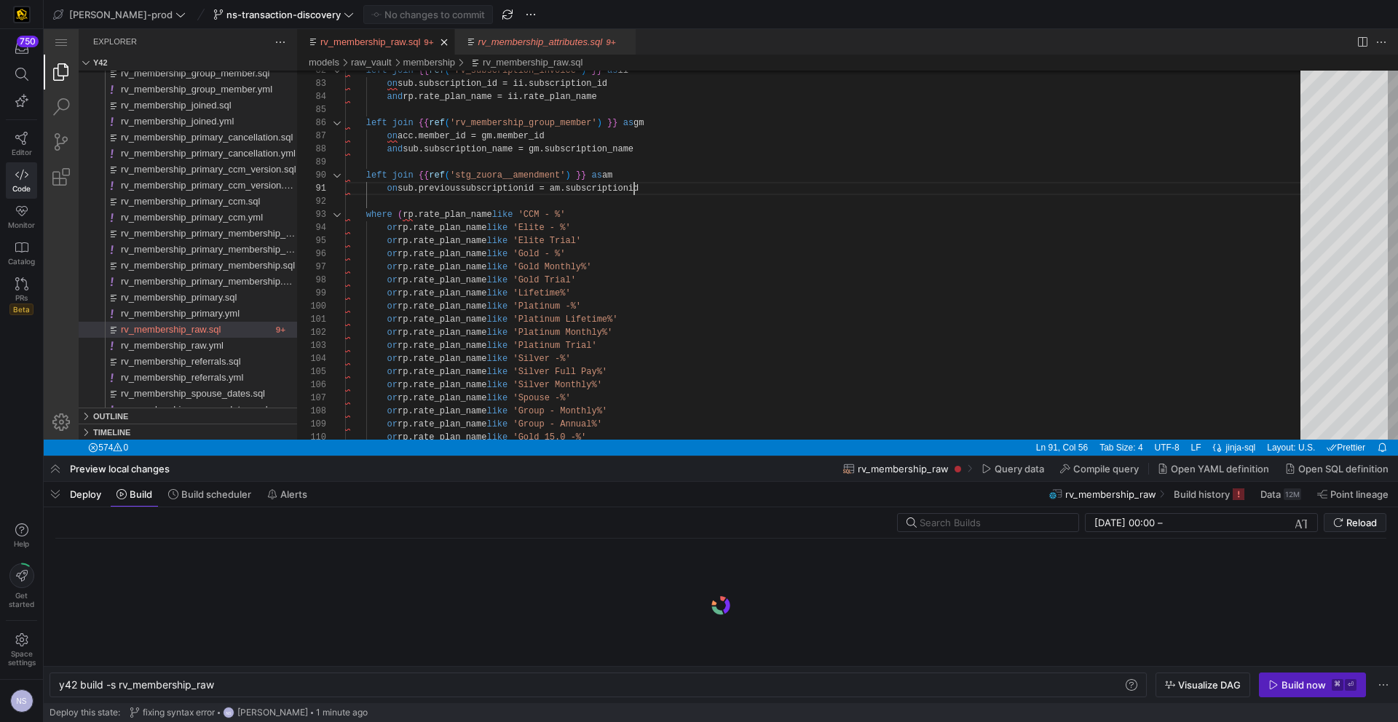
scroll to position [0, 157]
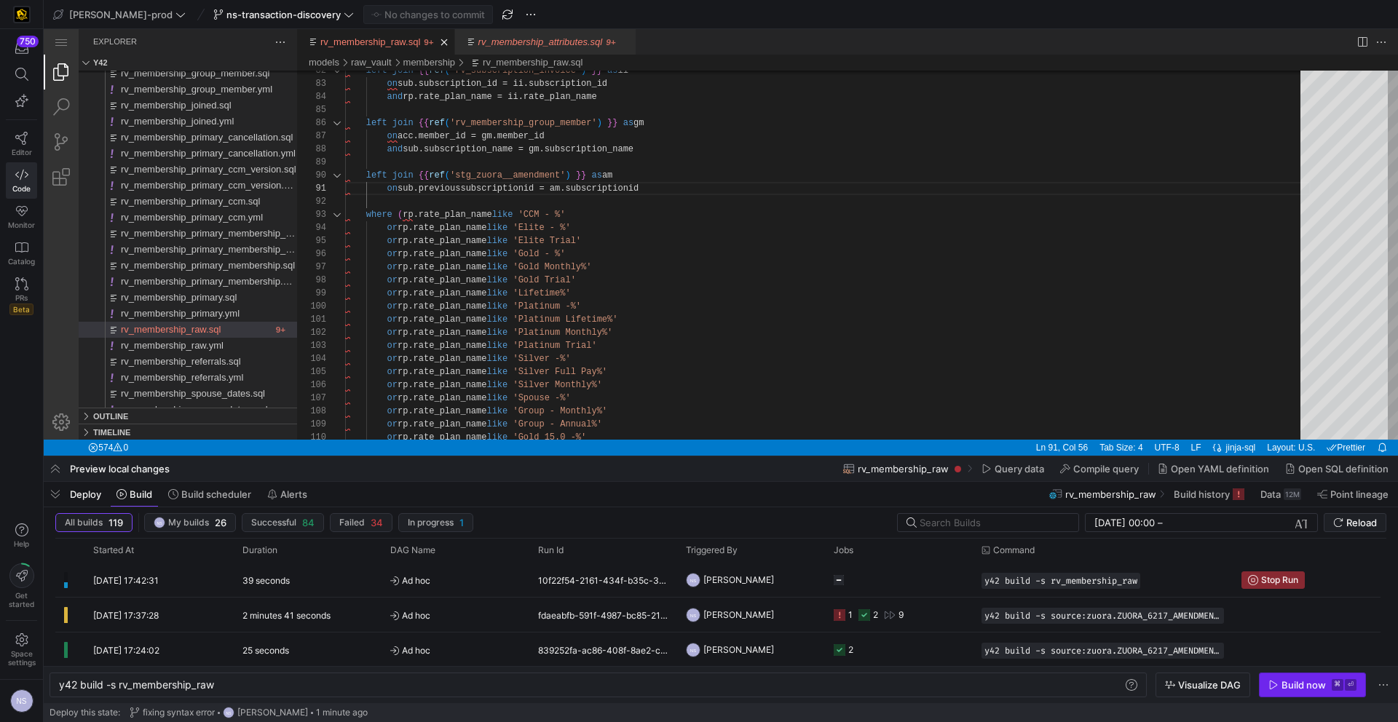
click at [1334, 686] on kbd "⌘" at bounding box center [1338, 685] width 12 height 12
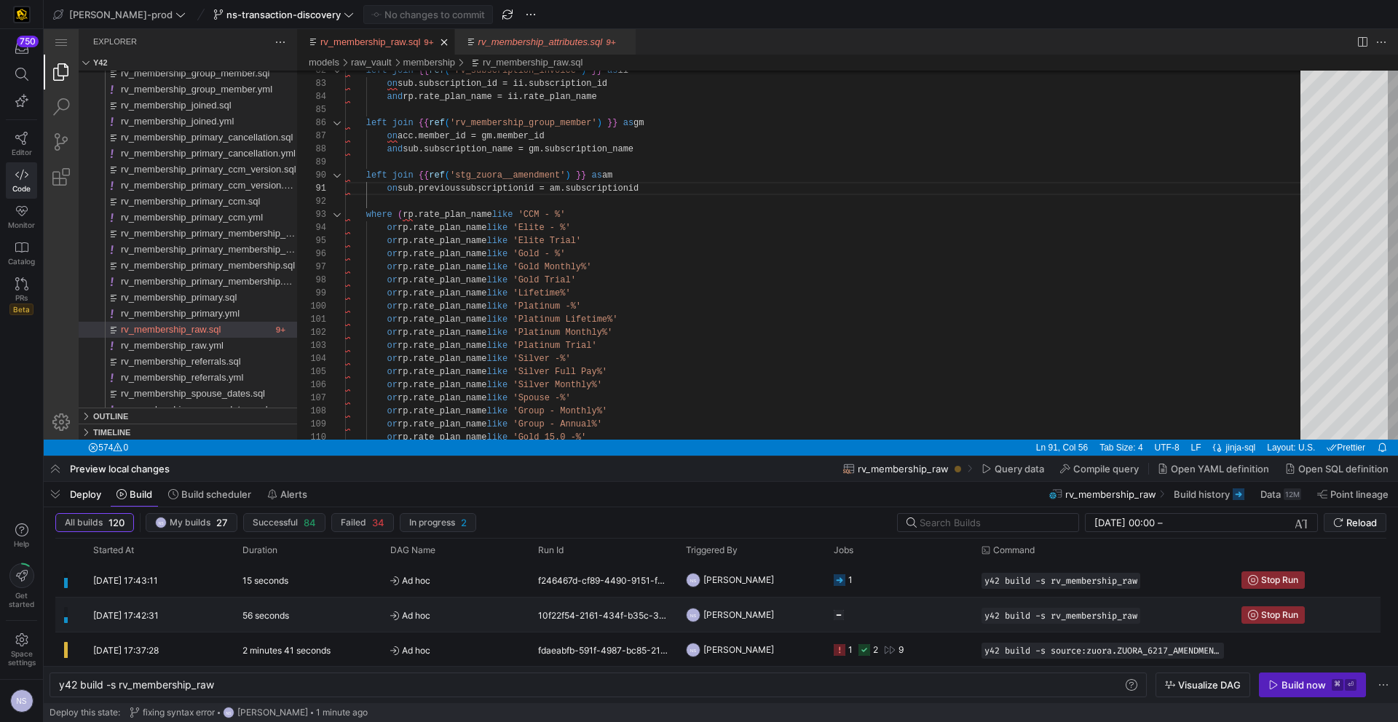
click at [864, 610] on y42-job-status-cell-renderer "Press SPACE to select this row." at bounding box center [899, 615] width 130 height 33
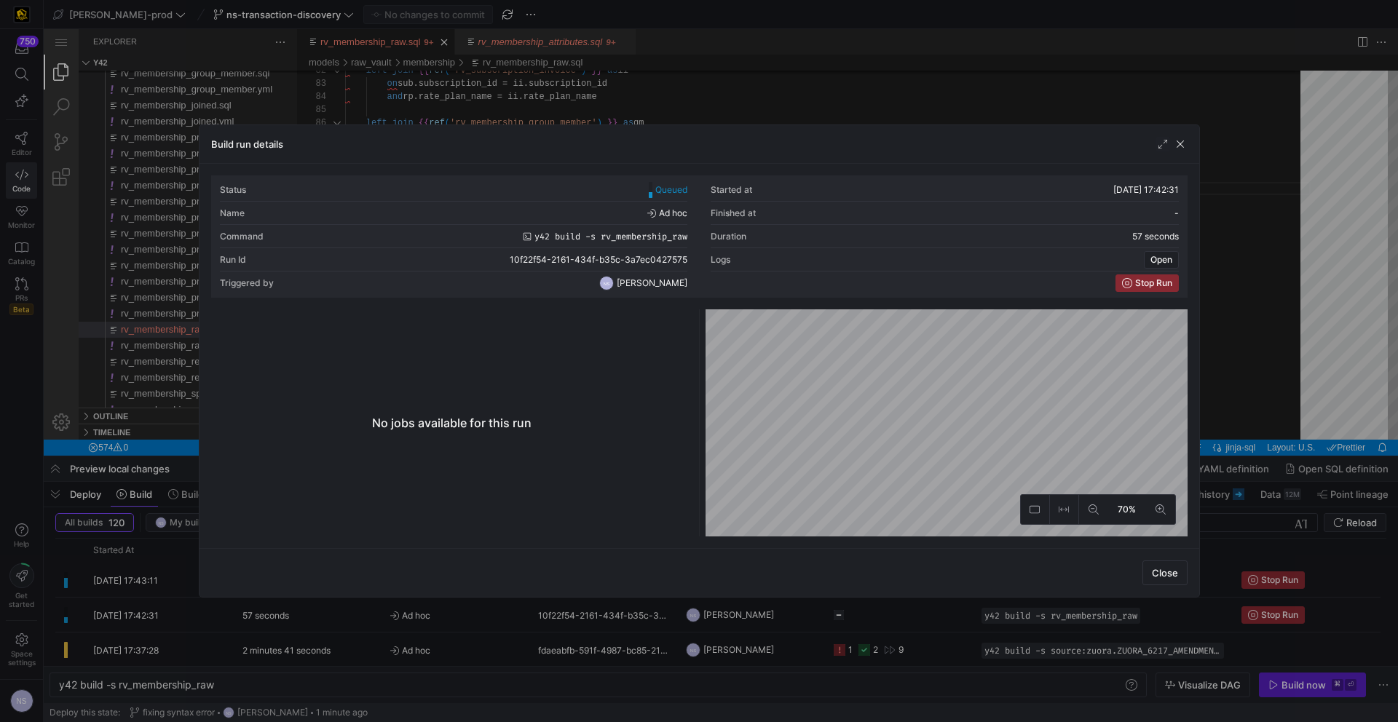
click at [1303, 392] on div at bounding box center [699, 361] width 1398 height 722
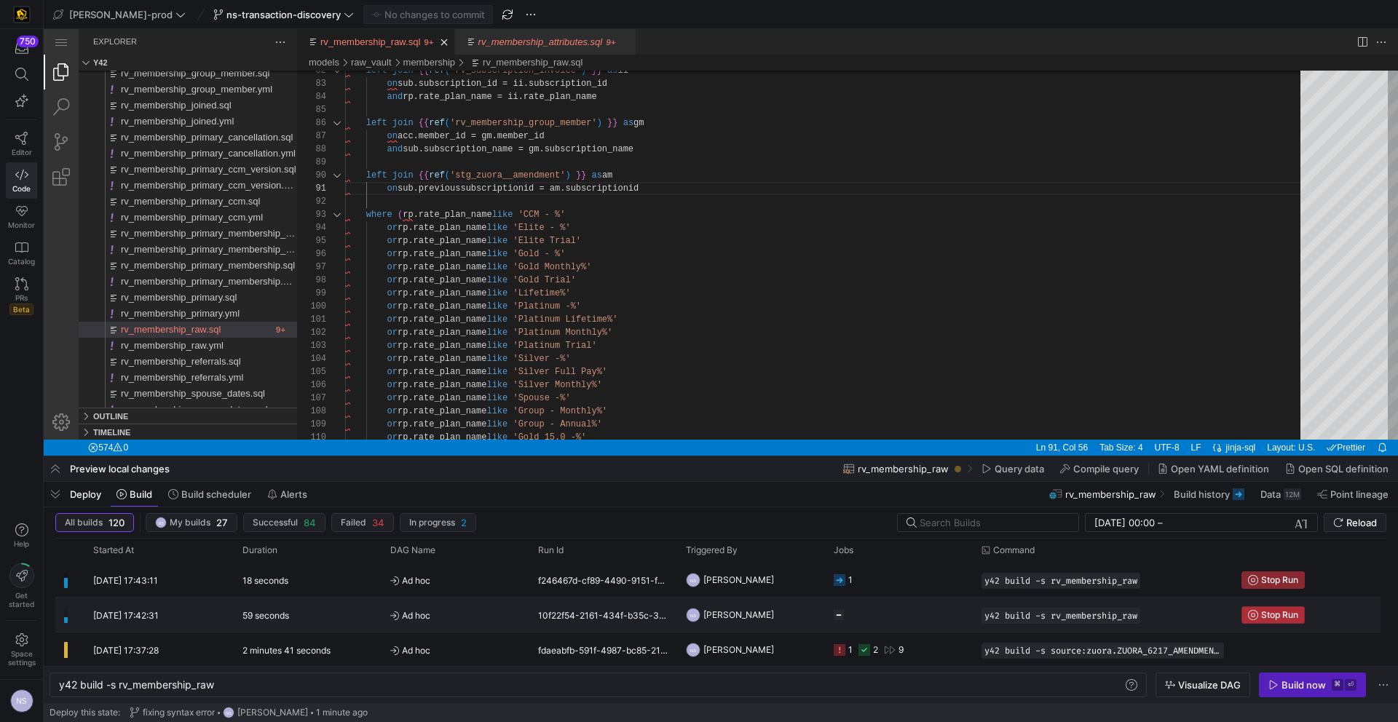
click at [1264, 615] on span "Stop Run" at bounding box center [1279, 615] width 37 height 10
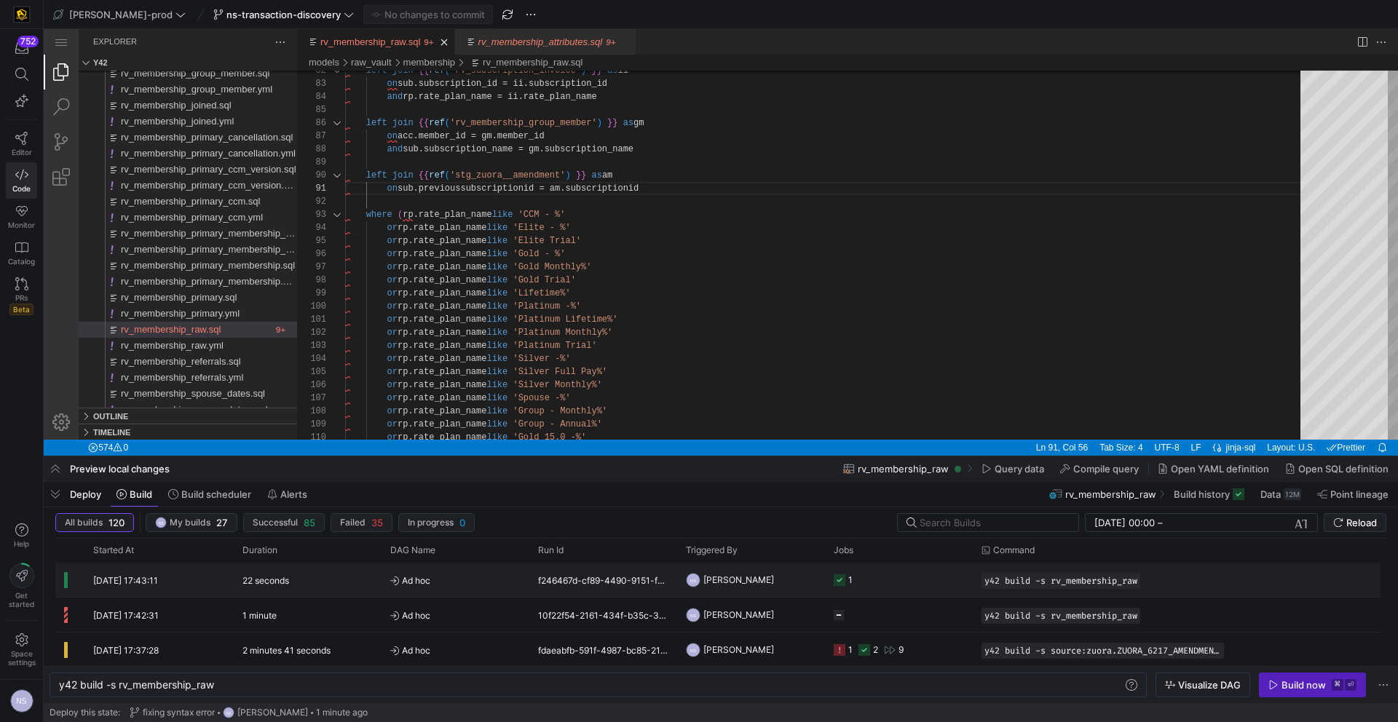
click at [907, 580] on y42-job-status-cell-renderer "1" at bounding box center [899, 580] width 130 height 33
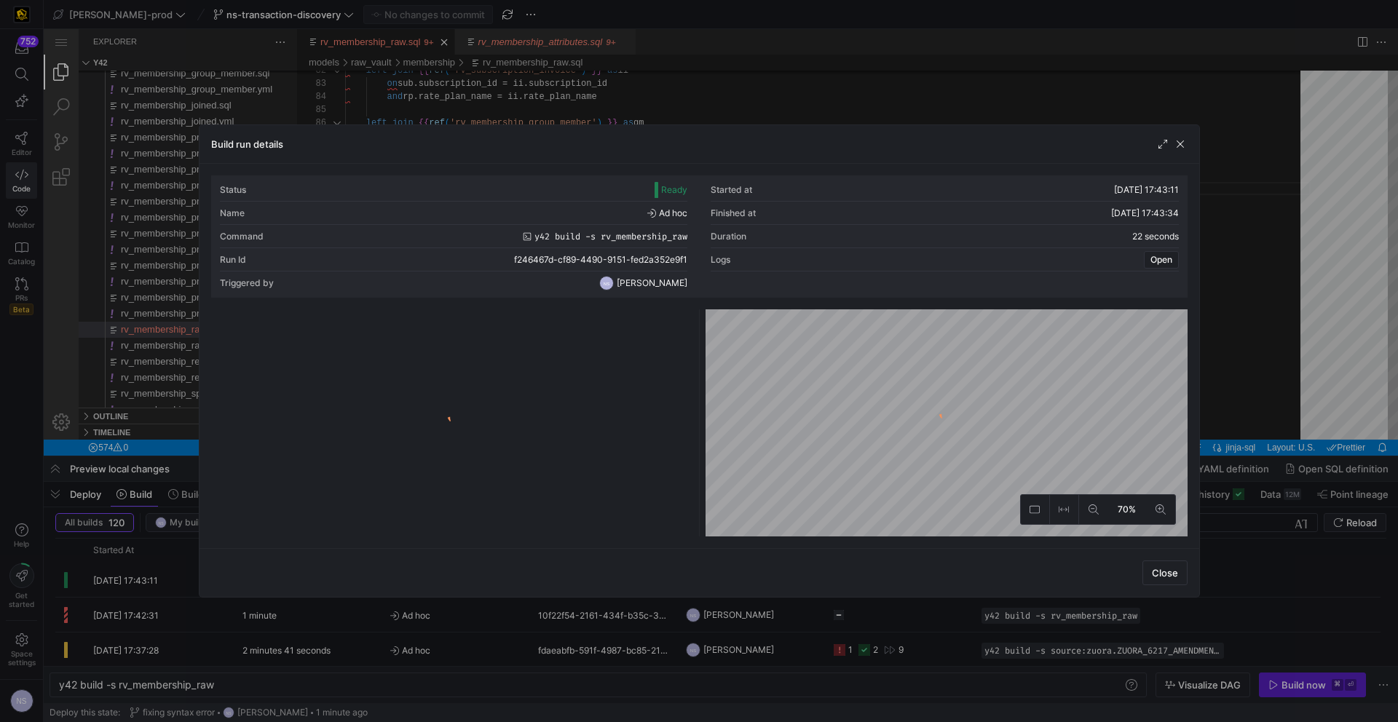
click at [546, 391] on y42-logo-loader at bounding box center [452, 425] width 476 height 221
click at [540, 389] on div at bounding box center [452, 425] width 476 height 221
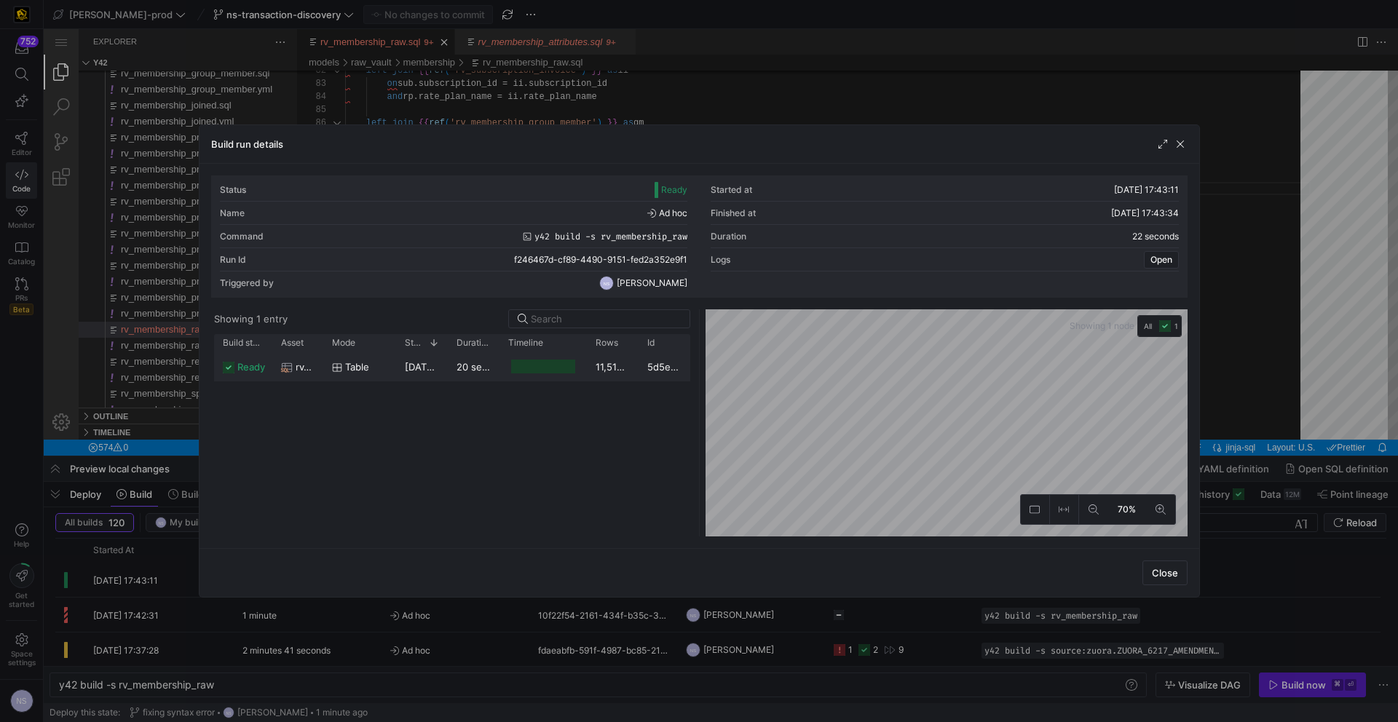
click at [516, 369] on div at bounding box center [542, 367] width 63 height 14
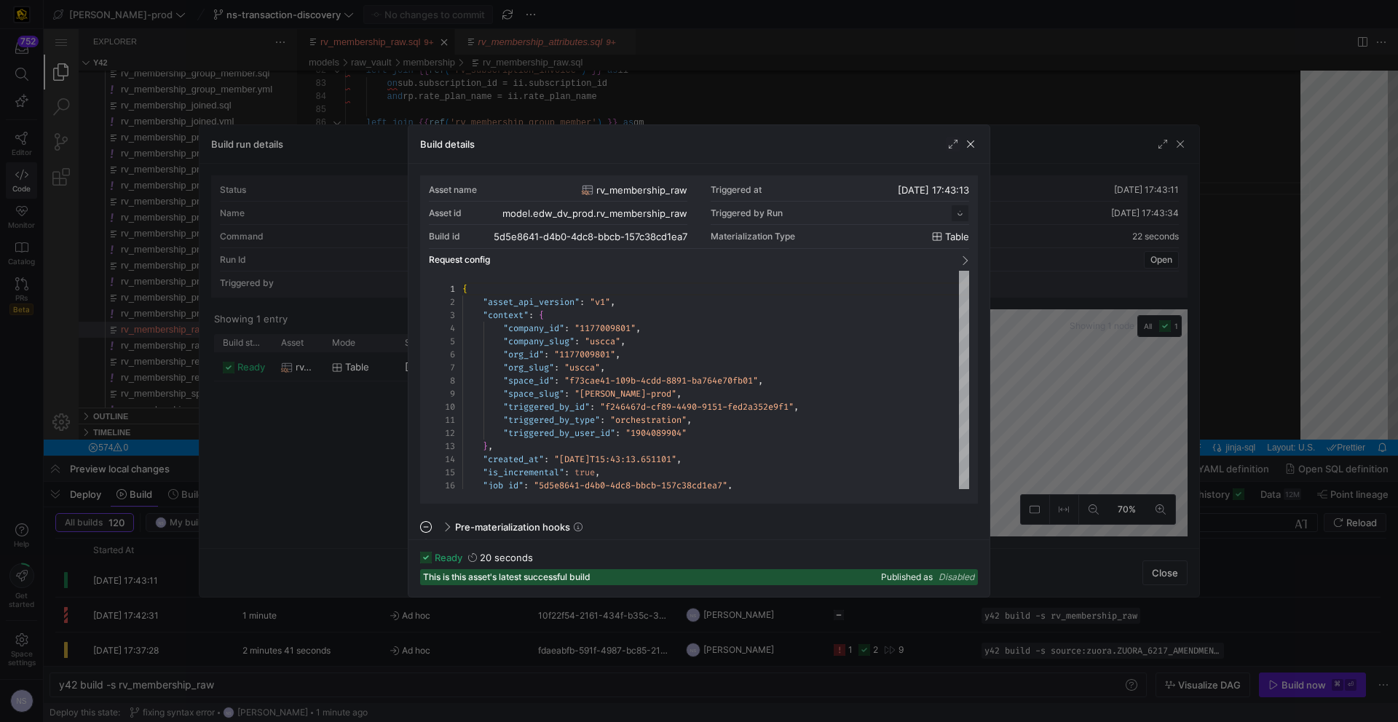
scroll to position [131, 0]
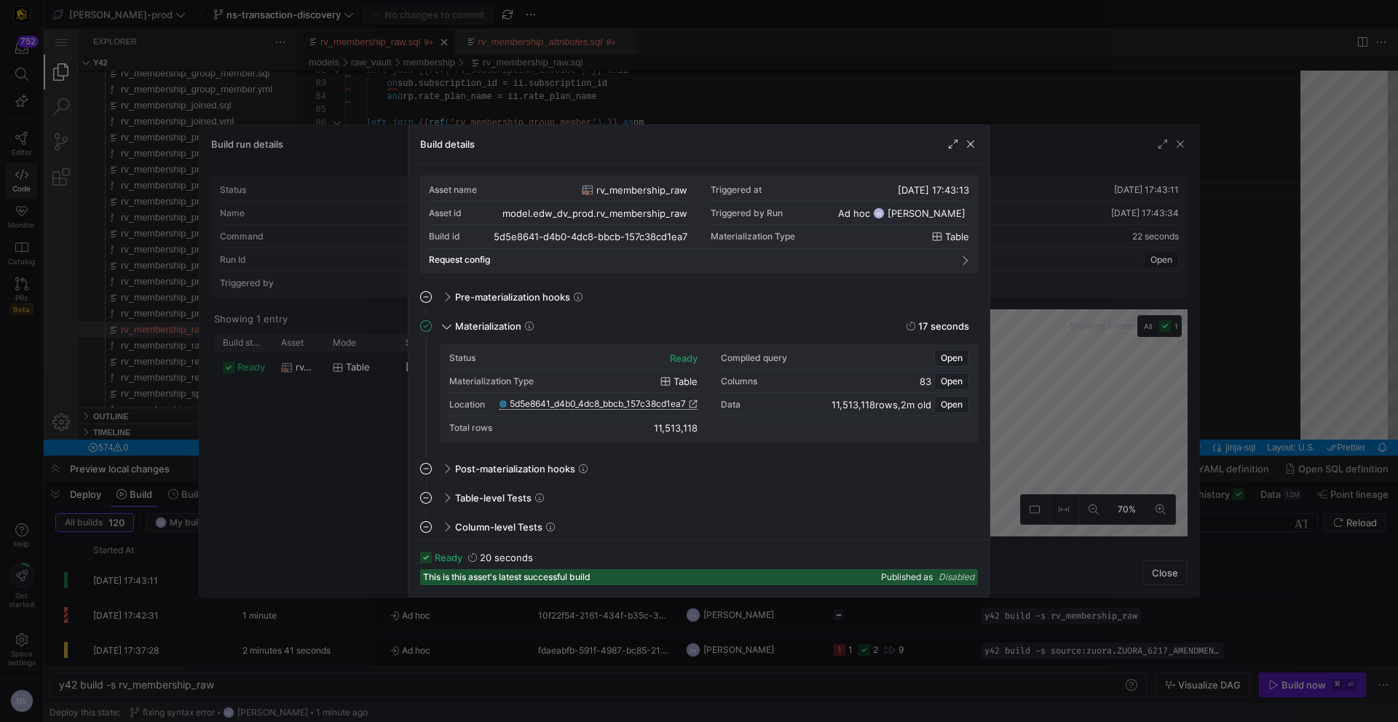
click at [660, 403] on span "5d5e8641_d4b0_4dc8_bbcb_157c38cd1ea7" at bounding box center [598, 404] width 176 height 10
